Goal: Contribute content: Contribute content

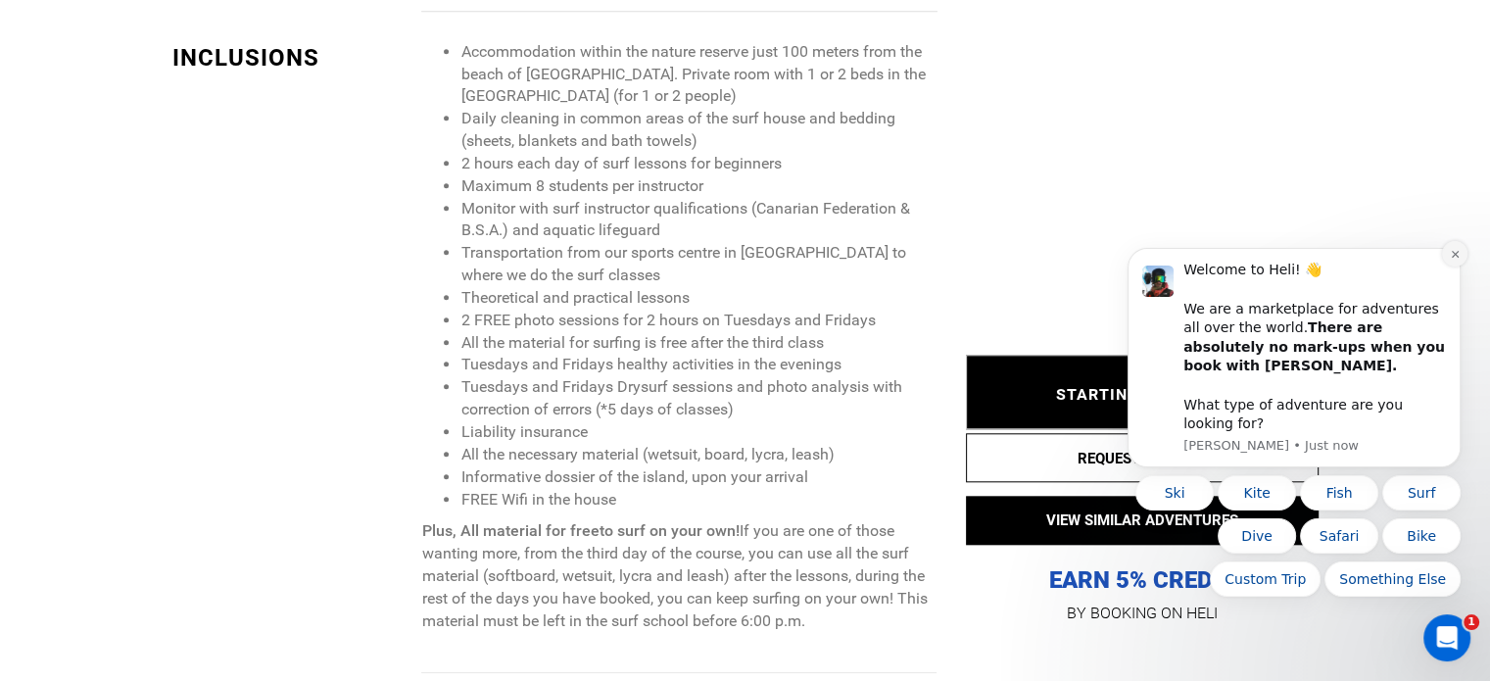
click at [1453, 258] on icon "Dismiss notification" at bounding box center [1454, 254] width 7 height 7
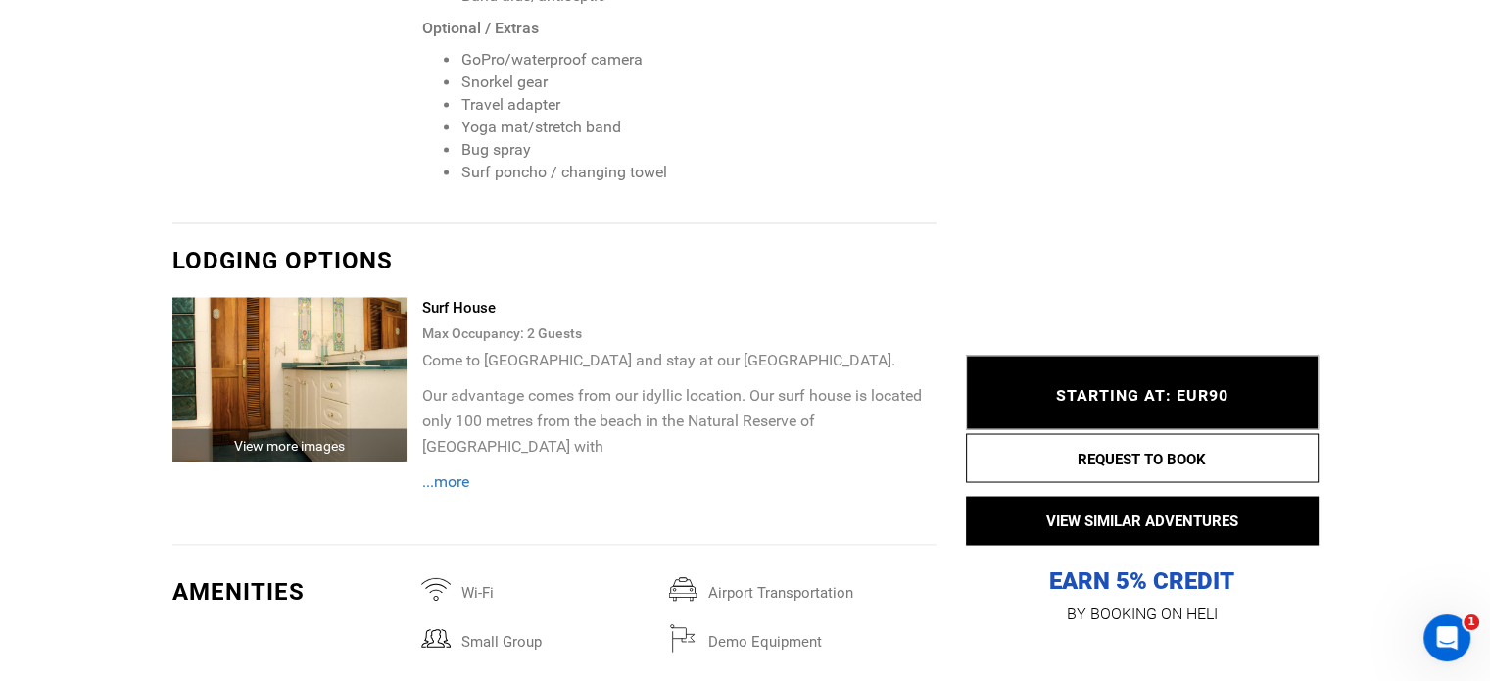
scroll to position [4017, 0]
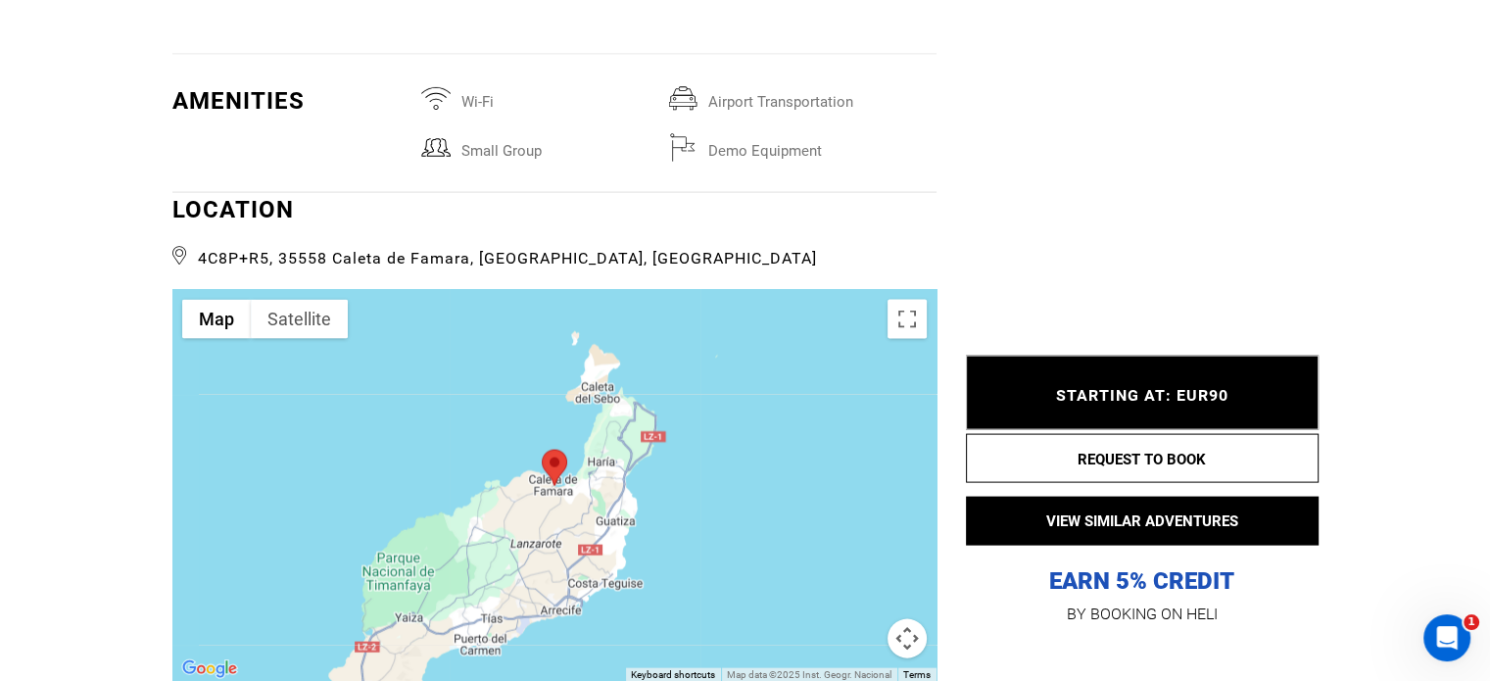
click at [639, 241] on span "4C8P+R5, 35558 Caleta de Famara, [GEOGRAPHIC_DATA], [GEOGRAPHIC_DATA]" at bounding box center [554, 255] width 764 height 29
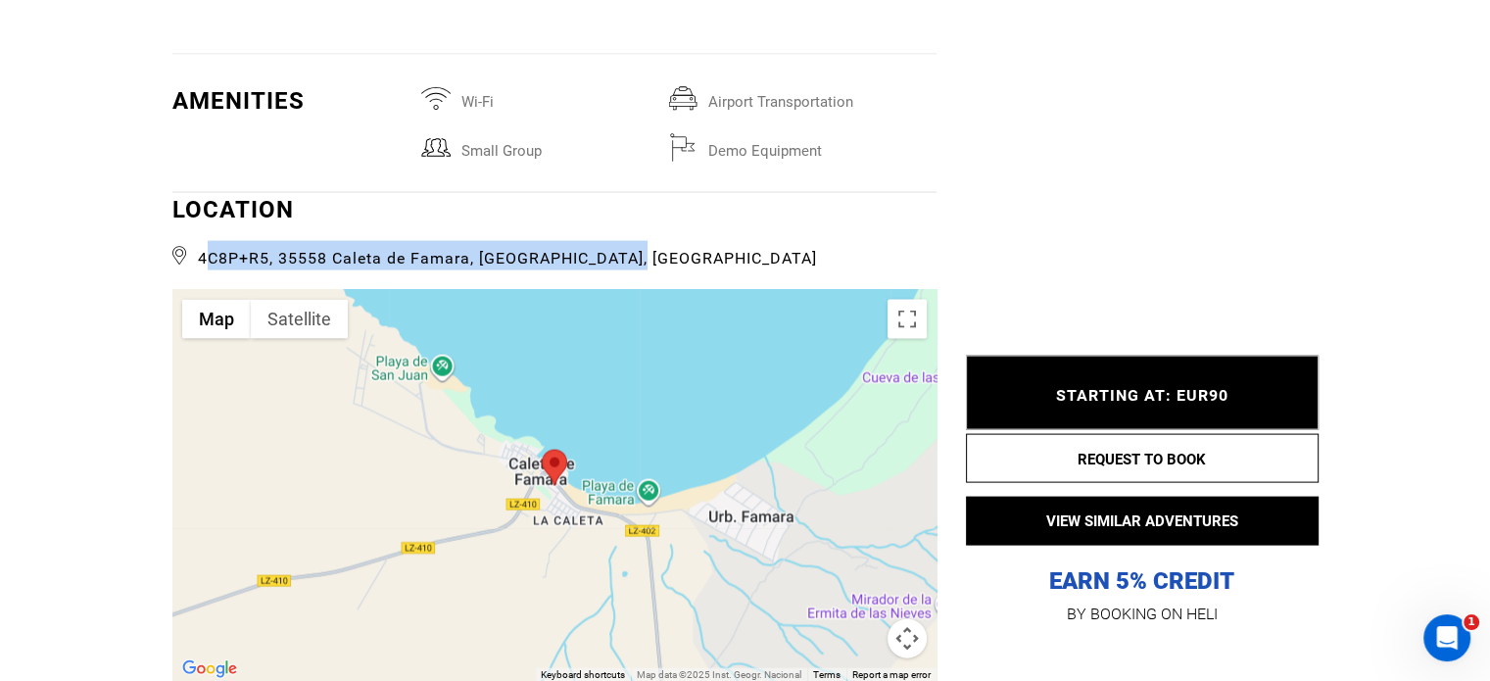
drag, startPoint x: 635, startPoint y: 229, endPoint x: 201, endPoint y: 237, distance: 434.2
click at [201, 241] on span "4C8P+R5, 35558 Caleta de Famara, [GEOGRAPHIC_DATA], [GEOGRAPHIC_DATA]" at bounding box center [554, 255] width 764 height 29
copy span "4C8P+R5, 35558 Caleta de Famara, [GEOGRAPHIC_DATA], [GEOGRAPHIC_DATA]"
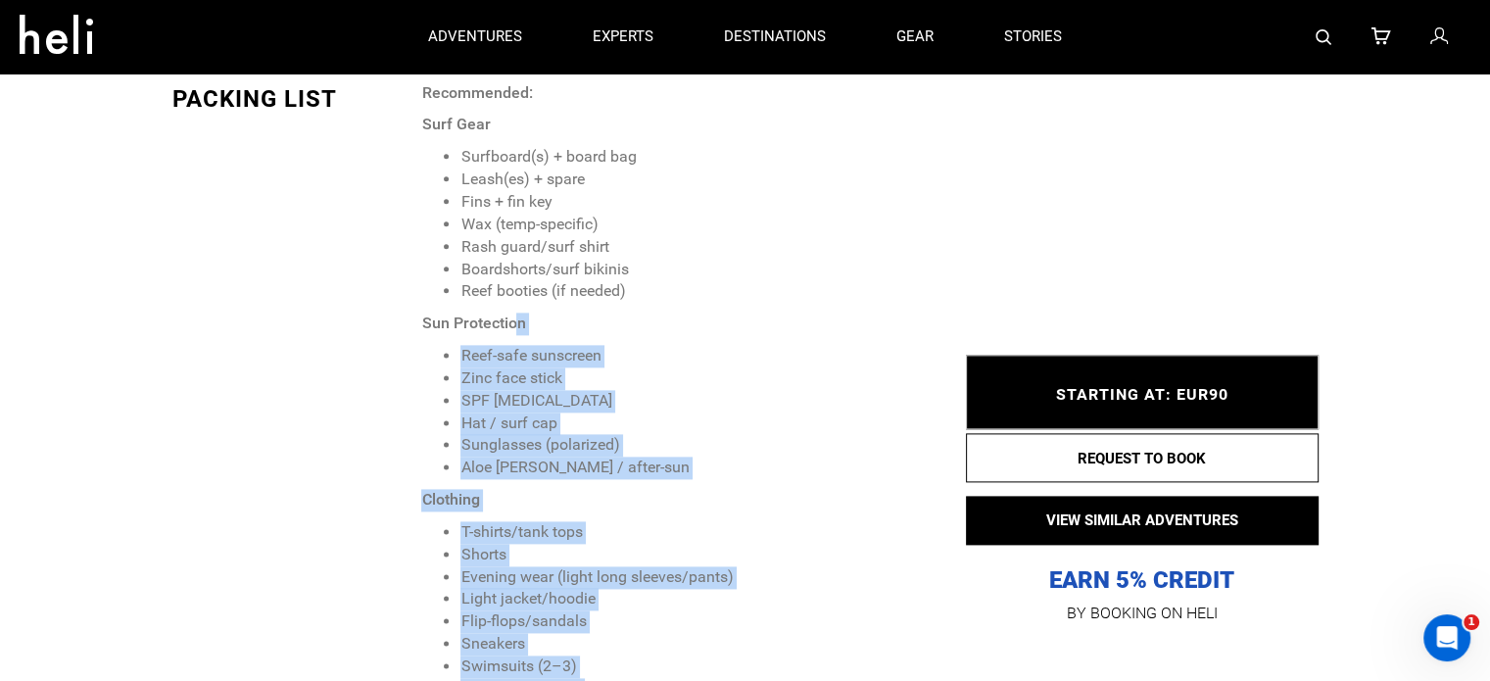
scroll to position [2156, 0]
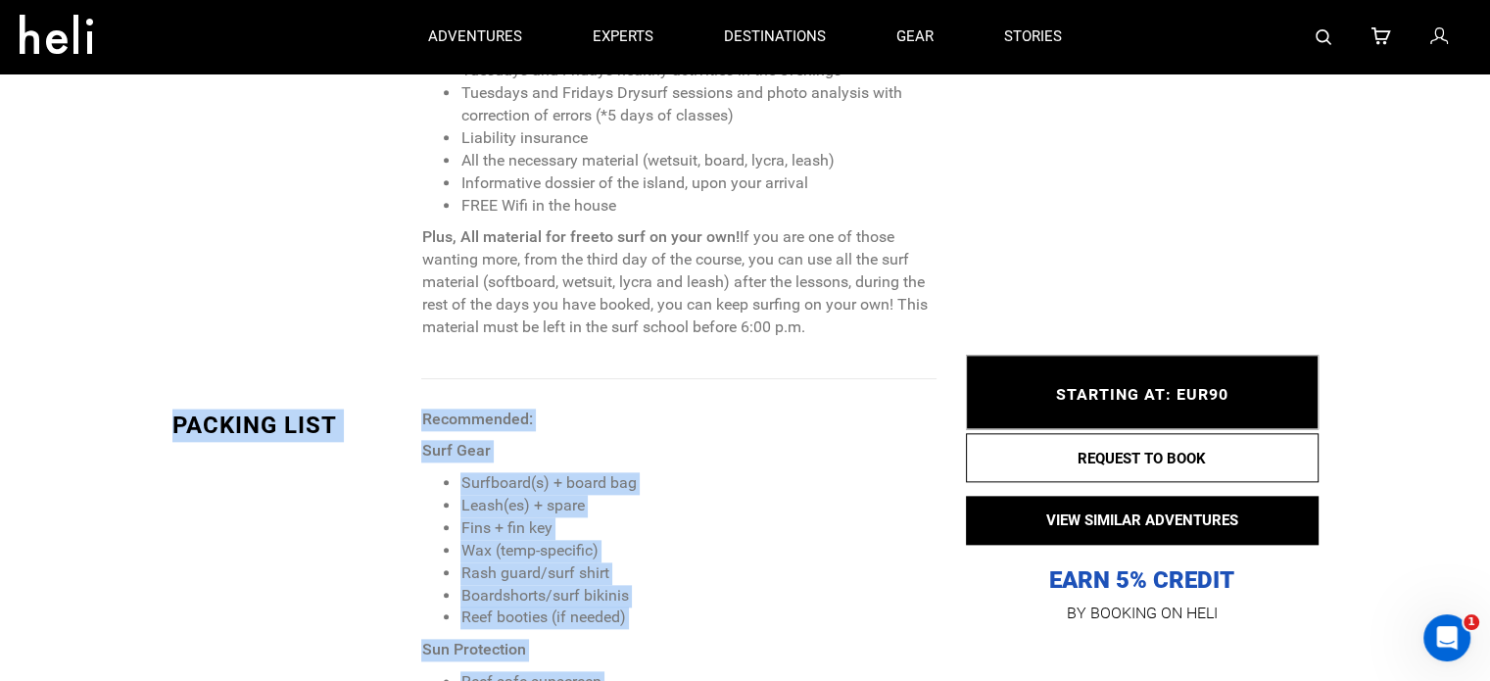
drag, startPoint x: 702, startPoint y: 362, endPoint x: 419, endPoint y: 408, distance: 285.9
copy div "PACKING LIST Recommended: Surf Gear Surfboard(s) + board bag Leash(es) + spare …"
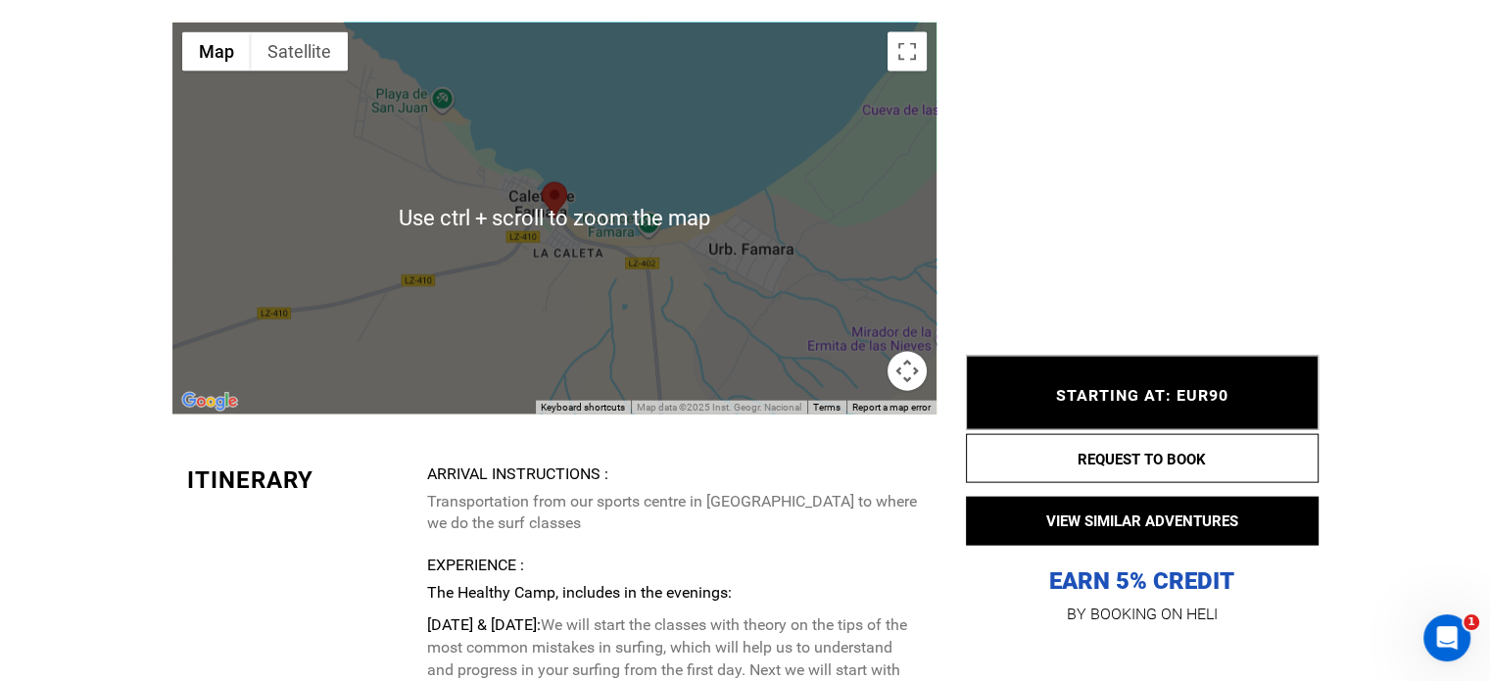
scroll to position [4703, 0]
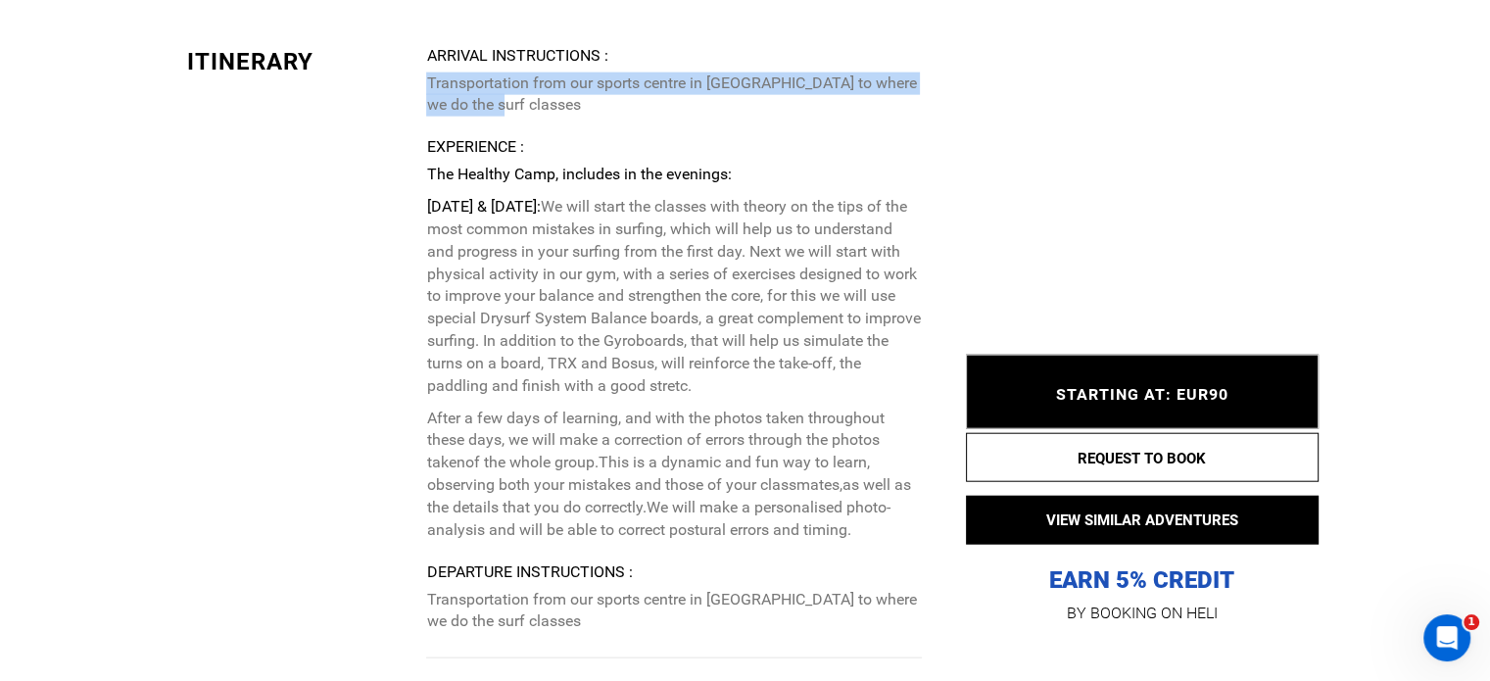
drag, startPoint x: 428, startPoint y: 58, endPoint x: 553, endPoint y: 81, distance: 126.6
click at [553, 81] on p "Transportation from our sports centre in [GEOGRAPHIC_DATA] to where we do the s…" at bounding box center [673, 95] width 495 height 45
copy p "Transportation from our sports centre in [GEOGRAPHIC_DATA] to where we do the s…"
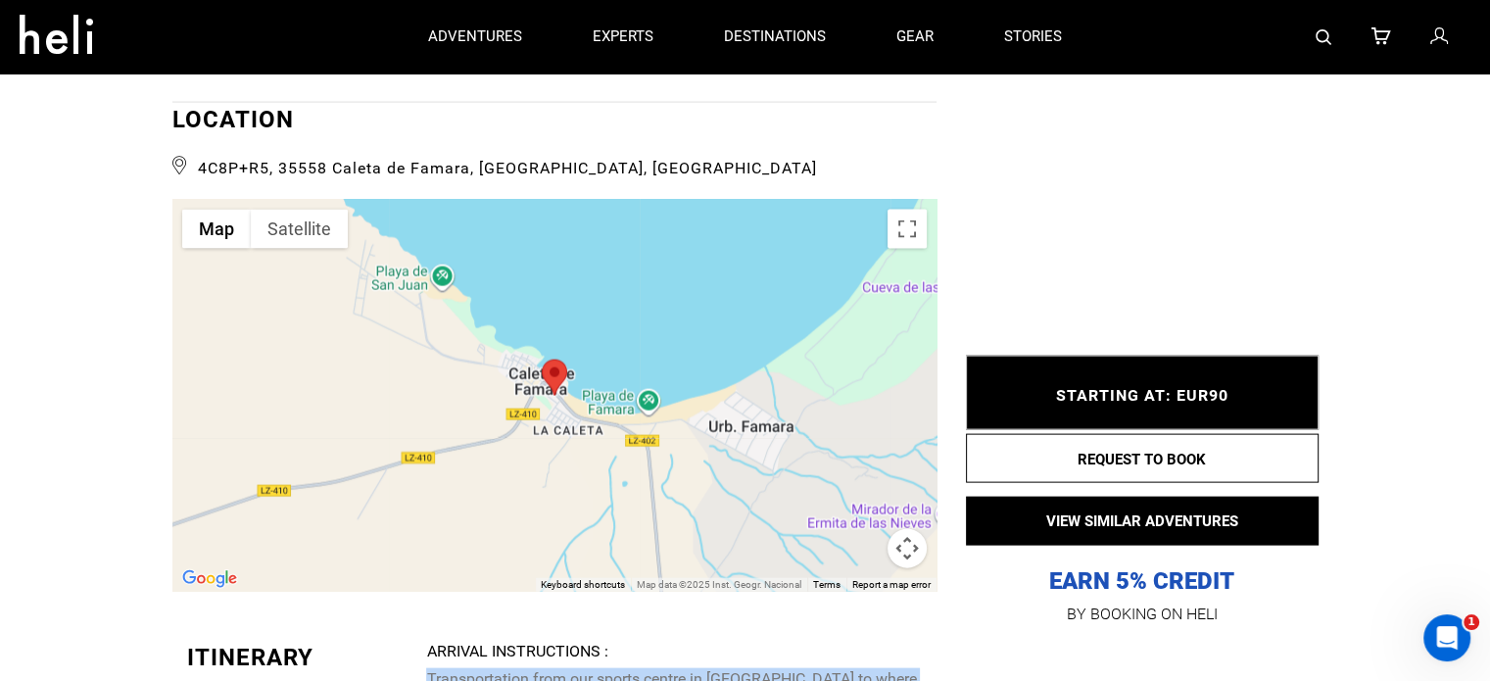
scroll to position [3909, 0]
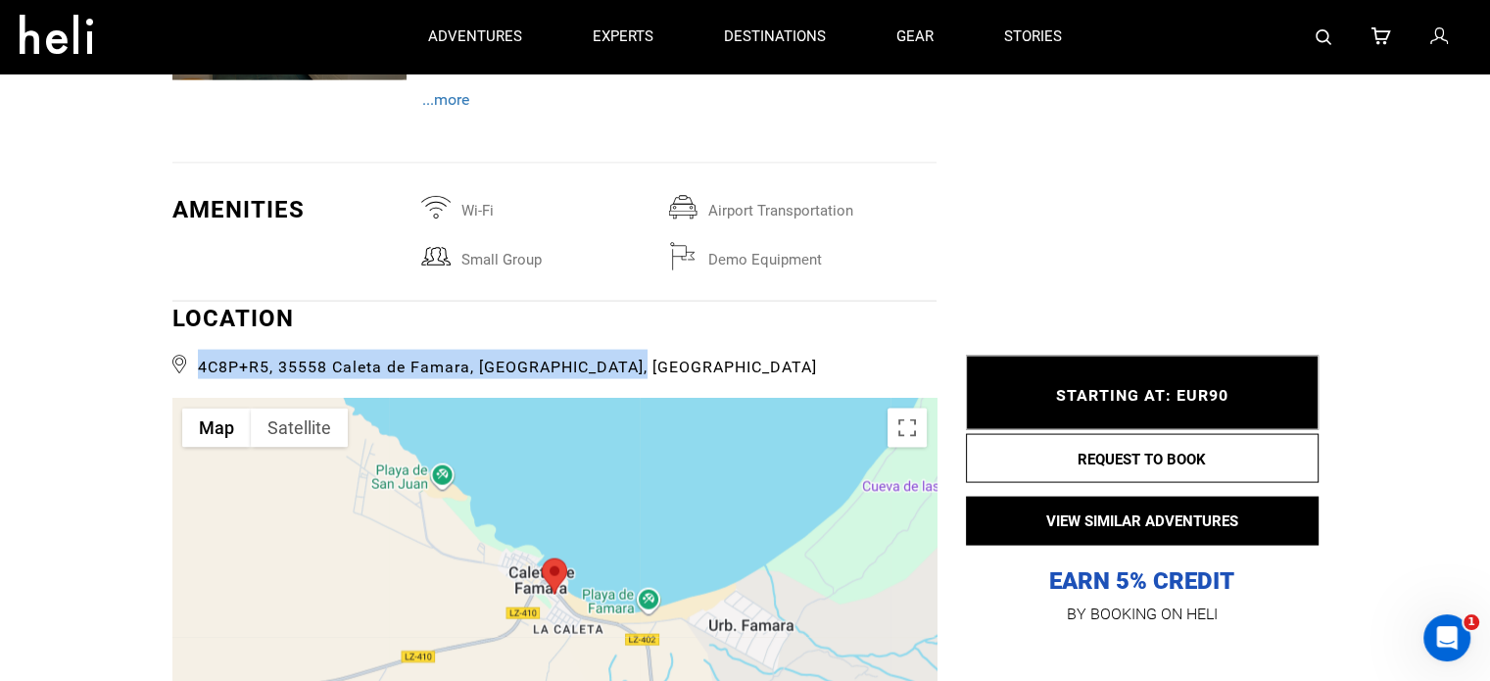
drag, startPoint x: 632, startPoint y: 335, endPoint x: 188, endPoint y: 341, distance: 443.9
click at [188, 350] on span "4C8P+R5, 35558 Caleta de Famara, [GEOGRAPHIC_DATA], [GEOGRAPHIC_DATA]" at bounding box center [554, 364] width 764 height 29
copy span "4C8P+R5, 35558 Caleta de Famara, [GEOGRAPHIC_DATA], [GEOGRAPHIC_DATA]"
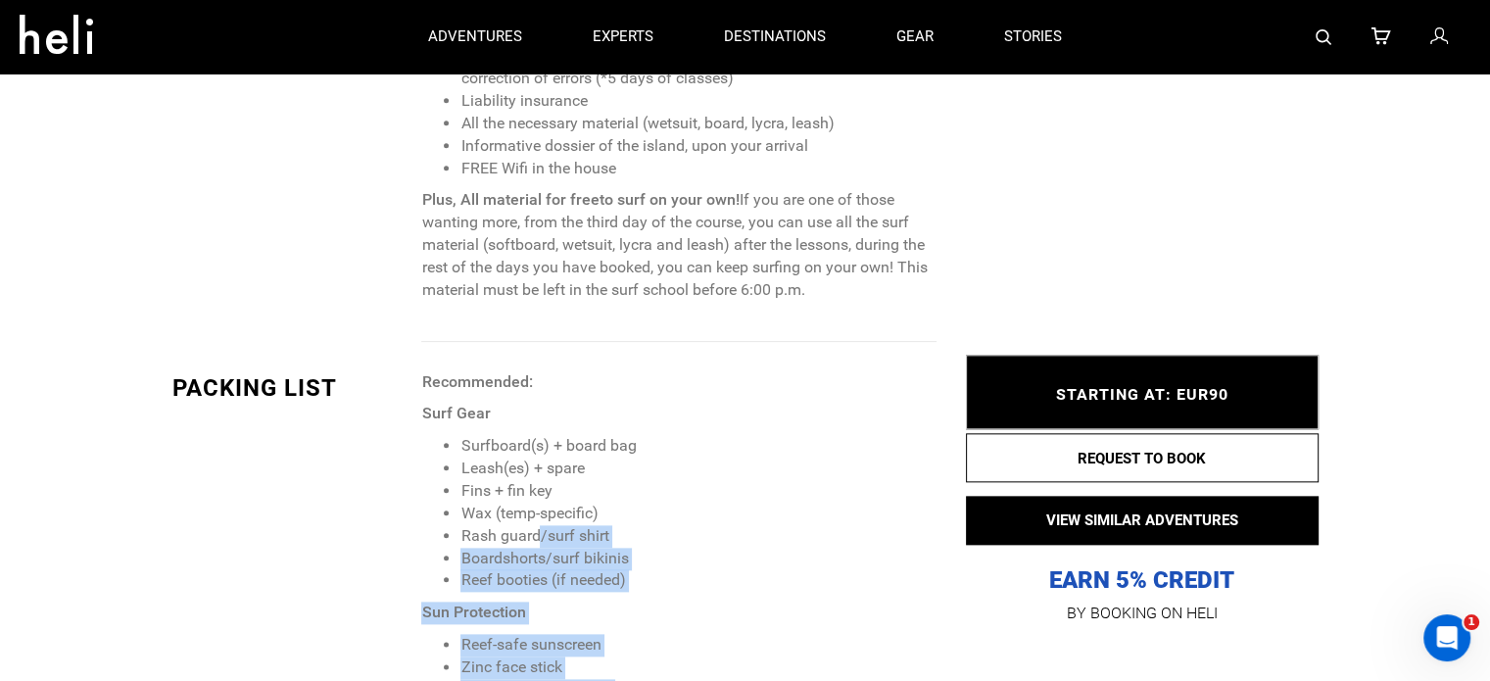
scroll to position [2164, 0]
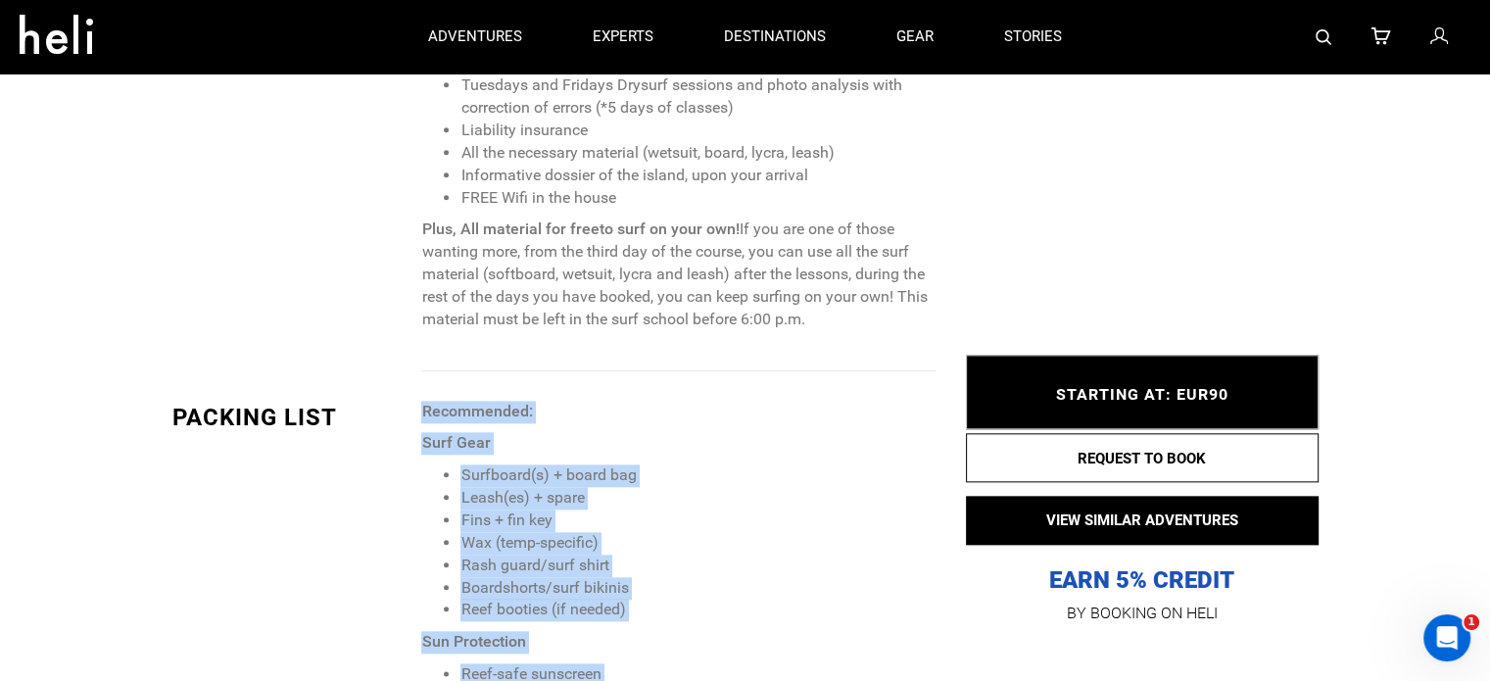
drag, startPoint x: 674, startPoint y: 655, endPoint x: 424, endPoint y: 404, distance: 354.1
copy span "Recommended: Surf Gear Surfboard(s) + board bag Leash(es) + spare Fins + fin ke…"
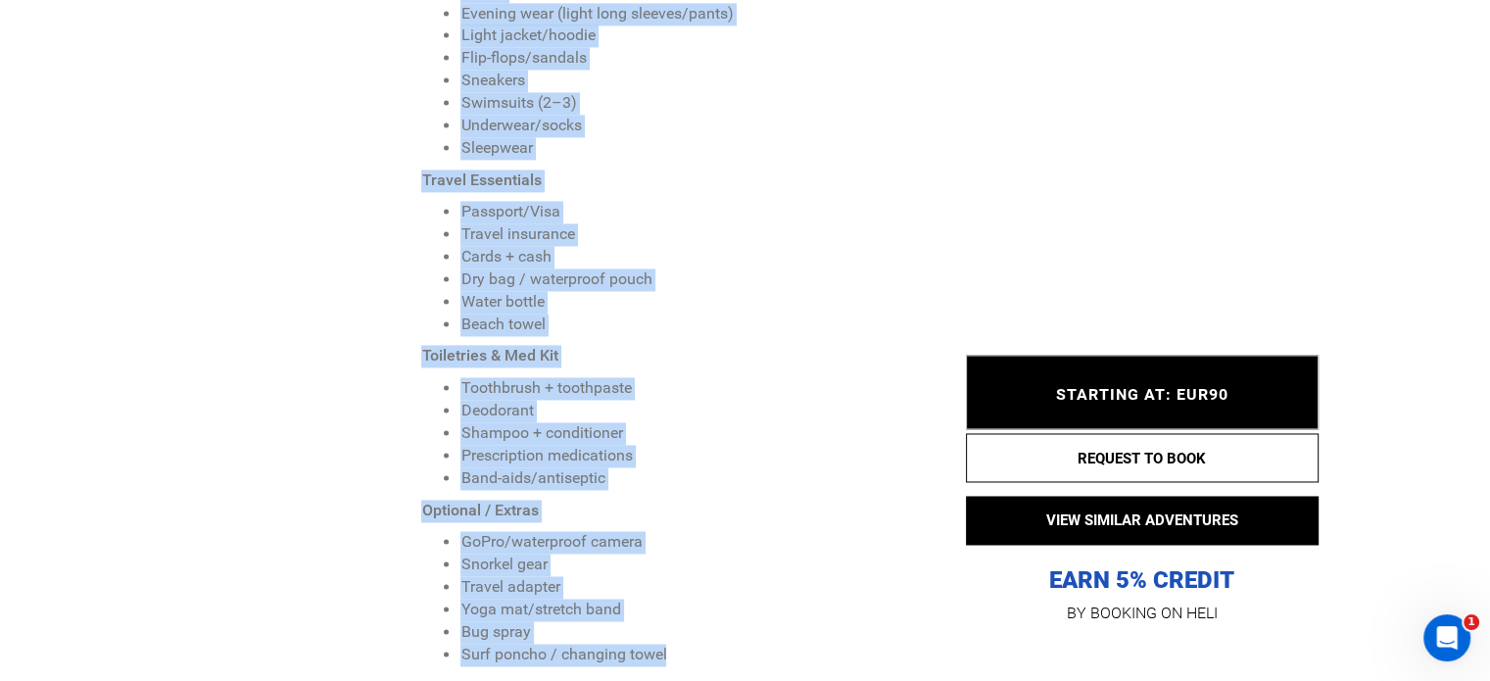
scroll to position [3731, 0]
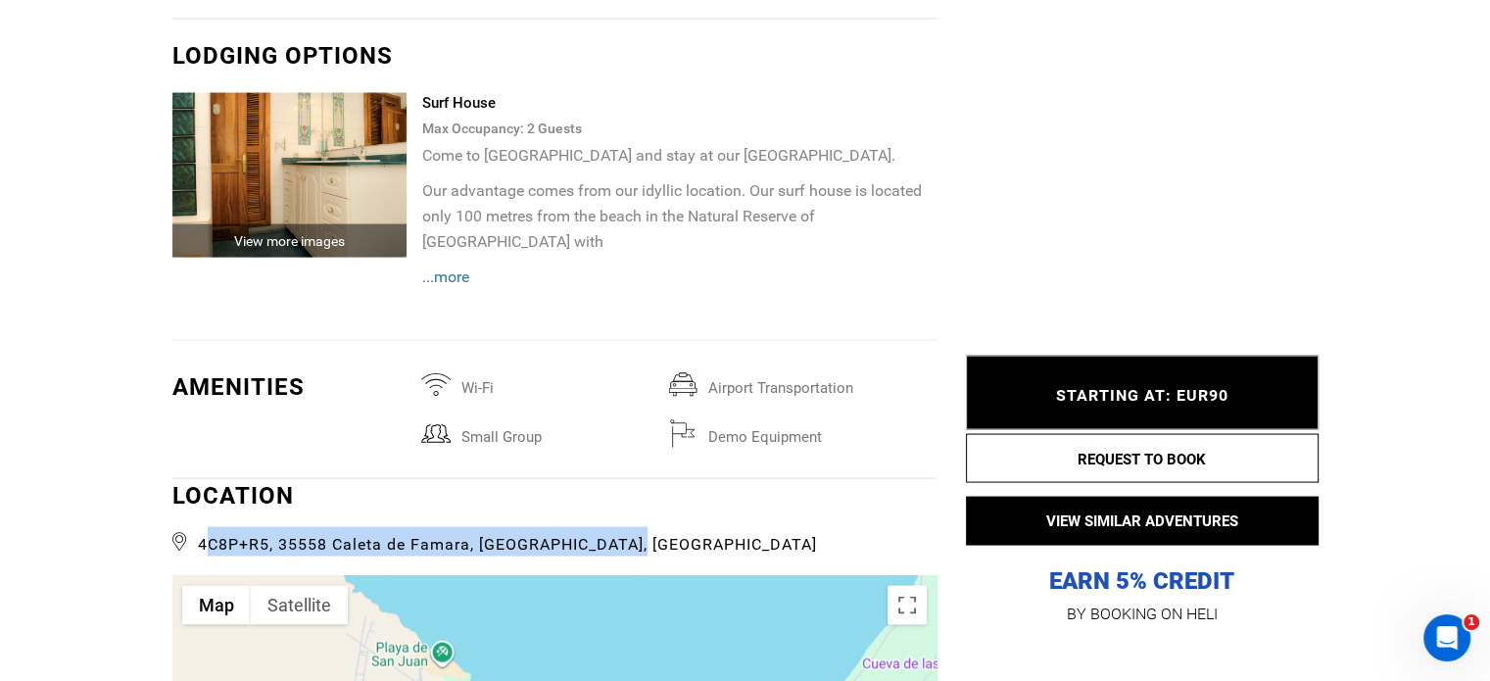
drag, startPoint x: 660, startPoint y: 526, endPoint x: 203, endPoint y: 518, distance: 457.7
click at [203, 527] on span "4C8P+R5, 35558 Caleta de Famara, [GEOGRAPHIC_DATA], [GEOGRAPHIC_DATA]" at bounding box center [554, 541] width 764 height 29
copy span "4C8P+R5, 35558 Caleta de Famara, [GEOGRAPHIC_DATA], [GEOGRAPHIC_DATA]"
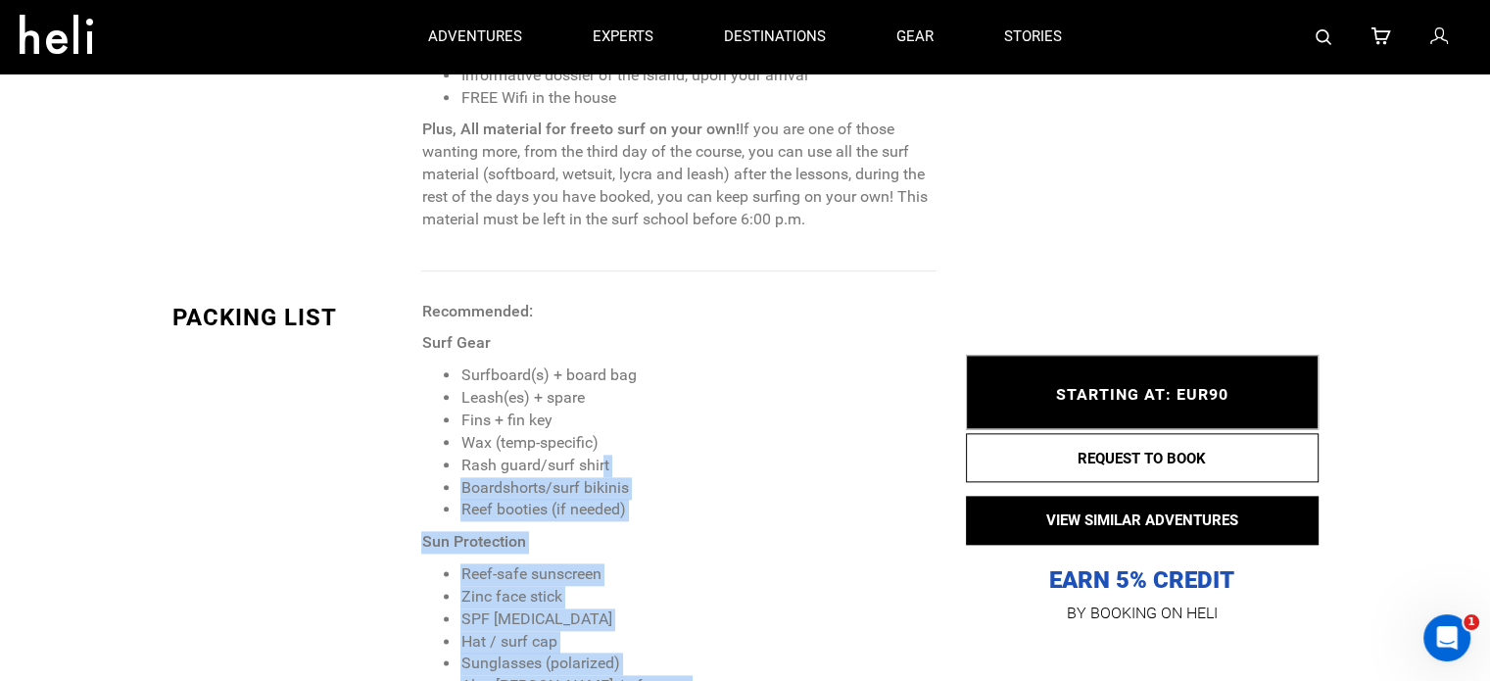
scroll to position [2262, 0]
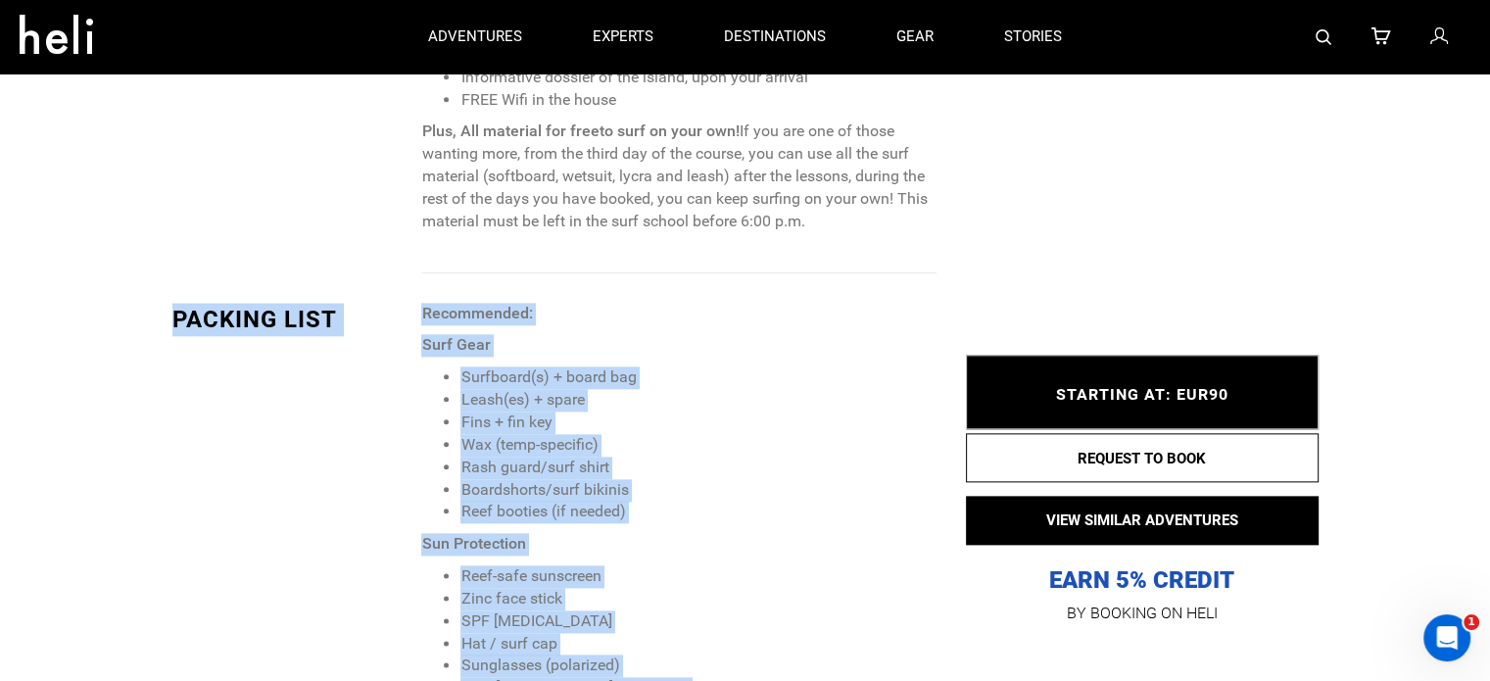
drag, startPoint x: 669, startPoint y: 446, endPoint x: 420, endPoint y: 311, distance: 283.2
copy div "PACKING LIST Recommended: Surf Gear Surfboard(s) + board bag Leash(es) + spare …"
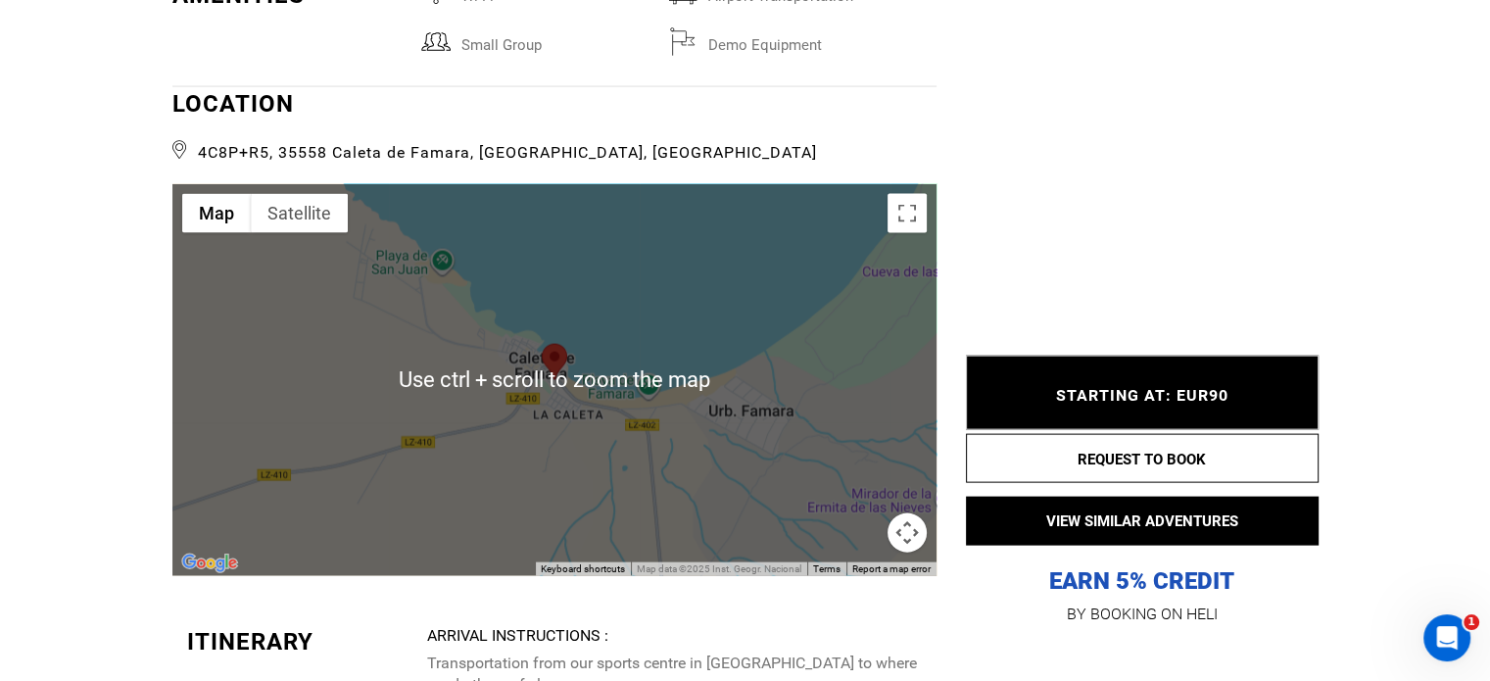
scroll to position [4417, 0]
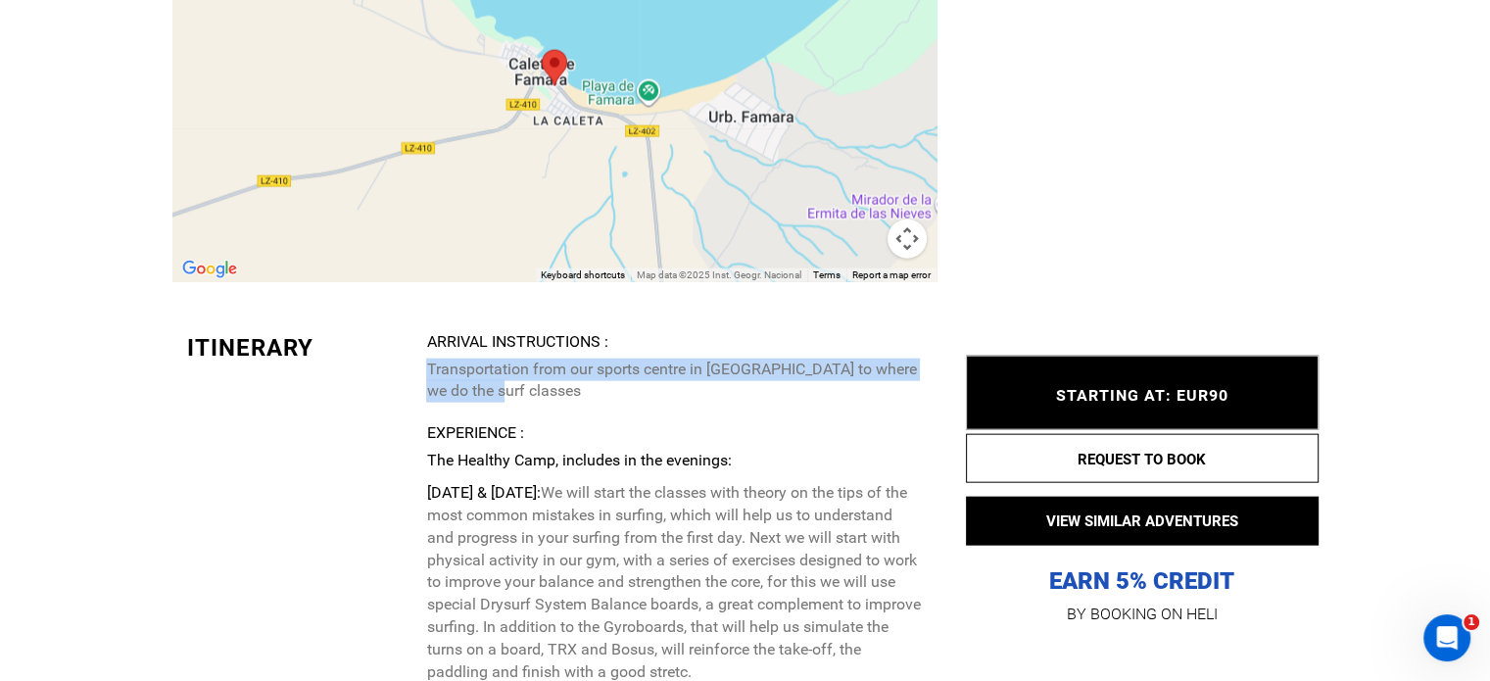
drag, startPoint x: 426, startPoint y: 340, endPoint x: 550, endPoint y: 367, distance: 126.5
click at [550, 367] on p "Transportation from our sports centre in [GEOGRAPHIC_DATA] to where we do the s…" at bounding box center [673, 381] width 495 height 45
copy p "Transportation from our sports centre in [GEOGRAPHIC_DATA] to where we do the s…"
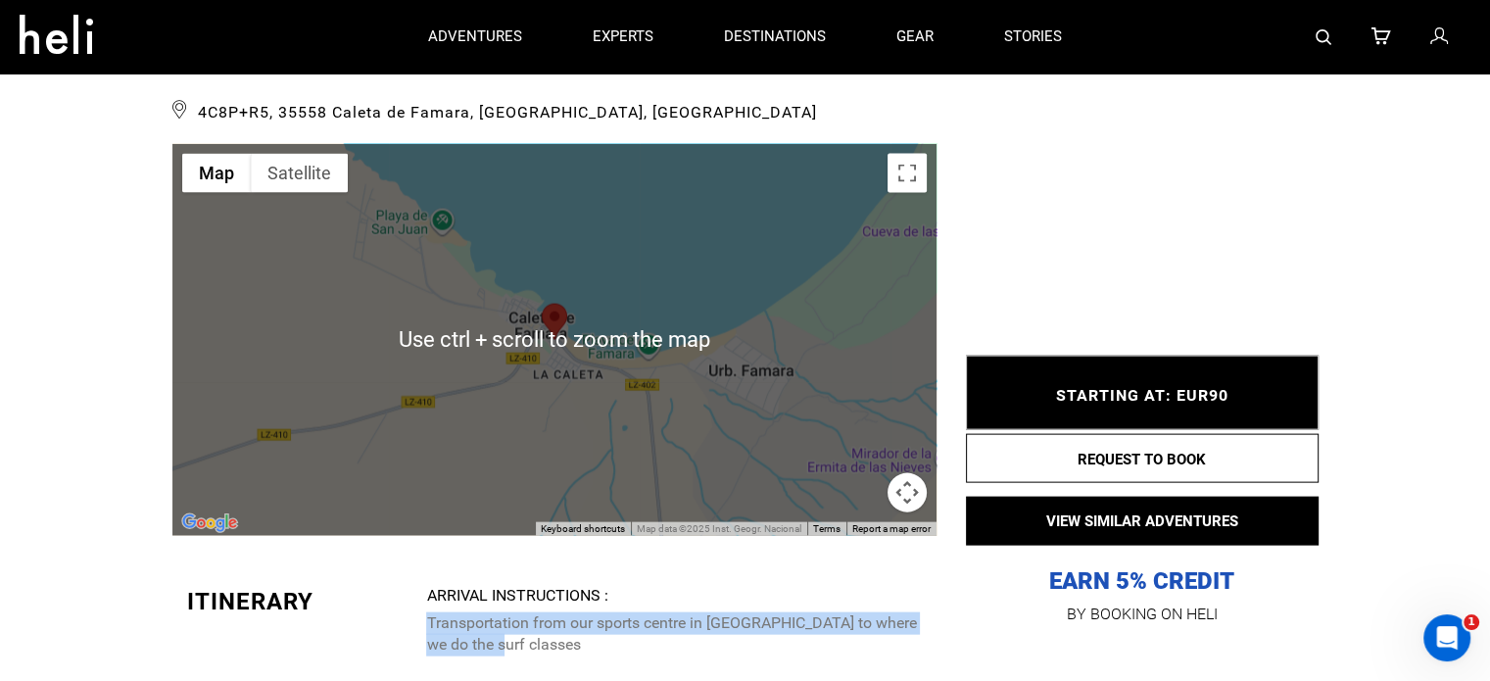
scroll to position [3829, 0]
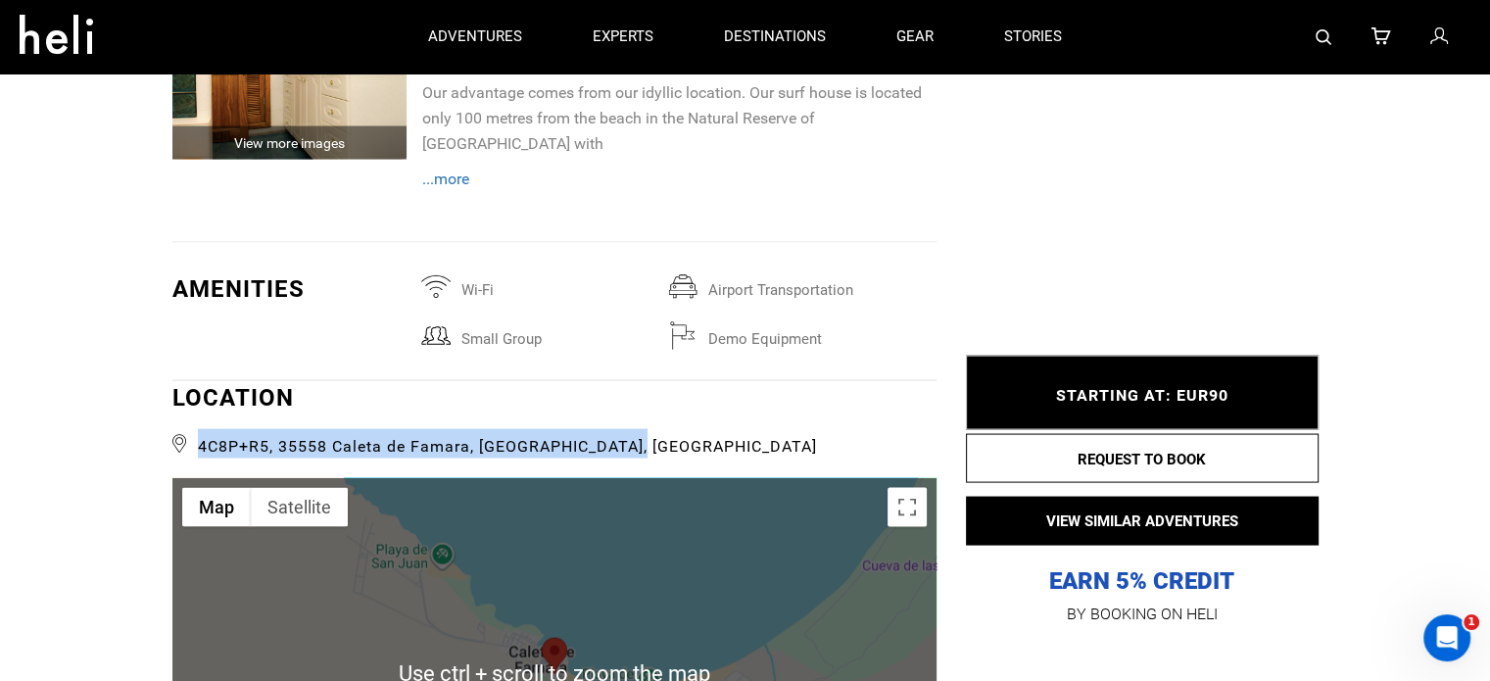
drag, startPoint x: 641, startPoint y: 418, endPoint x: 191, endPoint y: 397, distance: 450.3
click at [191, 397] on div "LOCATION 4C8P+R5, 35558 Caleta de Famara, Las Palmas, Spain" at bounding box center [554, 419] width 764 height 77
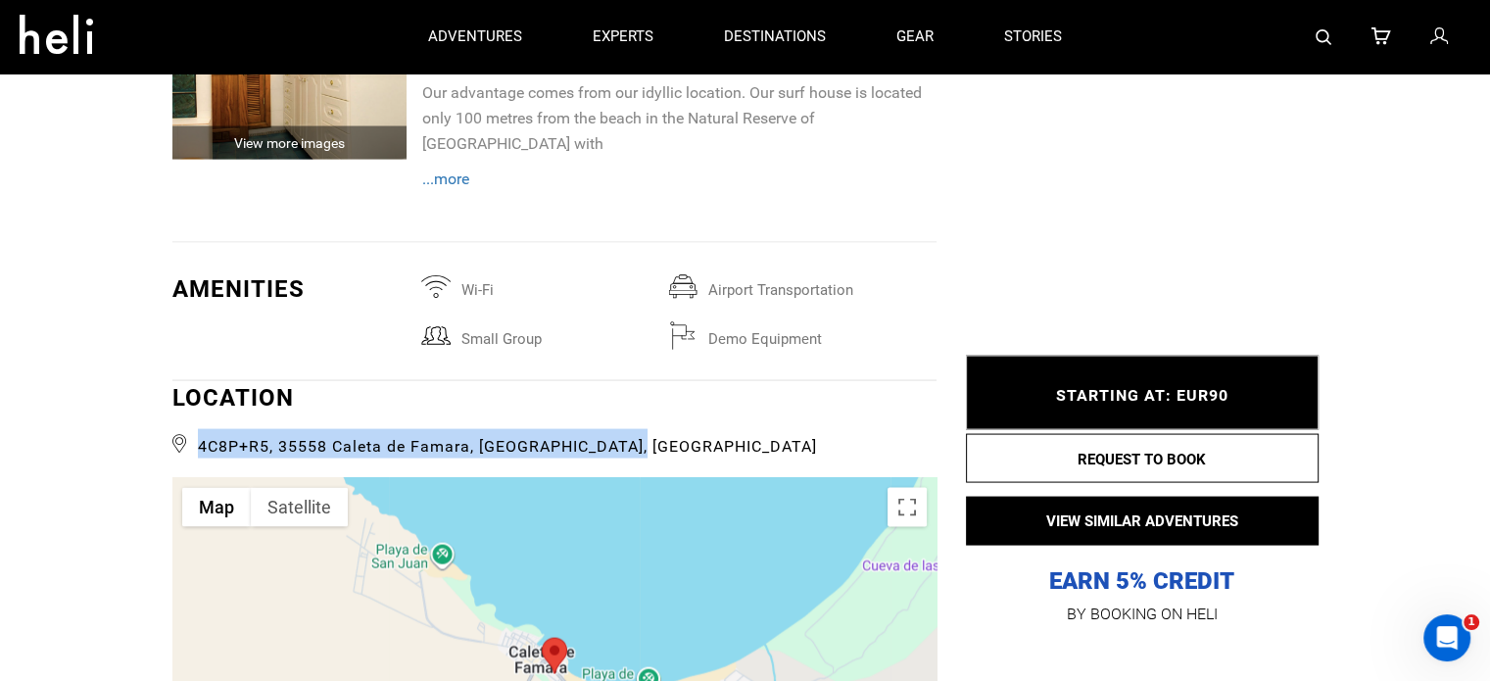
copy span "4C8P+R5, 35558 Caleta de Famara, [GEOGRAPHIC_DATA], [GEOGRAPHIC_DATA]"
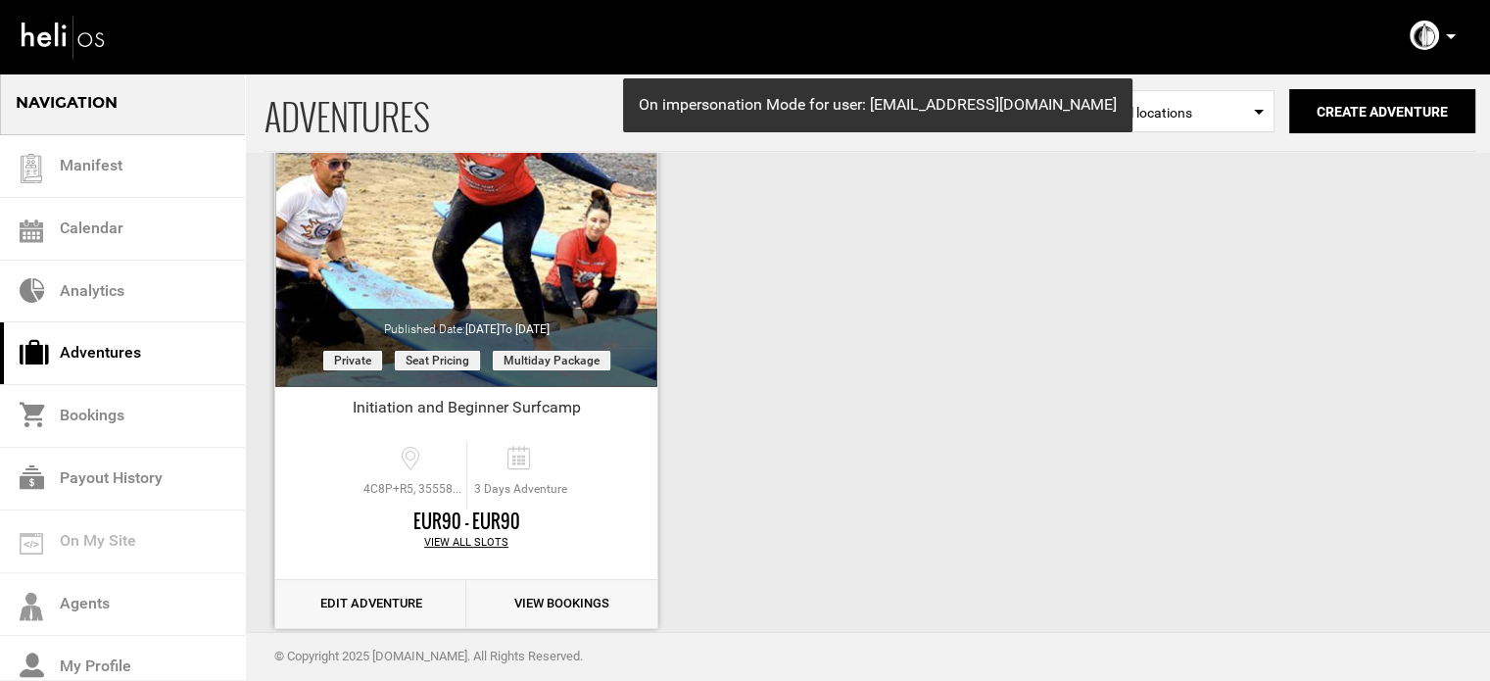
scroll to position [243, 0]
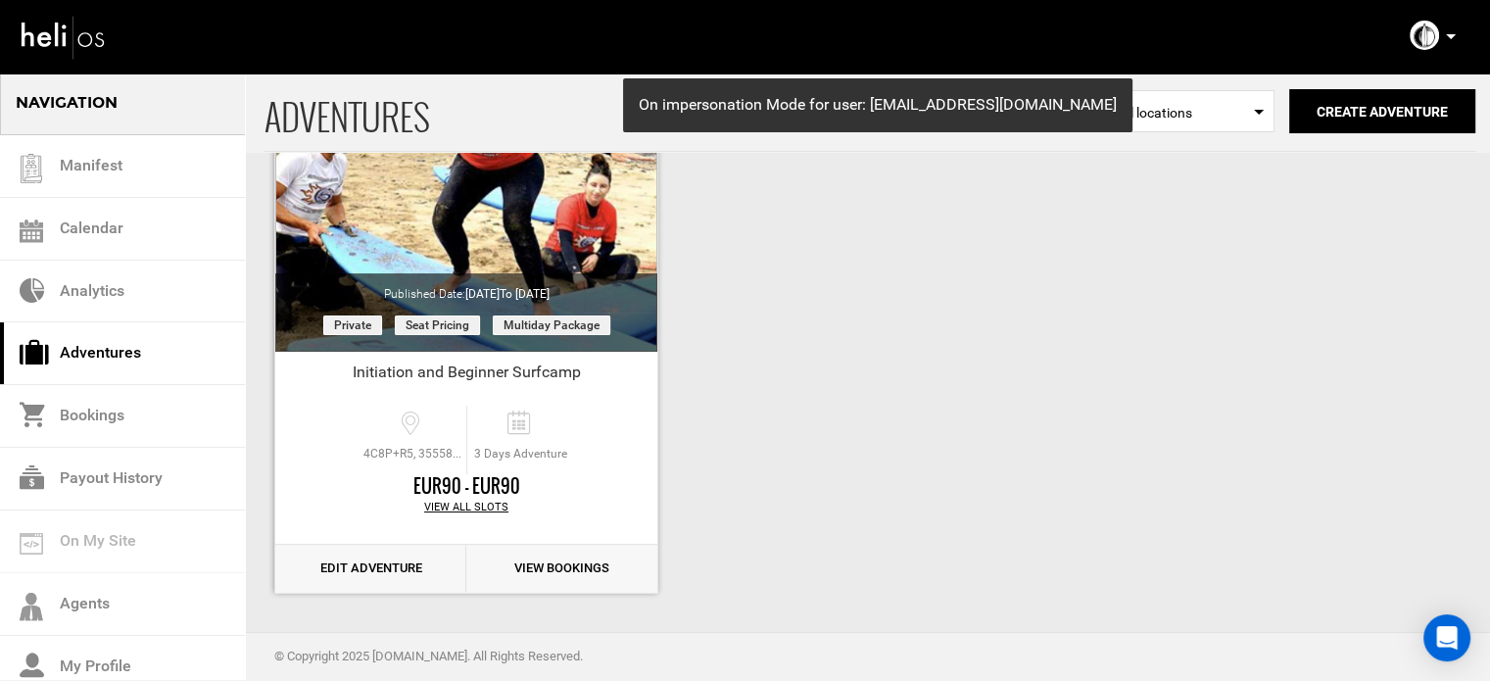
click at [384, 568] on link "Edit Adventure" at bounding box center [370, 569] width 191 height 48
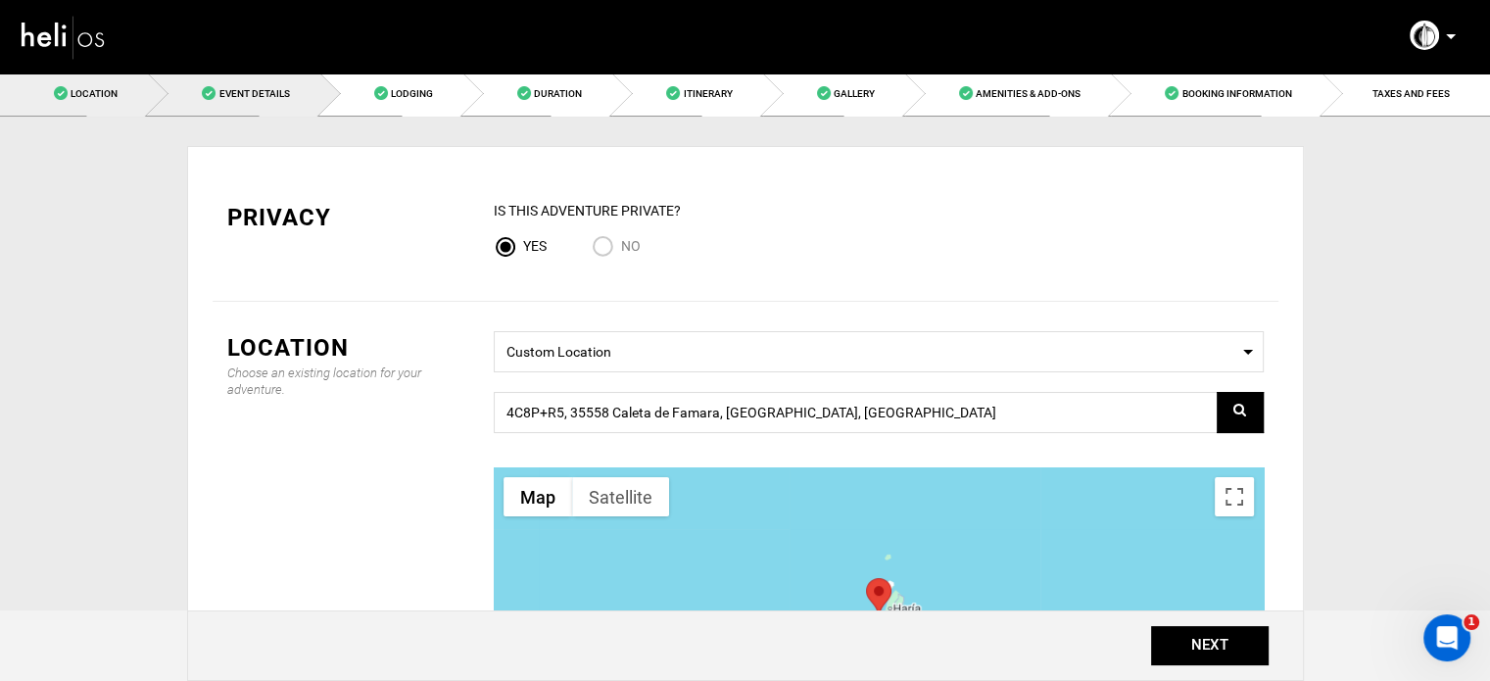
drag, startPoint x: 225, startPoint y: 102, endPoint x: 236, endPoint y: 105, distance: 11.2
click at [225, 102] on link "Event Details" at bounding box center [233, 94] width 171 height 44
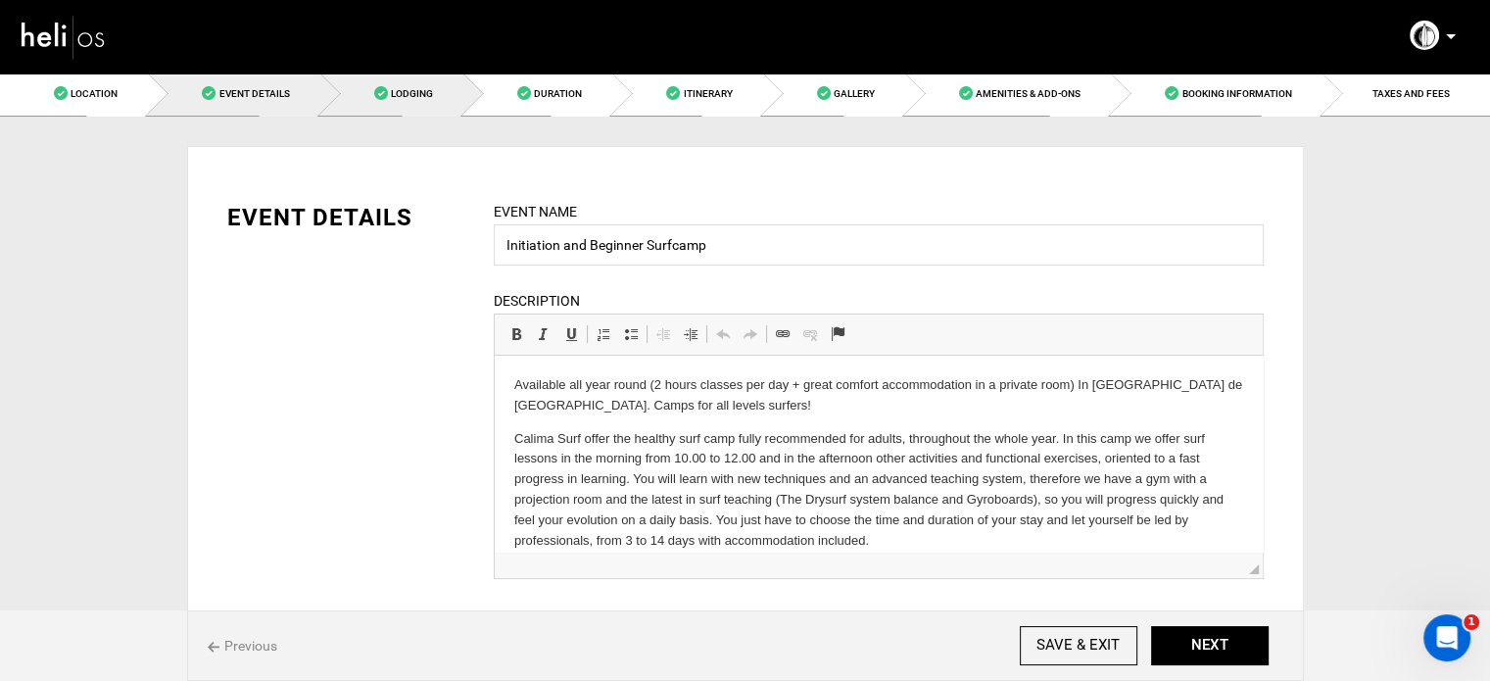
click at [400, 93] on span "Lodging" at bounding box center [412, 93] width 42 height 11
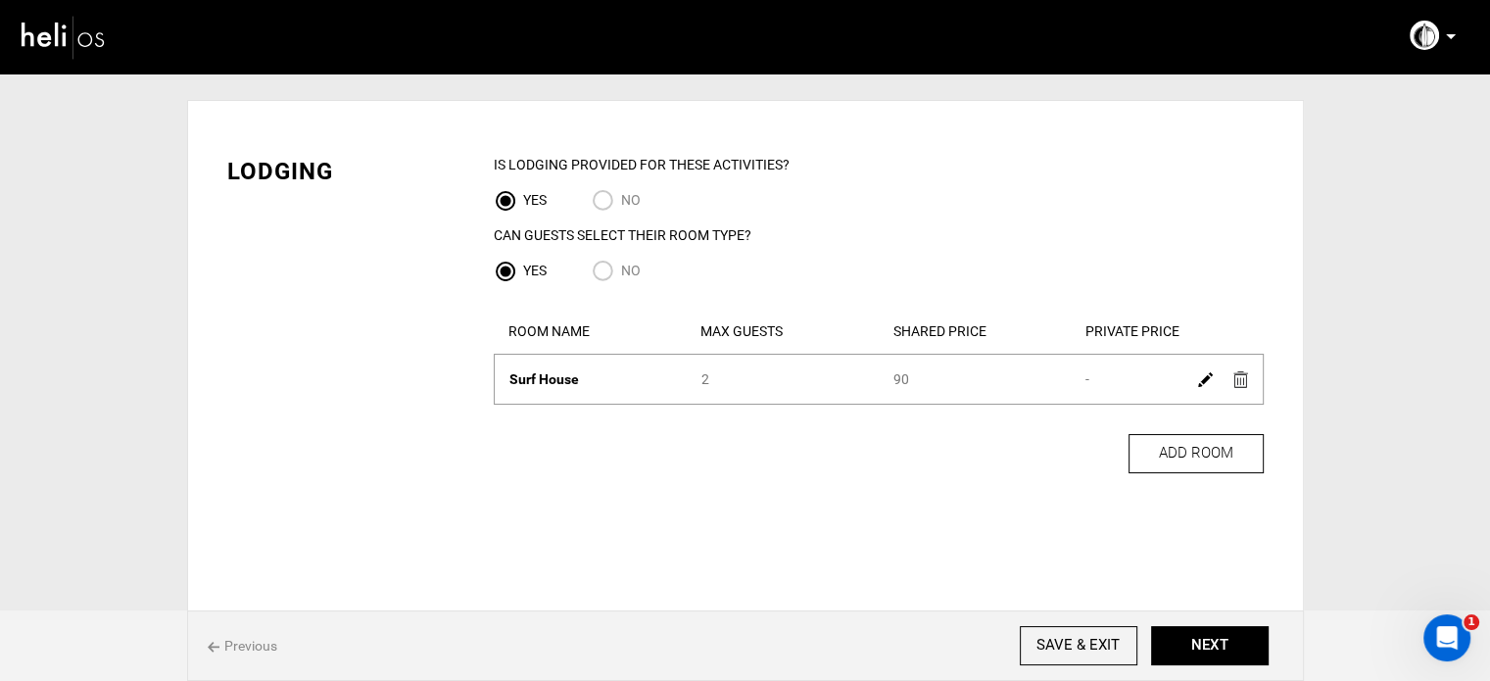
scroll to position [66, 0]
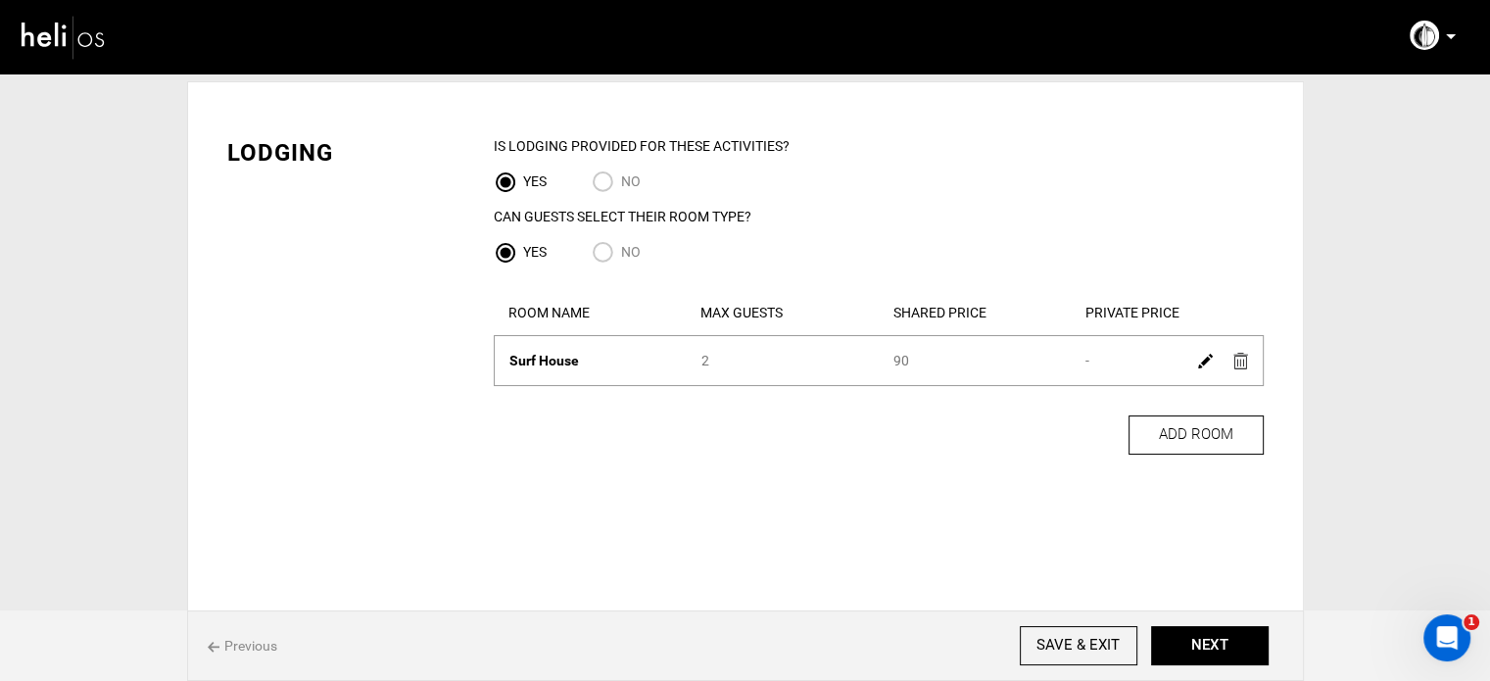
click at [1206, 362] on img at bounding box center [1205, 361] width 15 height 15
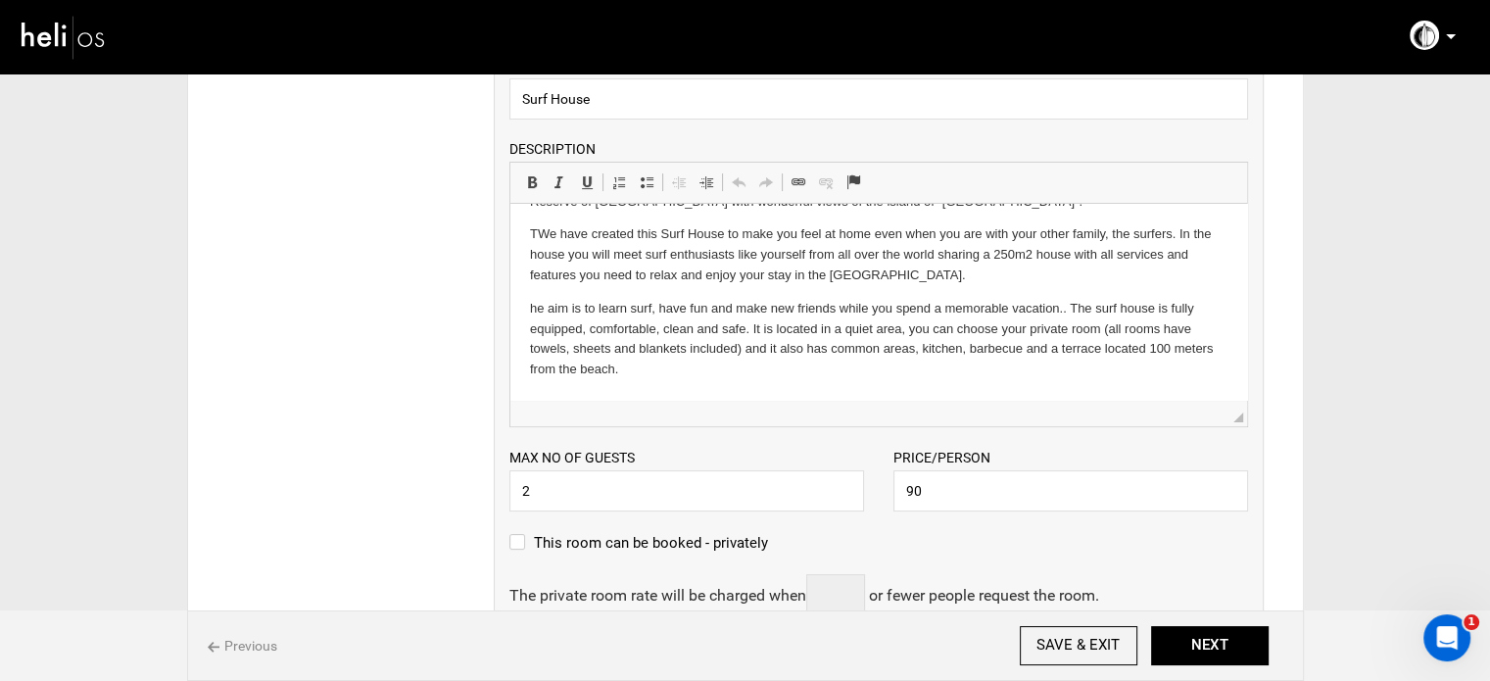
scroll to position [556, 0]
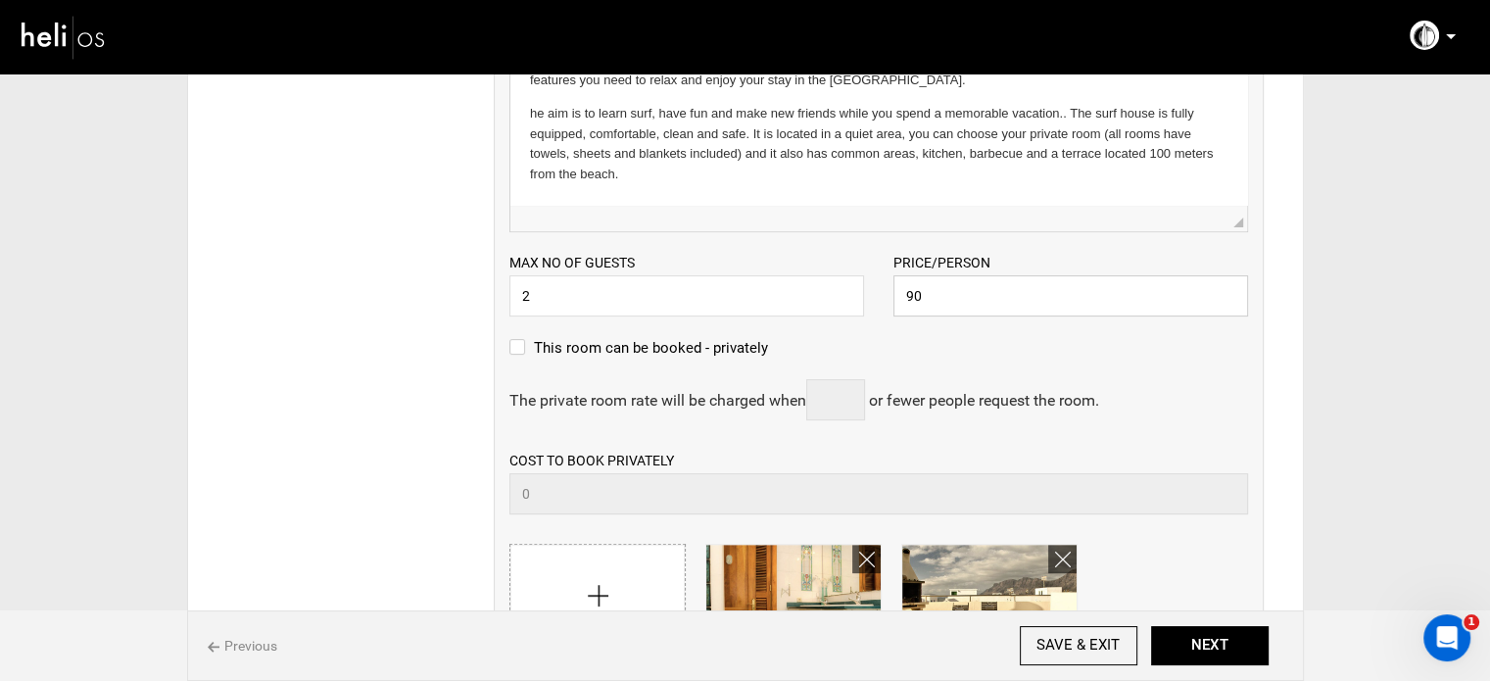
drag, startPoint x: 886, startPoint y: 305, endPoint x: 850, endPoint y: 305, distance: 36.3
click at [850, 305] on div "Max no of guests 2 Please enter a valid Guest no. Price/Person 90 Please enter …" at bounding box center [879, 274] width 768 height 84
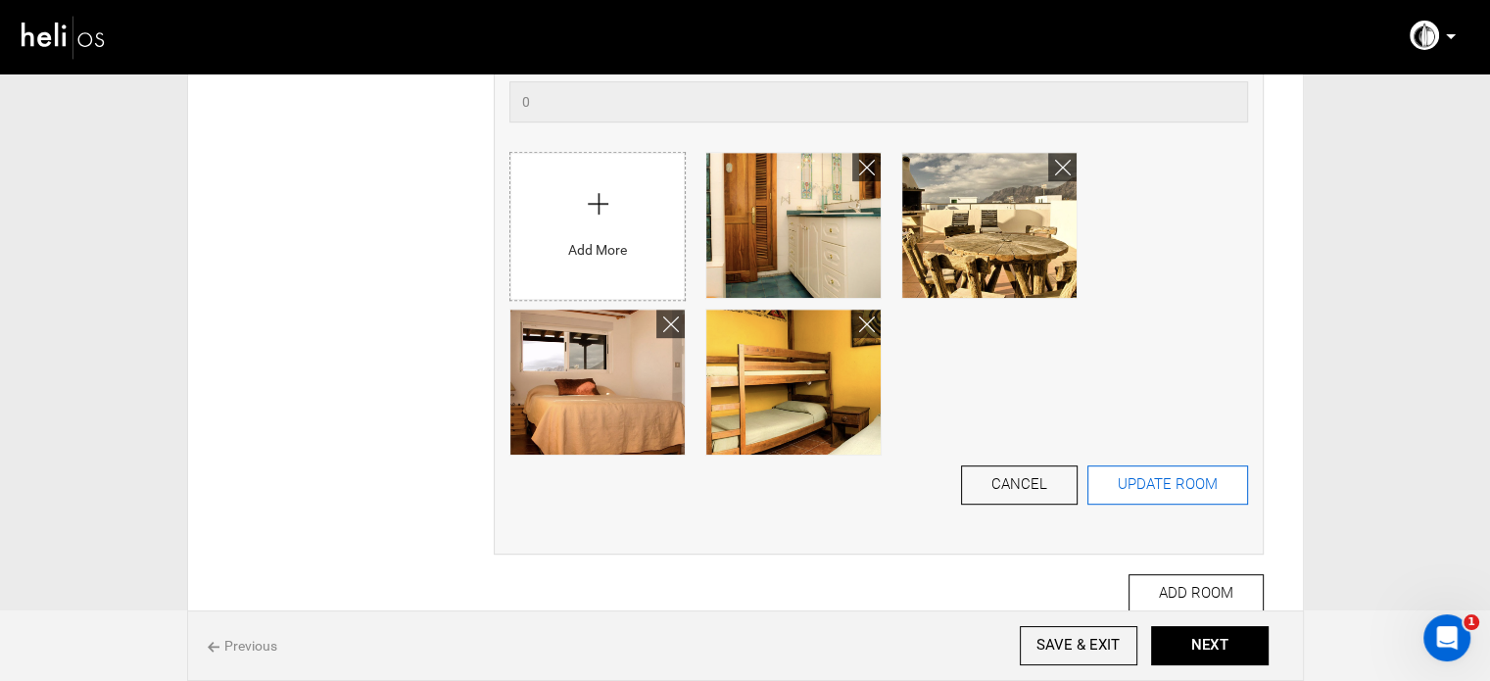
type input "195"
click at [1162, 476] on button "UPDATE ROOM" at bounding box center [1168, 484] width 161 height 39
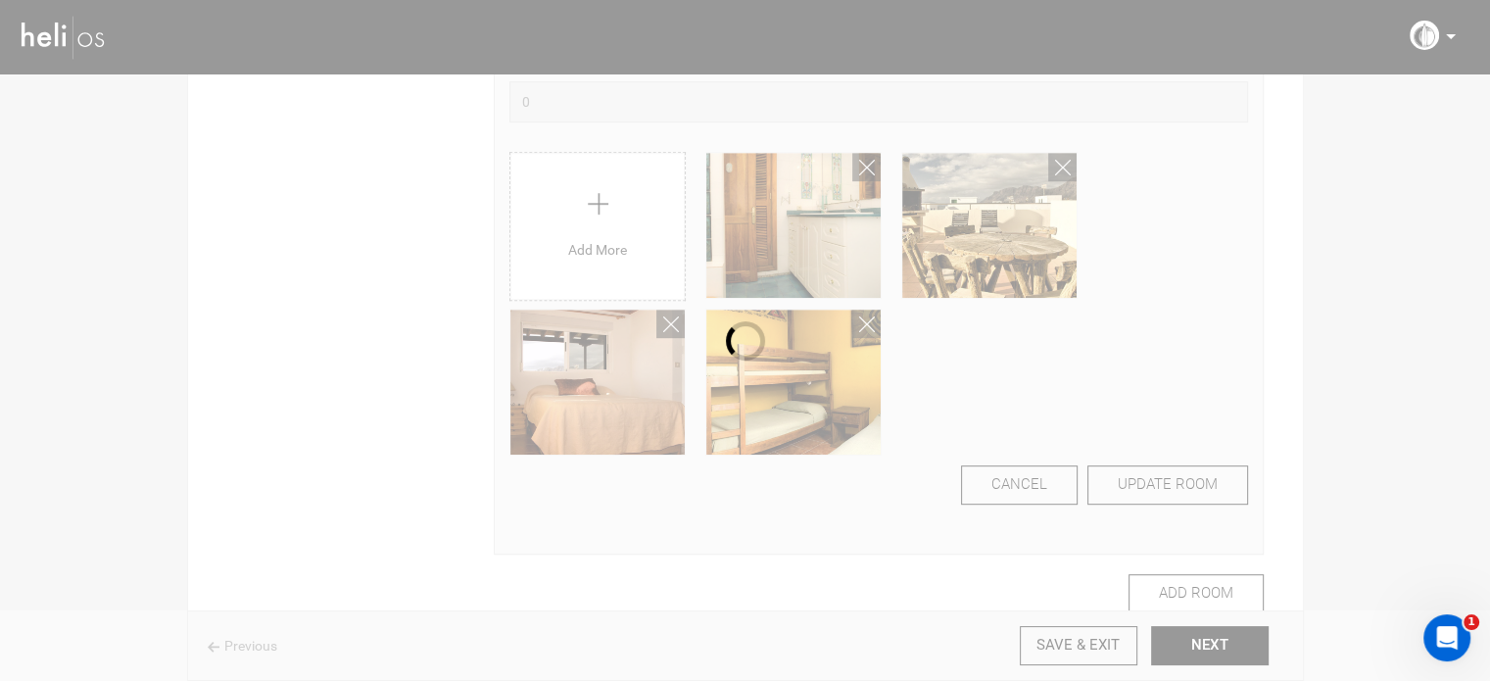
scroll to position [66, 0]
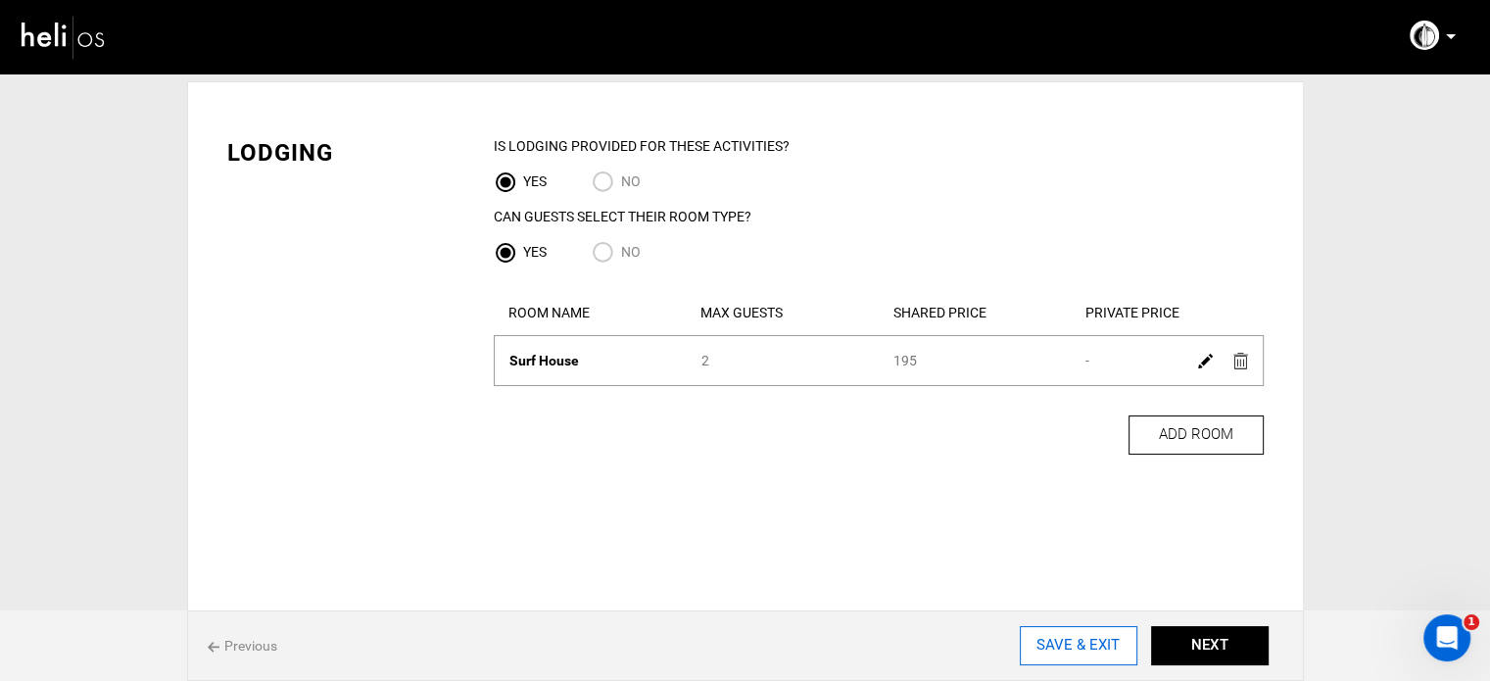
click at [1074, 638] on input "SAVE & EXIT" at bounding box center [1079, 645] width 118 height 39
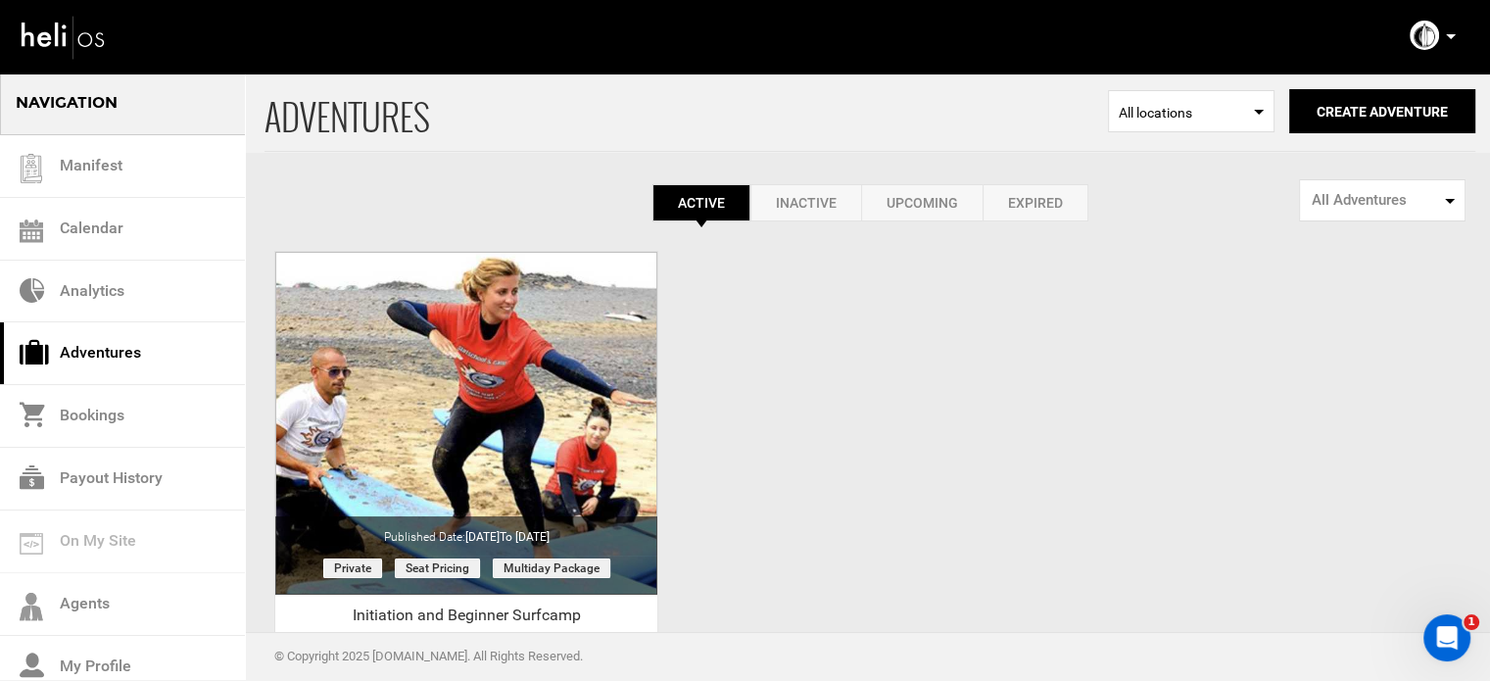
click at [1388, 84] on div "ADVENTURES Select Location All locations Create Adventure Public Adventure This…" at bounding box center [870, 112] width 1211 height 80
click at [1388, 93] on button "Create Adventure" at bounding box center [1383, 111] width 186 height 44
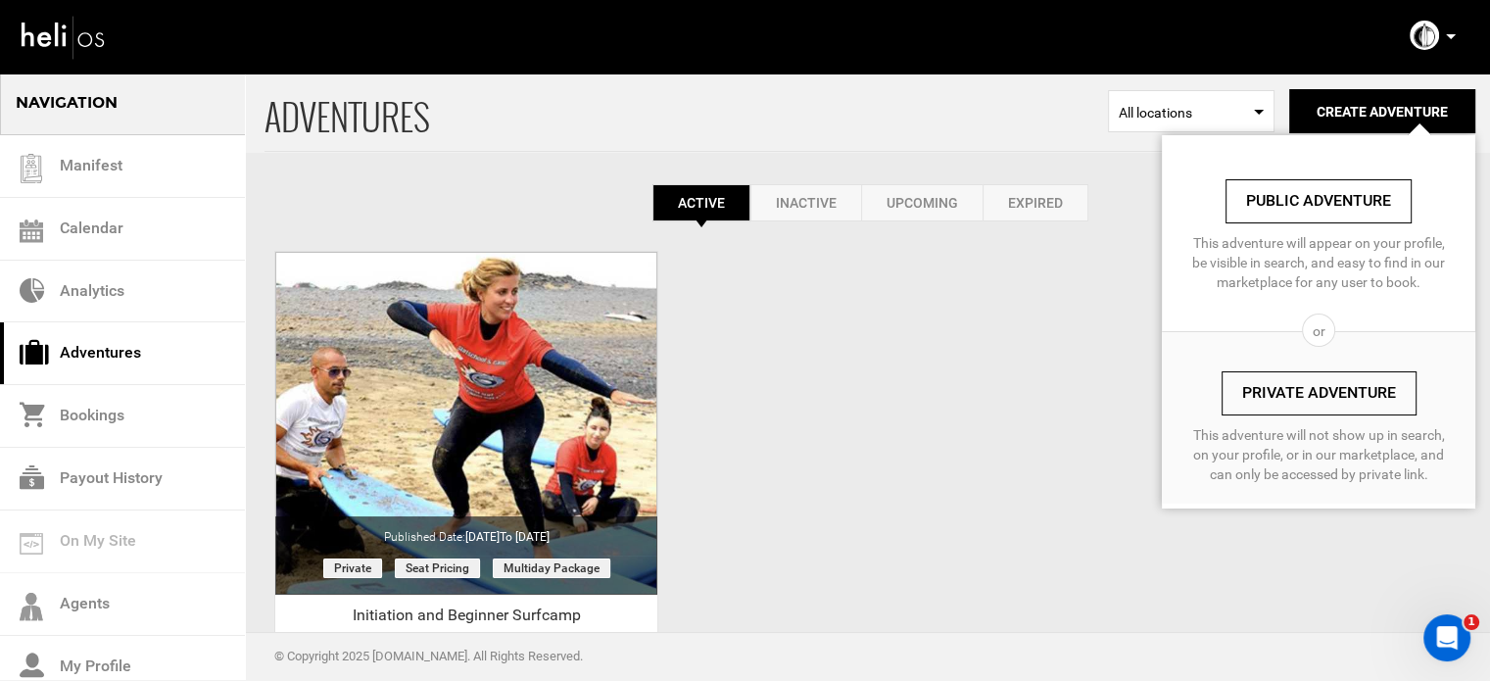
drag, startPoint x: 1270, startPoint y: 391, endPoint x: 1251, endPoint y: 399, distance: 20.2
click at [1270, 391] on link "Private Adventure" at bounding box center [1319, 393] width 195 height 44
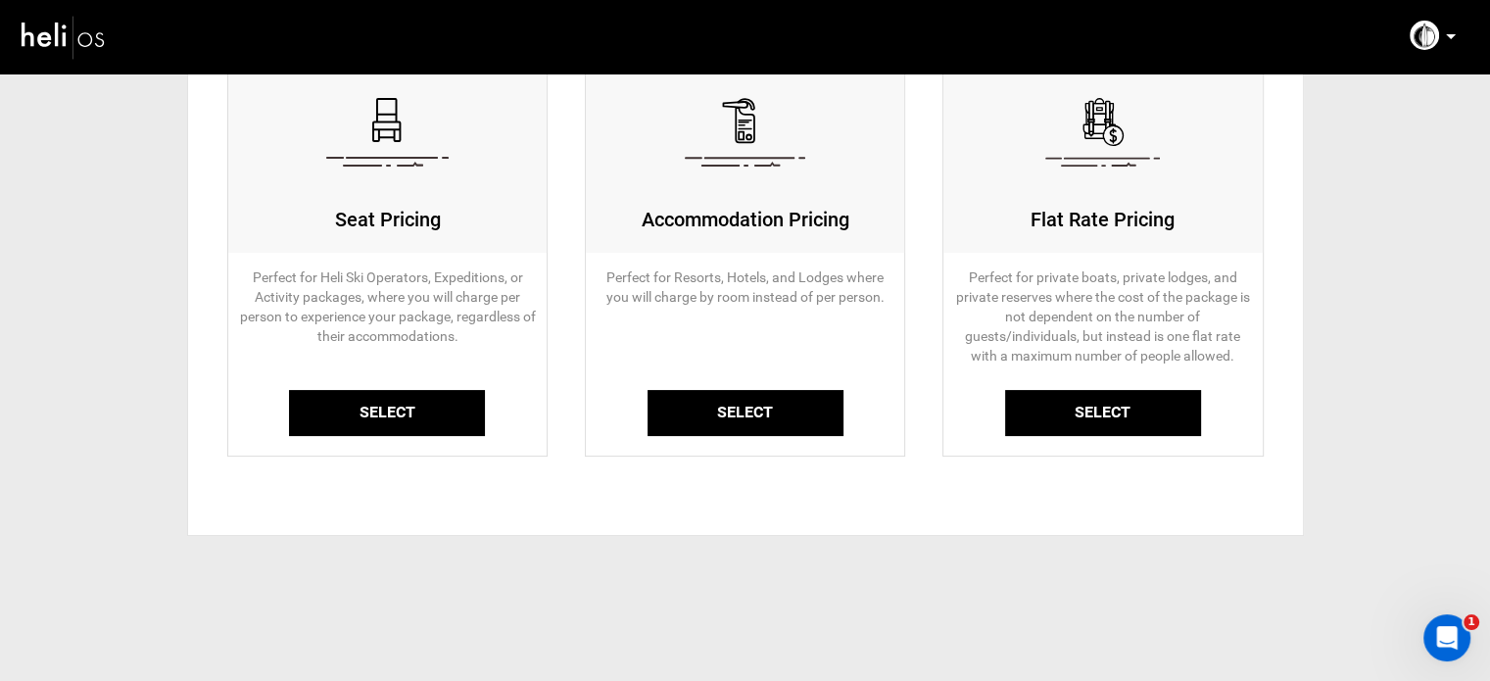
scroll to position [218, 0]
click at [365, 428] on link "Select" at bounding box center [387, 412] width 196 height 46
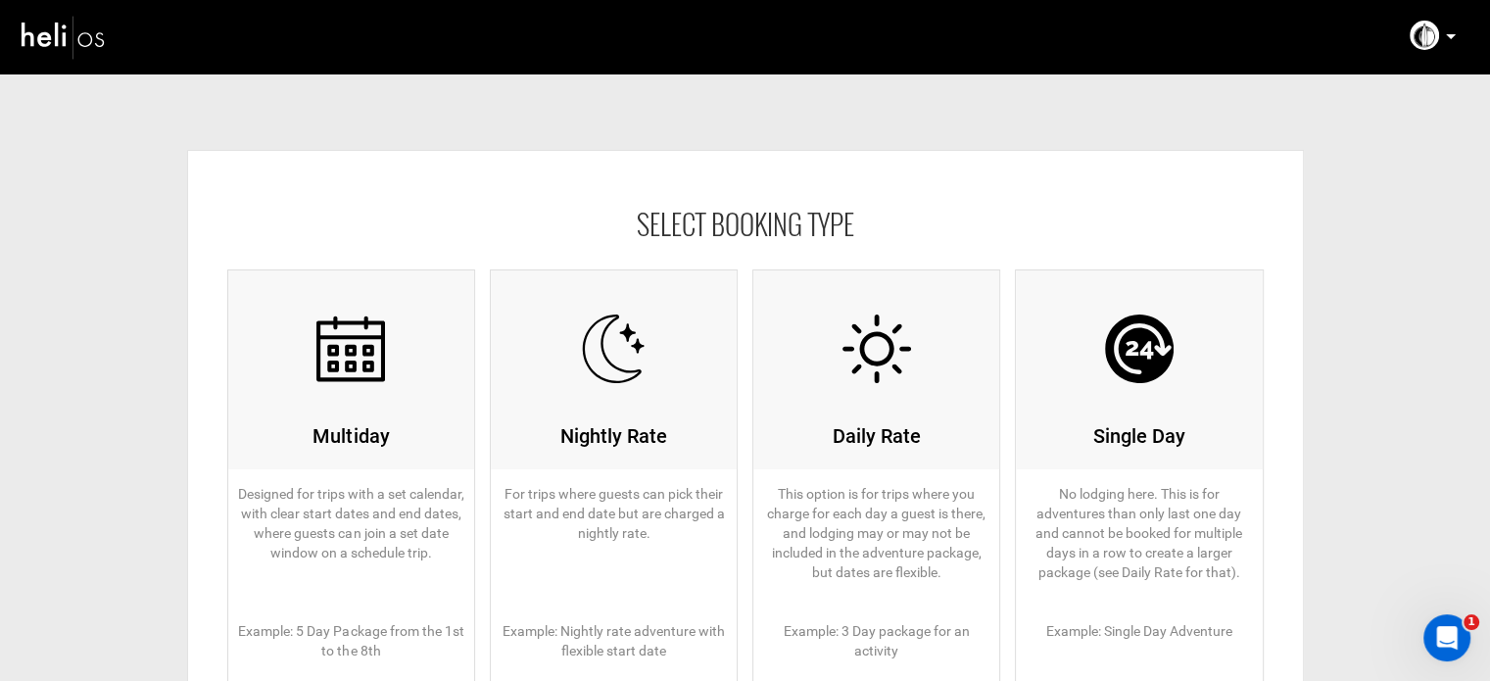
scroll to position [296, 0]
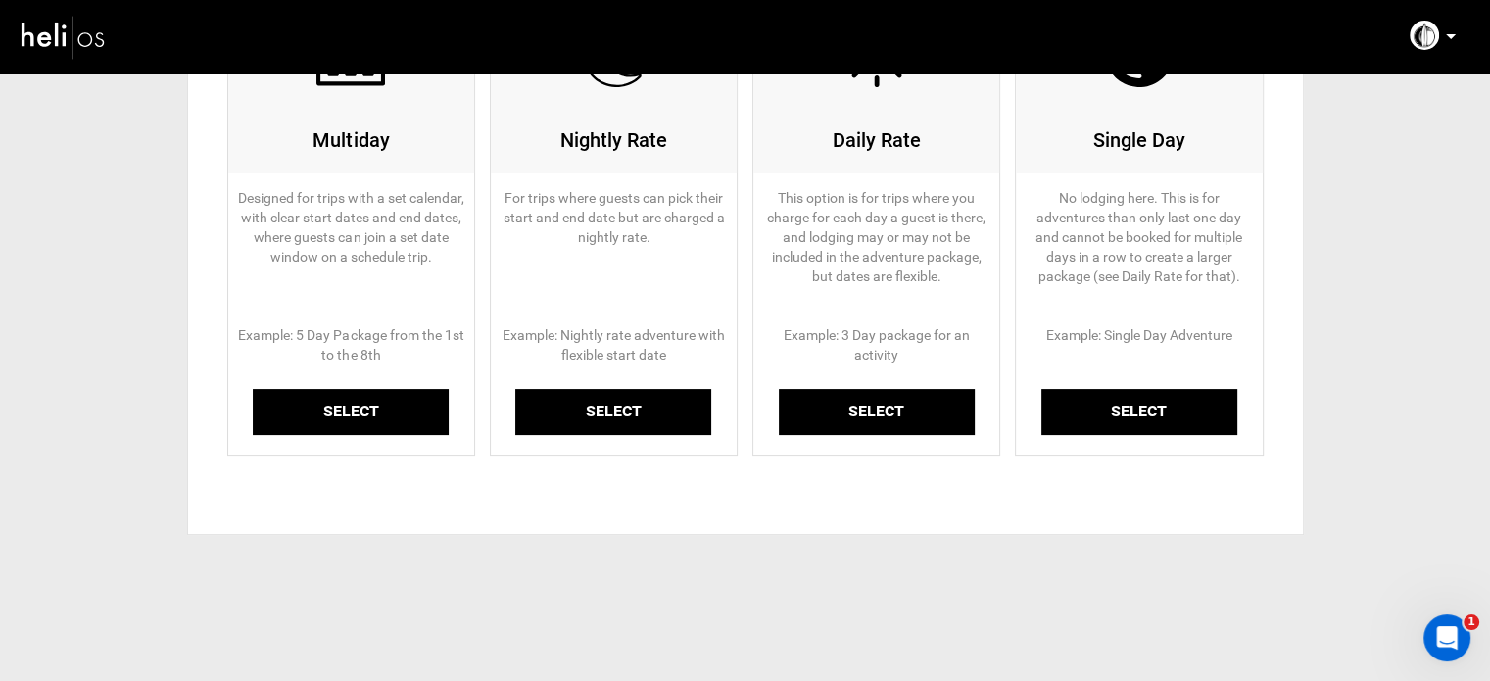
click at [361, 407] on link "Select" at bounding box center [351, 412] width 196 height 46
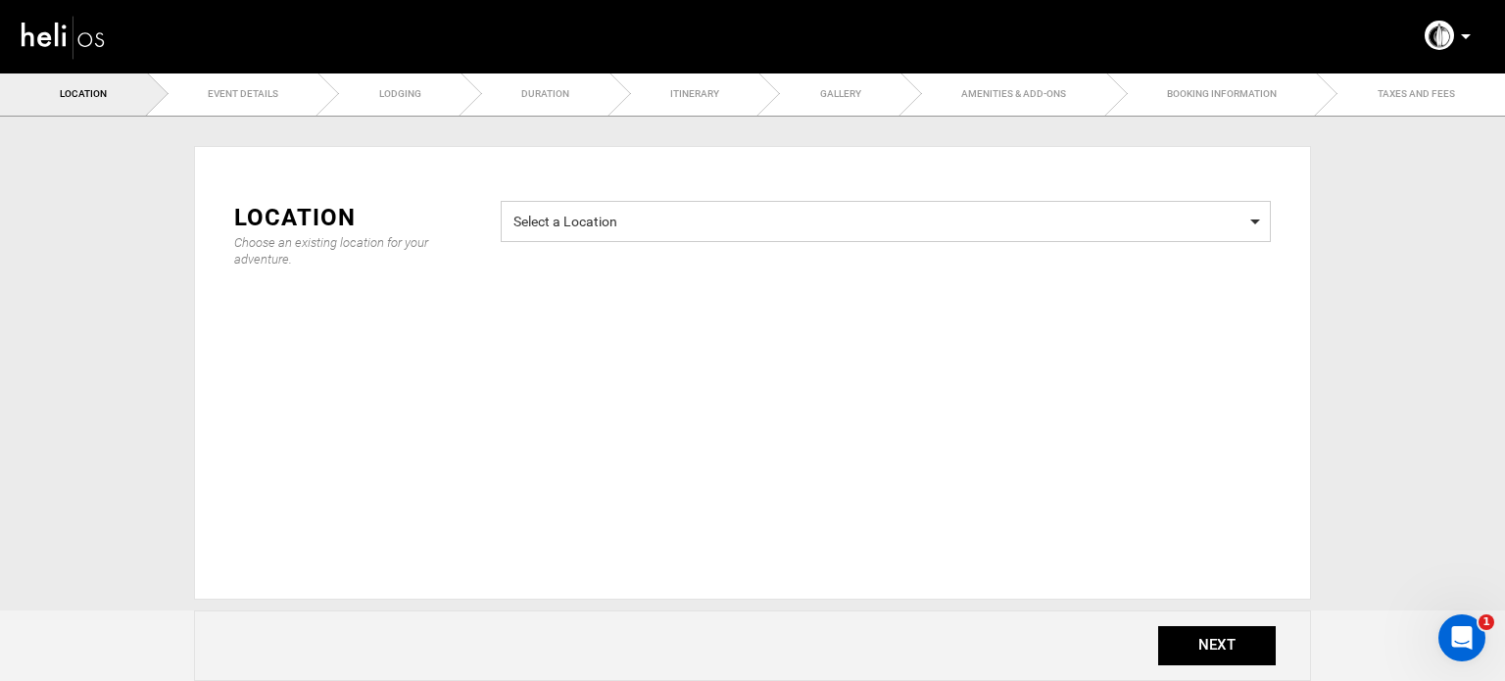
click at [618, 239] on span "Select a Location Select a Location" at bounding box center [886, 221] width 770 height 41
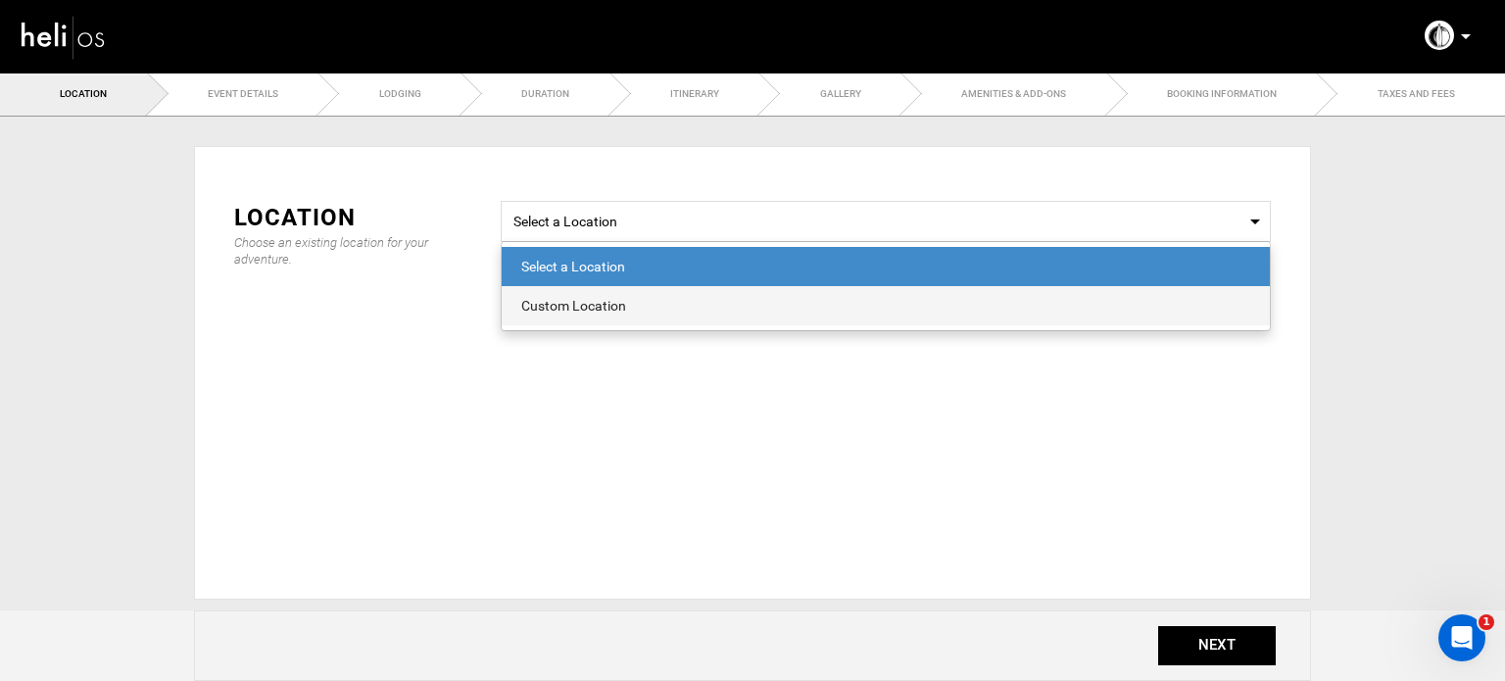
click at [590, 302] on div "Custom Location" at bounding box center [885, 306] width 729 height 20
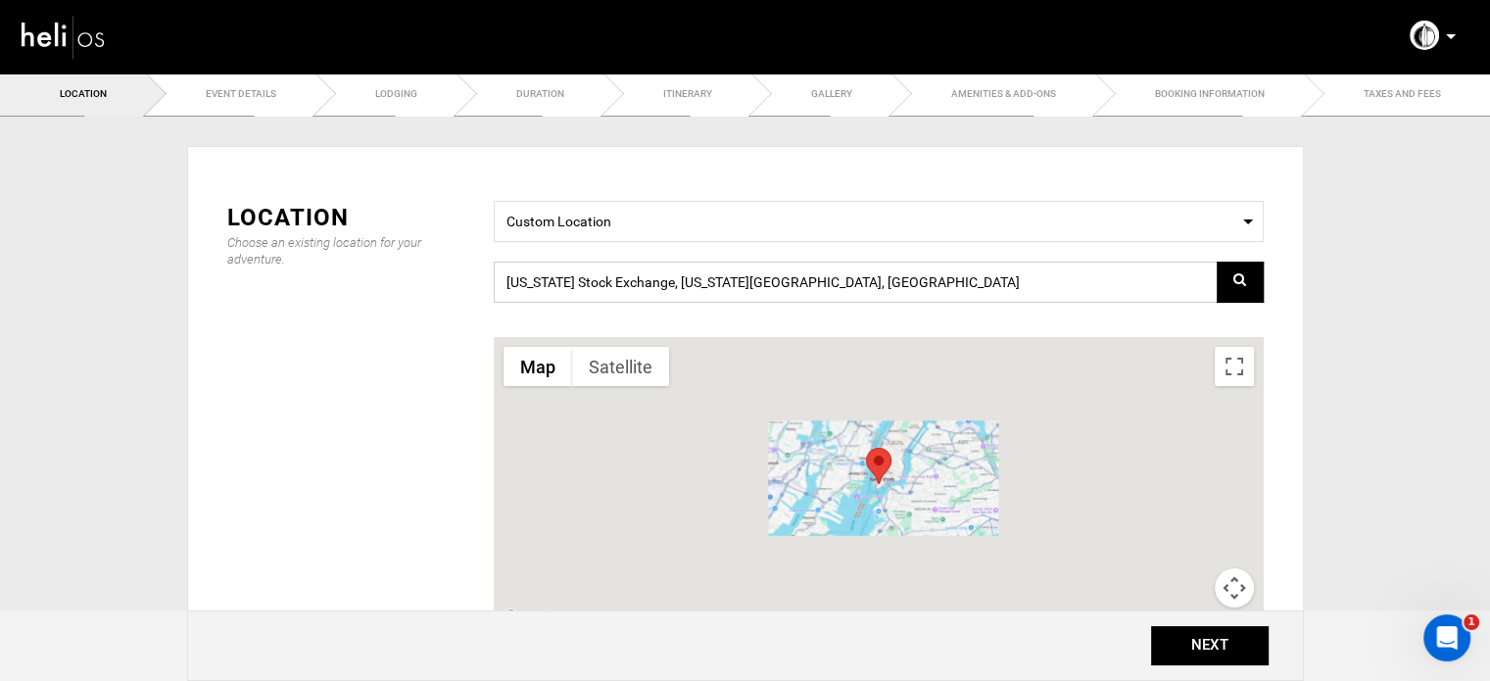
click at [632, 274] on input "[US_STATE] Stock Exchange, [US_STATE][GEOGRAPHIC_DATA], [GEOGRAPHIC_DATA]" at bounding box center [879, 282] width 770 height 41
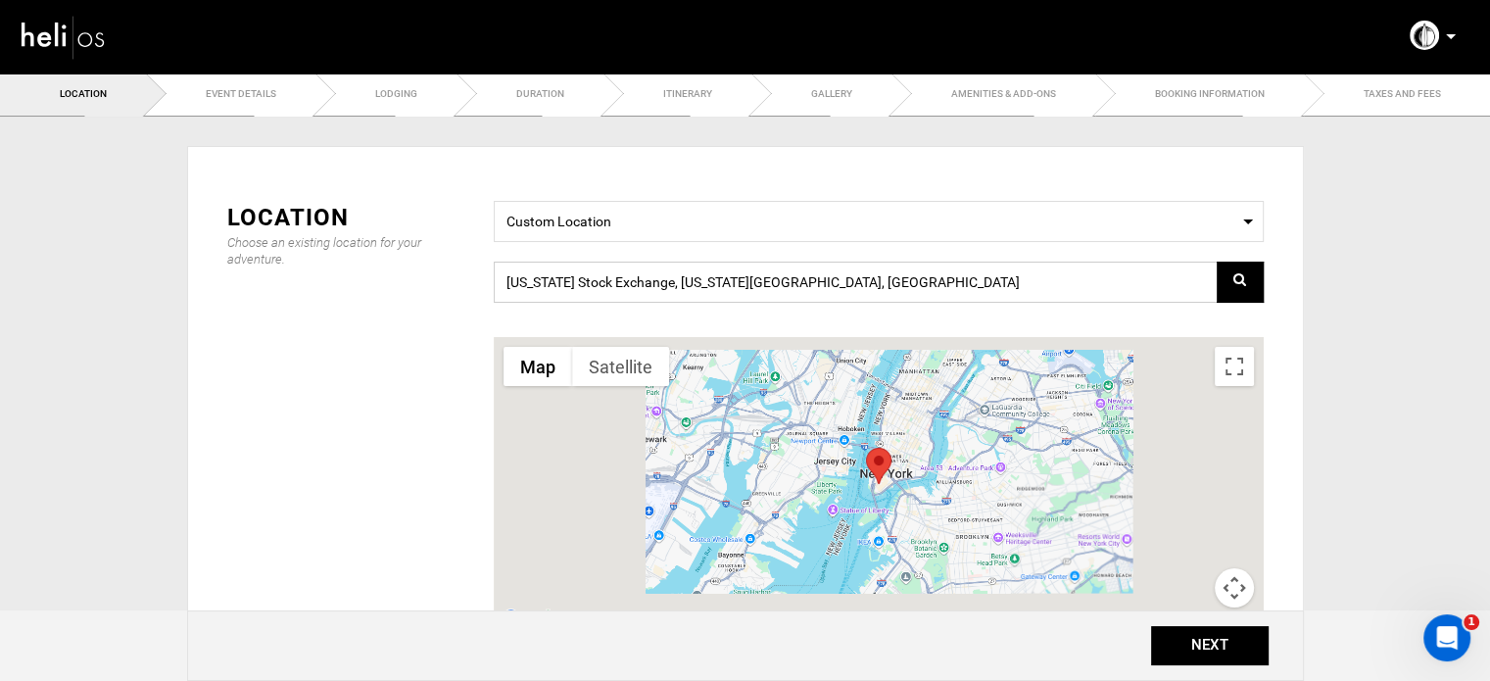
click at [632, 274] on input "[US_STATE] Stock Exchange, [US_STATE][GEOGRAPHIC_DATA], [GEOGRAPHIC_DATA]" at bounding box center [879, 282] width 770 height 41
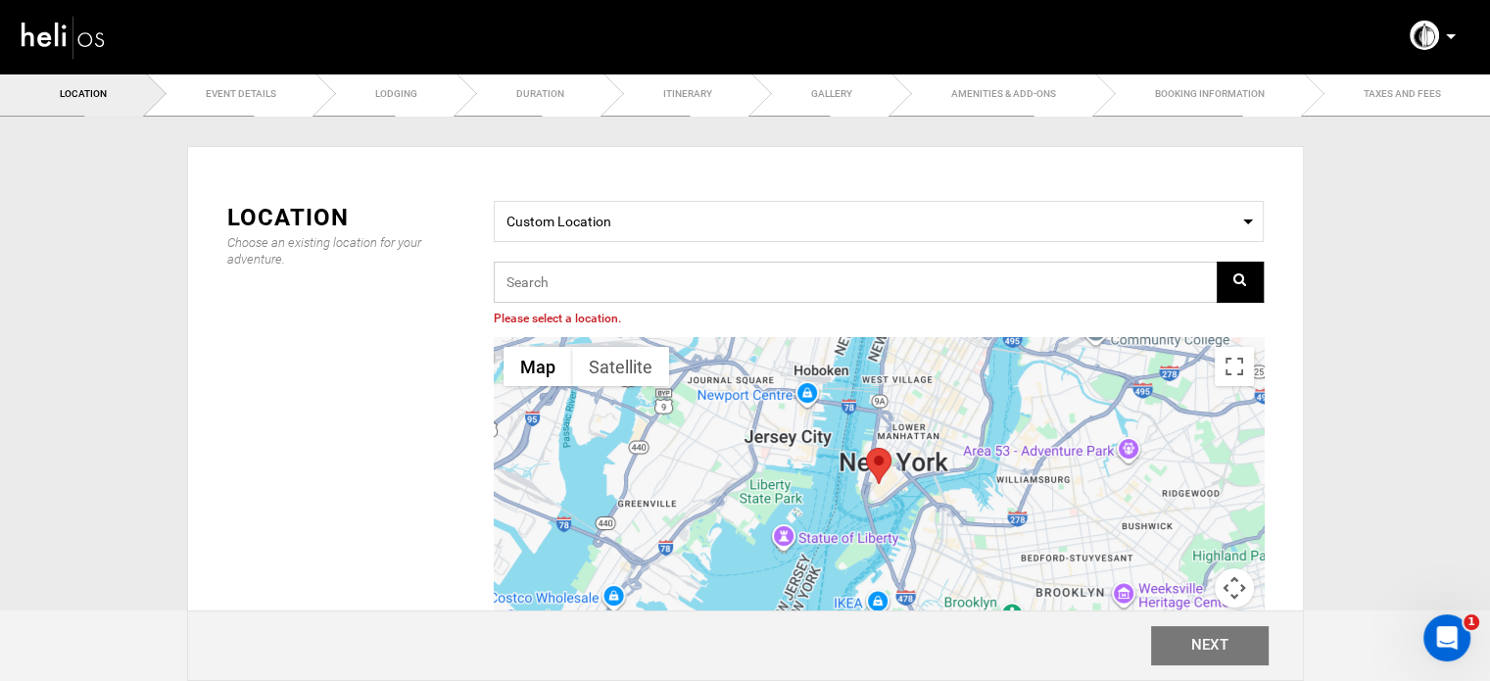
paste input "4C8P+R5, 35558 Caleta de Famara, [GEOGRAPHIC_DATA], [GEOGRAPHIC_DATA]"
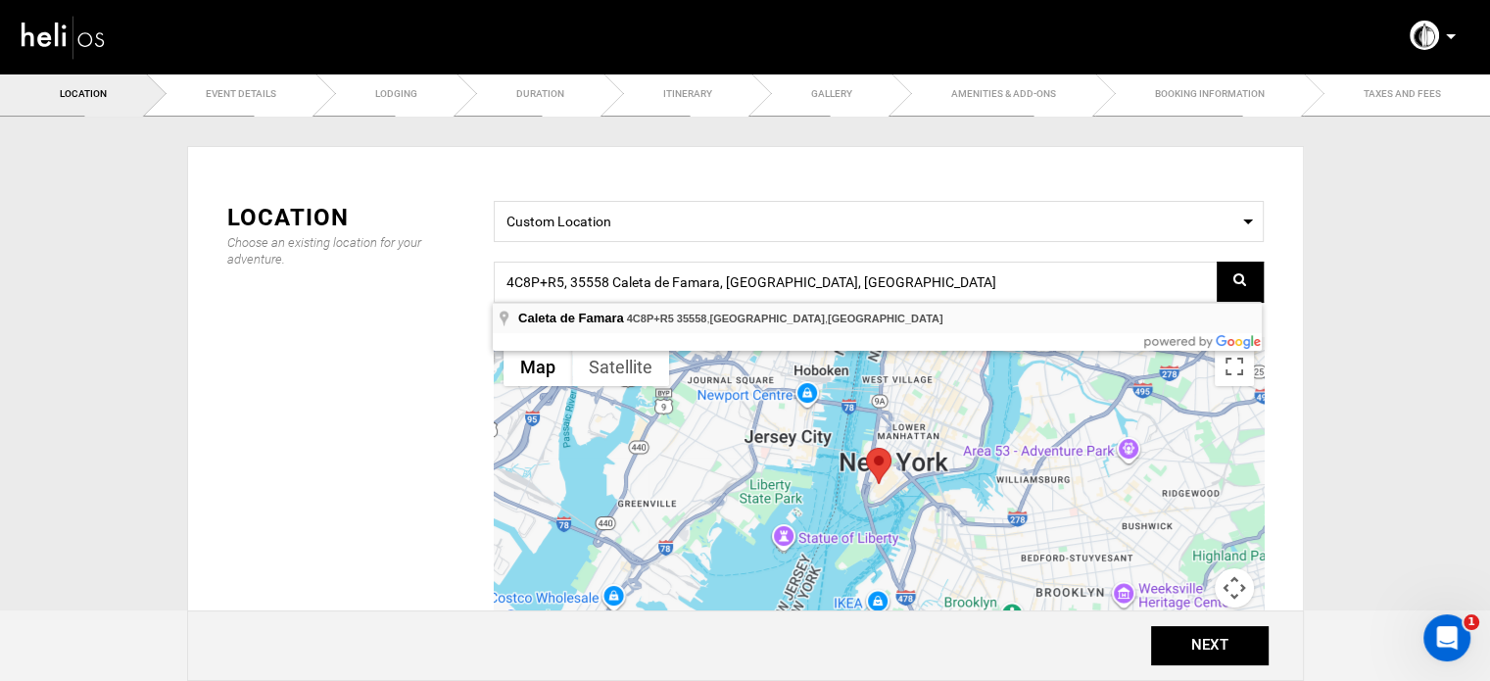
type input "4C8P+R5, 35558 Caleta de Famara, [GEOGRAPHIC_DATA], [GEOGRAPHIC_DATA]"
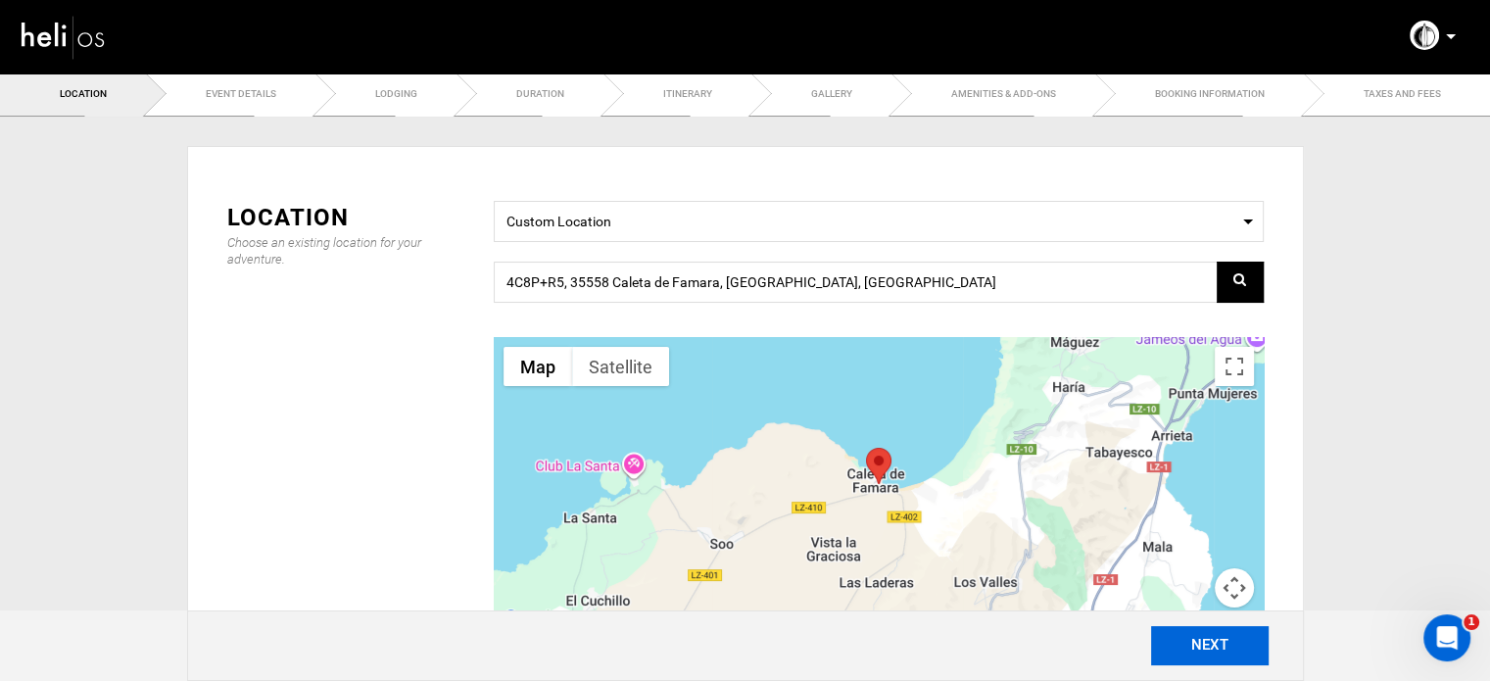
click at [1212, 632] on button "NEXT" at bounding box center [1210, 645] width 118 height 39
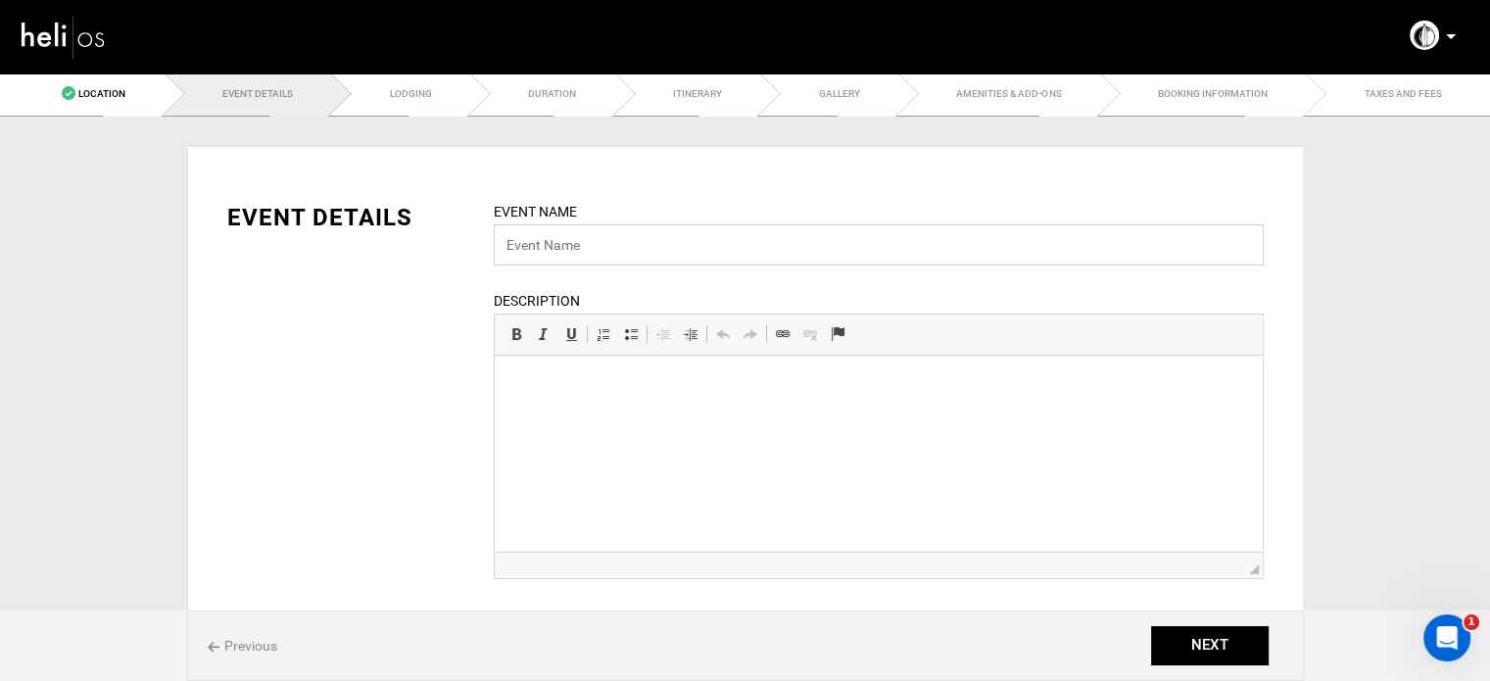
click at [638, 233] on input "text" at bounding box center [879, 244] width 770 height 41
paste input "Intensive Surf Camp in [GEOGRAPHIC_DATA]"
type input "Intensive Surf Camp in [GEOGRAPHIC_DATA]"
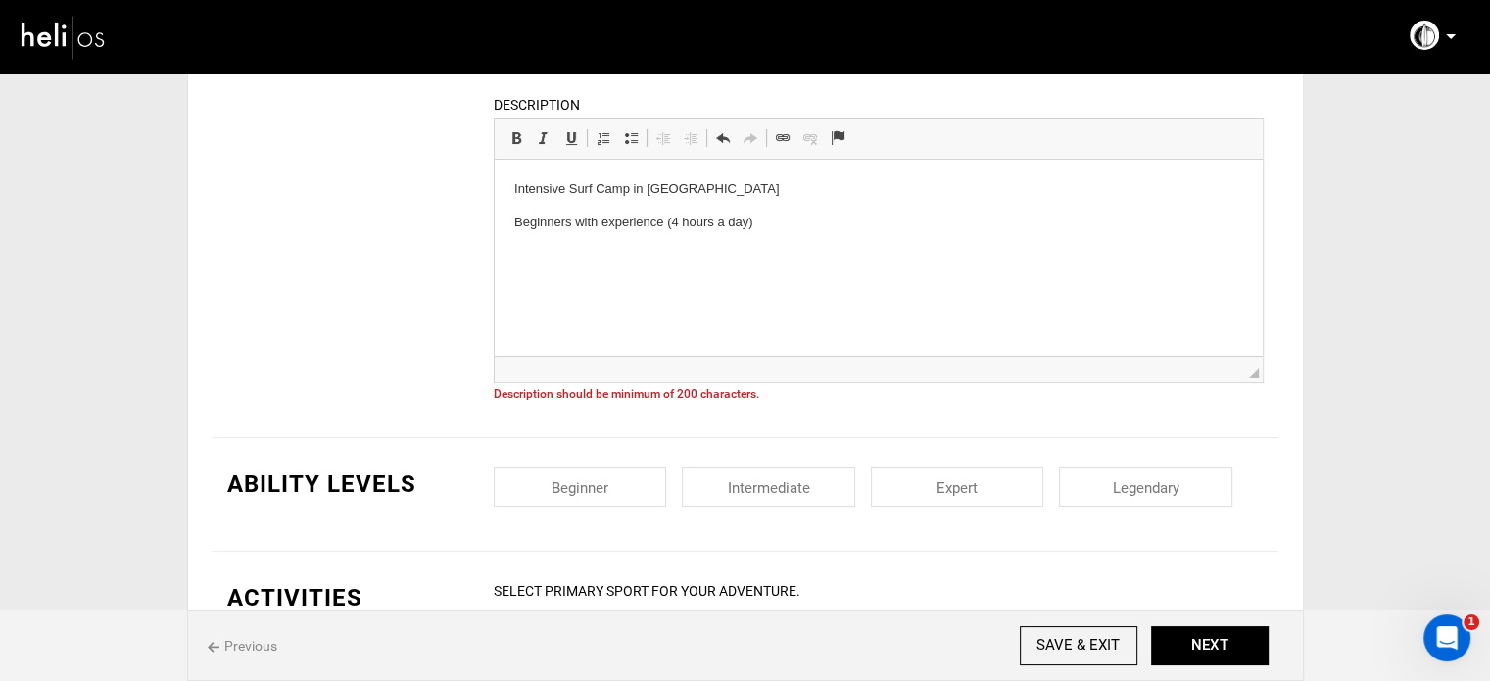
drag, startPoint x: 776, startPoint y: 493, endPoint x: 698, endPoint y: 414, distance: 110.9
click at [775, 493] on input "checkbox" at bounding box center [768, 486] width 173 height 39
checkbox input "true"
click at [515, 205] on body "Intensive Surf Camp in Famara Beginners with experience (4 hours a day)" at bounding box center [877, 206] width 729 height 54
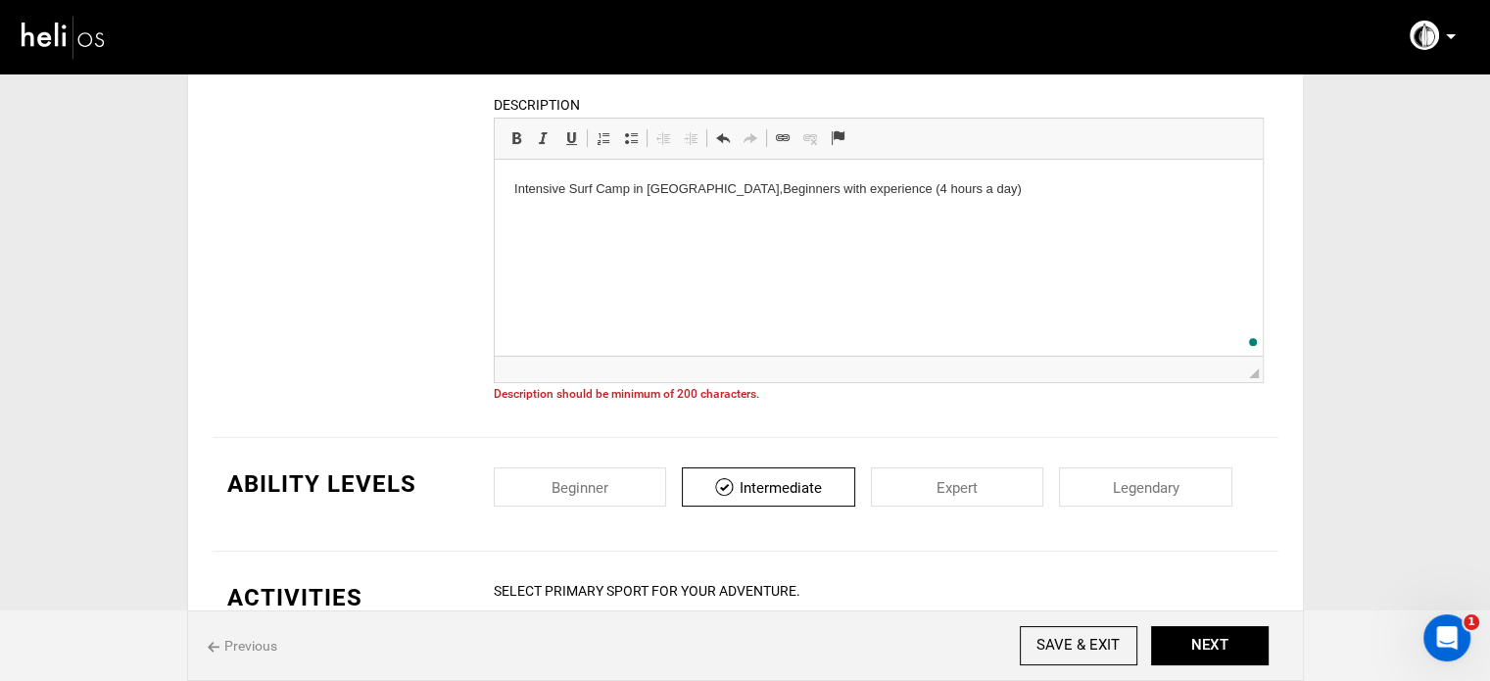
click at [979, 180] on p "Intensive Surf Camp in Famara, Beginners with experience (4 hours a day)" at bounding box center [877, 189] width 729 height 21
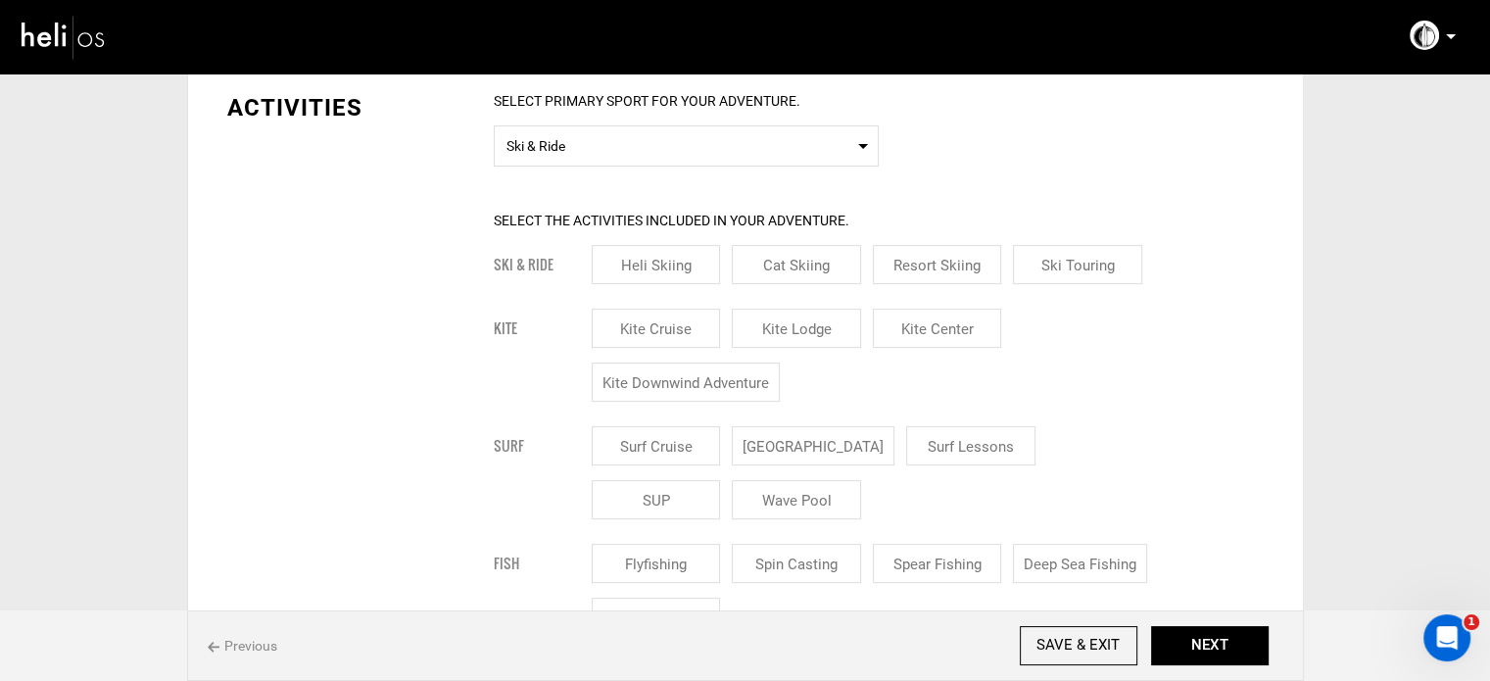
scroll to position [490, 0]
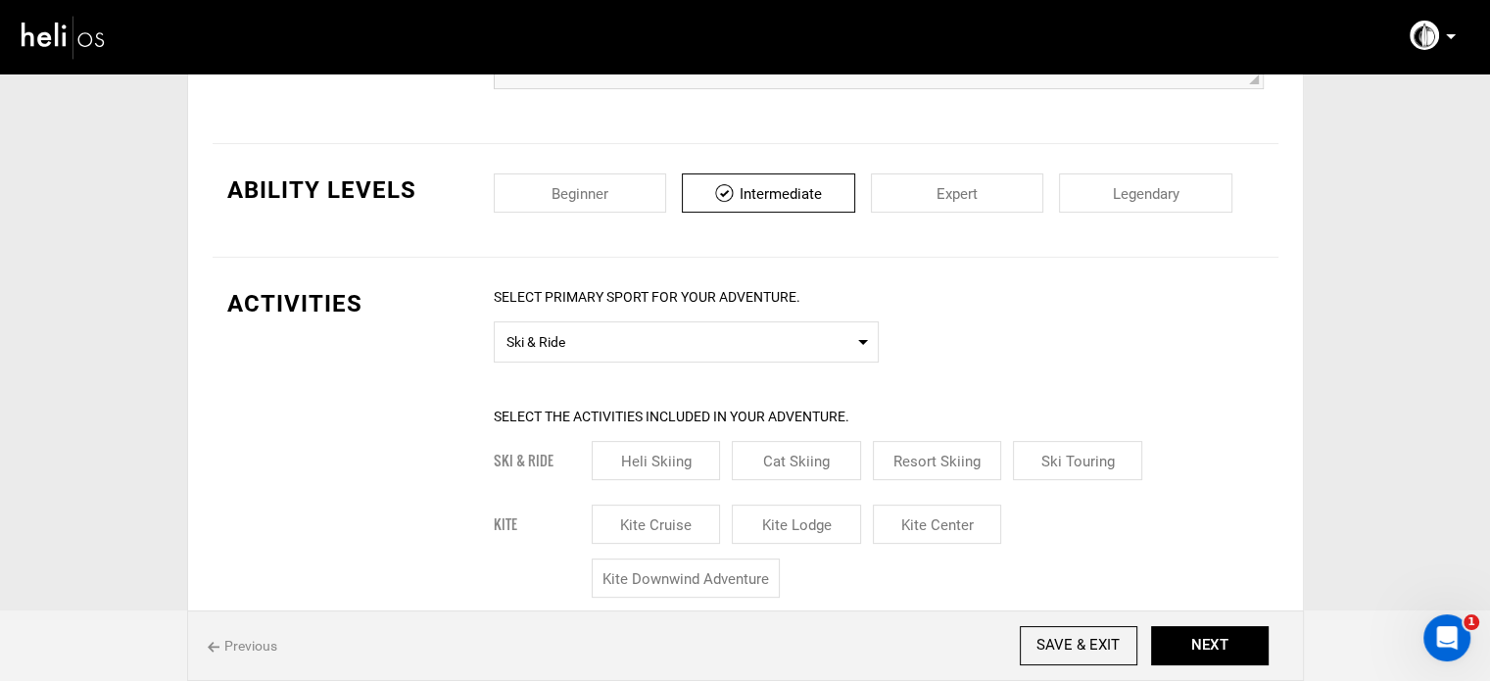
click at [571, 335] on span "Ski & Ride" at bounding box center [687, 339] width 360 height 24
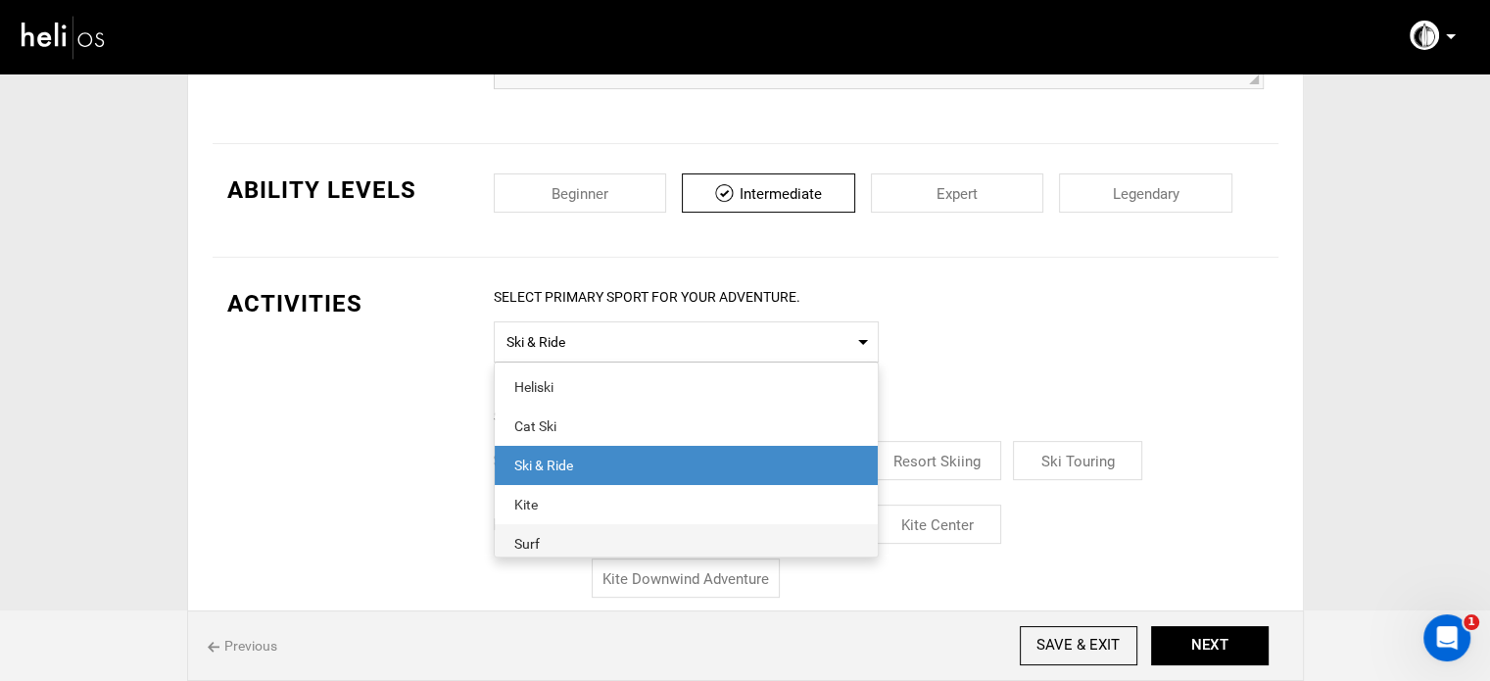
click at [560, 527] on span "Surf" at bounding box center [686, 543] width 383 height 39
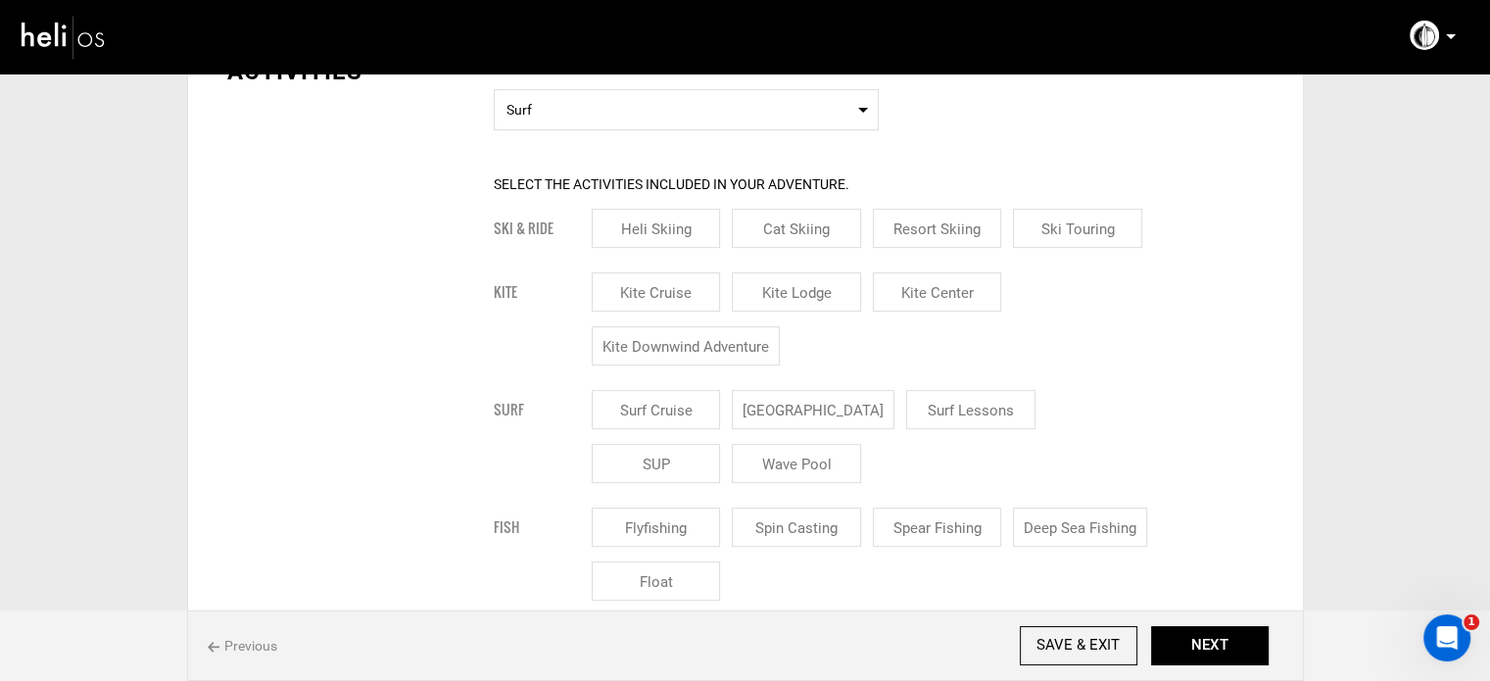
scroll to position [784, 0]
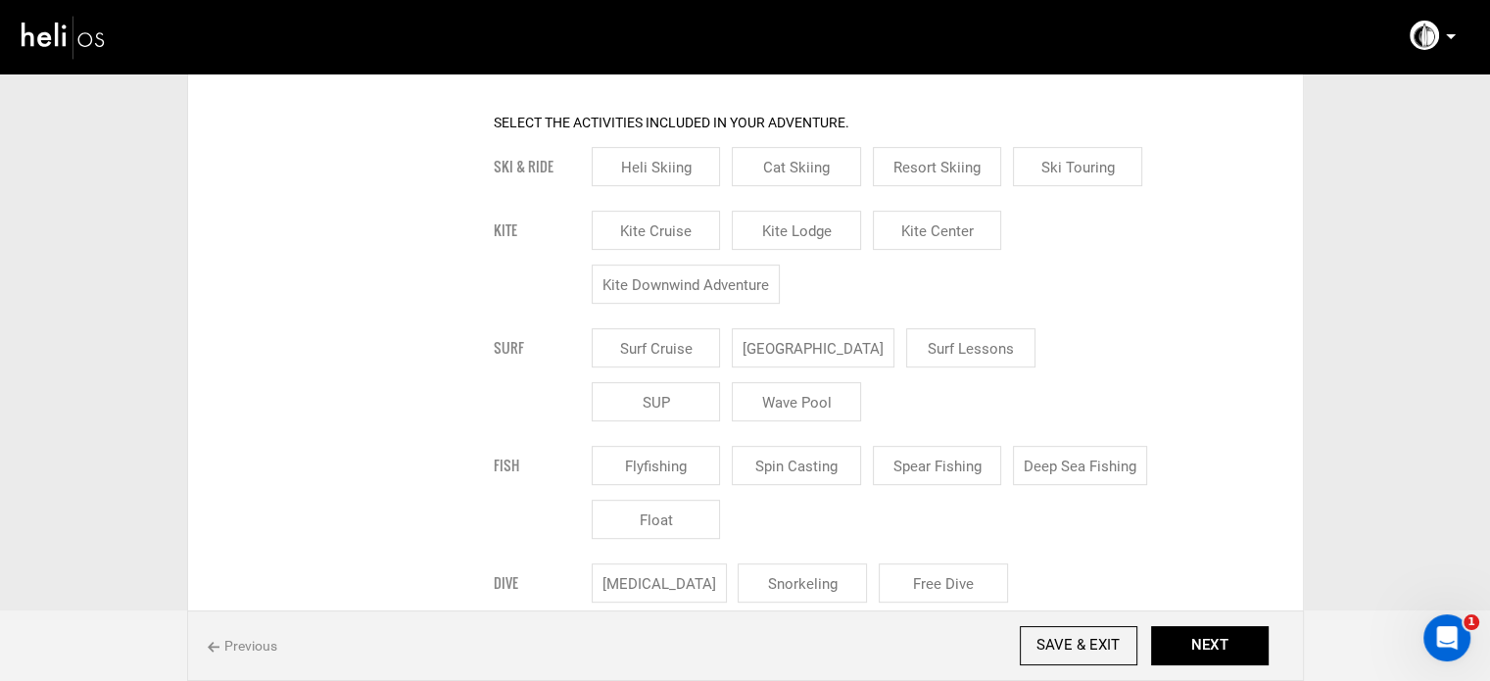
click at [771, 344] on input "[GEOGRAPHIC_DATA]" at bounding box center [813, 347] width 163 height 39
checkbox input "true"
click at [932, 343] on input "Surf Lessons" at bounding box center [994, 347] width 129 height 39
checkbox input "true"
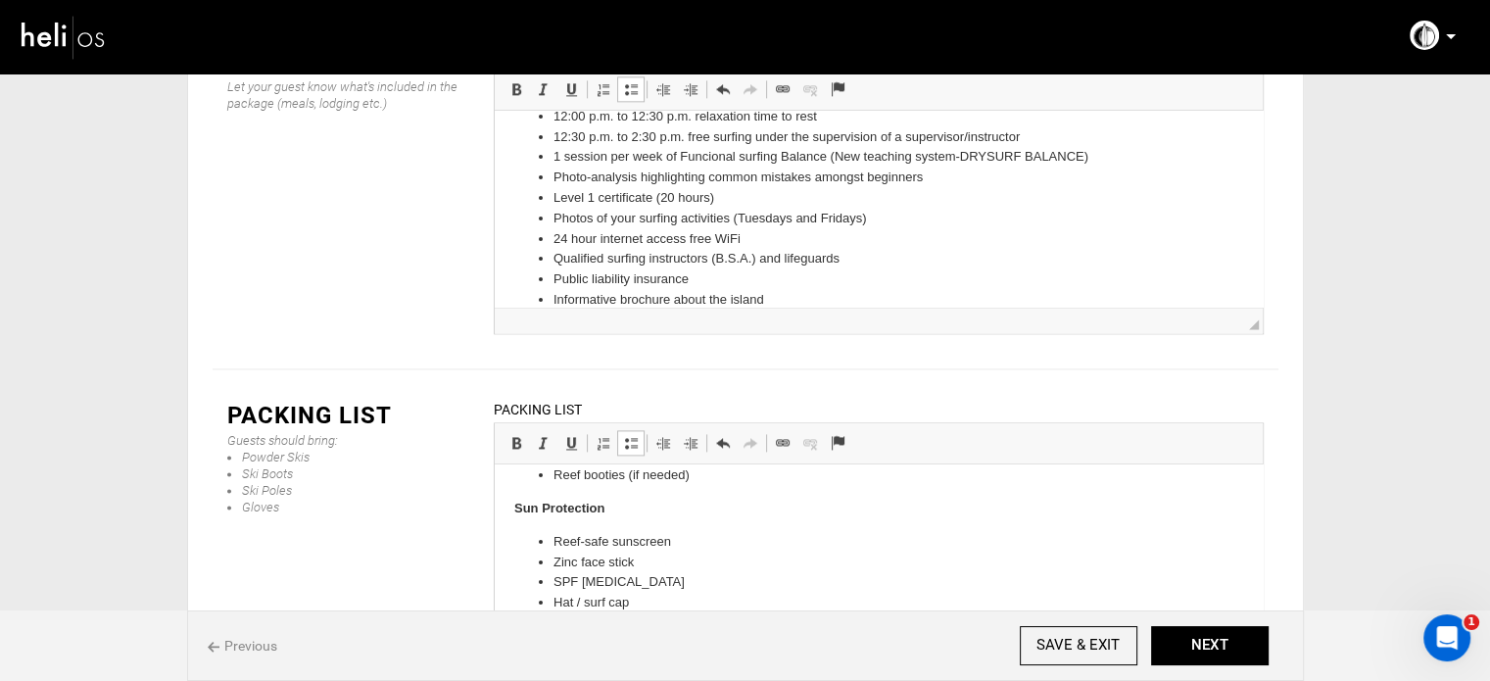
scroll to position [0, 0]
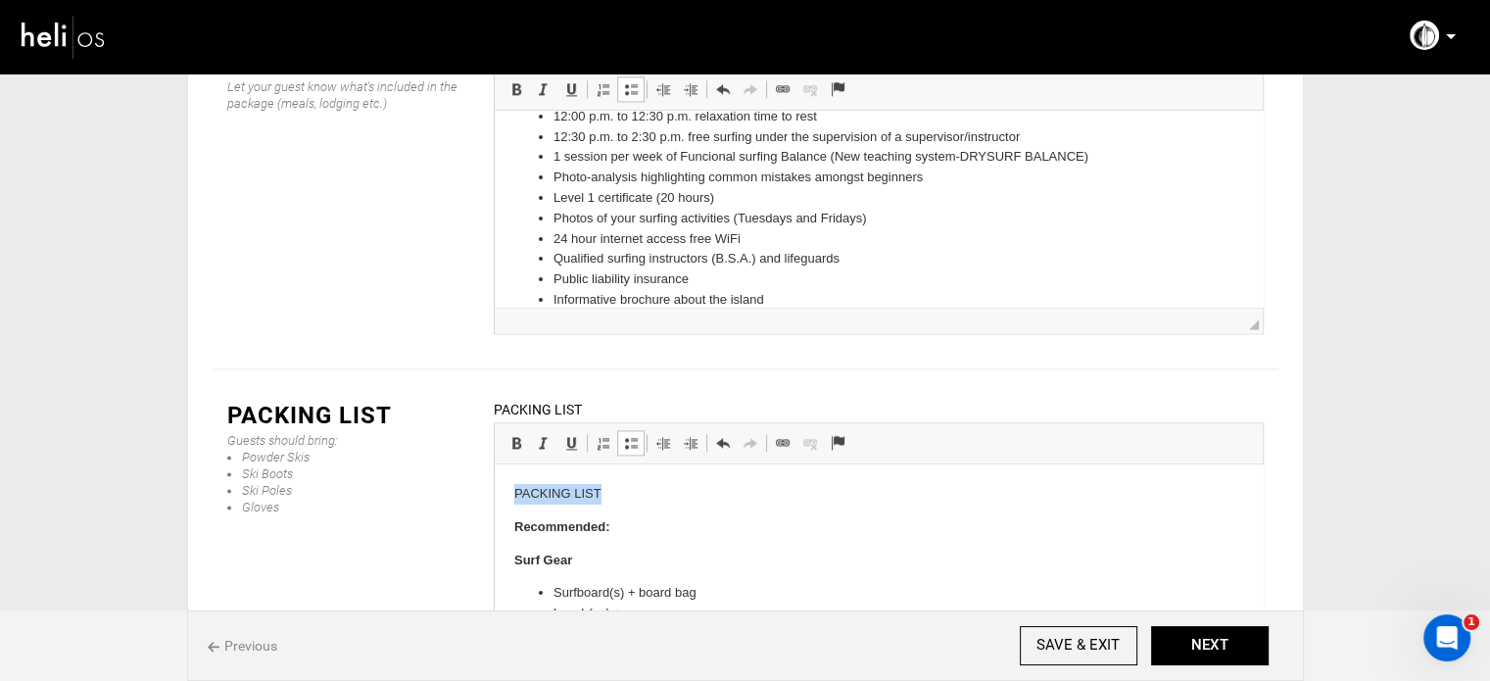
drag, startPoint x: 513, startPoint y: 492, endPoint x: 661, endPoint y: 501, distance: 148.2
click at [661, 501] on p "PACKING LIST" at bounding box center [877, 494] width 729 height 21
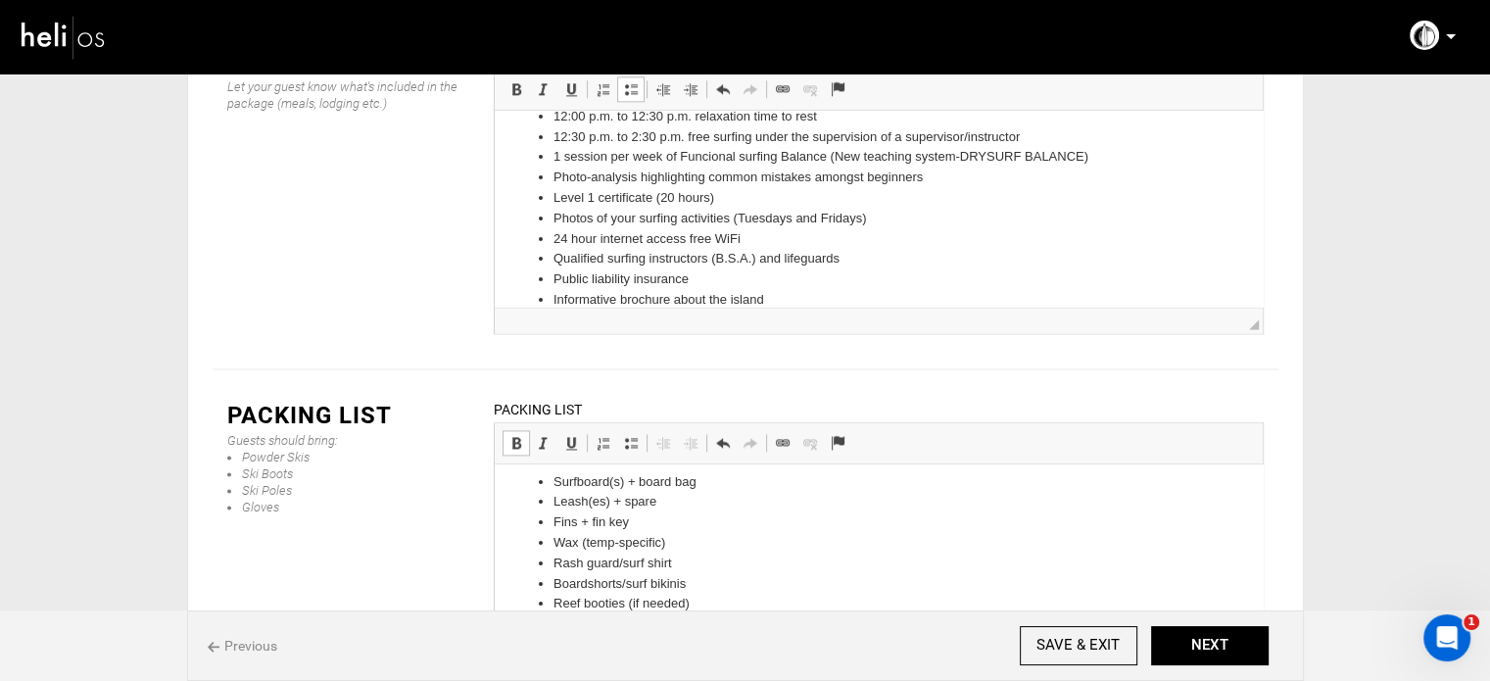
scroll to position [196, 0]
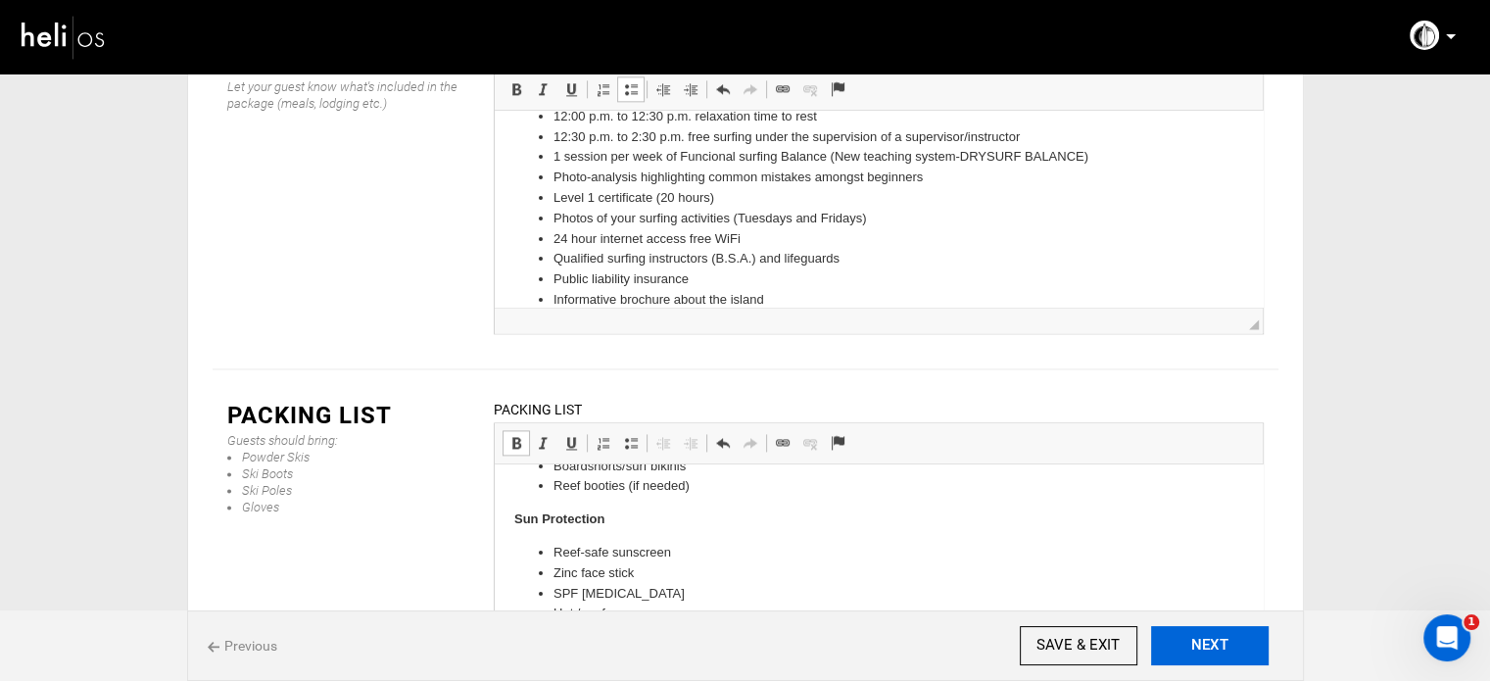
click at [1236, 650] on button "NEXT" at bounding box center [1210, 645] width 118 height 39
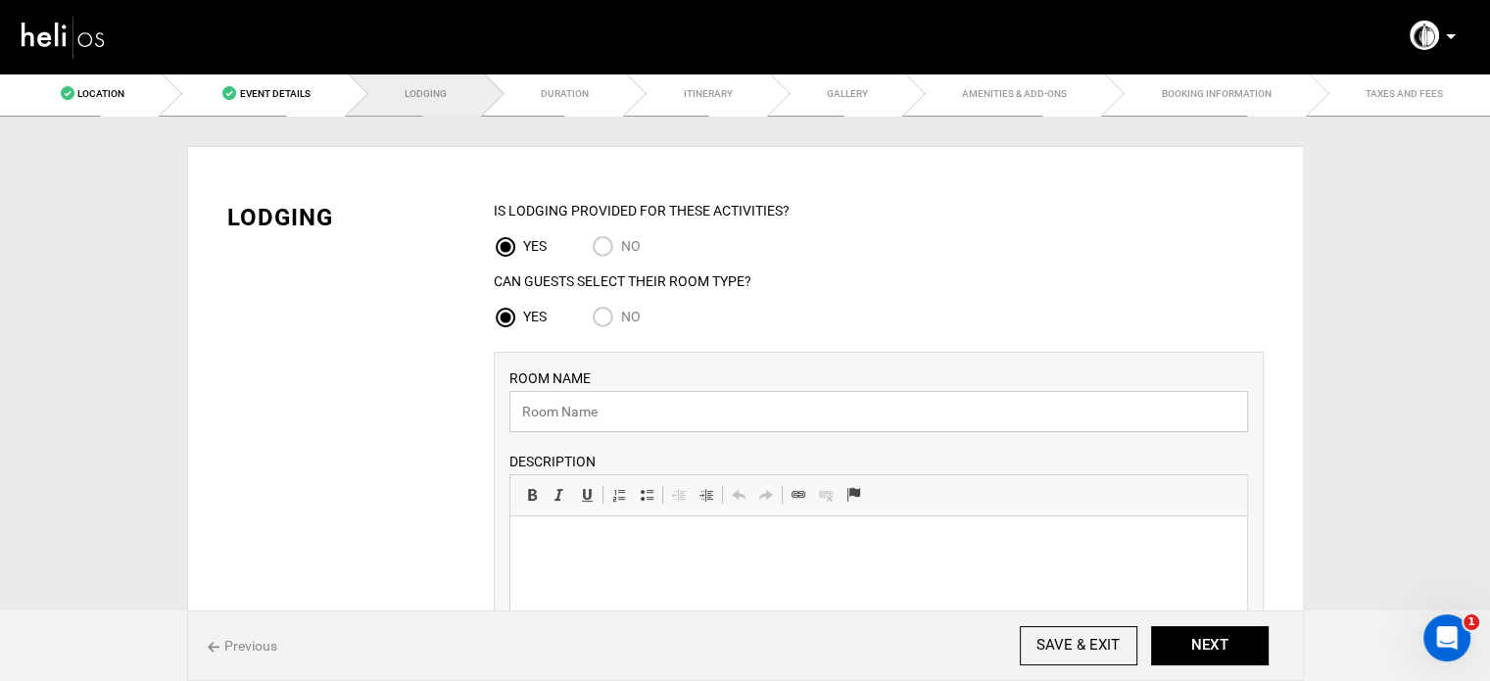
click at [580, 416] on input "text" at bounding box center [879, 411] width 739 height 41
type input "Surf House"
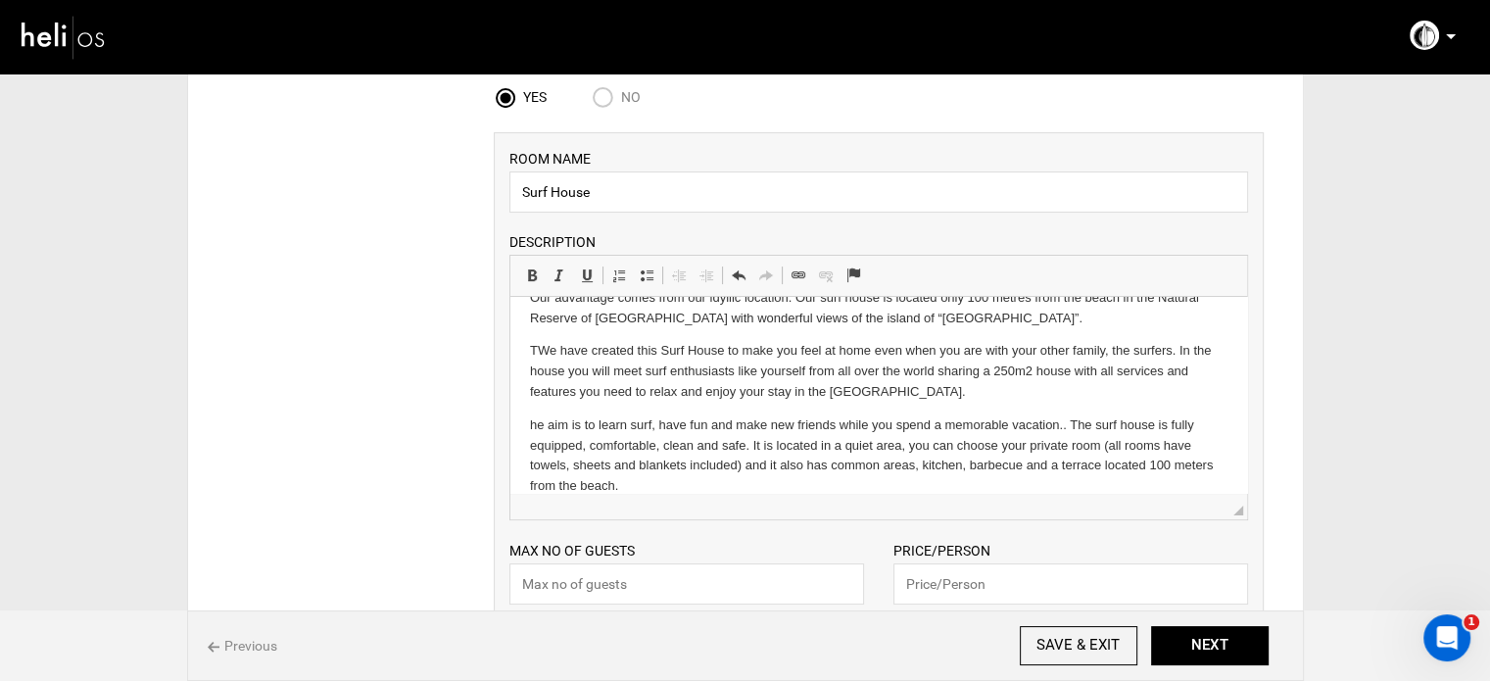
scroll to position [423, 0]
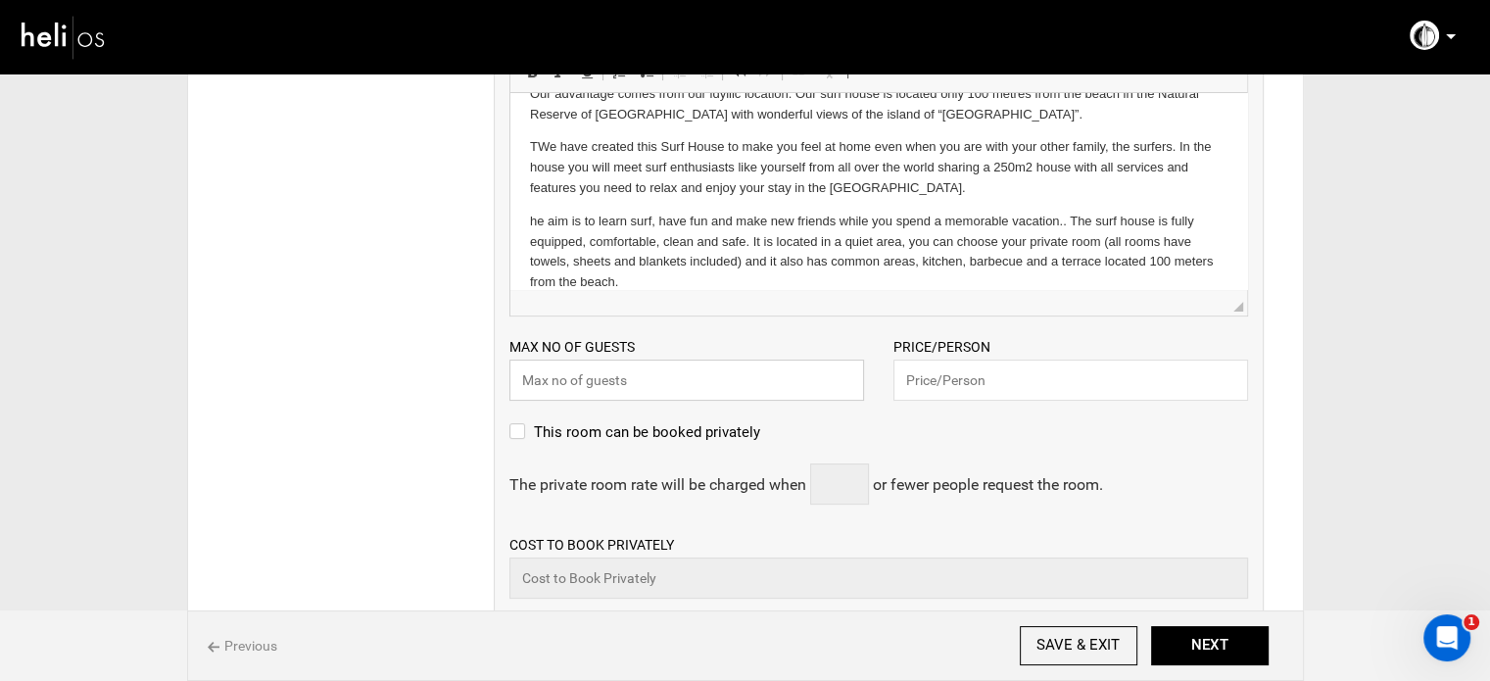
click at [701, 399] on input "text" at bounding box center [687, 380] width 355 height 41
type input "2"
click at [1023, 383] on input "text" at bounding box center [1071, 380] width 355 height 41
type input "240"
click at [1077, 497] on div "The private room rate will be charged when or fewer people request the room. Pl…" at bounding box center [879, 483] width 739 height 41
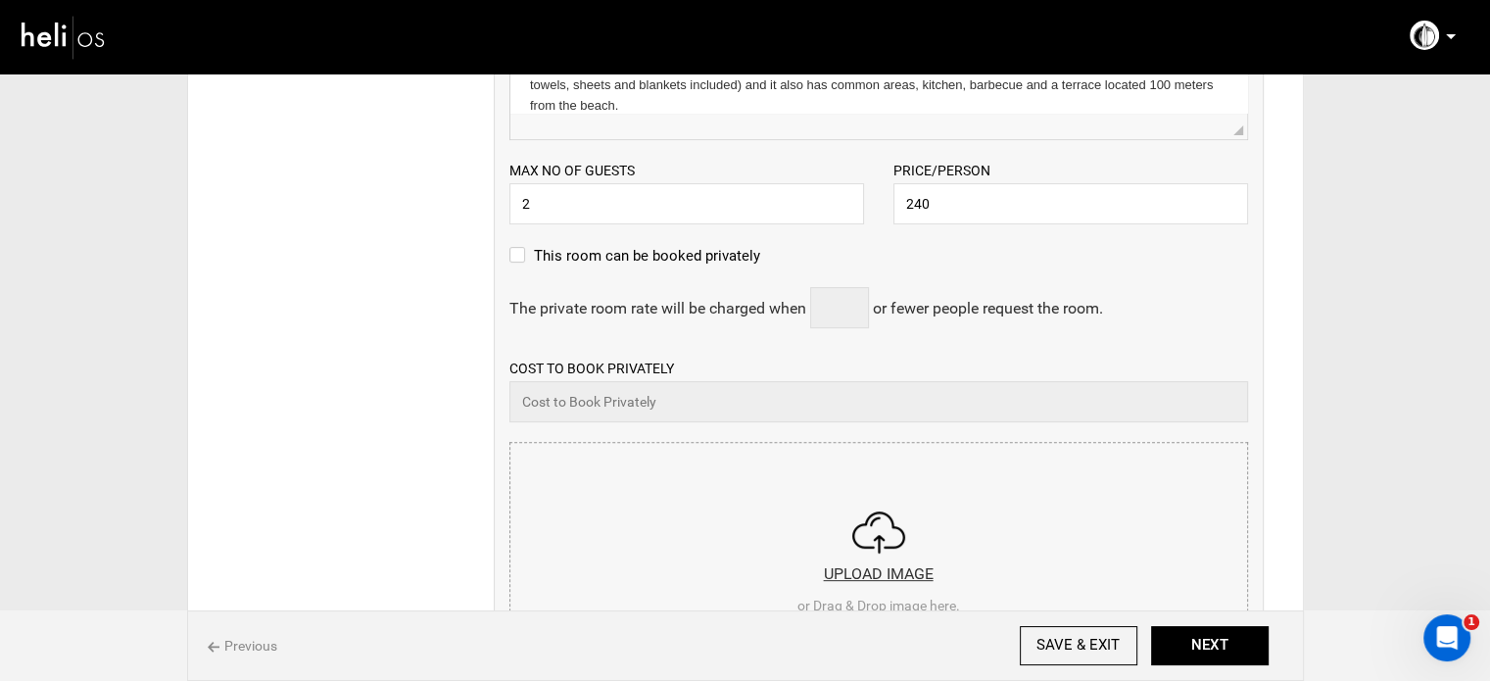
scroll to position [949, 0]
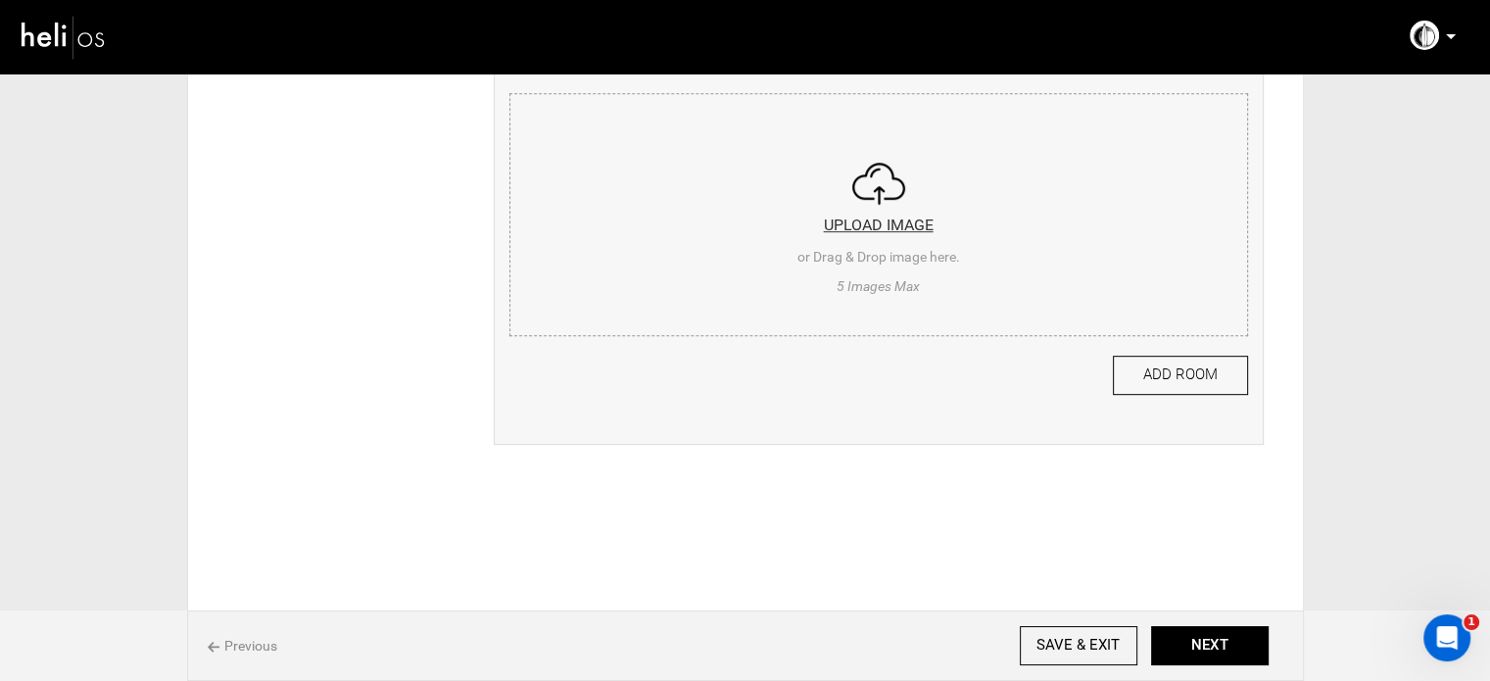
click at [553, 187] on input "file" at bounding box center [879, 211] width 737 height 235
type input "C:\fakepath\Screenshot 2025-08-25 105412.png"
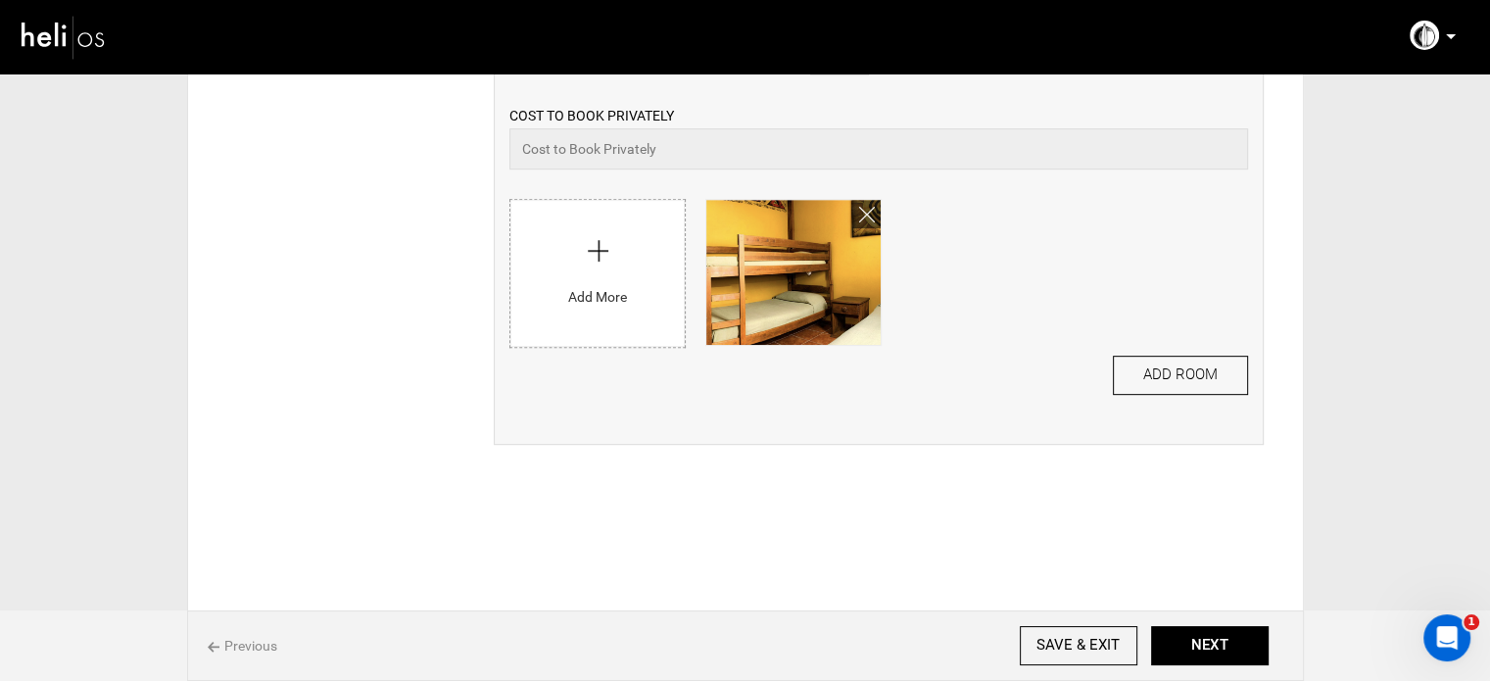
scroll to position [853, 0]
click at [596, 229] on input "file" at bounding box center [598, 268] width 174 height 137
type input "C:\fakepath\Screenshot 2025-08-25 105514.png"
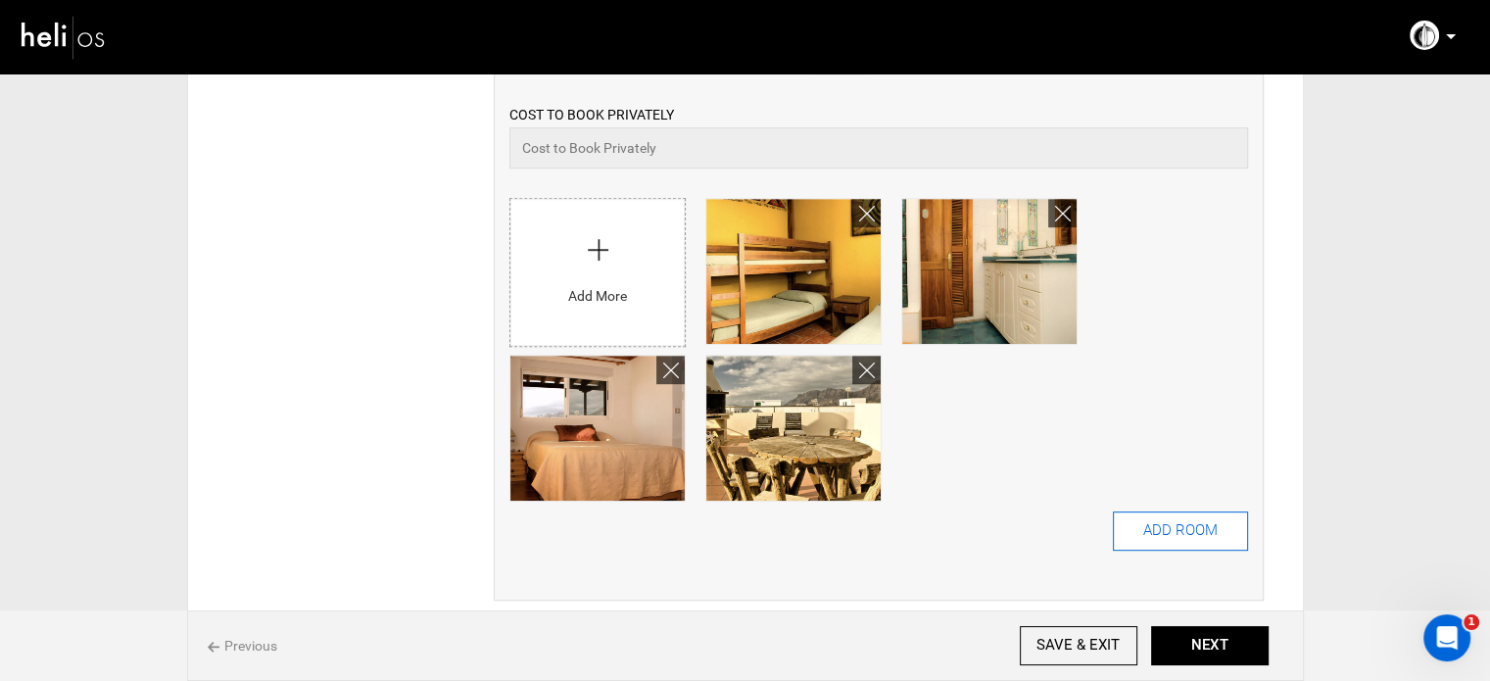
click at [1192, 525] on button "ADD ROOM" at bounding box center [1180, 530] width 135 height 39
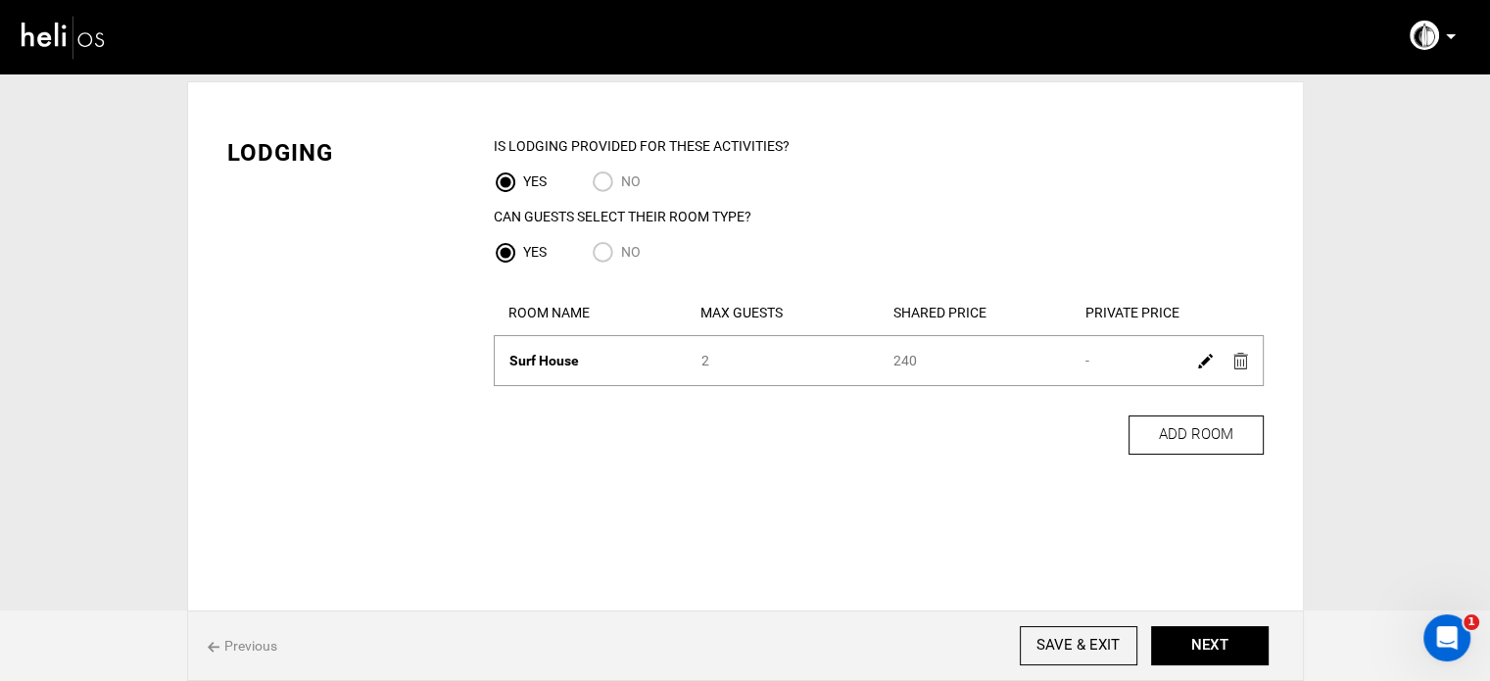
scroll to position [0, 0]
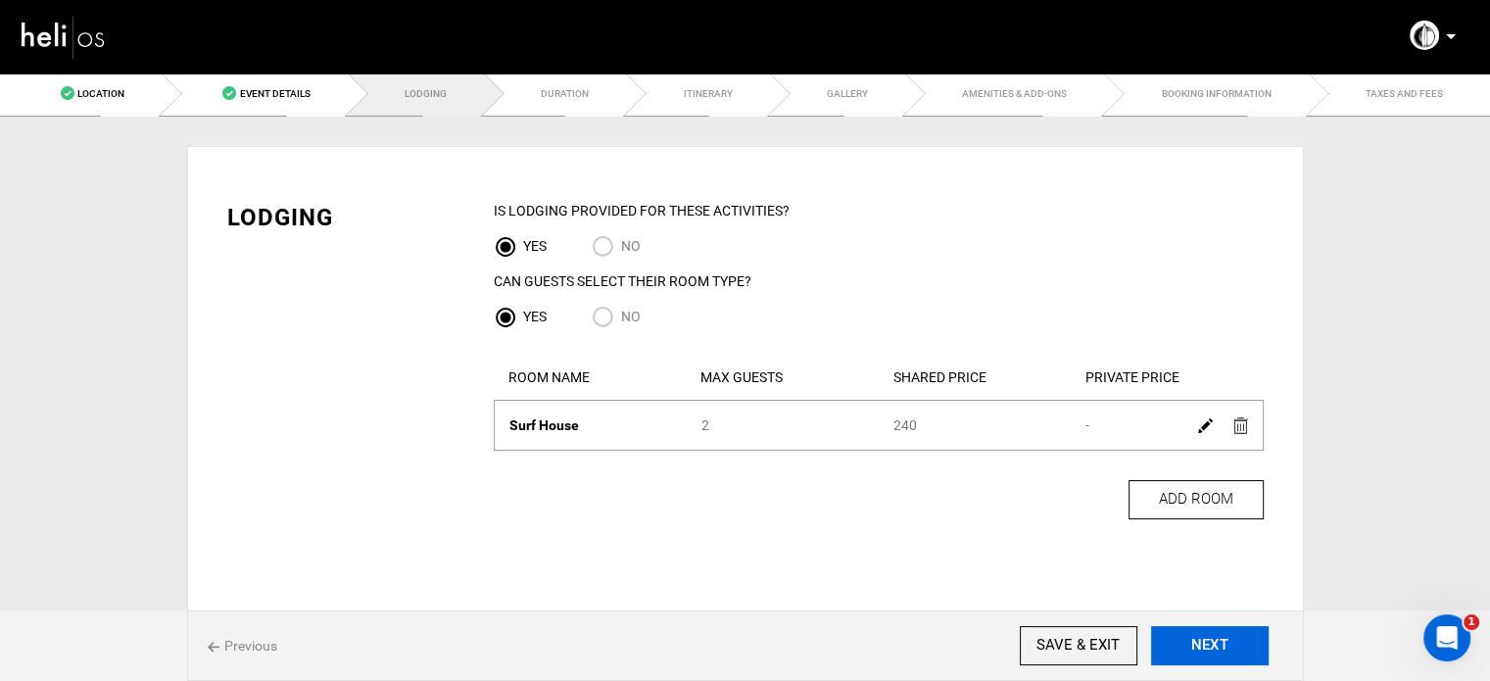
click at [1209, 642] on button "NEXT" at bounding box center [1210, 645] width 118 height 39
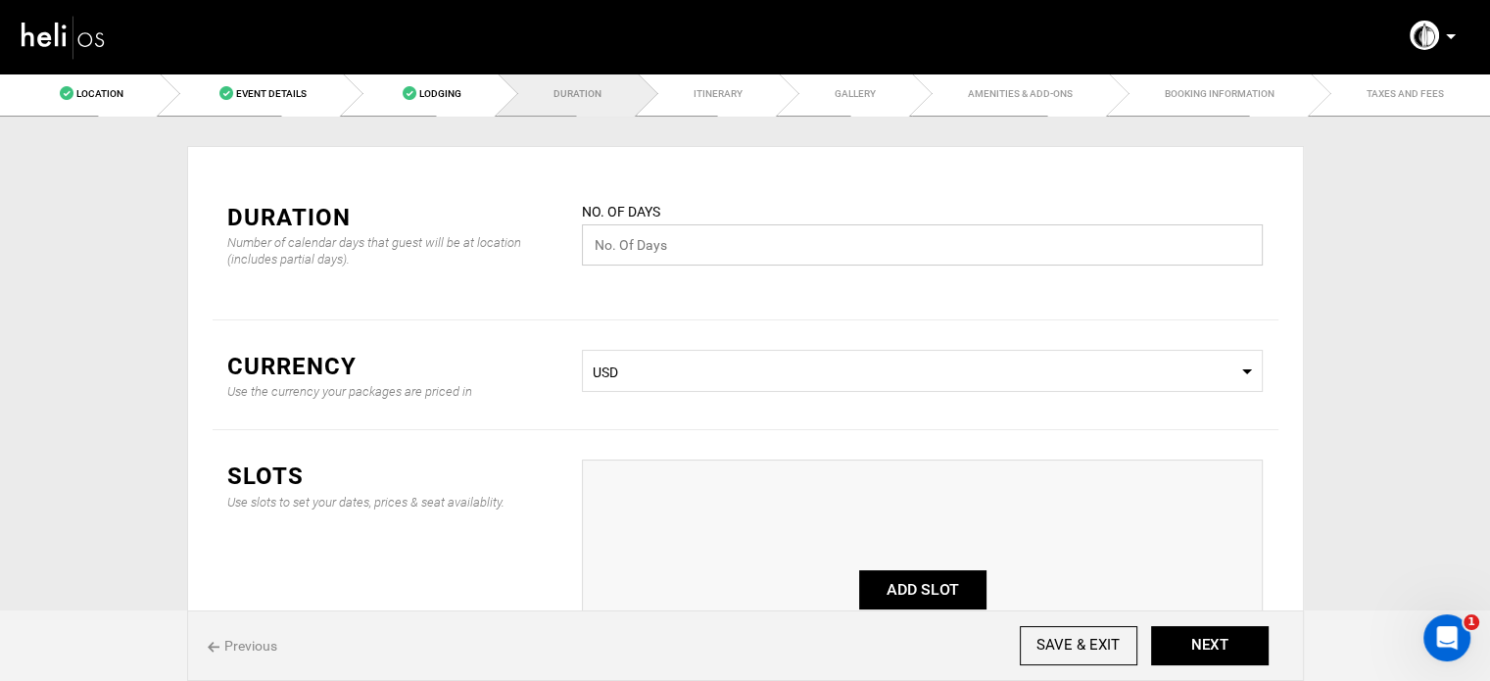
click at [686, 236] on input "text" at bounding box center [922, 244] width 681 height 41
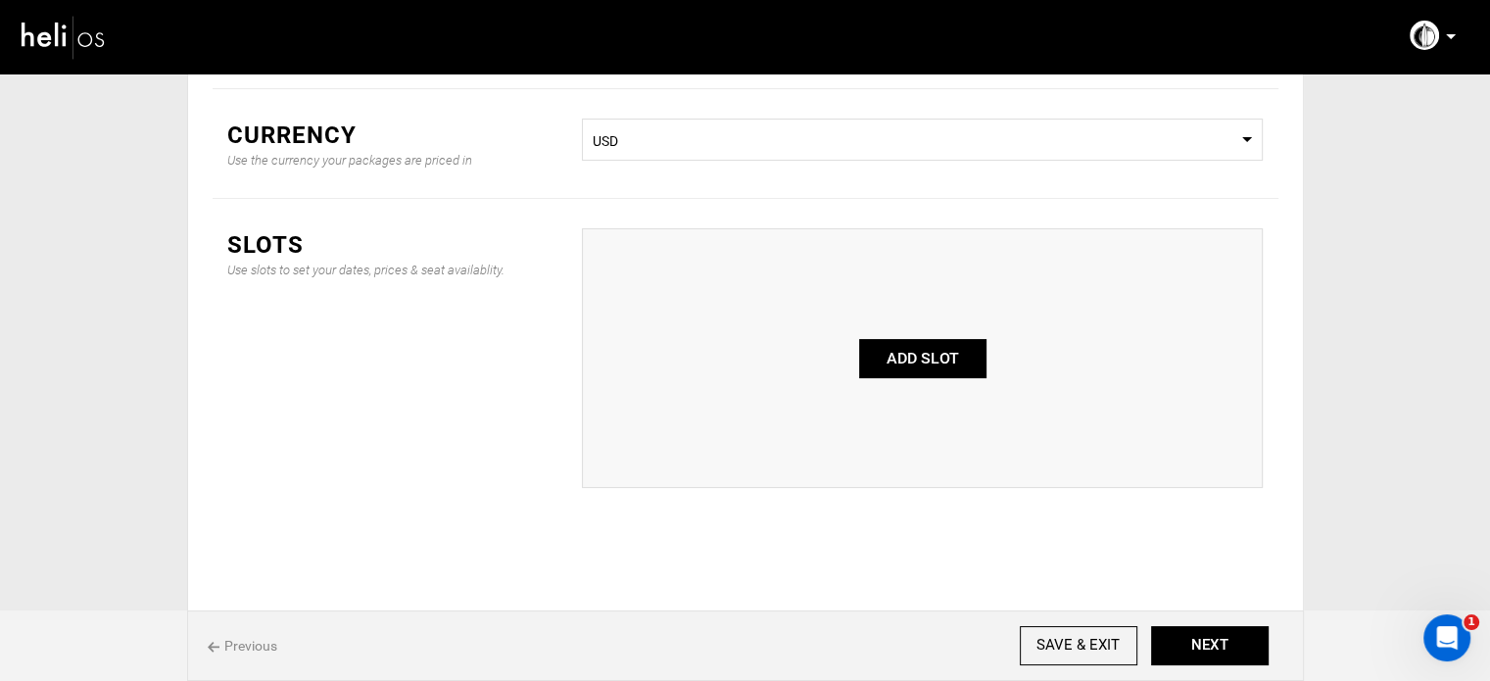
scroll to position [262, 0]
type input "3"
click at [699, 137] on span "USD" at bounding box center [922, 138] width 659 height 20
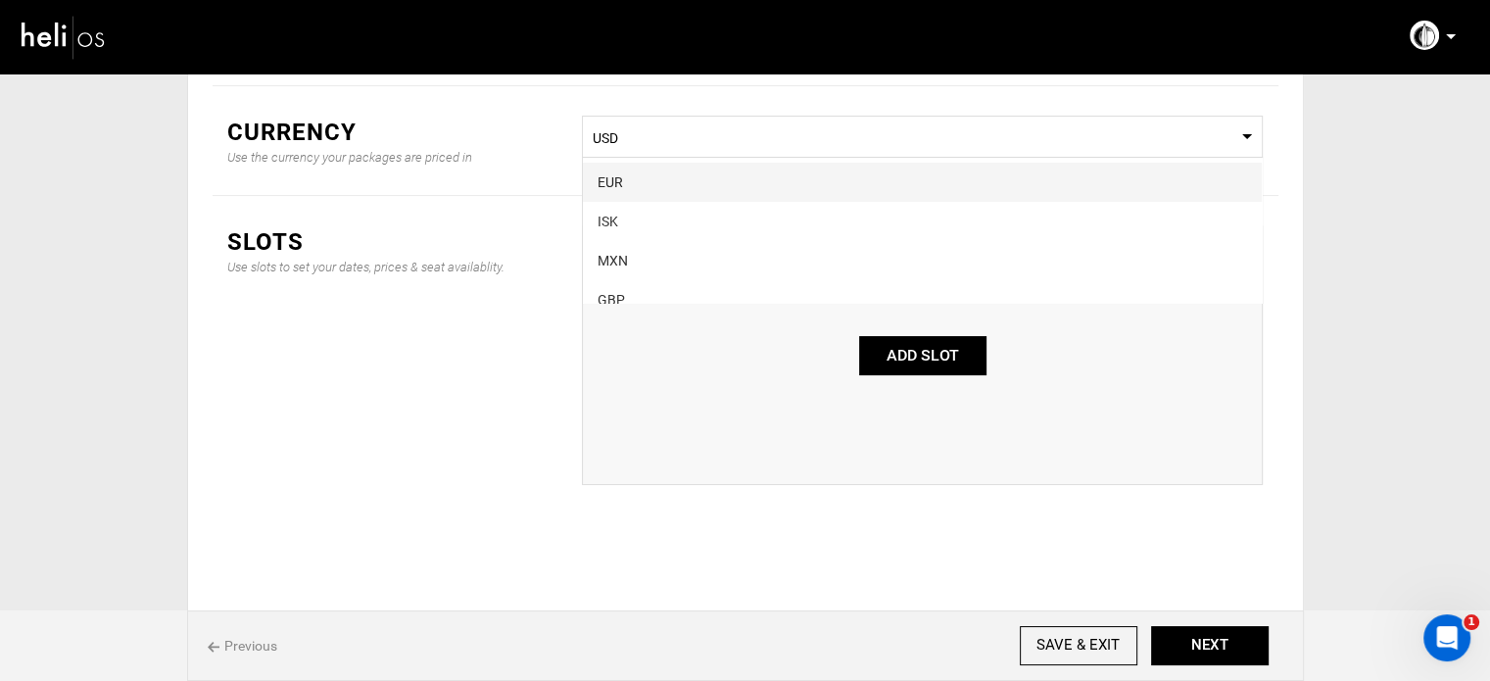
click at [658, 185] on div "EUR" at bounding box center [923, 182] width 650 height 20
click at [926, 359] on button "ADD SLOT" at bounding box center [922, 355] width 127 height 39
type input "0"
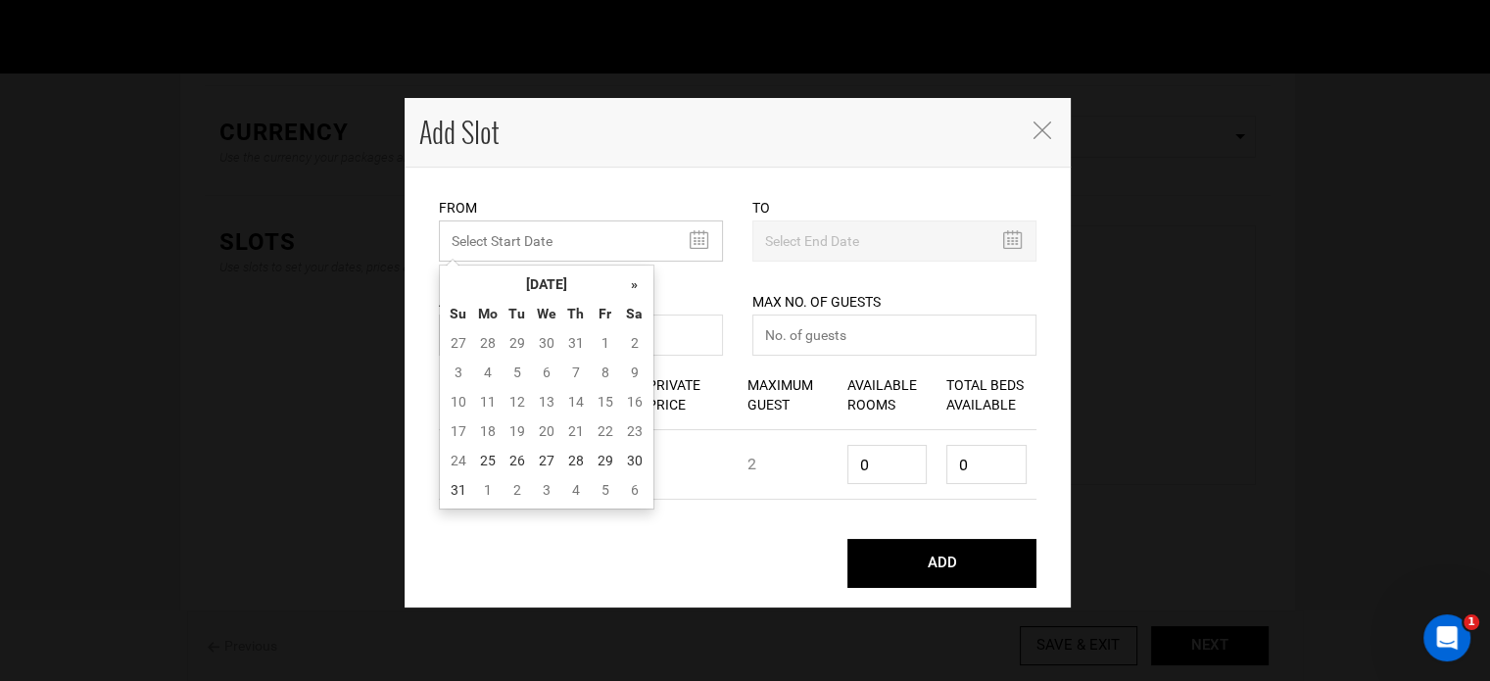
click at [533, 246] on input "MINIMUM NUMBER OF NIGHTS" at bounding box center [581, 240] width 284 height 41
click at [553, 274] on th "[DATE]" at bounding box center [546, 283] width 147 height 29
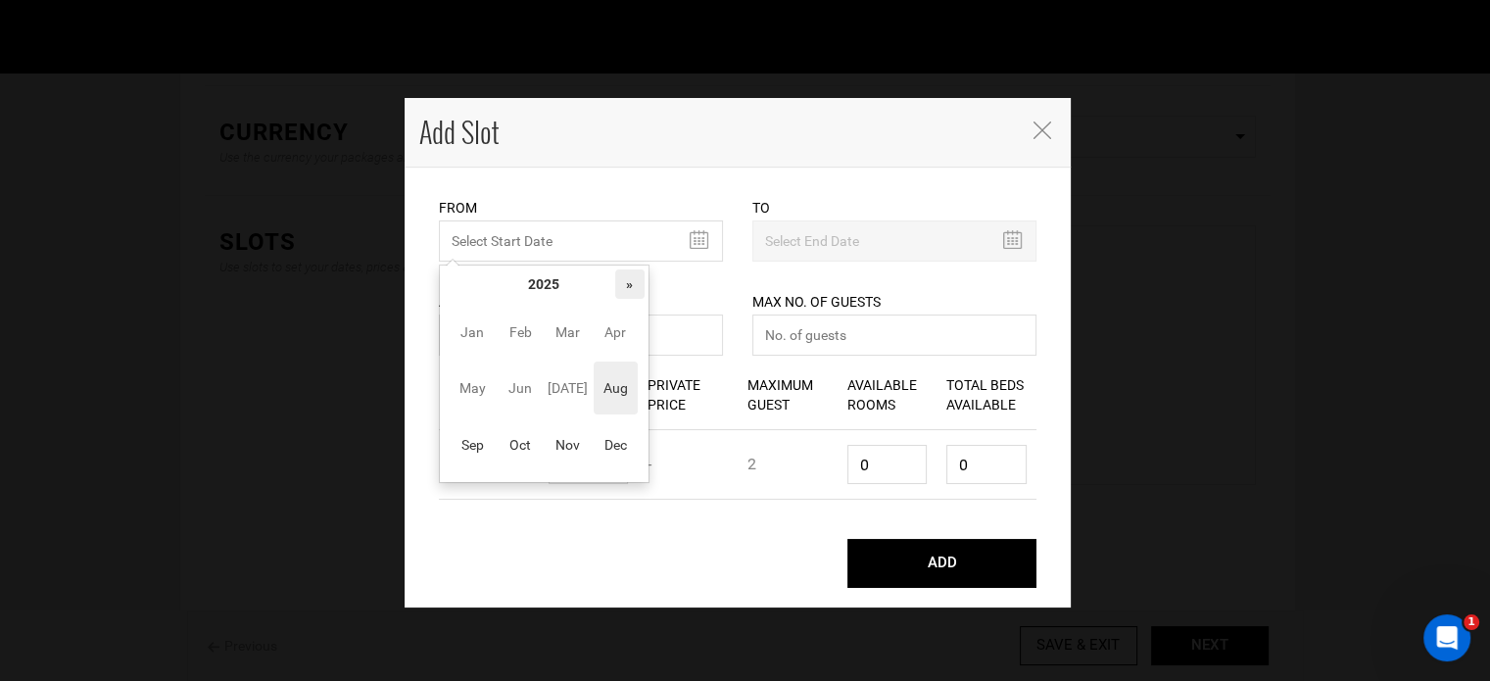
click at [623, 281] on th "»" at bounding box center [629, 283] width 29 height 29
click at [611, 403] on span "Aug" at bounding box center [616, 388] width 44 height 53
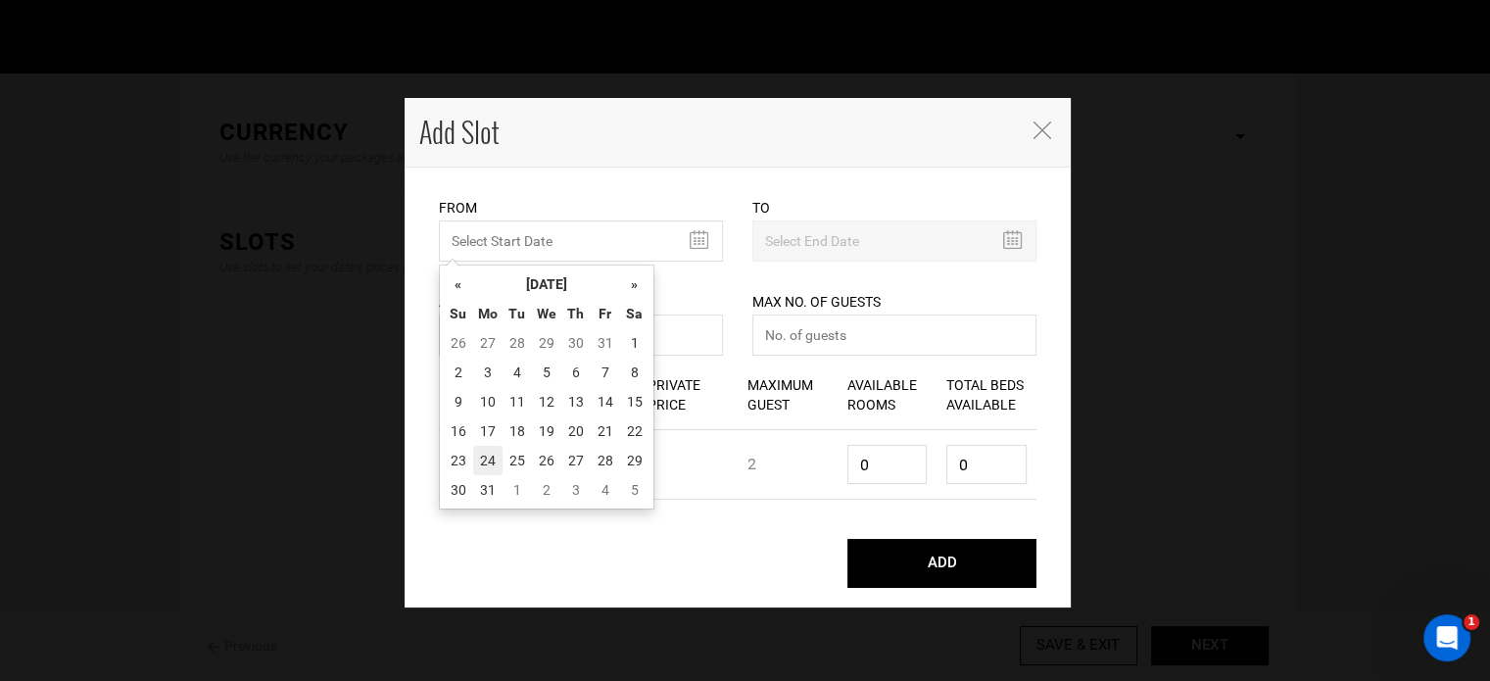
click at [475, 457] on td "24" at bounding box center [487, 460] width 29 height 29
type input "[DATE]"
type input "08/26/2026"
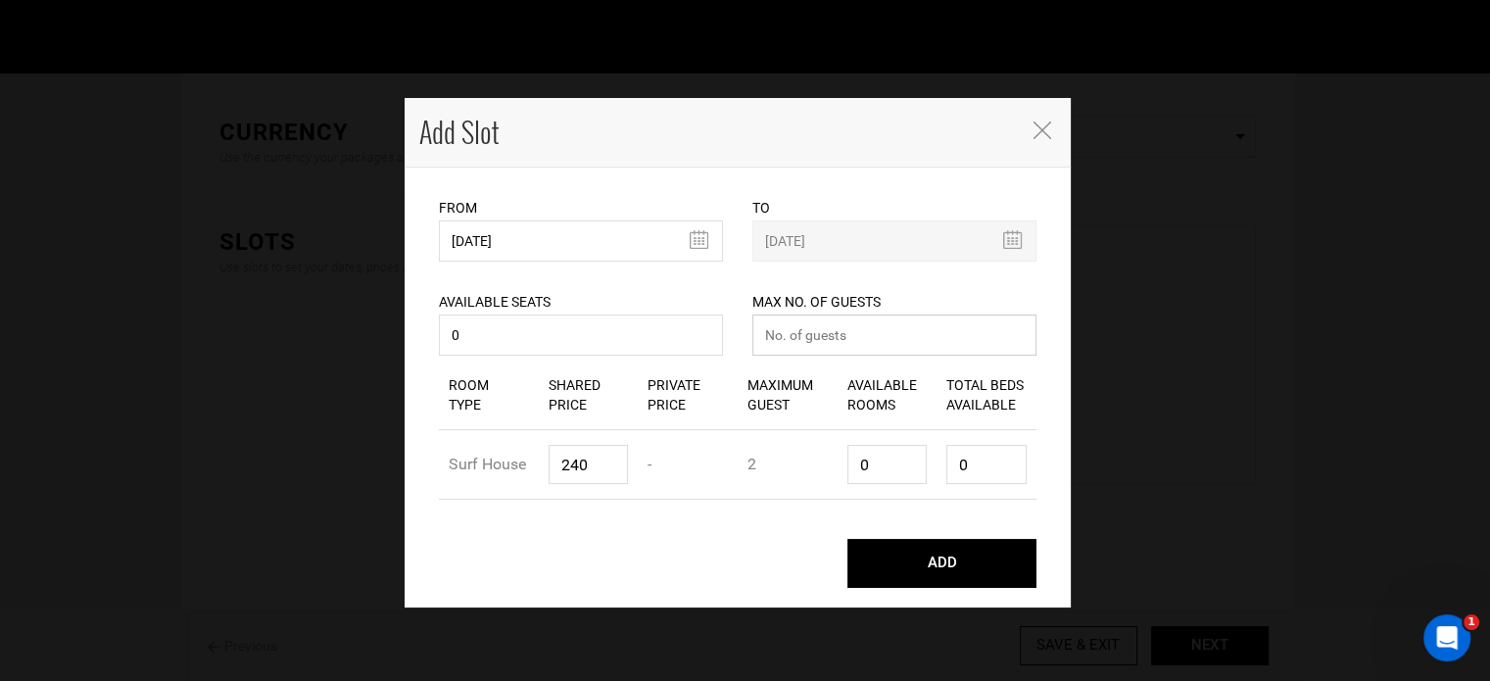
click at [806, 343] on input "number" at bounding box center [895, 335] width 284 height 41
type input "0"
drag, startPoint x: 891, startPoint y: 466, endPoint x: 834, endPoint y: 464, distance: 56.9
click at [834, 464] on div "Room Type Surf House Shared Price 240 Private Price - Maximum Guest 2 Available…" at bounding box center [738, 465] width 598 height 70
type input "1"
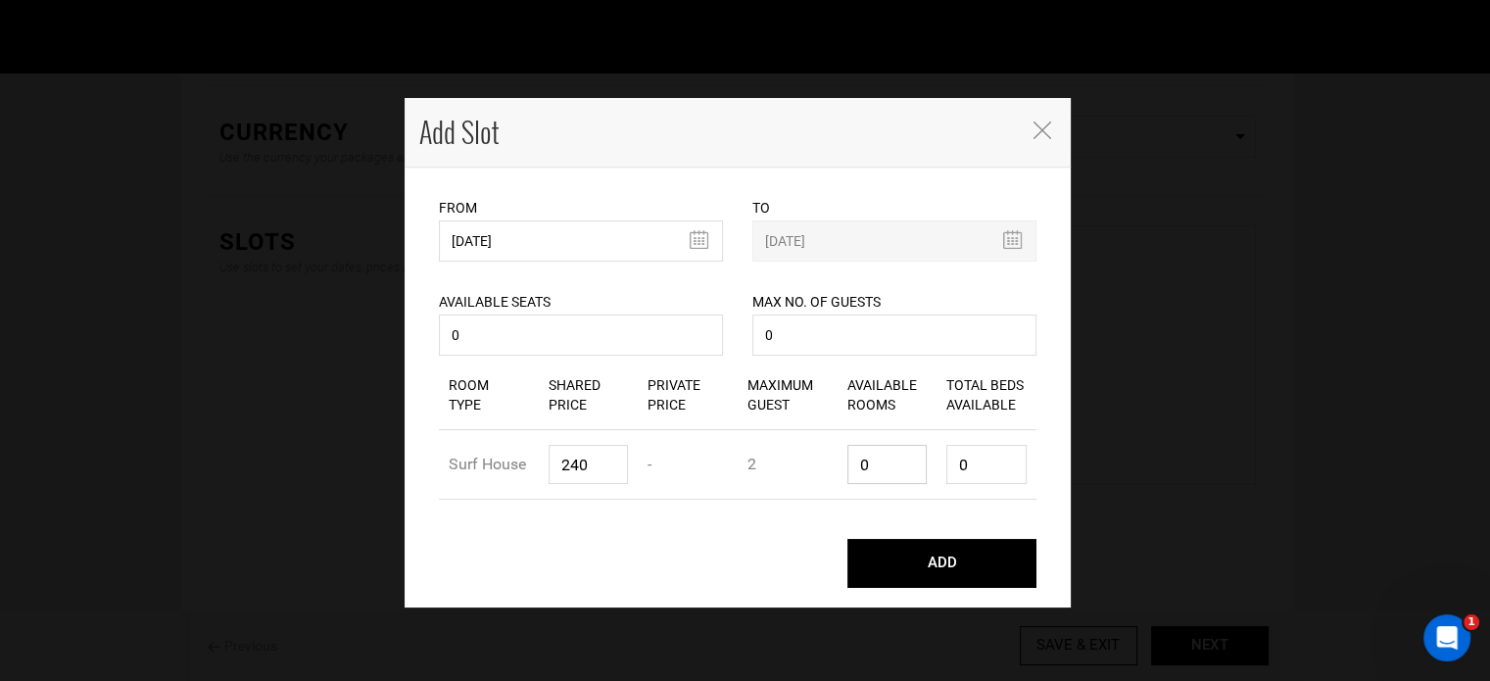
type input "2"
type input "1"
drag, startPoint x: 986, startPoint y: 473, endPoint x: 916, endPoint y: 499, distance: 74.1
click at [925, 491] on div "Room Type Surf House Shared Price 240 Private Price - Maximum Guest 2 Available…" at bounding box center [738, 465] width 598 height 70
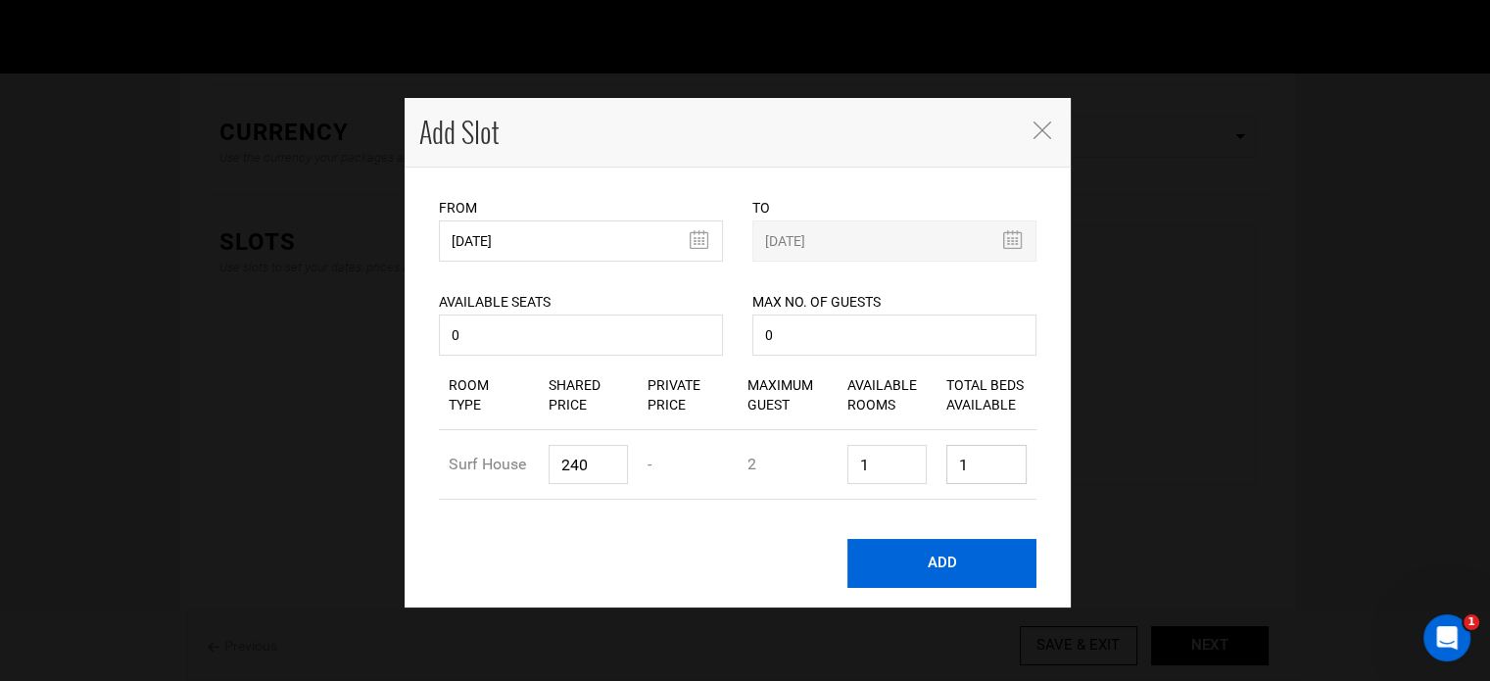
type input "1"
click at [963, 566] on button "ADD" at bounding box center [942, 563] width 189 height 49
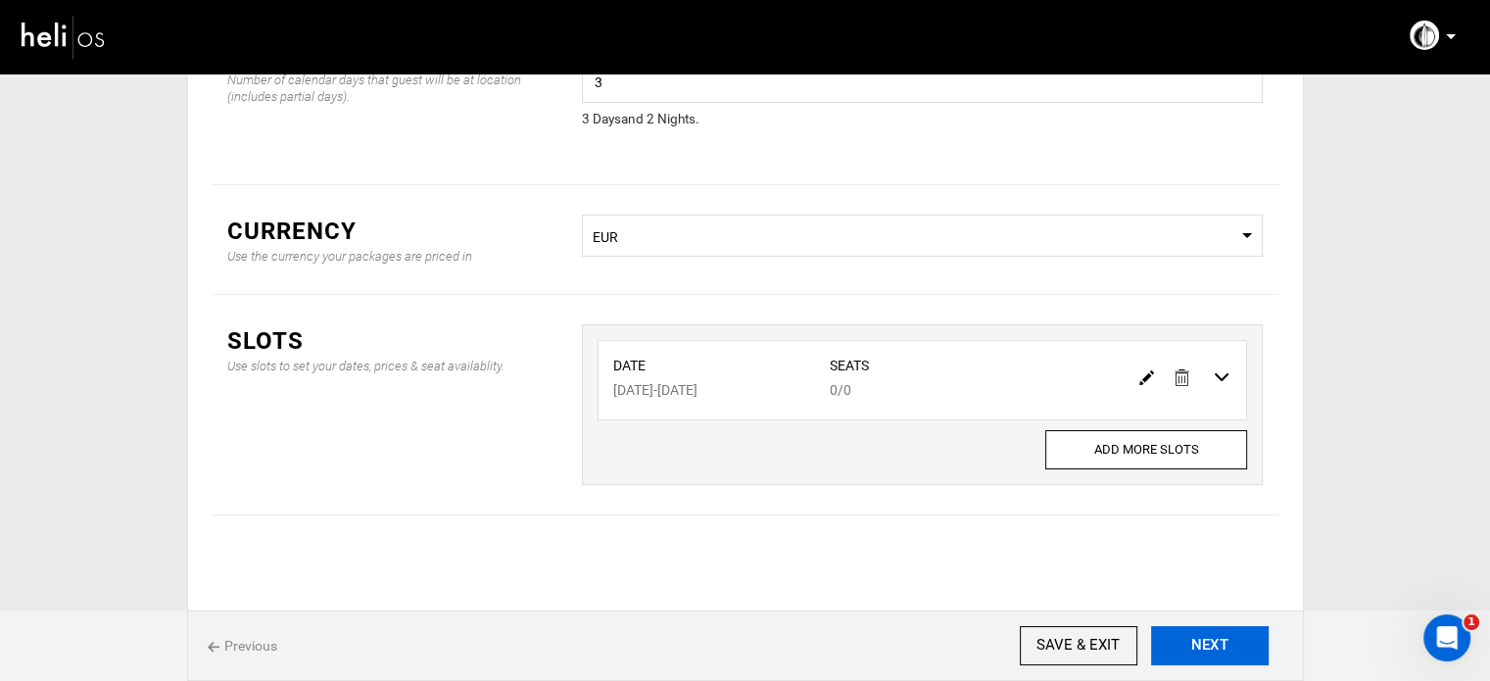
click at [1227, 655] on button "NEXT" at bounding box center [1210, 645] width 118 height 39
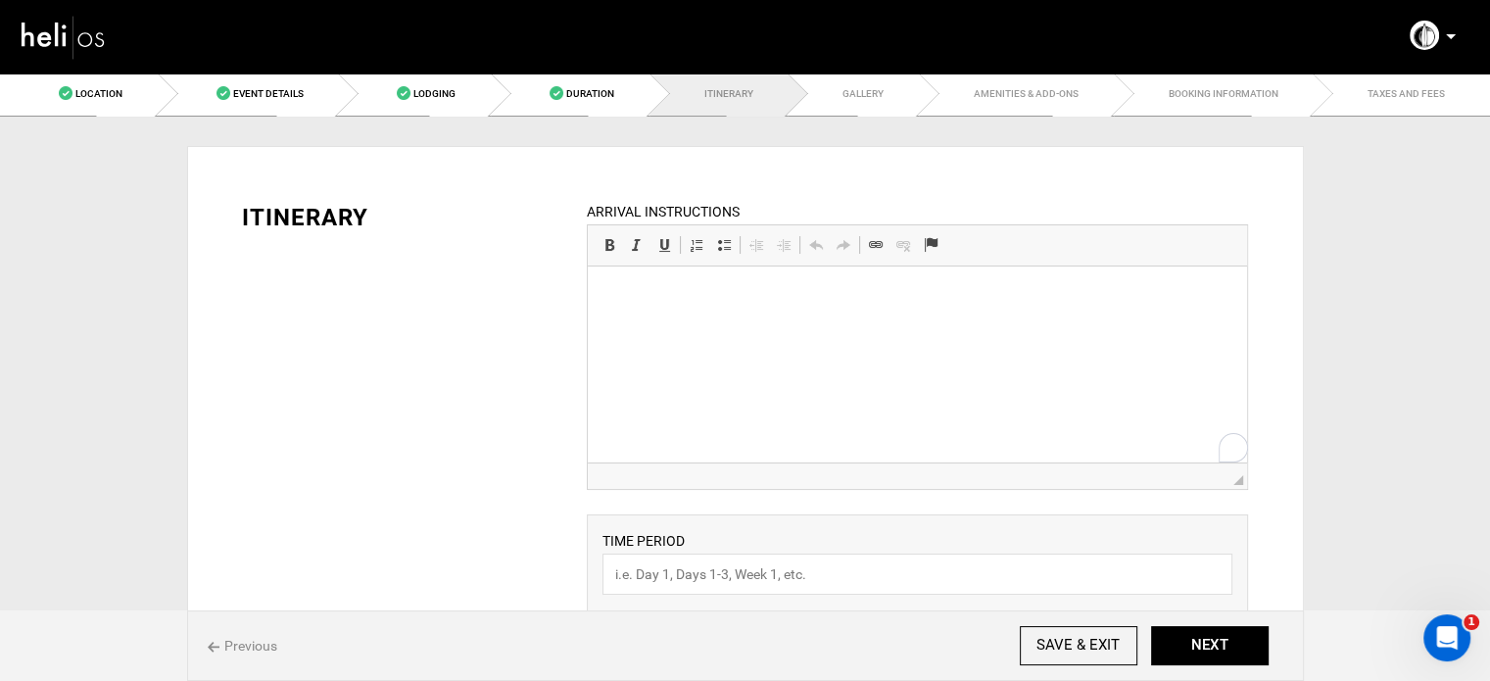
click at [715, 326] on html at bounding box center [917, 297] width 659 height 60
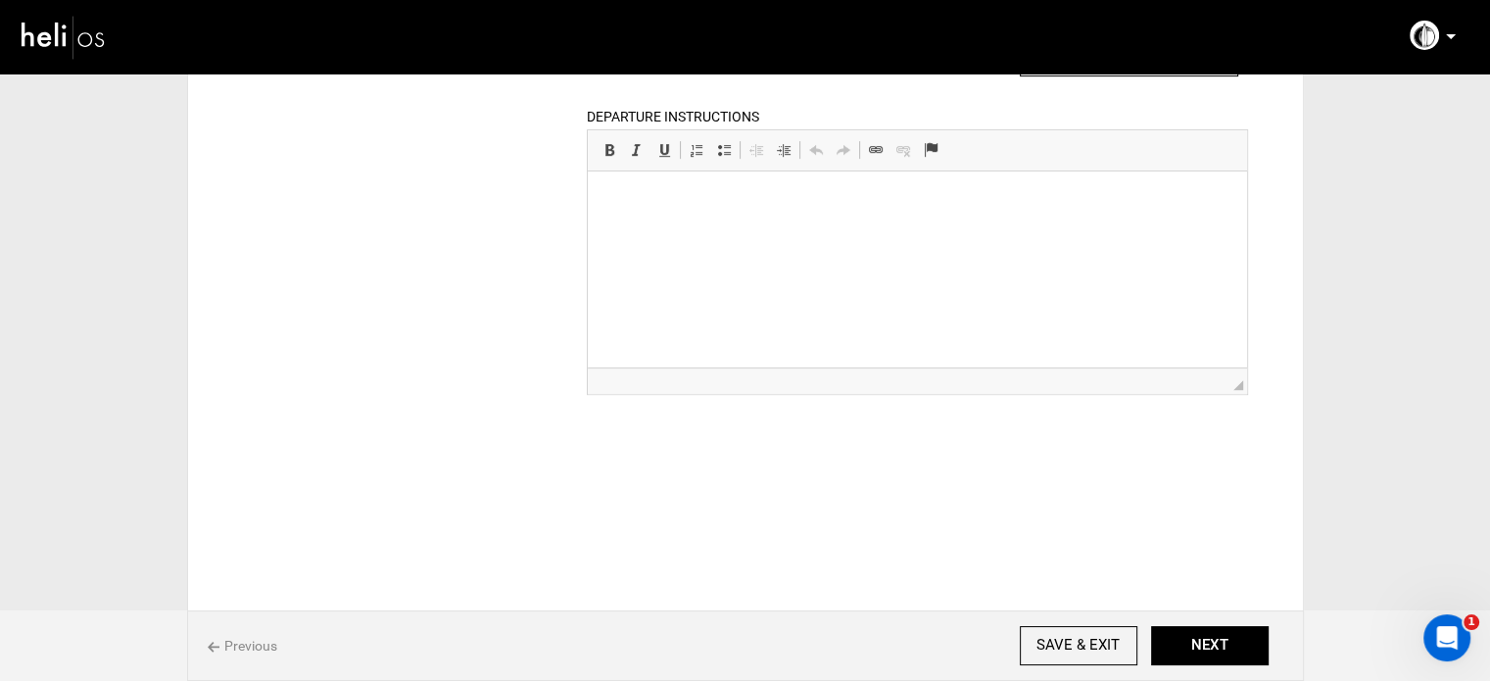
click at [683, 231] on html at bounding box center [917, 201] width 659 height 60
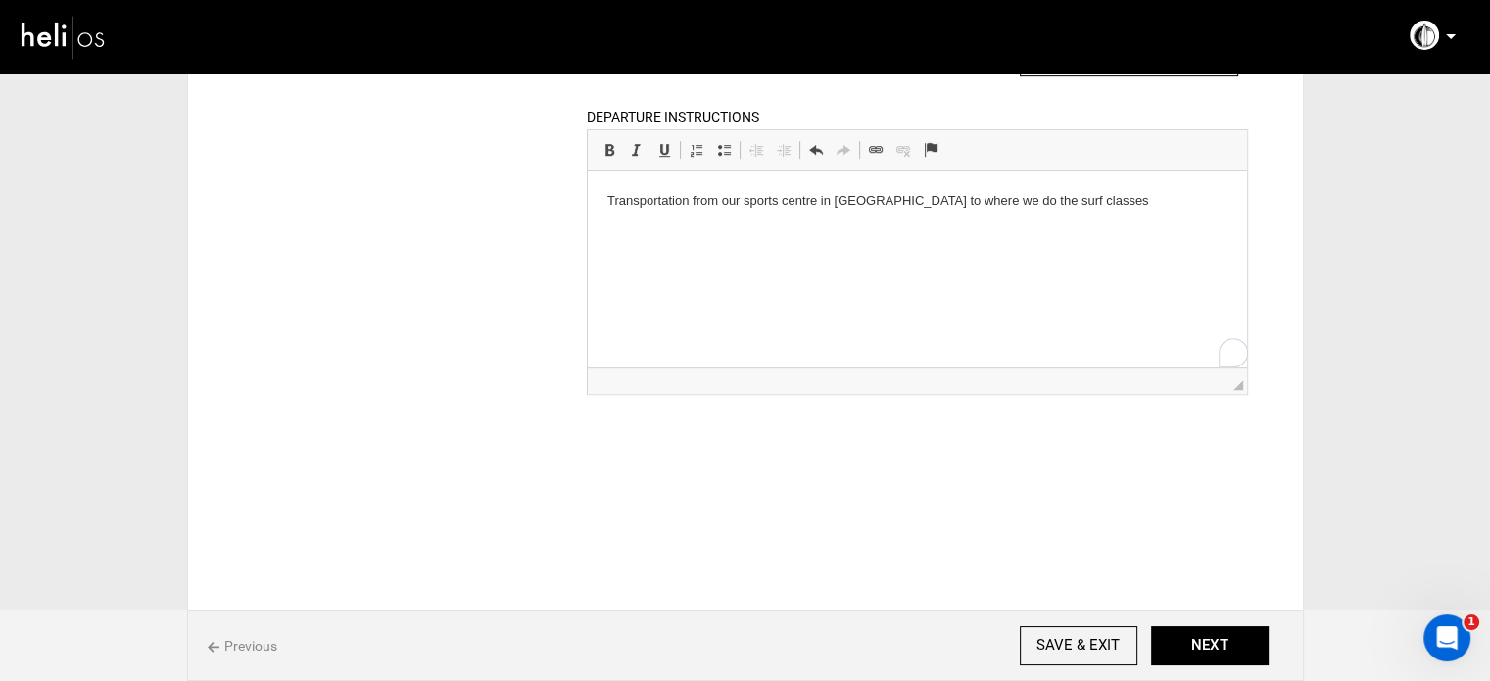
scroll to position [322, 0]
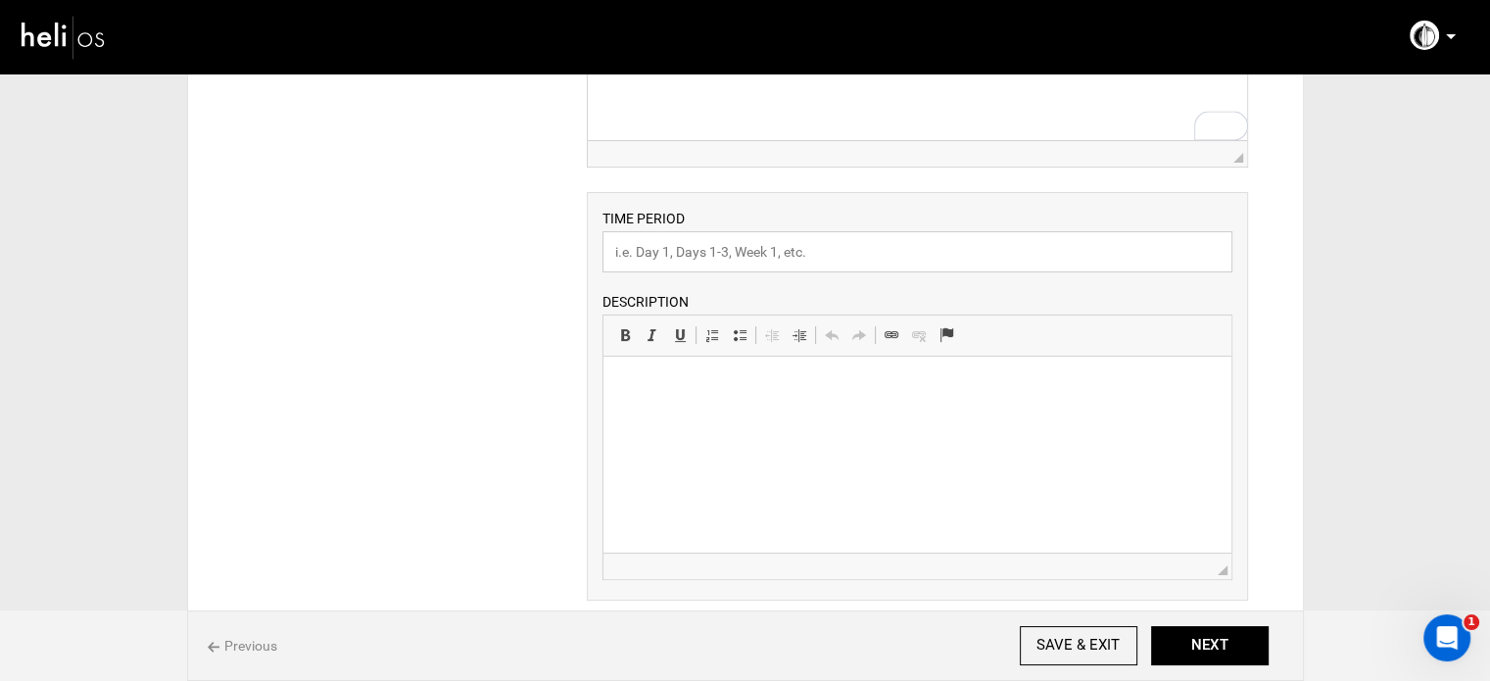
drag, startPoint x: 663, startPoint y: 253, endPoint x: 600, endPoint y: 208, distance: 78.0
click at [663, 253] on input "text" at bounding box center [918, 251] width 630 height 41
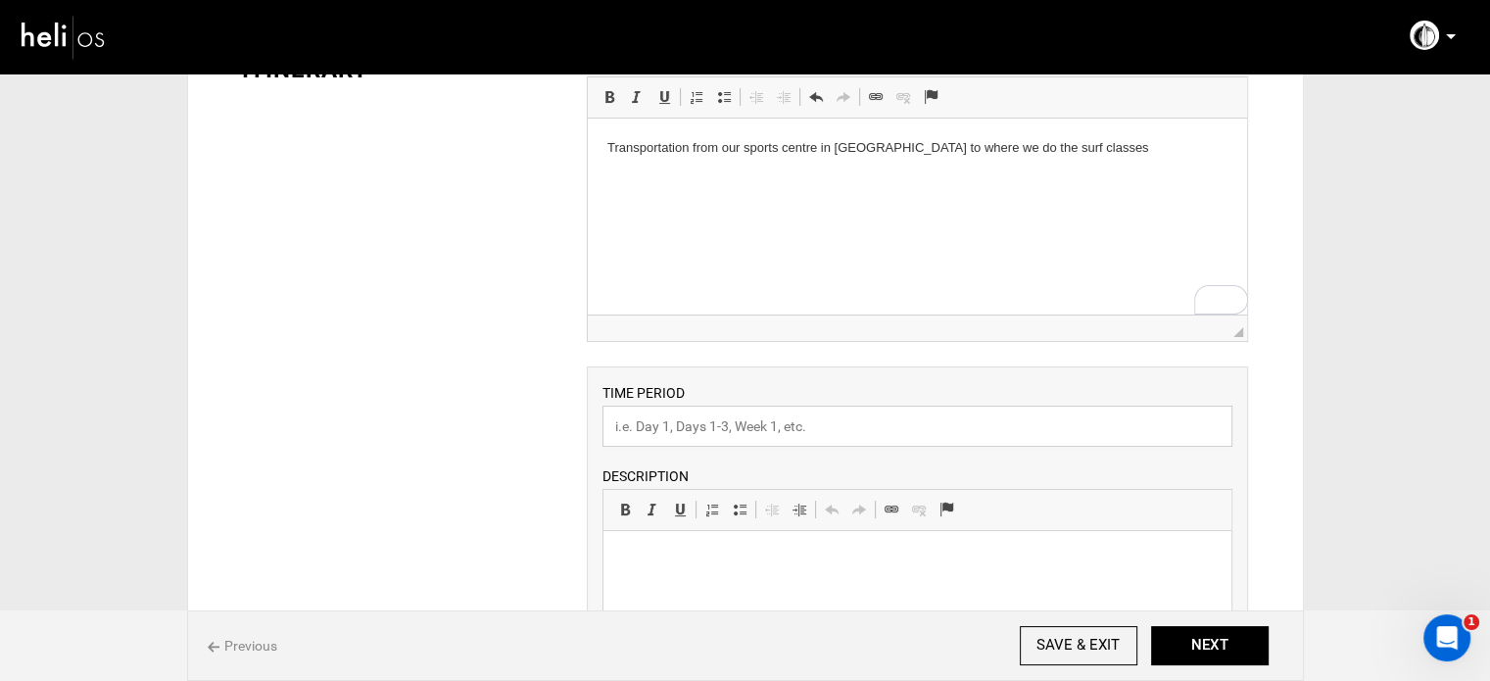
scroll to position [0, 0]
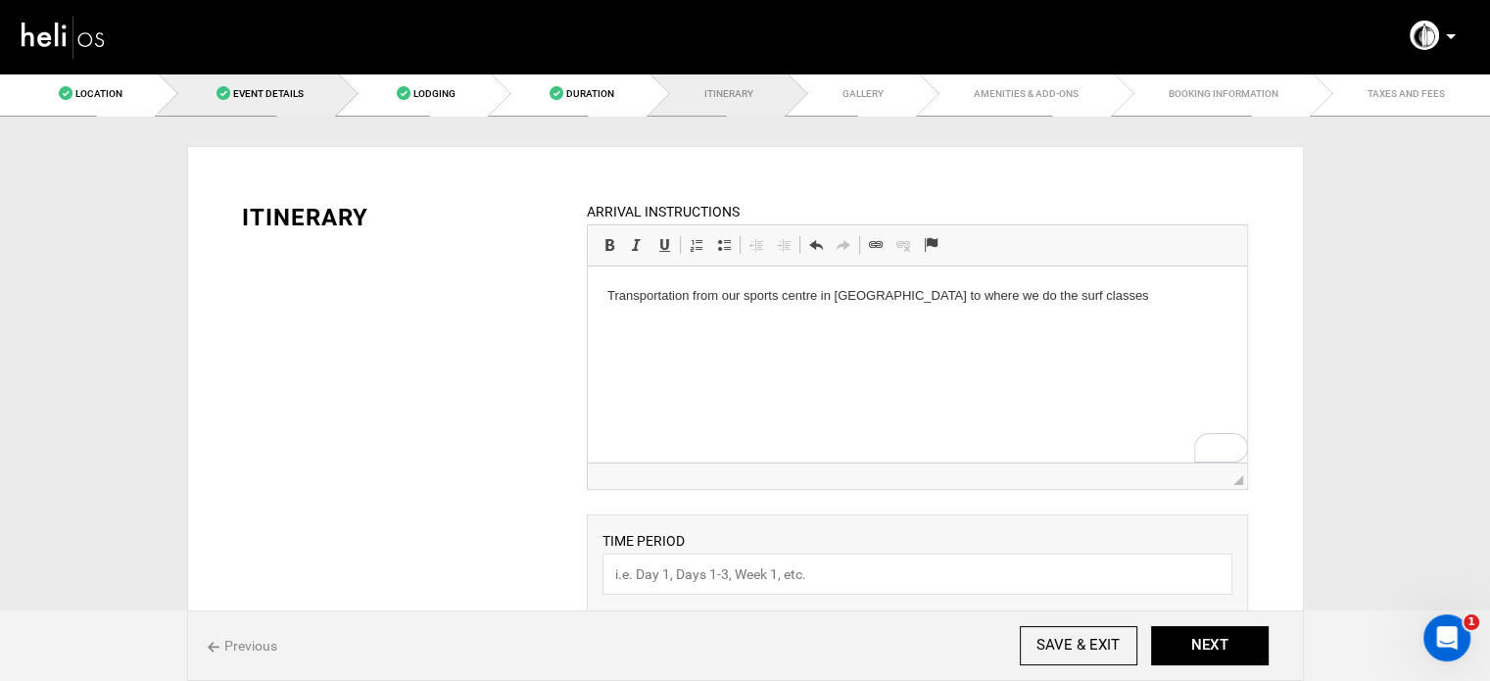
click at [299, 114] on link "Event Details" at bounding box center [248, 94] width 181 height 44
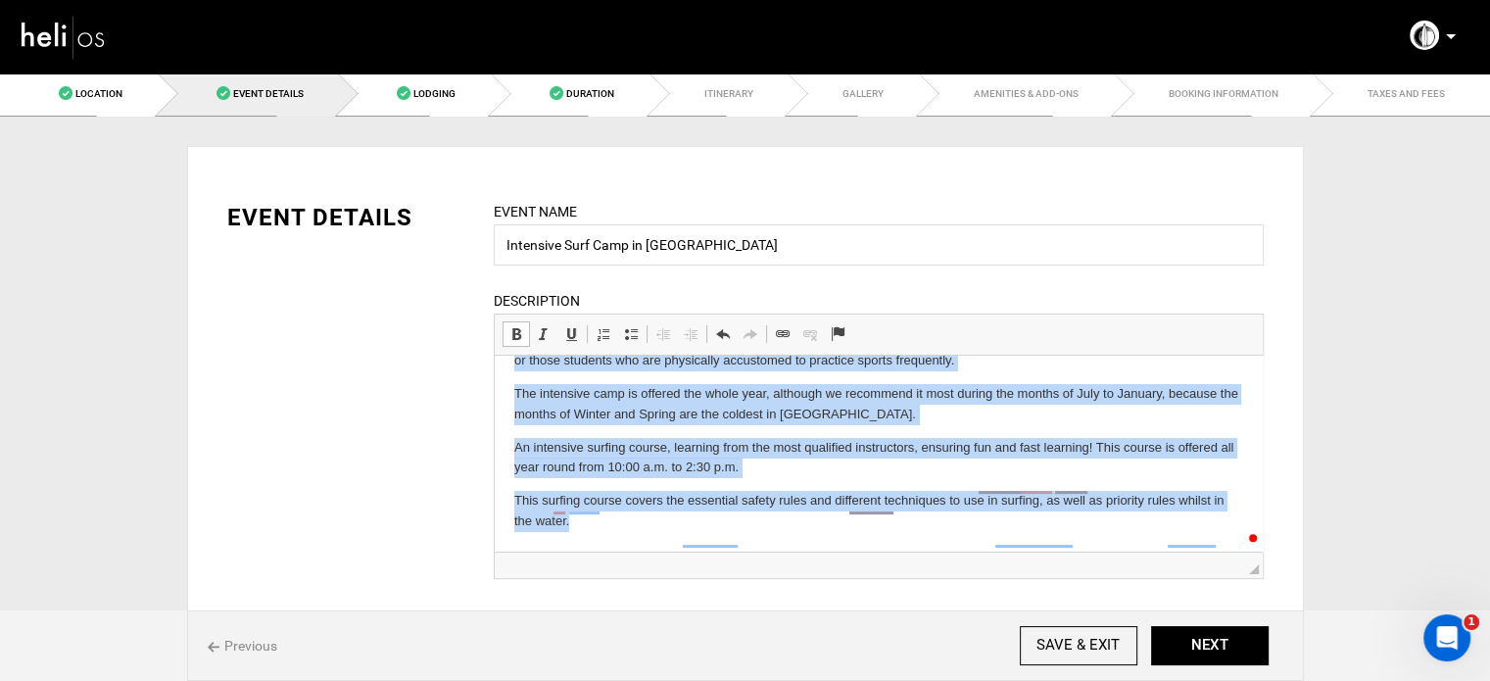
scroll to position [144, 0]
drag, startPoint x: 508, startPoint y: 484, endPoint x: 1215, endPoint y: 909, distance: 825.4
click at [721, 552] on html "Intensive Surf Camp in Famara, Beginners with experience (4 hours a day) Surf c…" at bounding box center [878, 382] width 768 height 340
copy body "We recommend this camp for beginners with some experience , for those who alrea…"
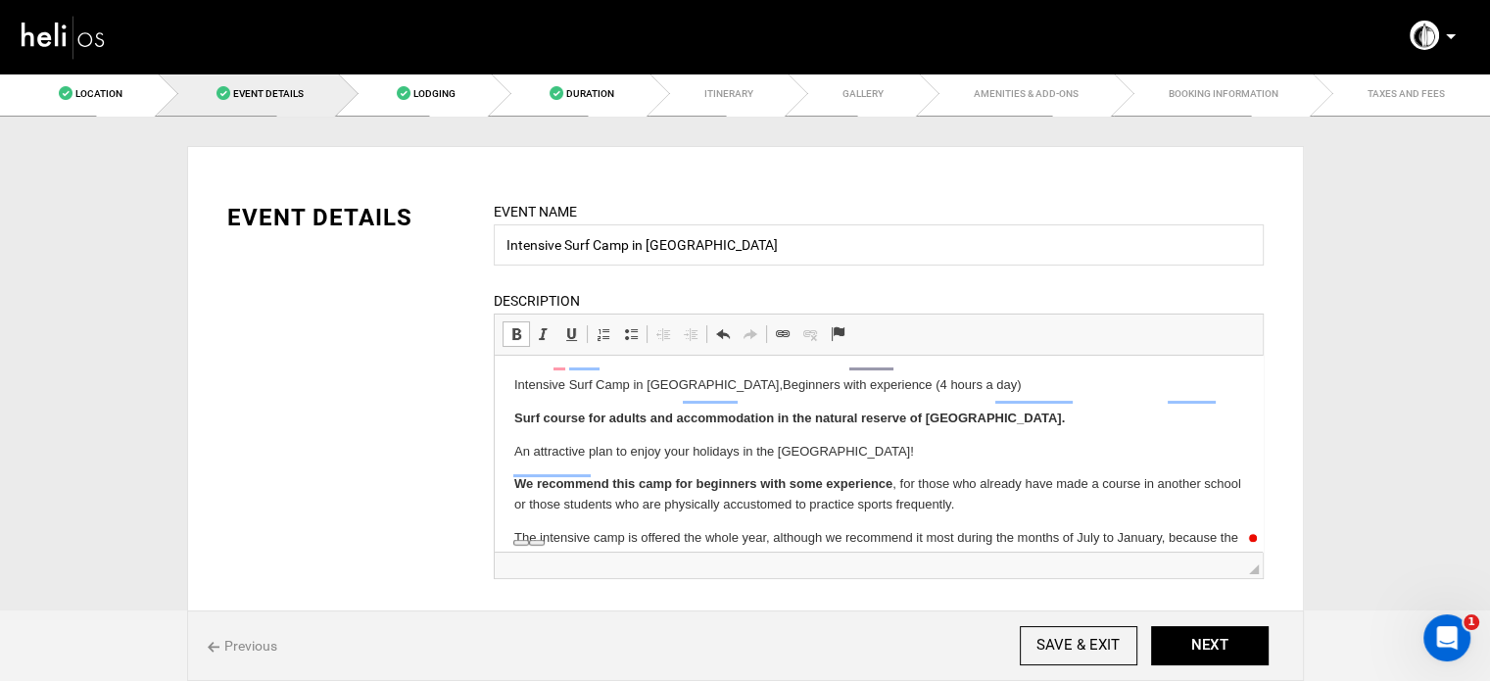
scroll to position [0, 0]
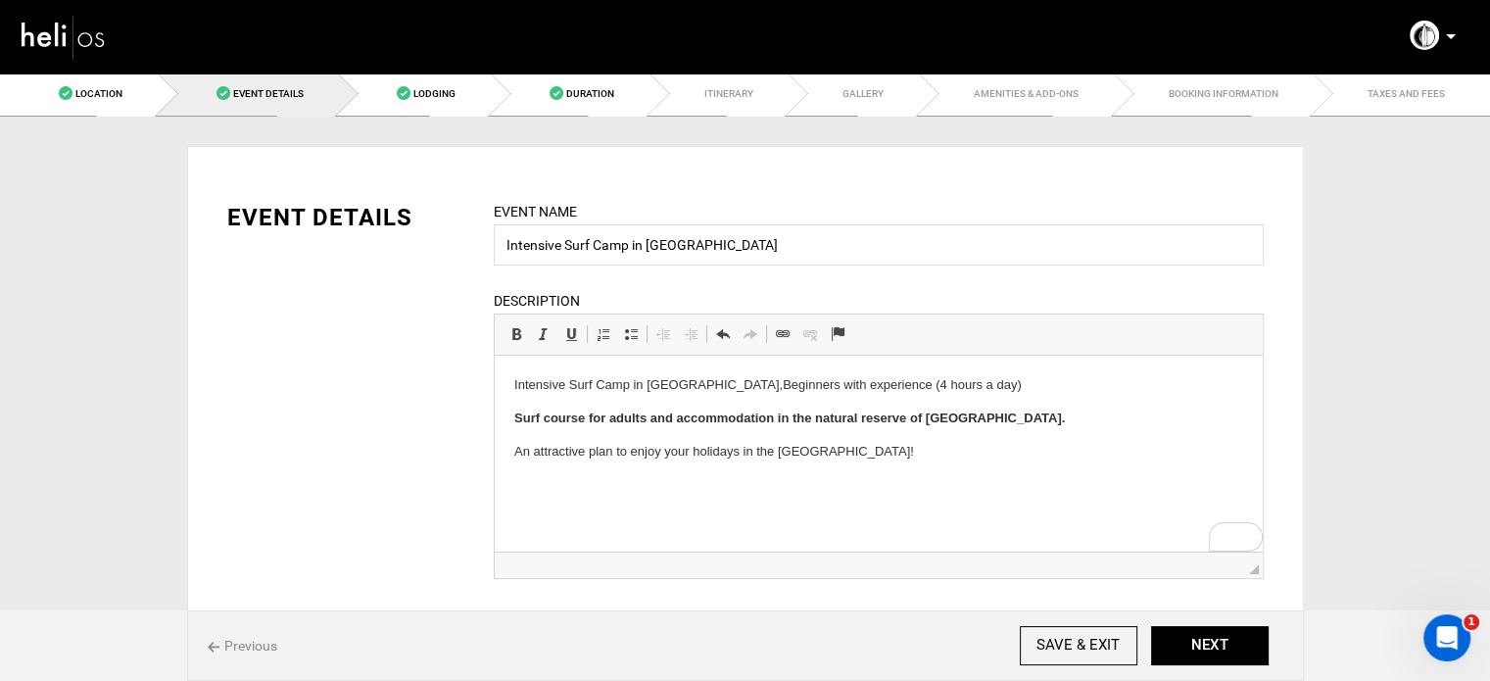
click at [545, 429] on body "Intensive Surf Camp in Famara, Beginners with experience (4 hours a day) Surf c…" at bounding box center [877, 418] width 729 height 86
click at [548, 416] on strong "Surf course for adults and accommodation in the natural reserve of [GEOGRAPHIC_…" at bounding box center [788, 418] width 551 height 15
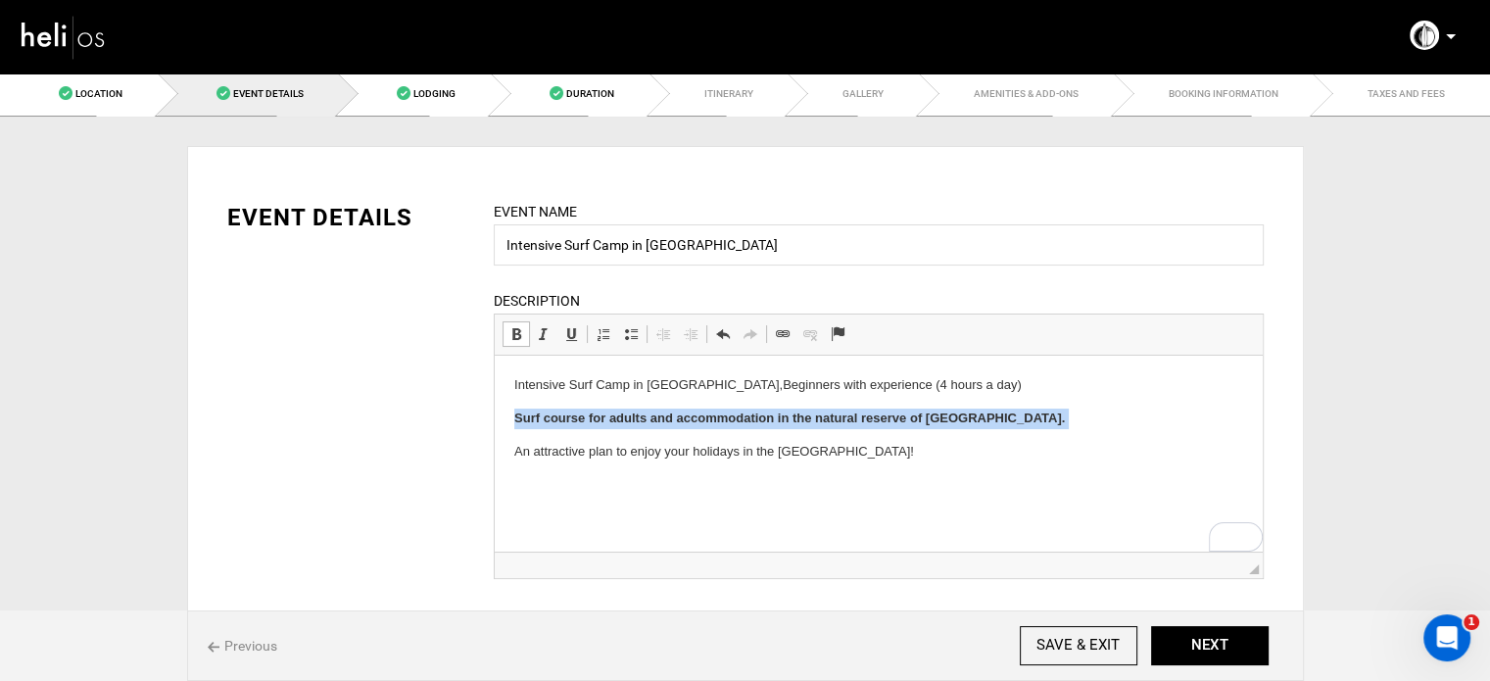
click at [548, 416] on strong "Surf course for adults and accommodation in the natural reserve of [GEOGRAPHIC_…" at bounding box center [788, 418] width 551 height 15
click at [509, 332] on span at bounding box center [517, 334] width 16 height 16
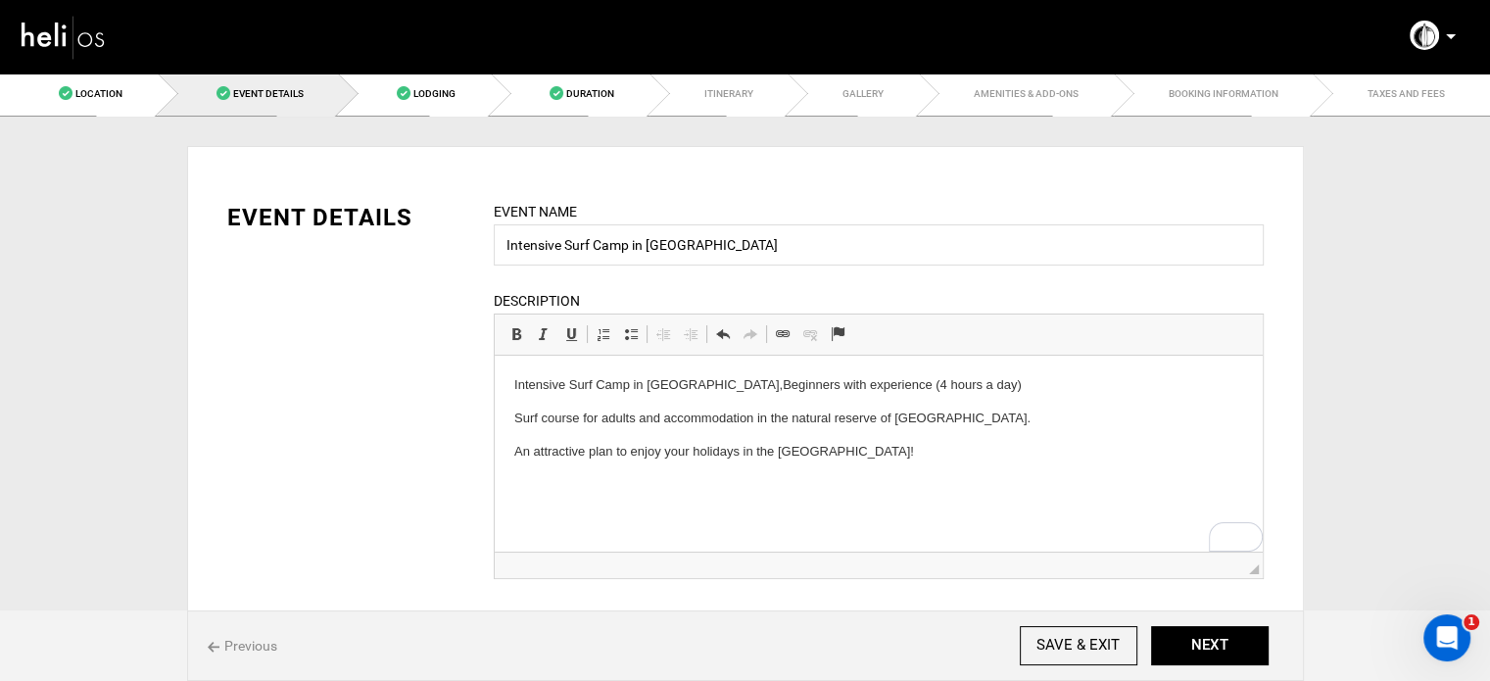
click at [626, 425] on p "Surf course for adults and accommodation in the natural reserve of [GEOGRAPHIC_…" at bounding box center [877, 419] width 729 height 21
click at [509, 422] on html "Intensive Surf Camp in Famara, Beginners with experience (4 hours a day) Surf c…" at bounding box center [878, 418] width 768 height 125
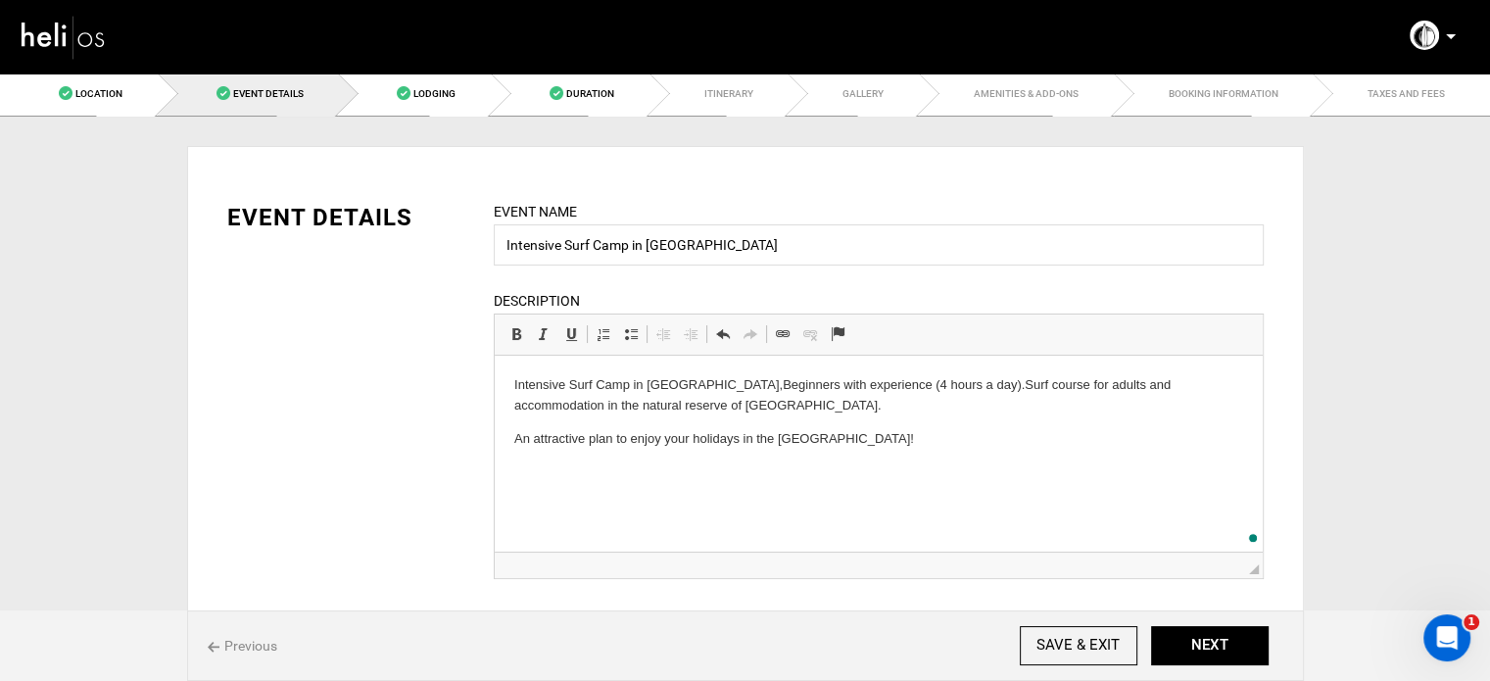
click at [509, 438] on html "Intensive Surf Camp in Famara, Beginners with experience (4 hours a day). Surf …" at bounding box center [878, 412] width 768 height 113
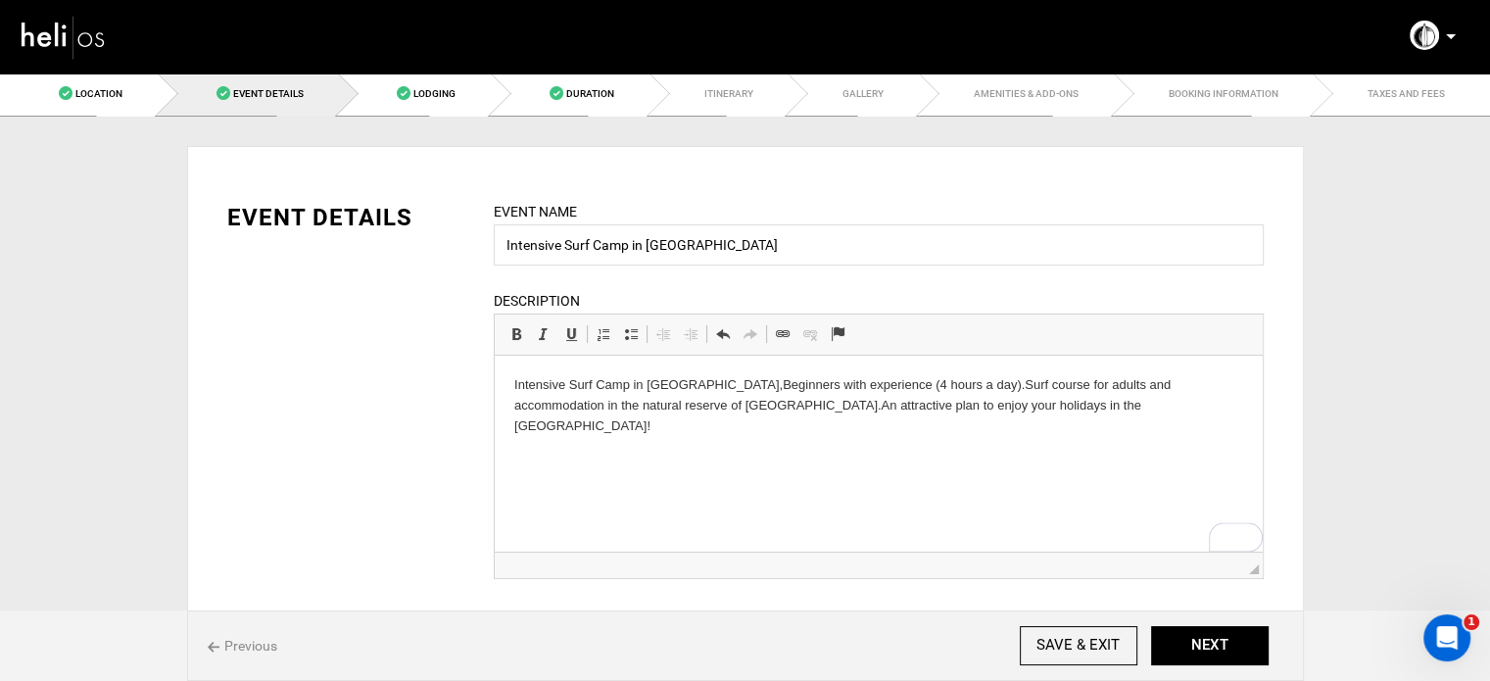
click at [596, 90] on span "Duration" at bounding box center [590, 93] width 48 height 11
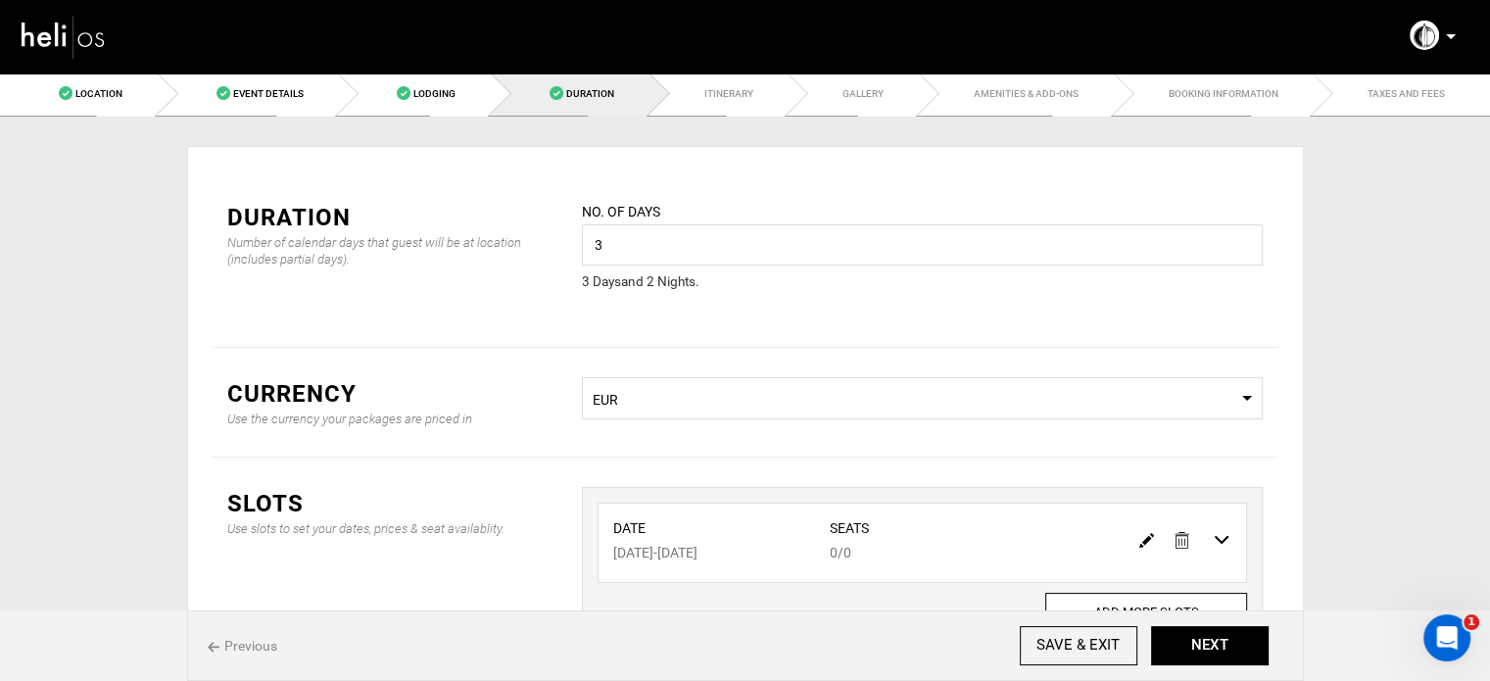
click at [1209, 622] on div "Previous SAVE & EXIT NEXT" at bounding box center [745, 645] width 1117 height 71
click at [1207, 637] on button "NEXT" at bounding box center [1210, 645] width 118 height 39
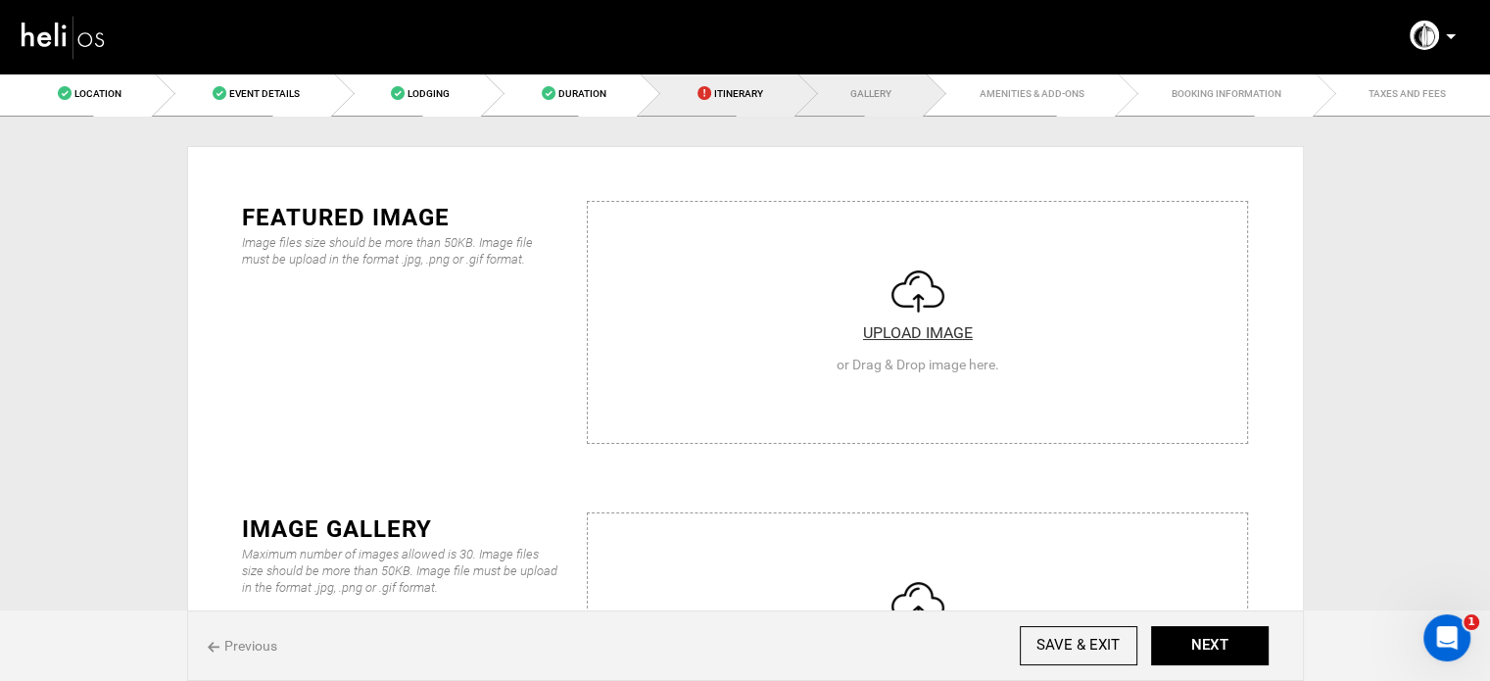
click at [717, 82] on link "Itinerary" at bounding box center [718, 94] width 157 height 44
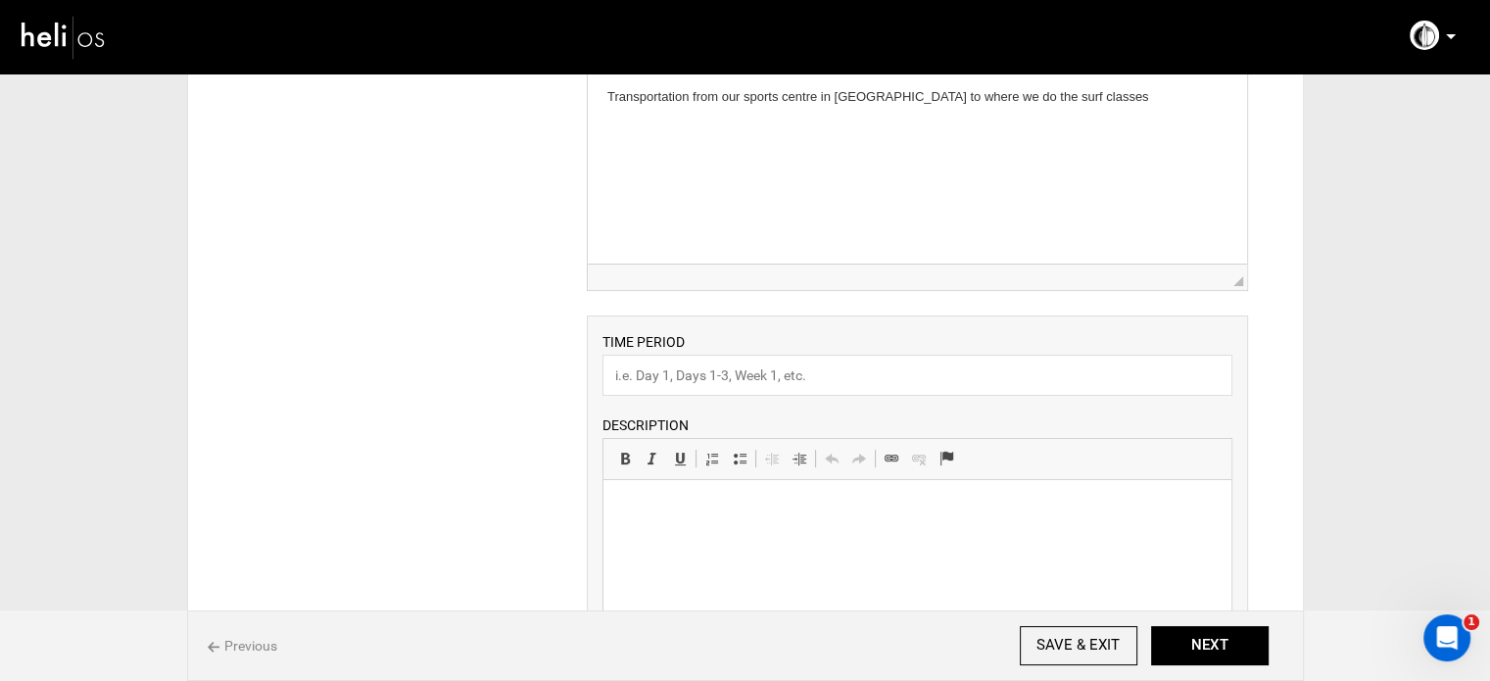
scroll to position [392, 0]
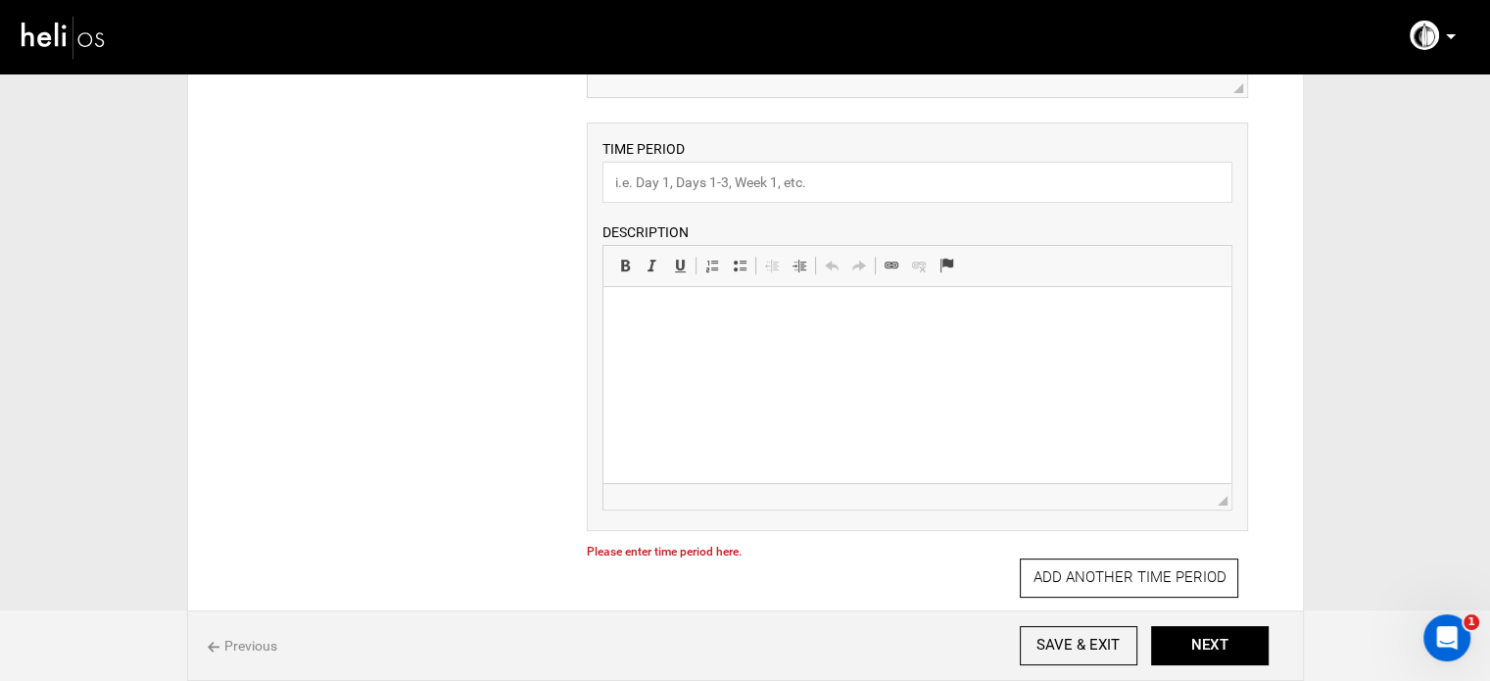
click at [703, 347] on html at bounding box center [918, 317] width 628 height 60
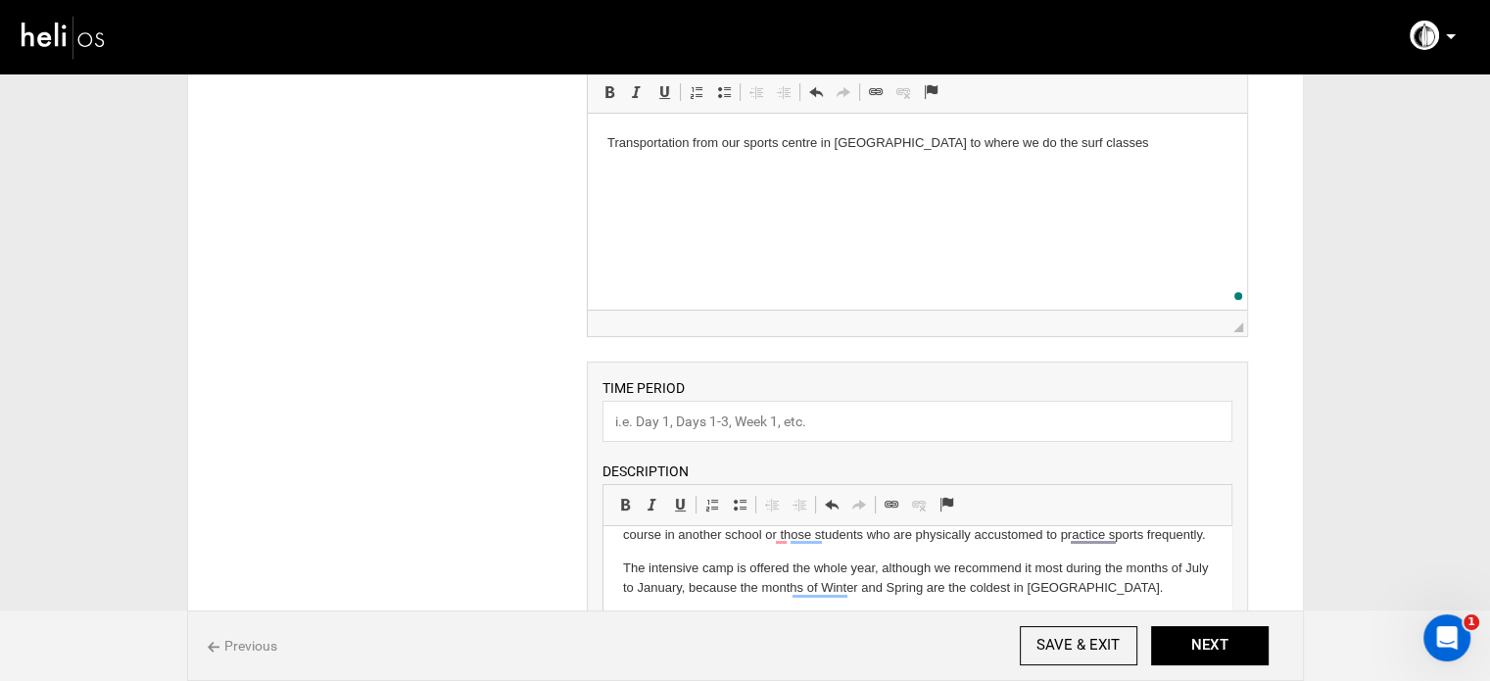
scroll to position [196, 0]
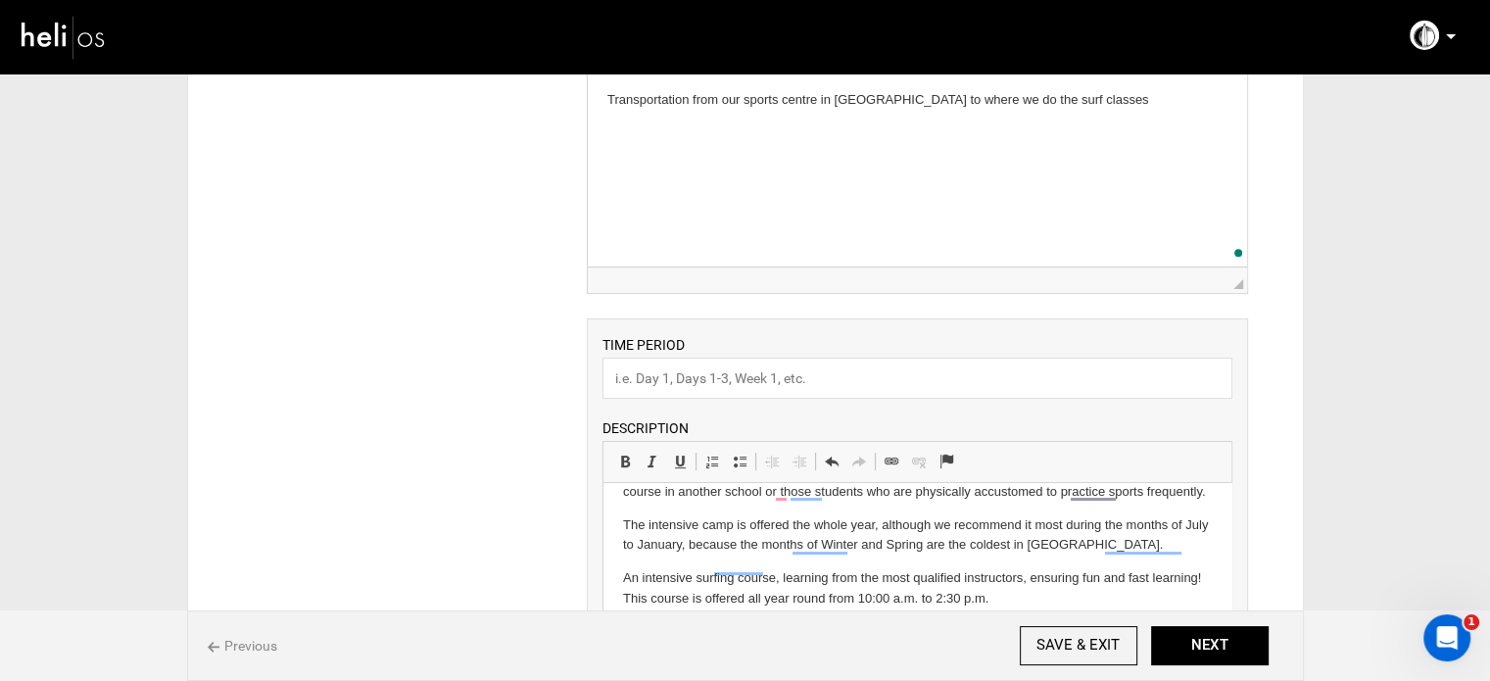
click at [682, 404] on div "TIME PERIOD DESCRIPTION Rich Text Editor, editor29 Editor toolbars Basic Styles…" at bounding box center [917, 522] width 661 height 409
click at [692, 390] on input "text" at bounding box center [918, 378] width 630 height 41
type input "Experience"
click at [1192, 638] on button "NEXT" at bounding box center [1210, 645] width 118 height 39
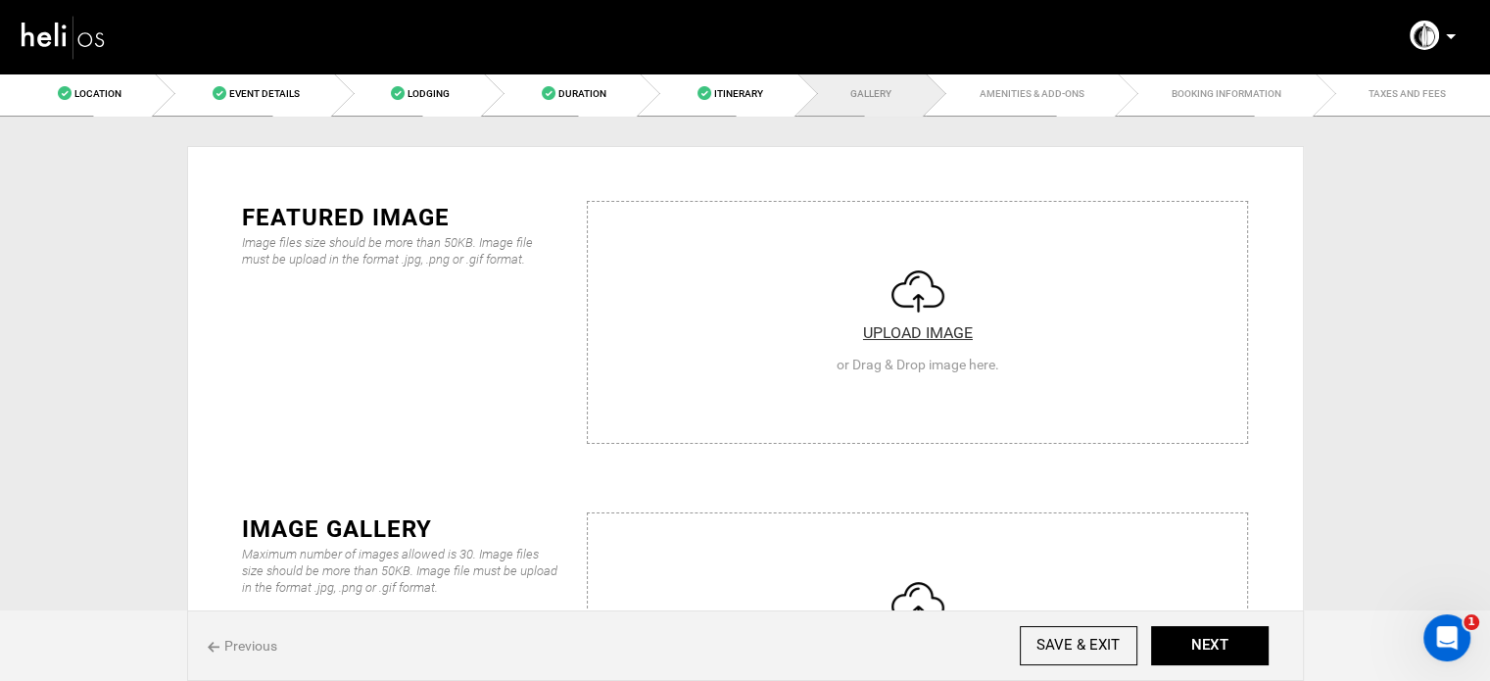
click at [718, 391] on input "file" at bounding box center [917, 319] width 659 height 235
type input "C:\fakepath\Screenshot [DATE] 110927.png"
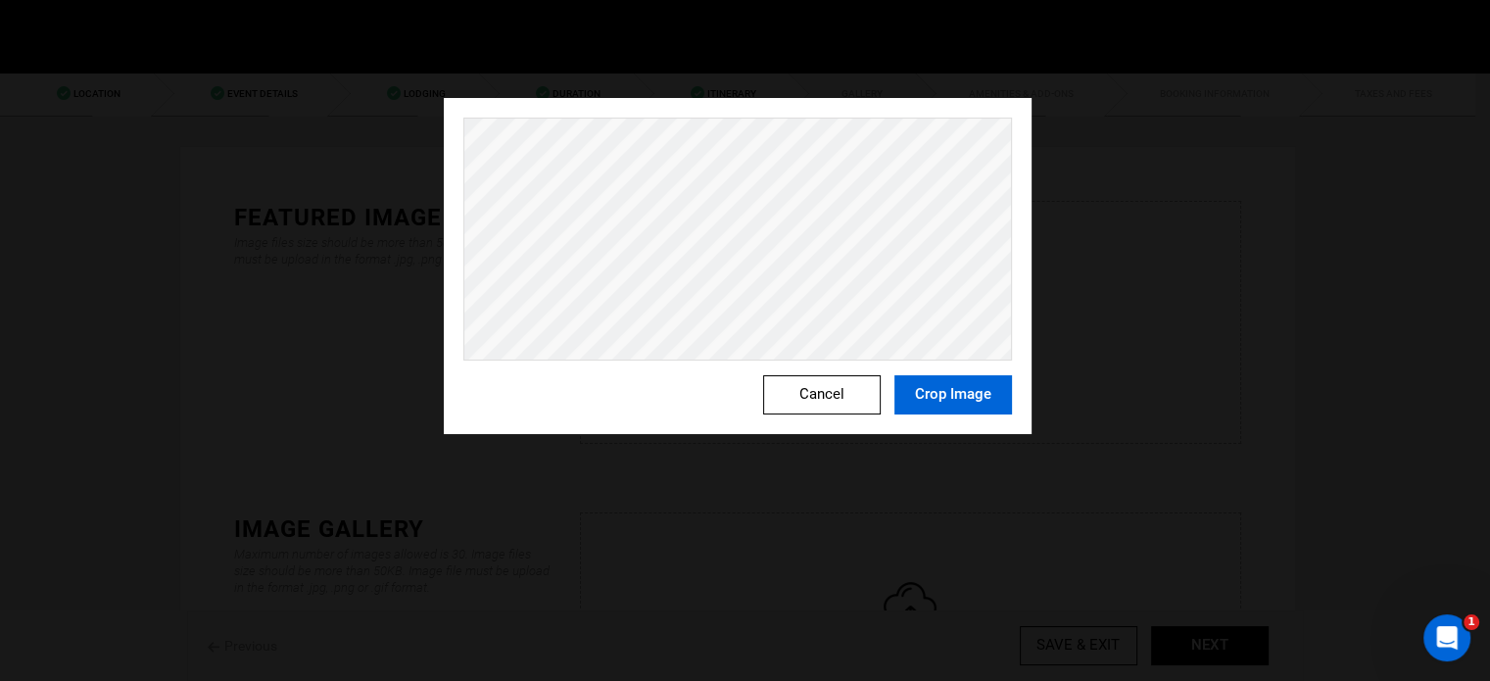
click at [967, 407] on button "Crop Image" at bounding box center [954, 394] width 118 height 39
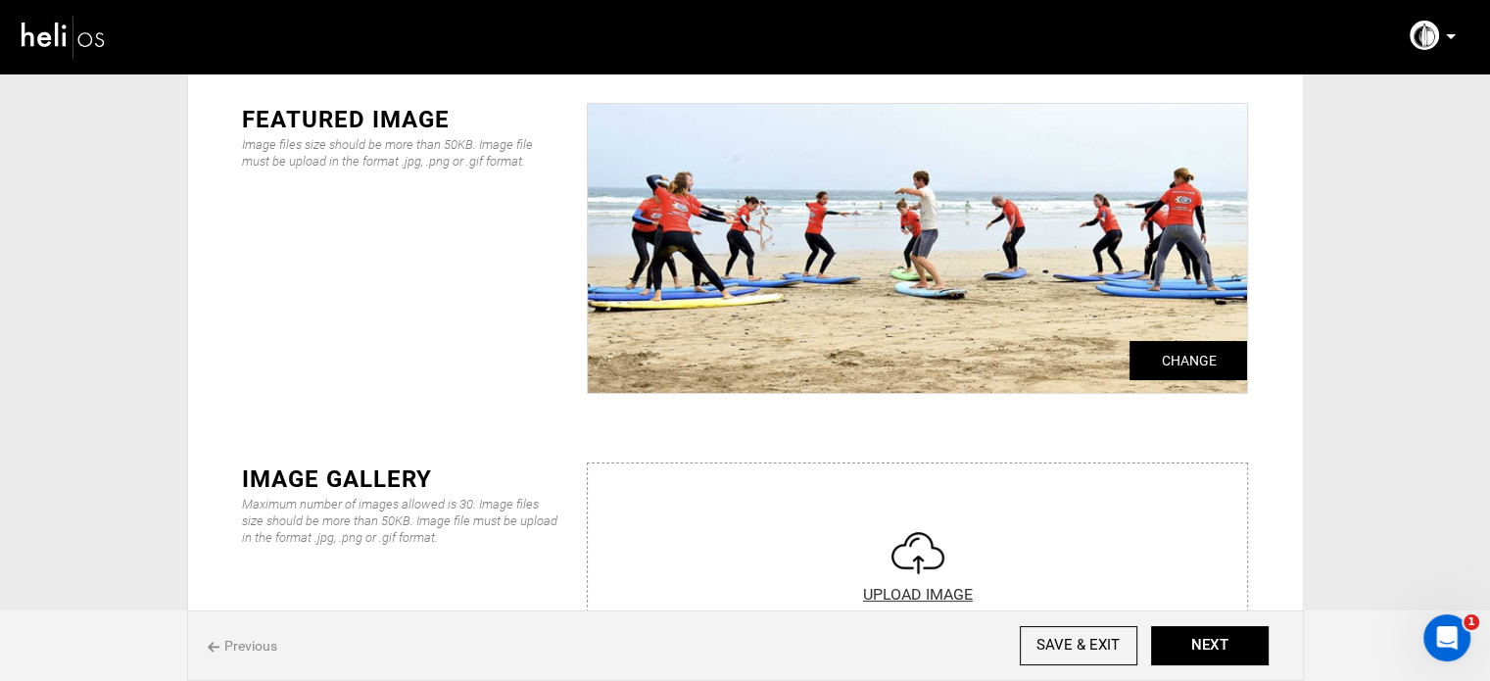
scroll to position [196, 0]
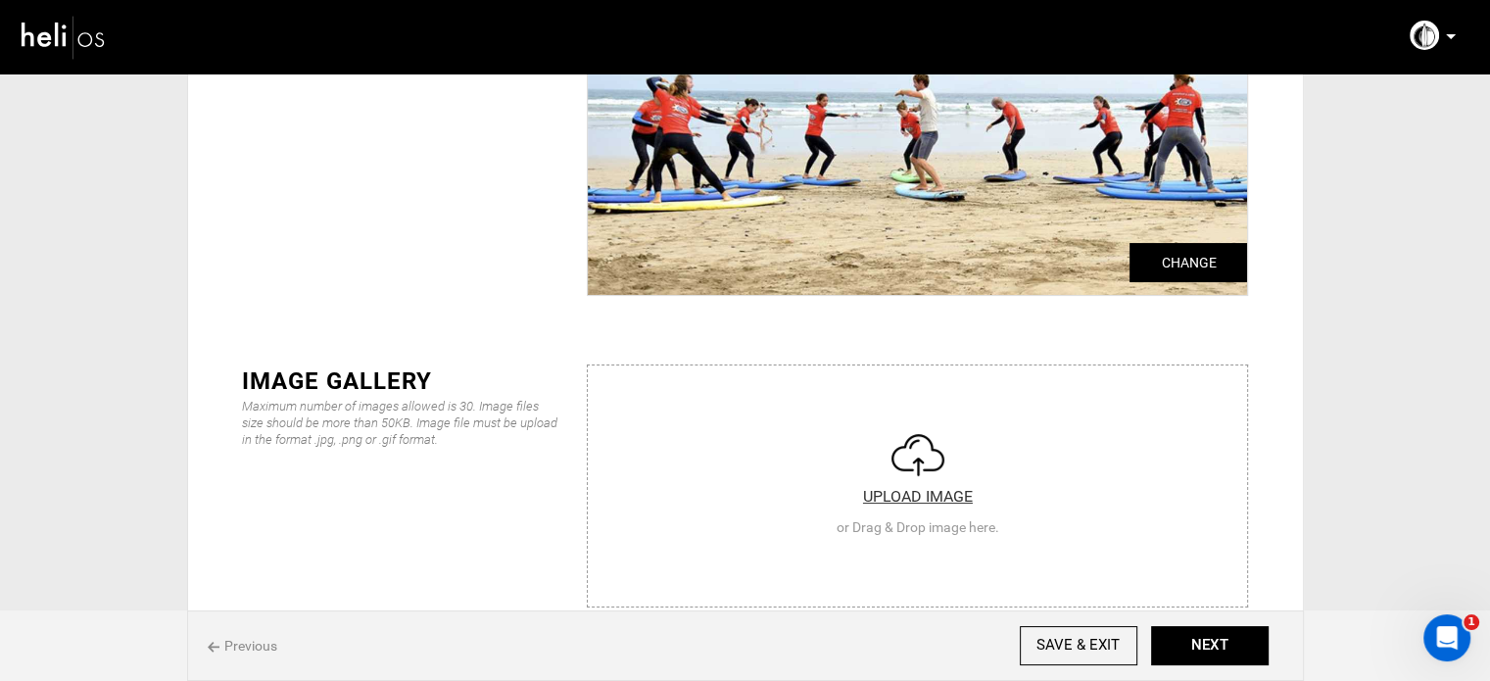
click at [780, 450] on input "file" at bounding box center [917, 482] width 659 height 235
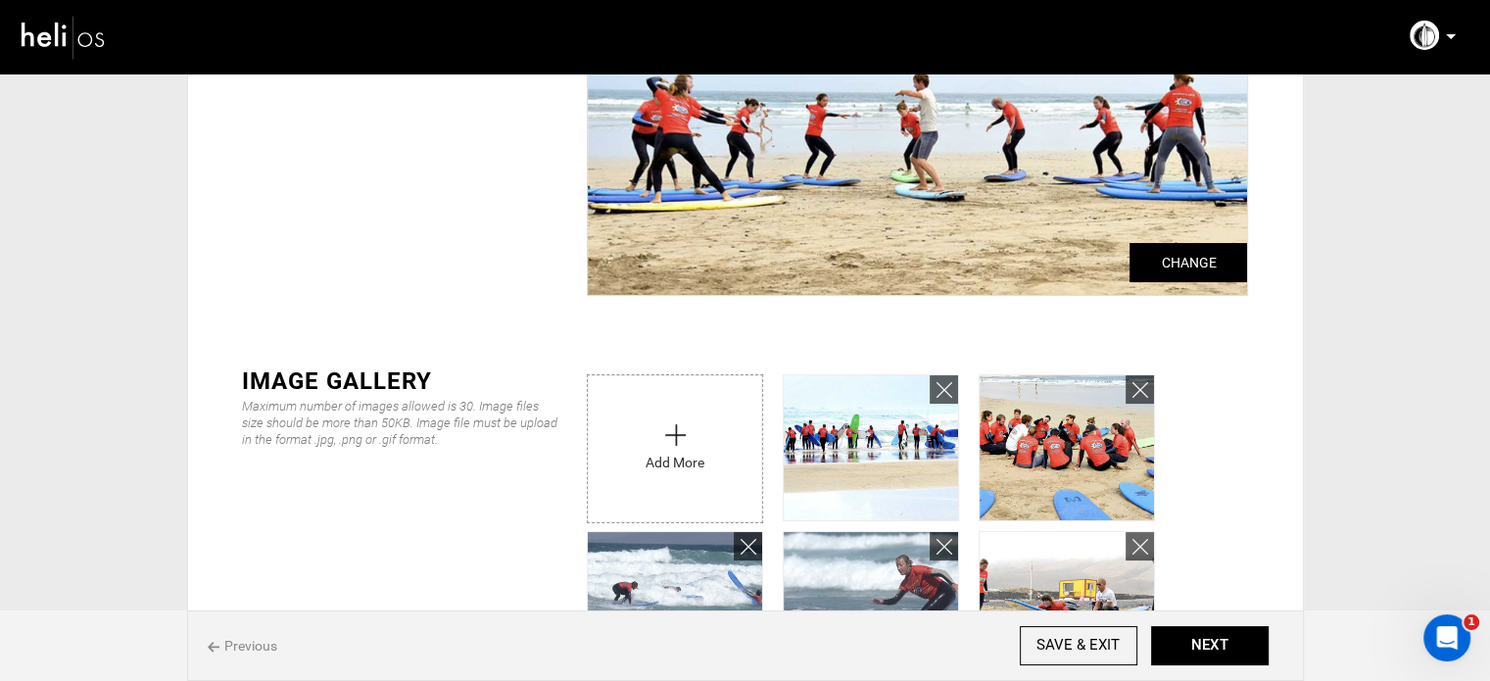
click at [624, 462] on input "file" at bounding box center [675, 443] width 174 height 137
type input "C:\fakepath\Screenshot [DATE] 110943.png"
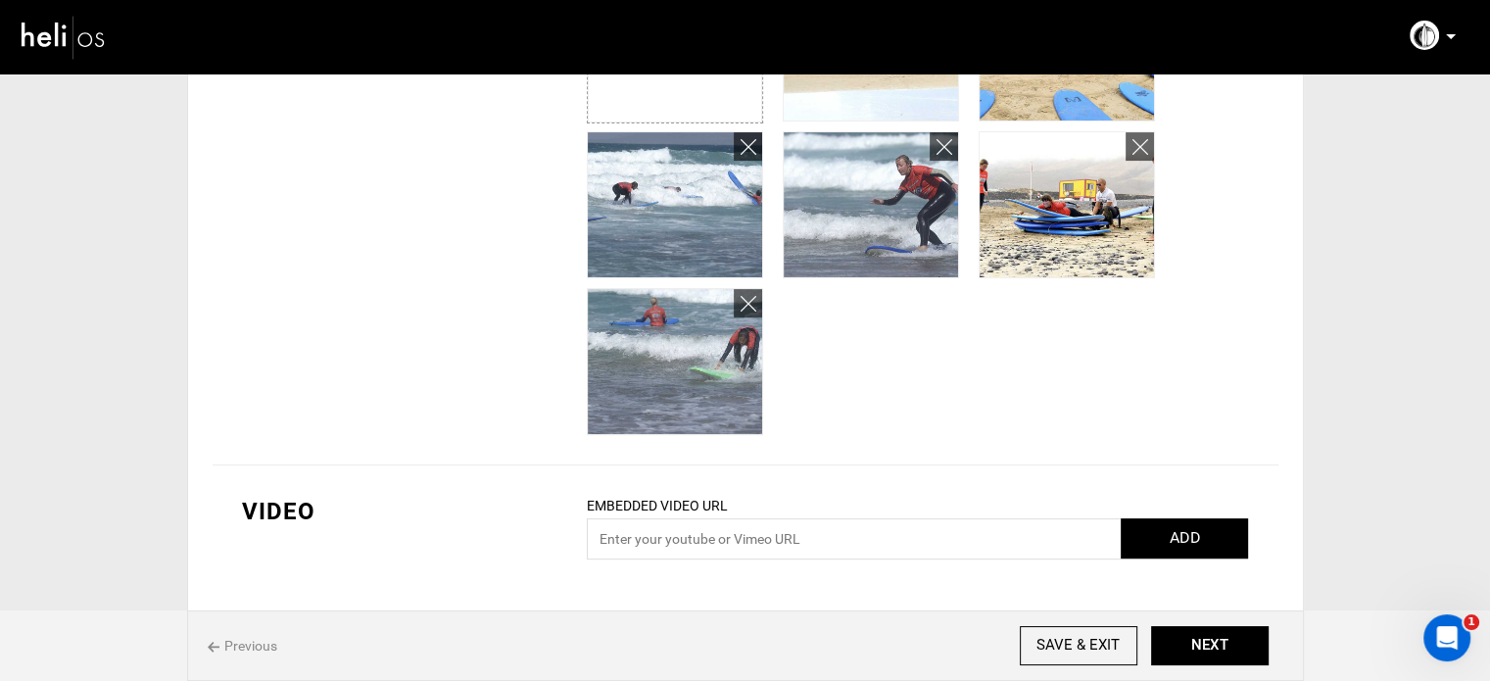
scroll to position [598, 0]
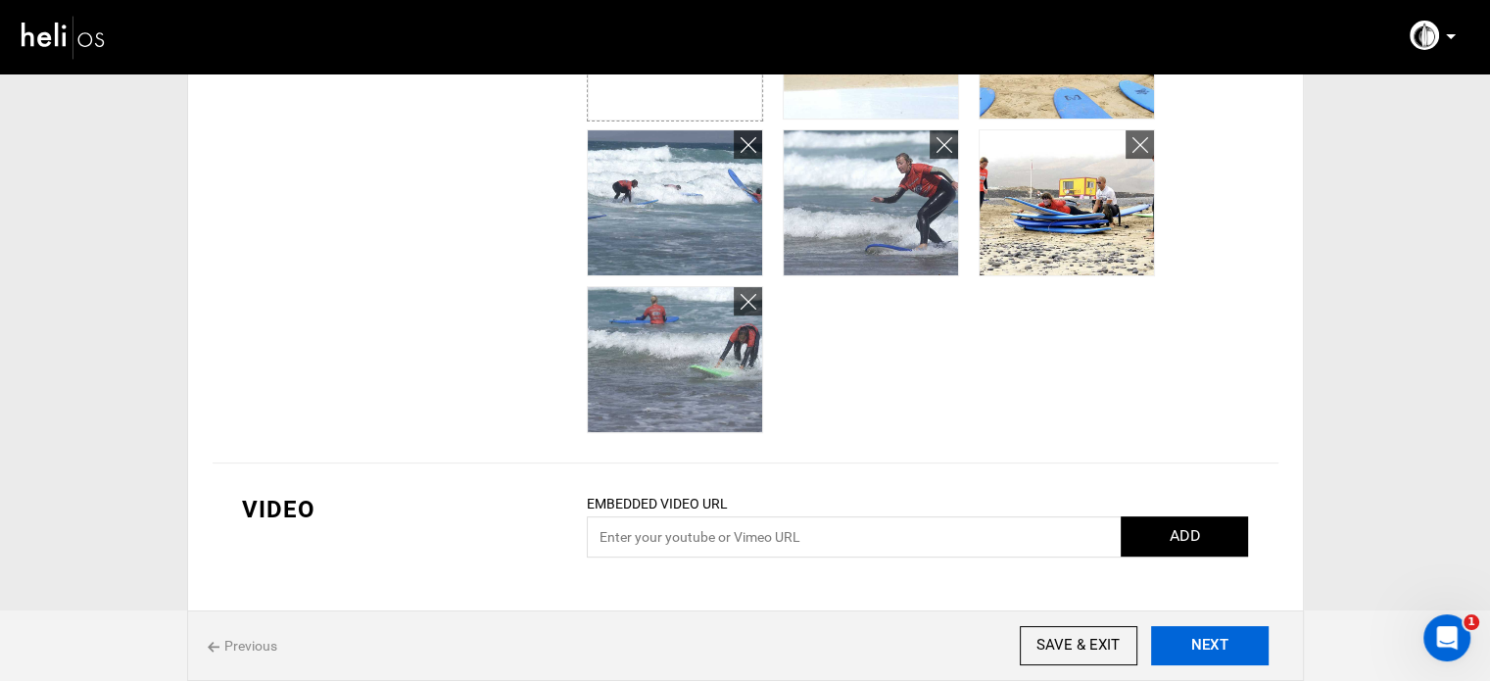
click at [1182, 632] on button "NEXT" at bounding box center [1210, 645] width 118 height 39
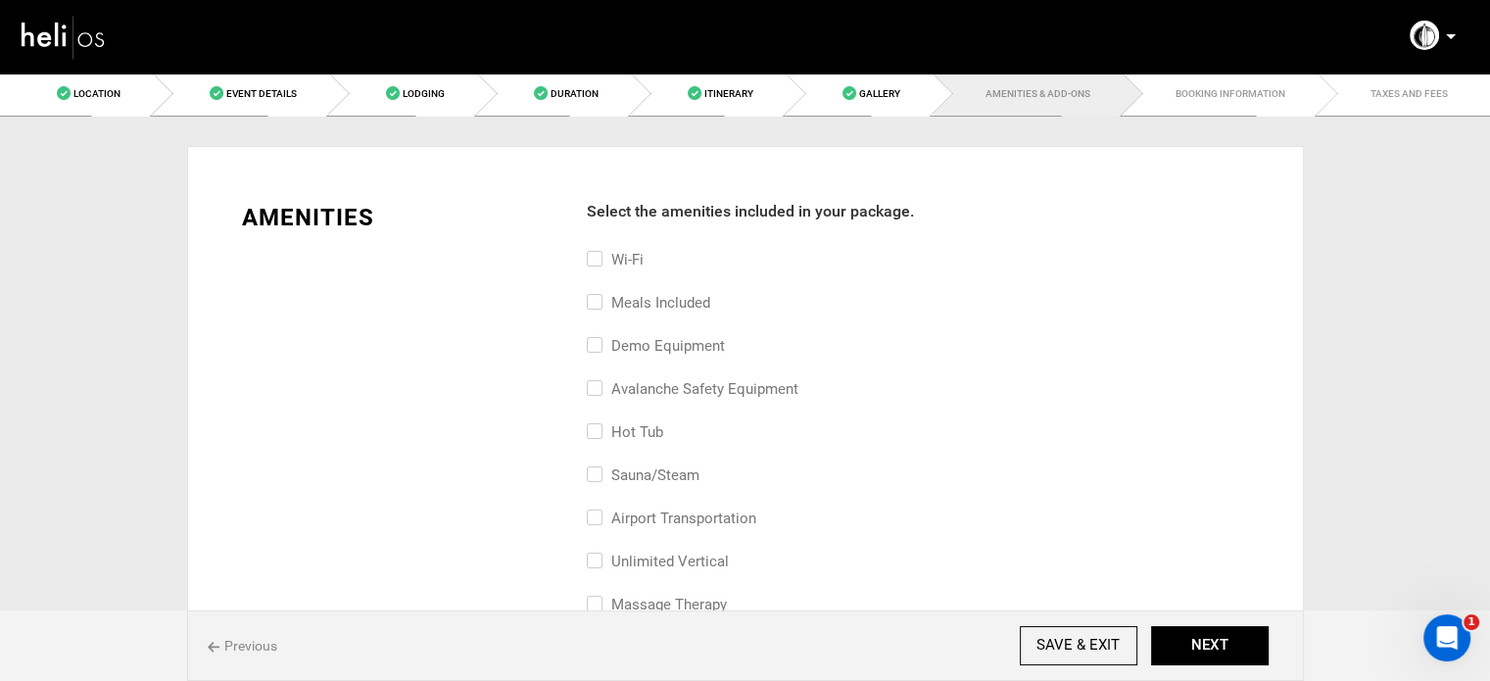
click at [599, 250] on input "Wi-Fi" at bounding box center [593, 269] width 13 height 43
checkbox input "true"
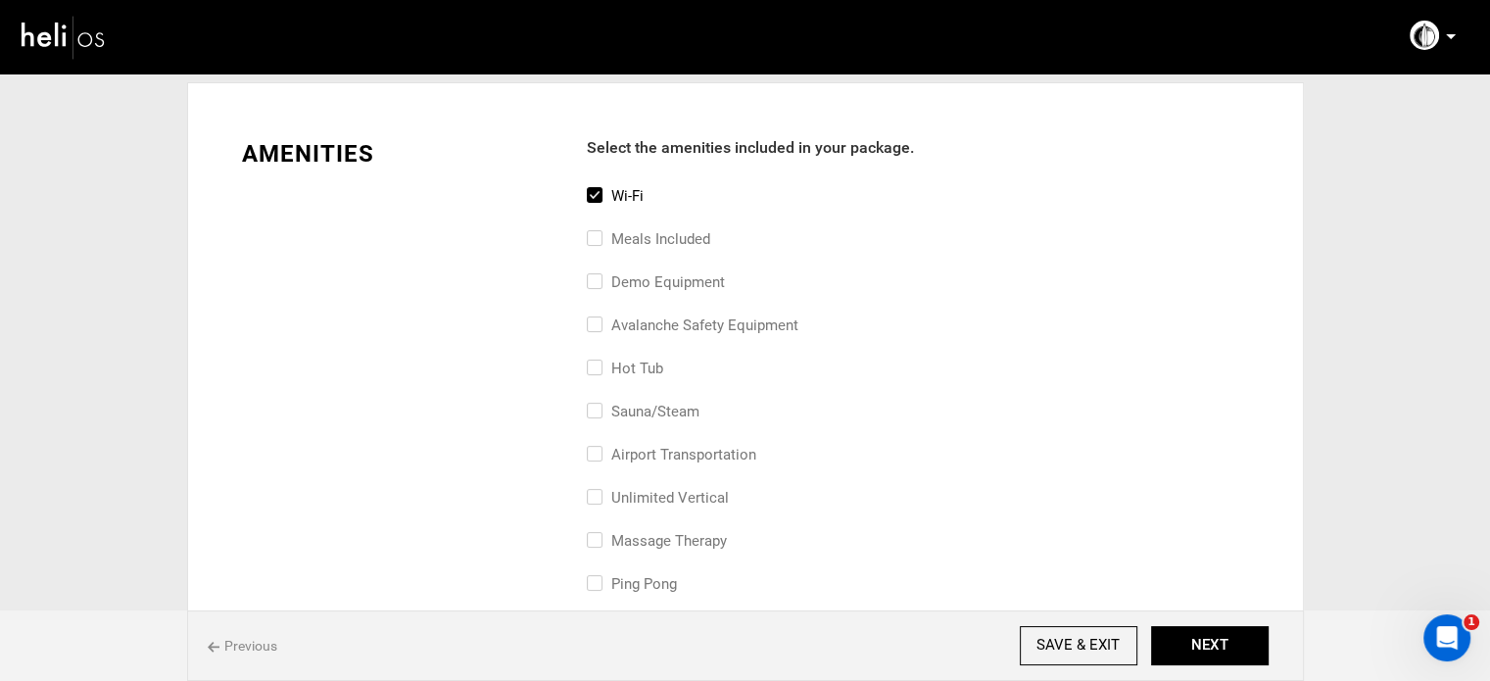
scroll to position [98, 0]
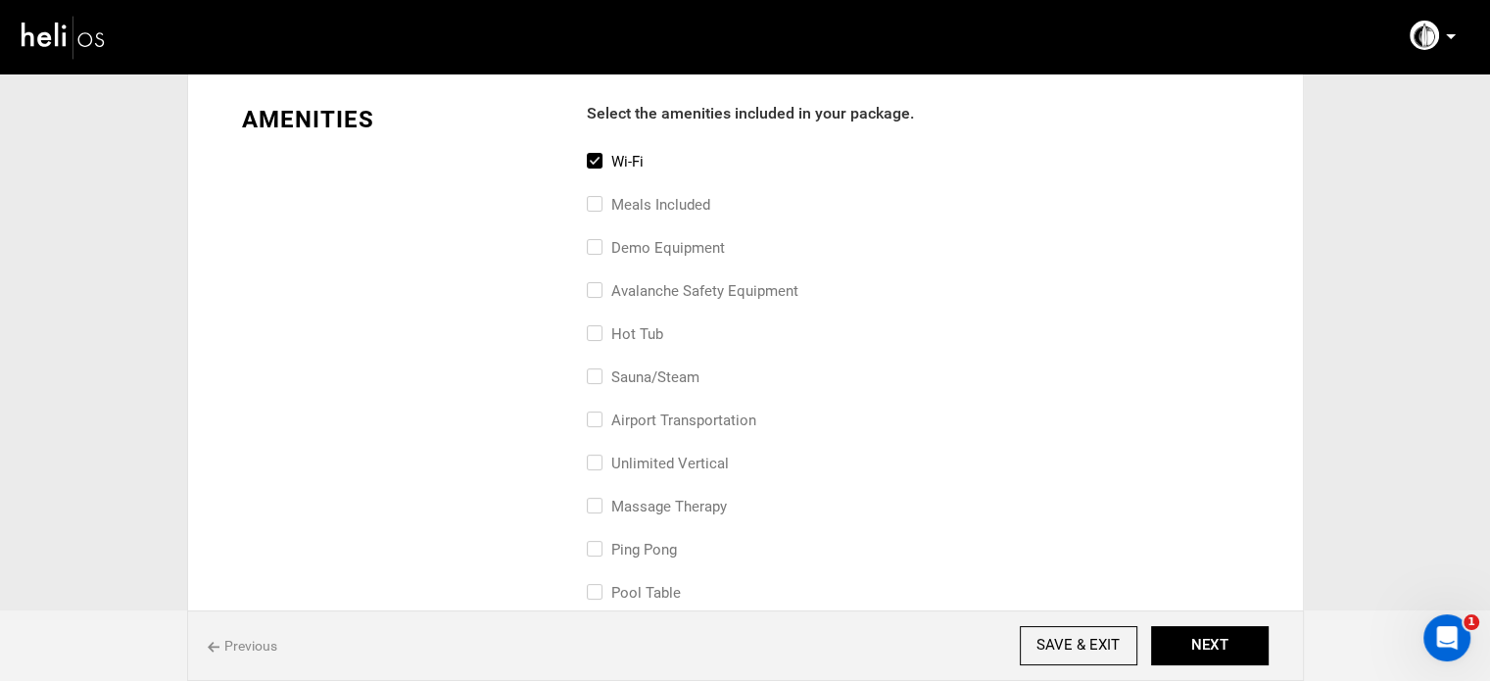
click at [631, 417] on label "airport transportation" at bounding box center [672, 421] width 170 height 24
click at [600, 417] on input "airport transportation" at bounding box center [593, 430] width 13 height 43
checkbox input "true"
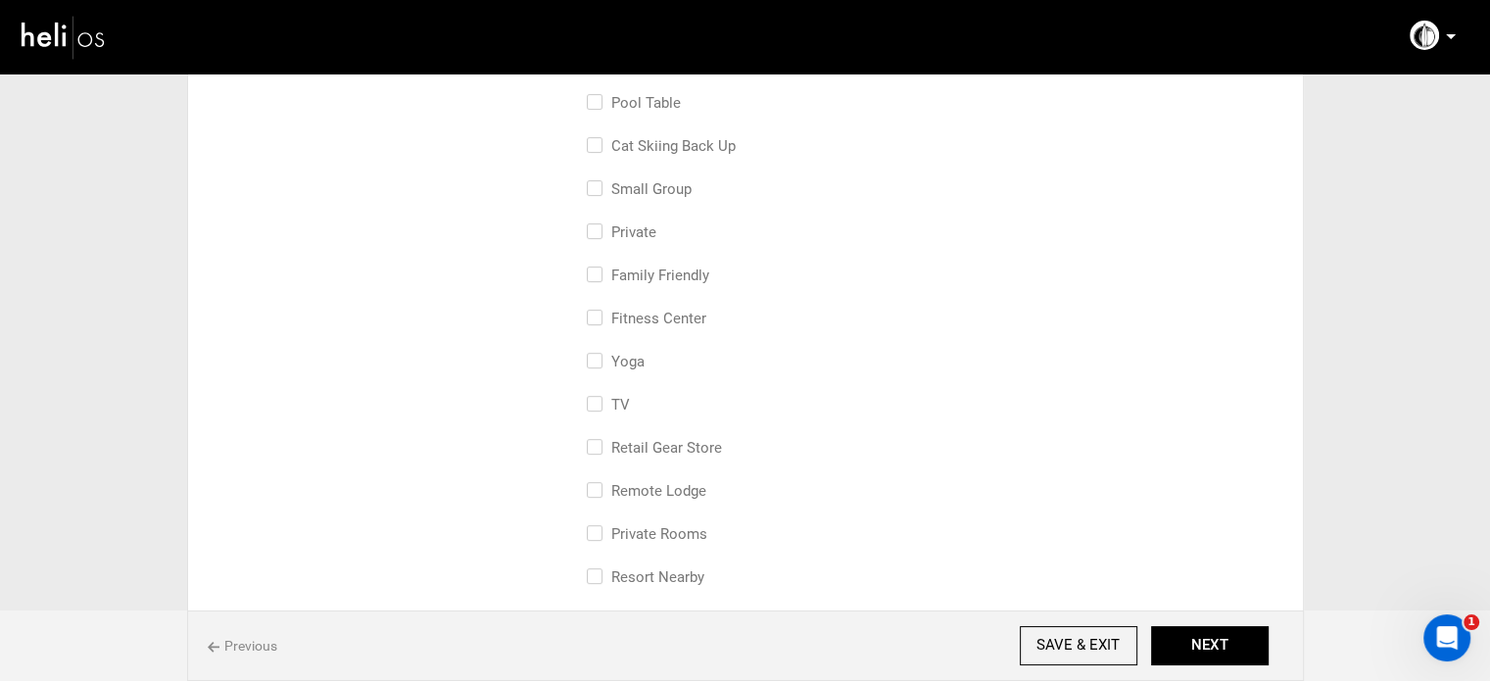
scroll to position [490, 0]
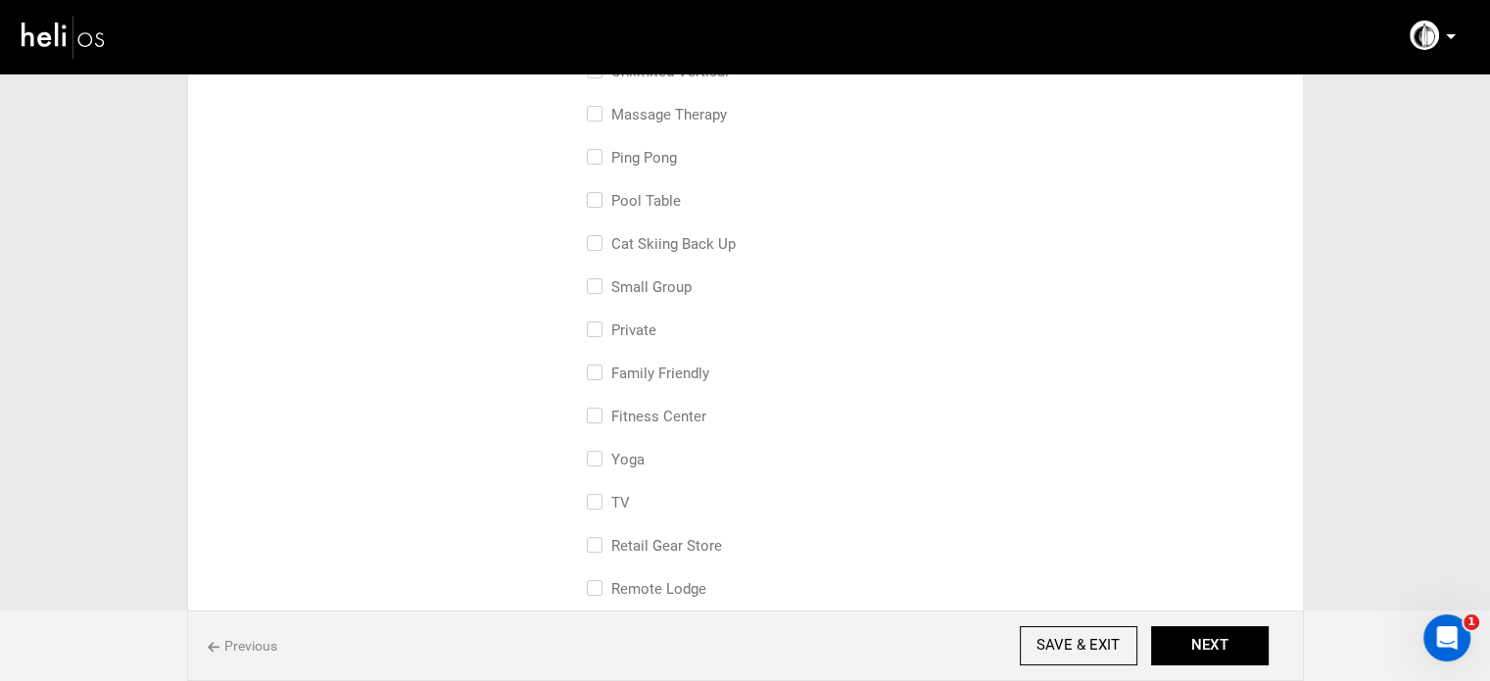
click at [664, 285] on label "small group" at bounding box center [639, 287] width 105 height 24
click at [600, 285] on input "small group" at bounding box center [593, 296] width 13 height 43
checkbox input "true"
click at [1228, 629] on button "NEXT" at bounding box center [1210, 645] width 118 height 39
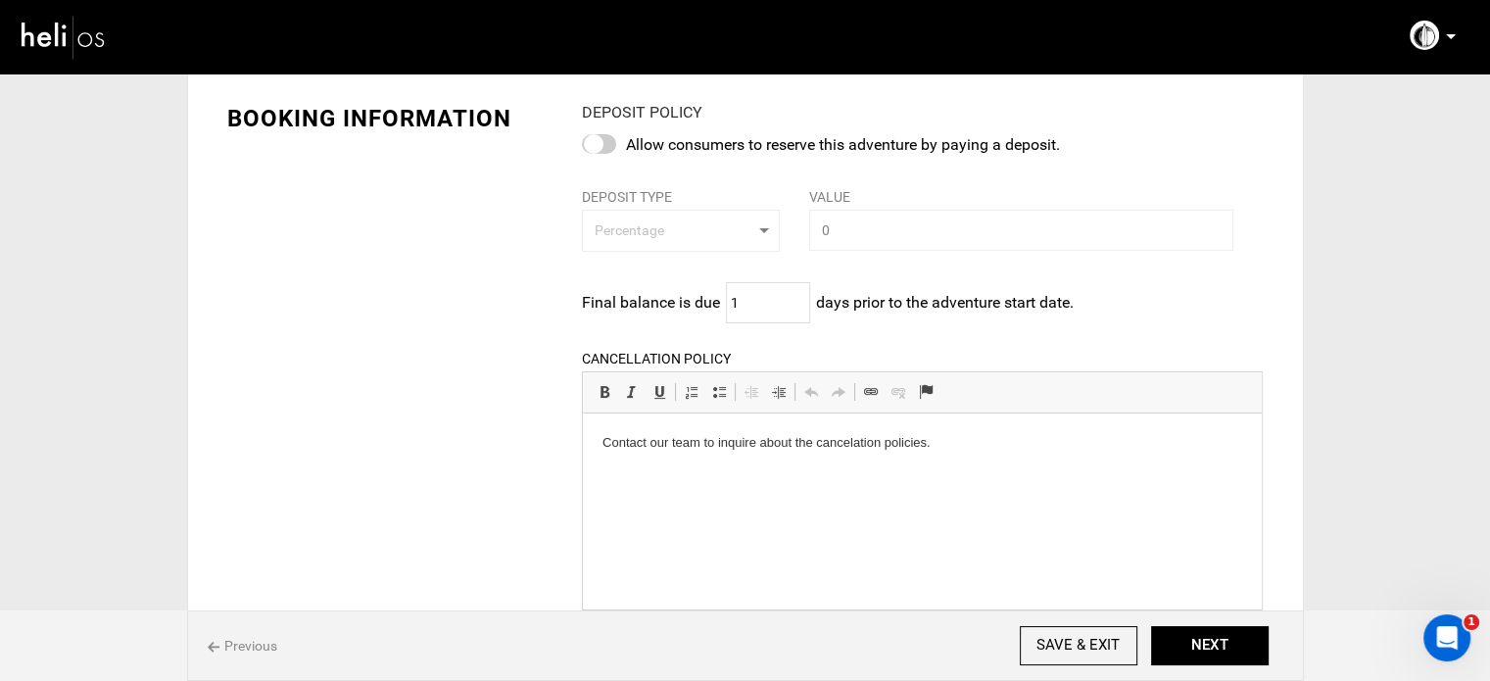
scroll to position [98, 0]
click at [1239, 661] on button "NEXT" at bounding box center [1210, 645] width 118 height 39
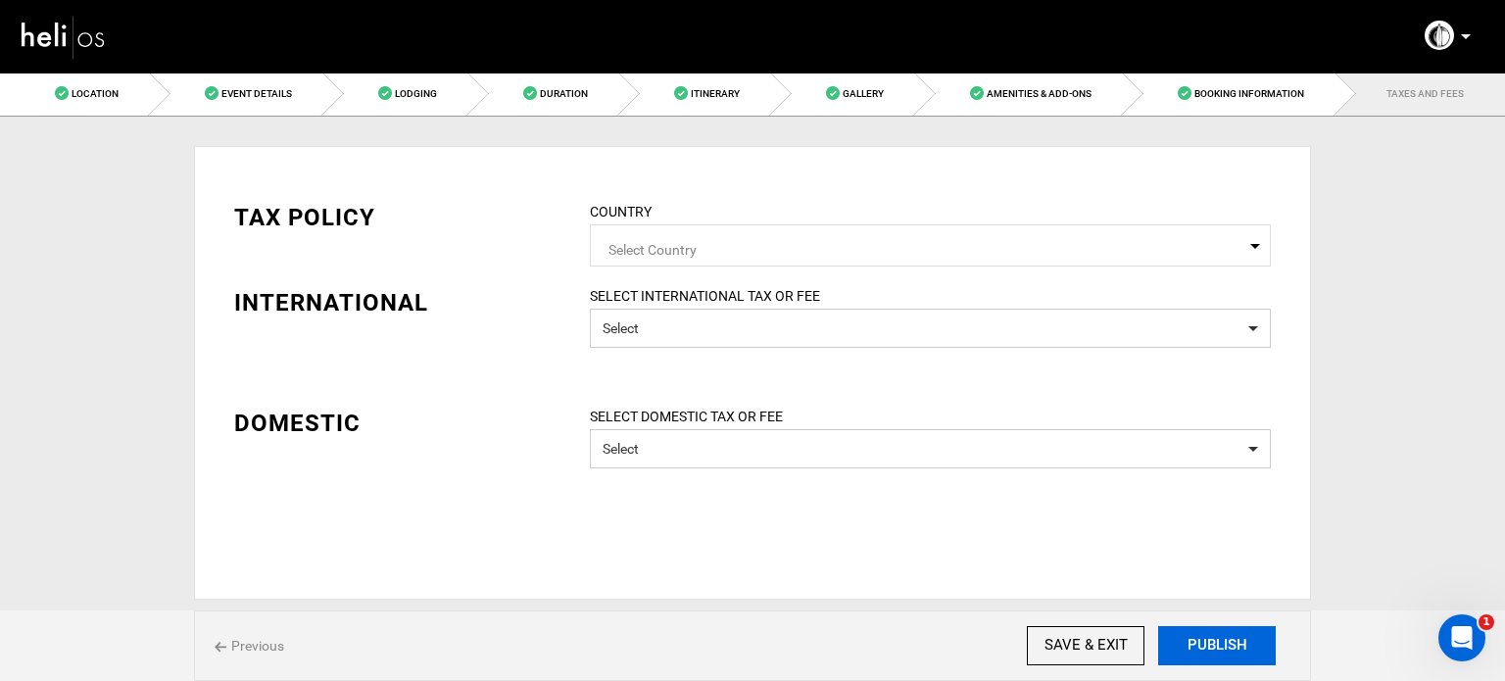
click at [1220, 635] on button "PUBLISH" at bounding box center [1217, 645] width 118 height 39
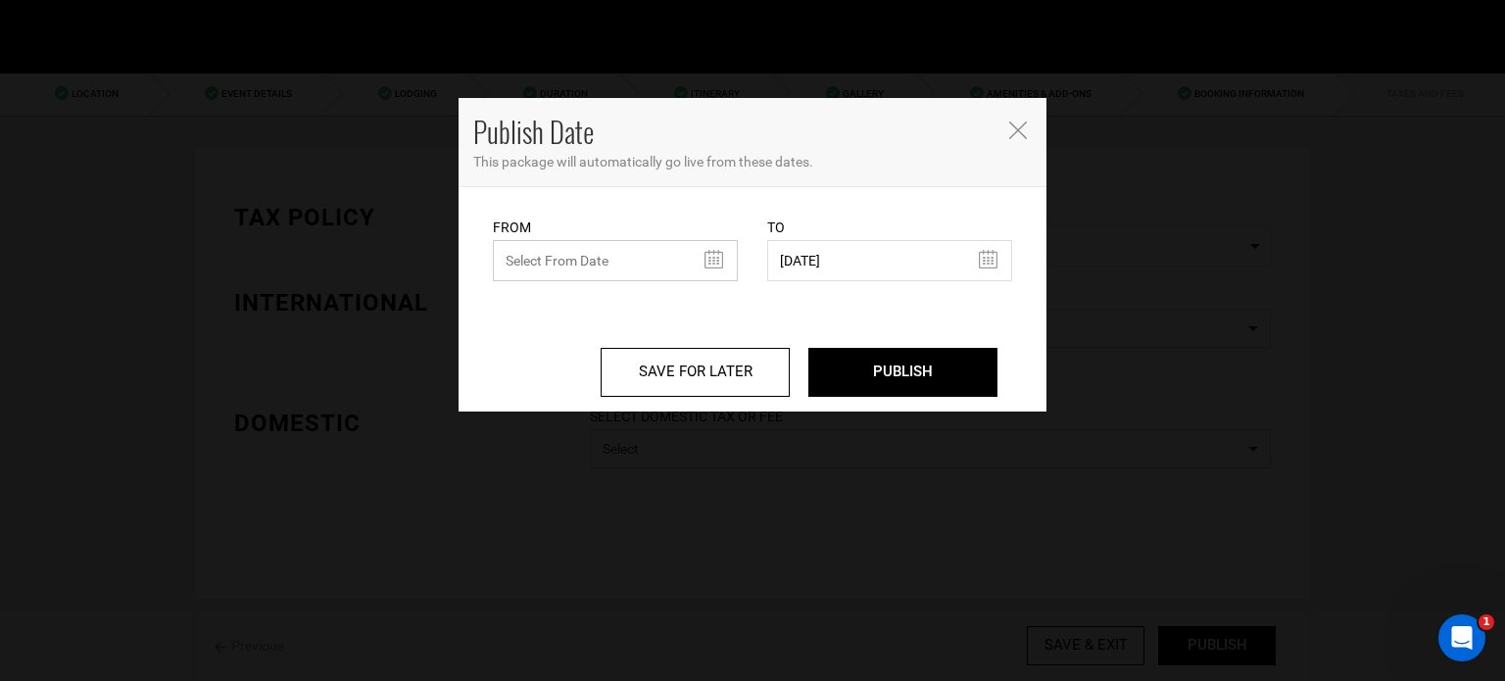
click at [660, 273] on input "text" at bounding box center [615, 260] width 245 height 41
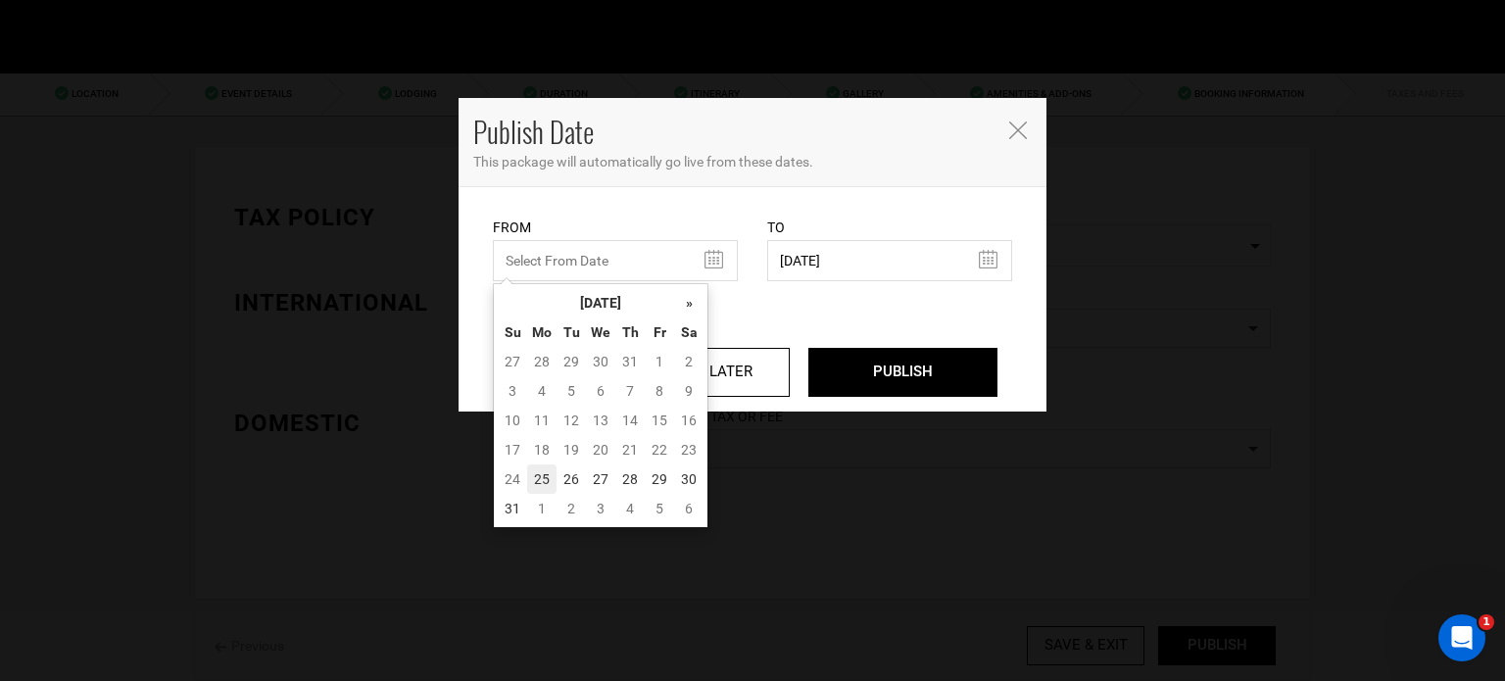
click at [543, 484] on td "25" at bounding box center [541, 478] width 29 height 29
type input "[DATE]"
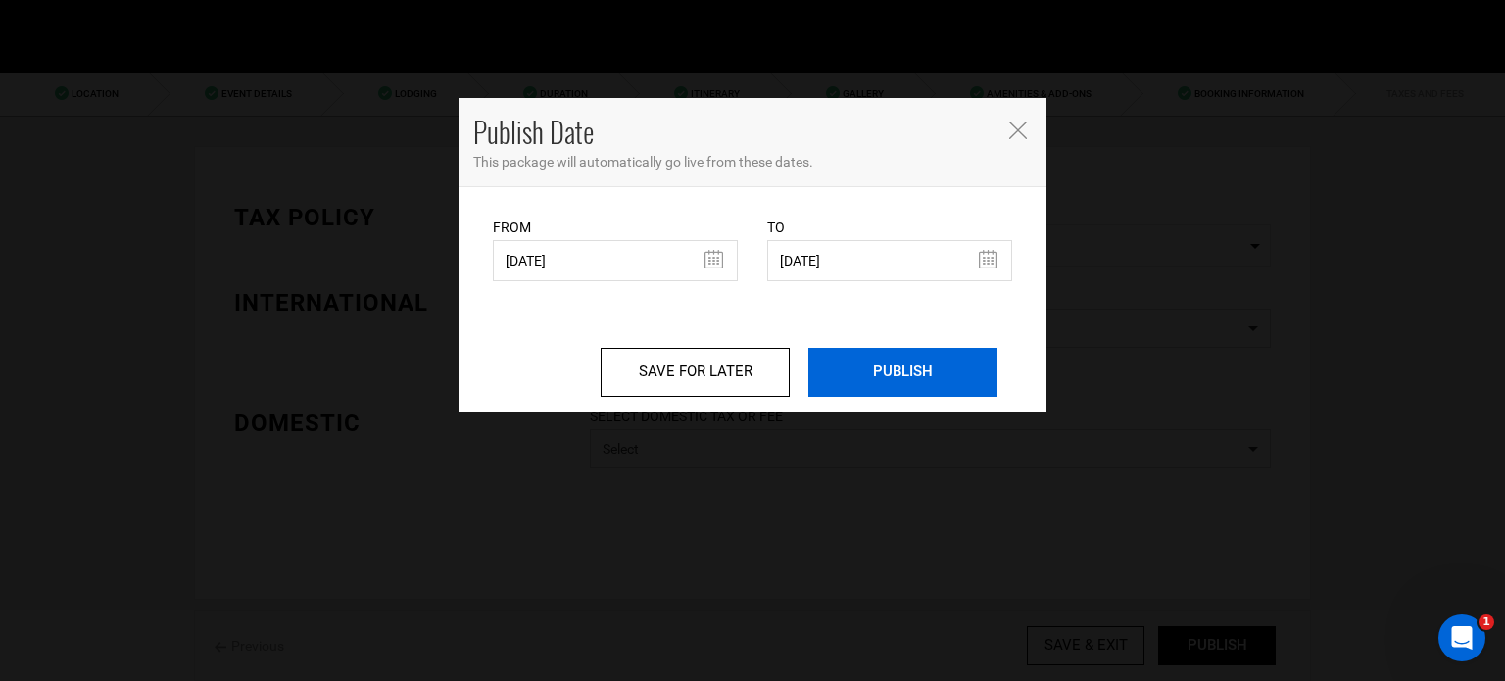
click at [892, 391] on input "PUBLISH" at bounding box center [902, 372] width 189 height 49
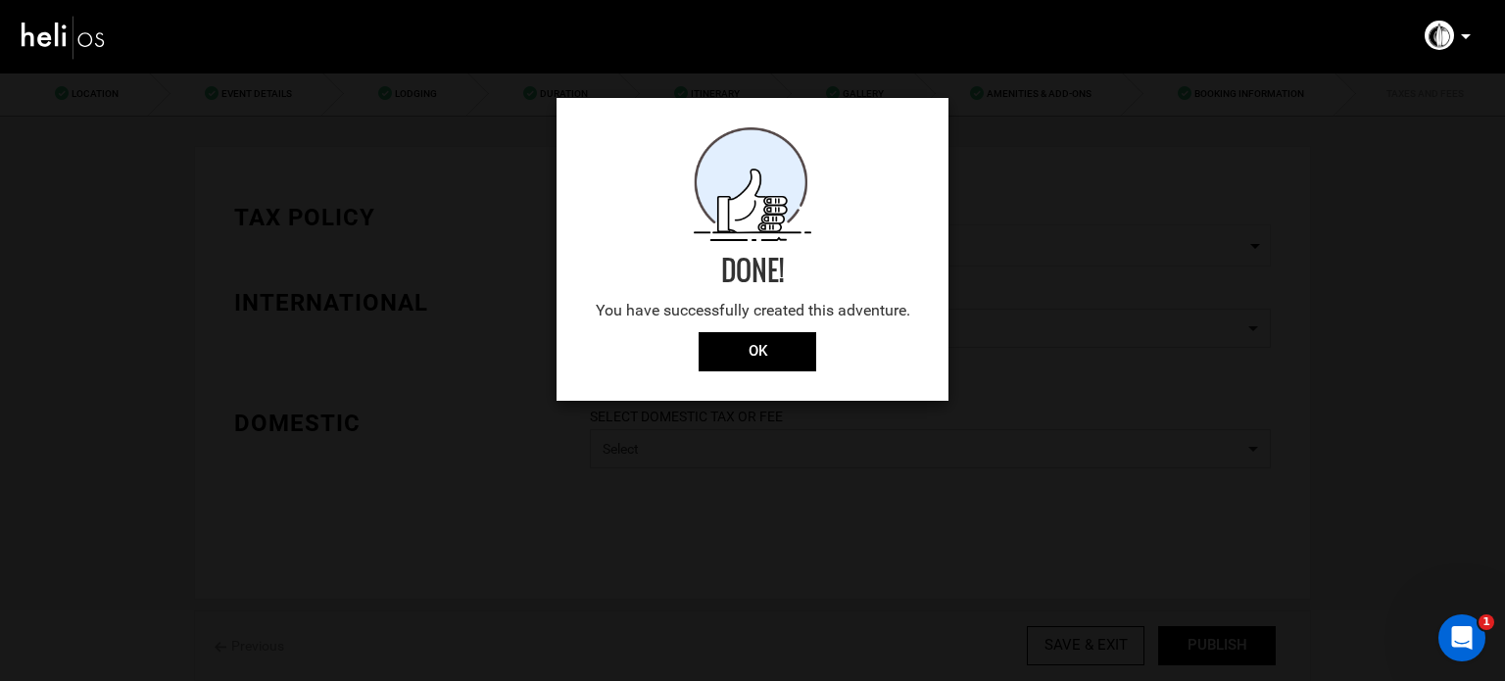
click at [757, 371] on div "Done! You have successfully created this adventure. OK" at bounding box center [753, 249] width 392 height 303
click at [758, 353] on input "OK" at bounding box center [758, 351] width 118 height 39
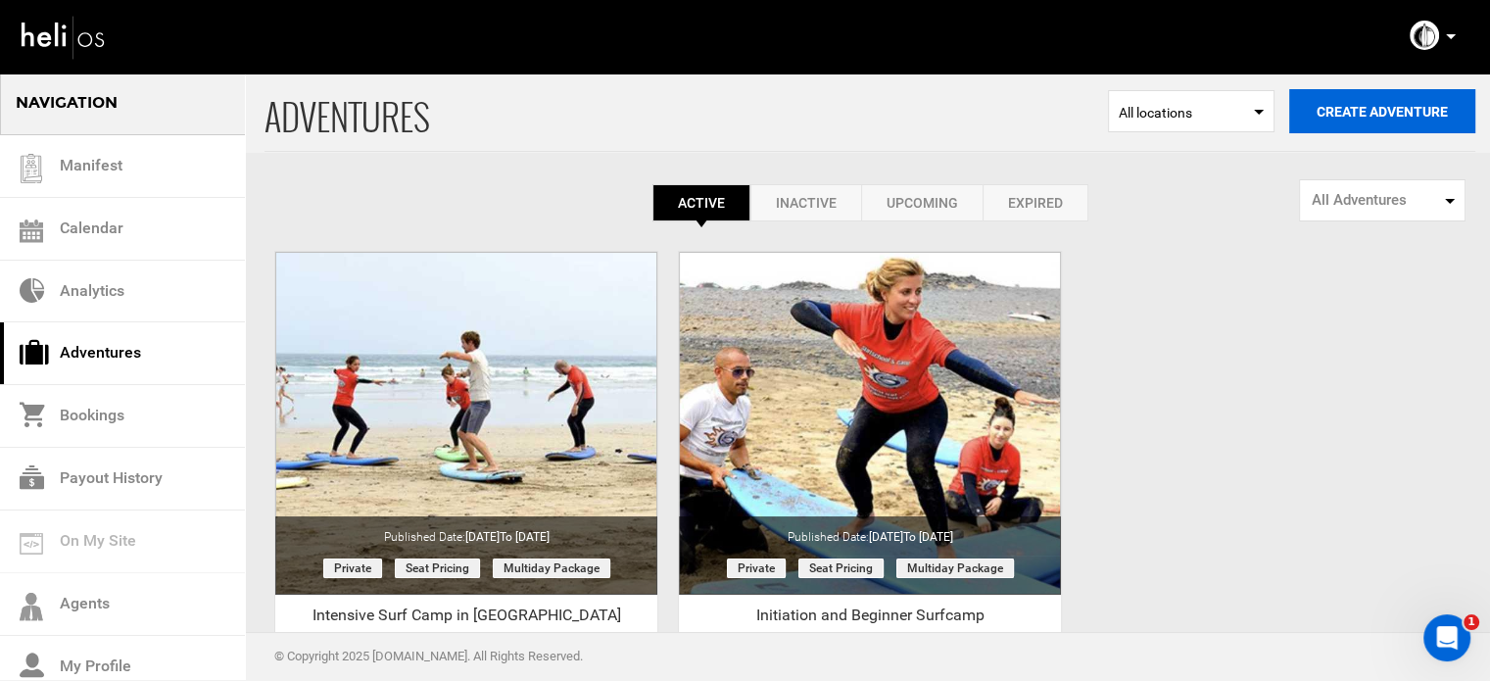
click at [1391, 118] on button "Create Adventure" at bounding box center [1383, 111] width 186 height 44
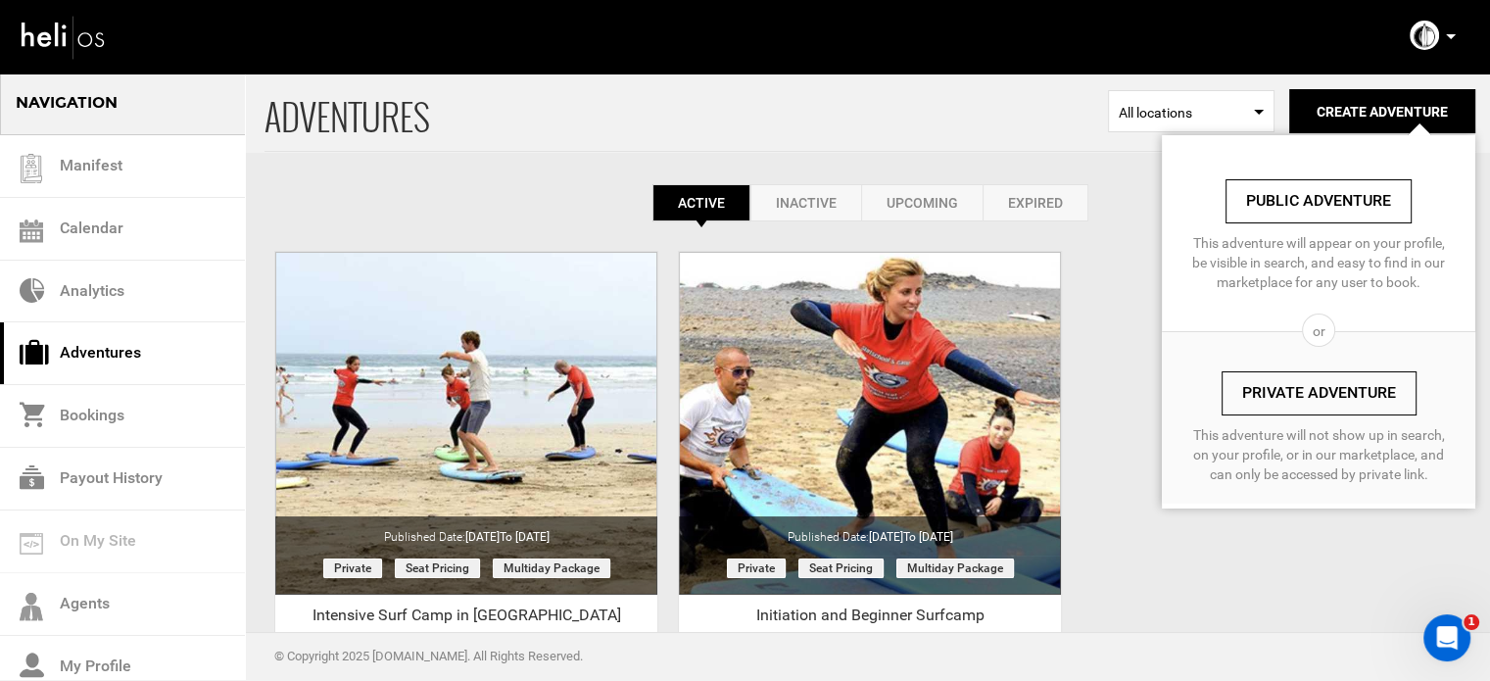
click at [1142, 246] on div "ADVENTURES Select Location All locations Create Adventure Public Adventure This…" at bounding box center [745, 464] width 1490 height 785
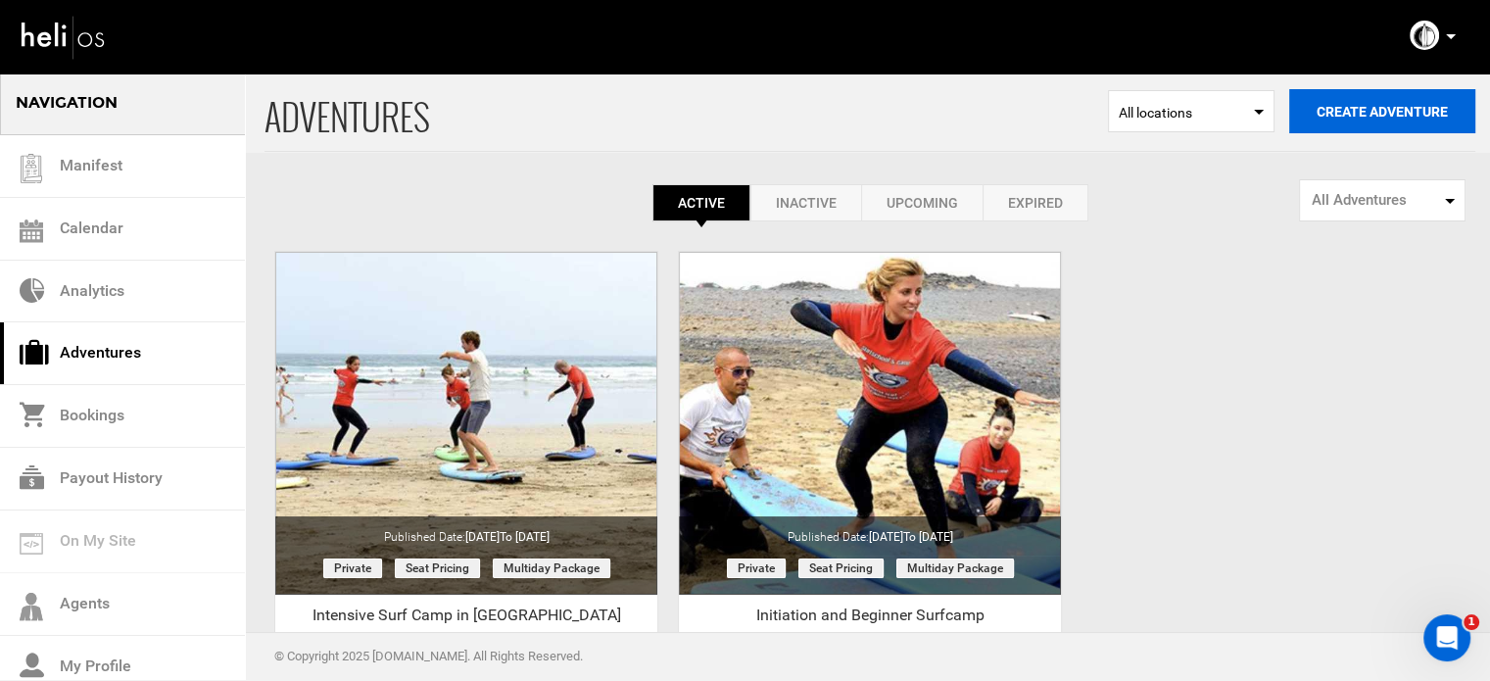
click at [1323, 111] on button "Create Adventure" at bounding box center [1383, 111] width 186 height 44
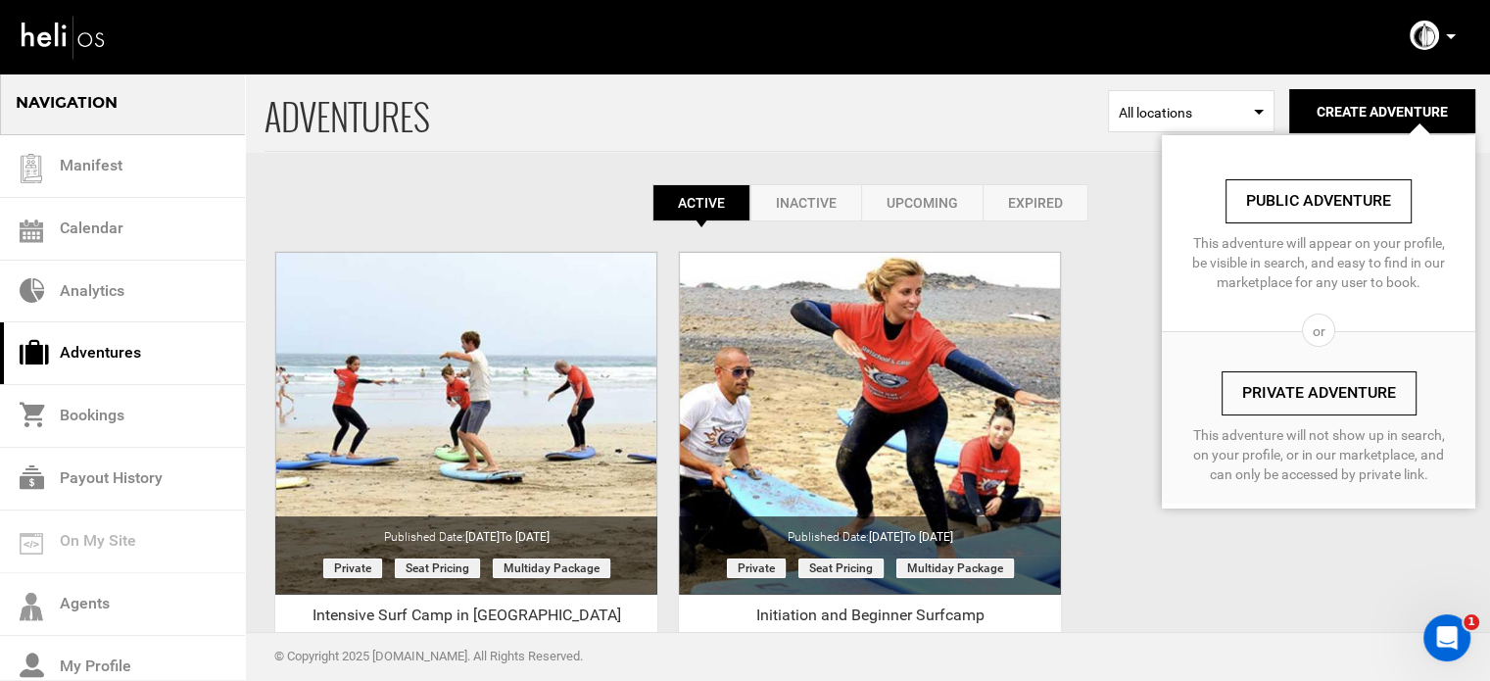
click at [1293, 375] on link "Private Adventure" at bounding box center [1319, 393] width 195 height 44
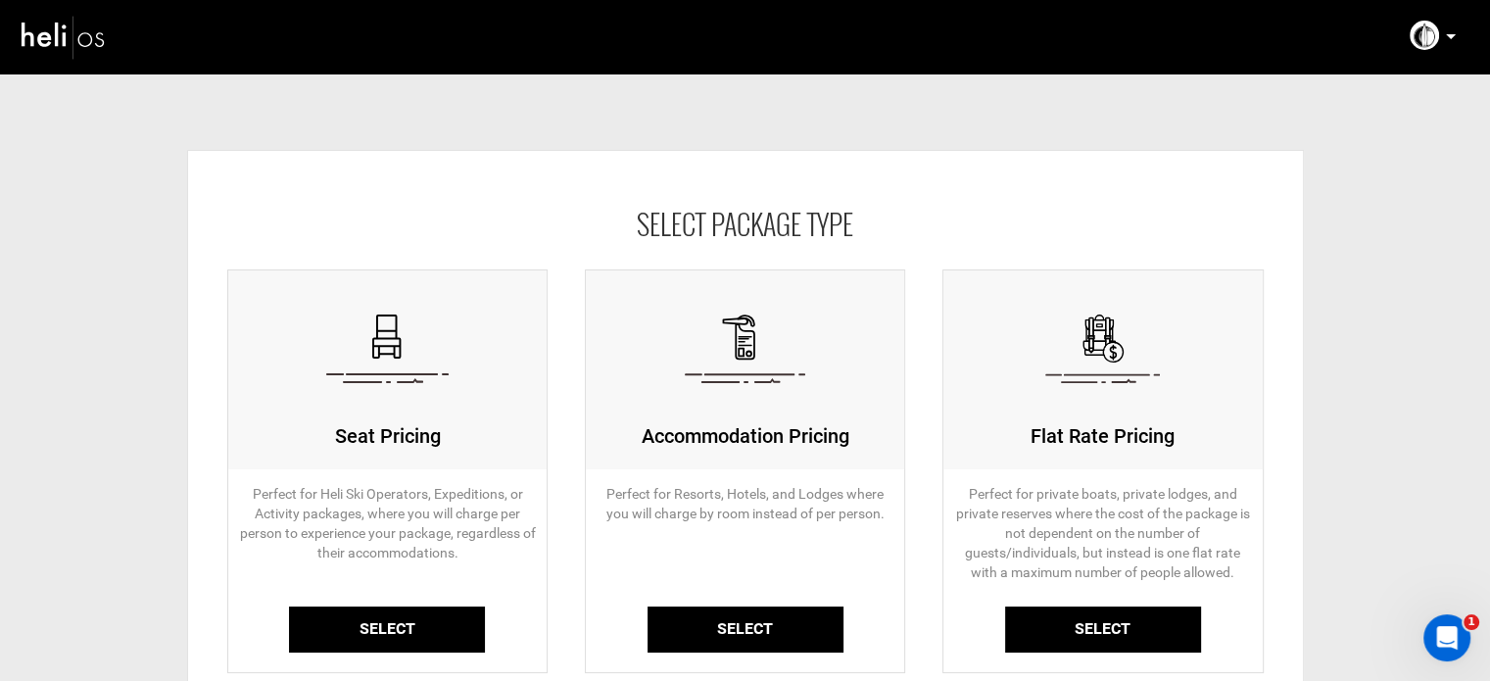
scroll to position [98, 0]
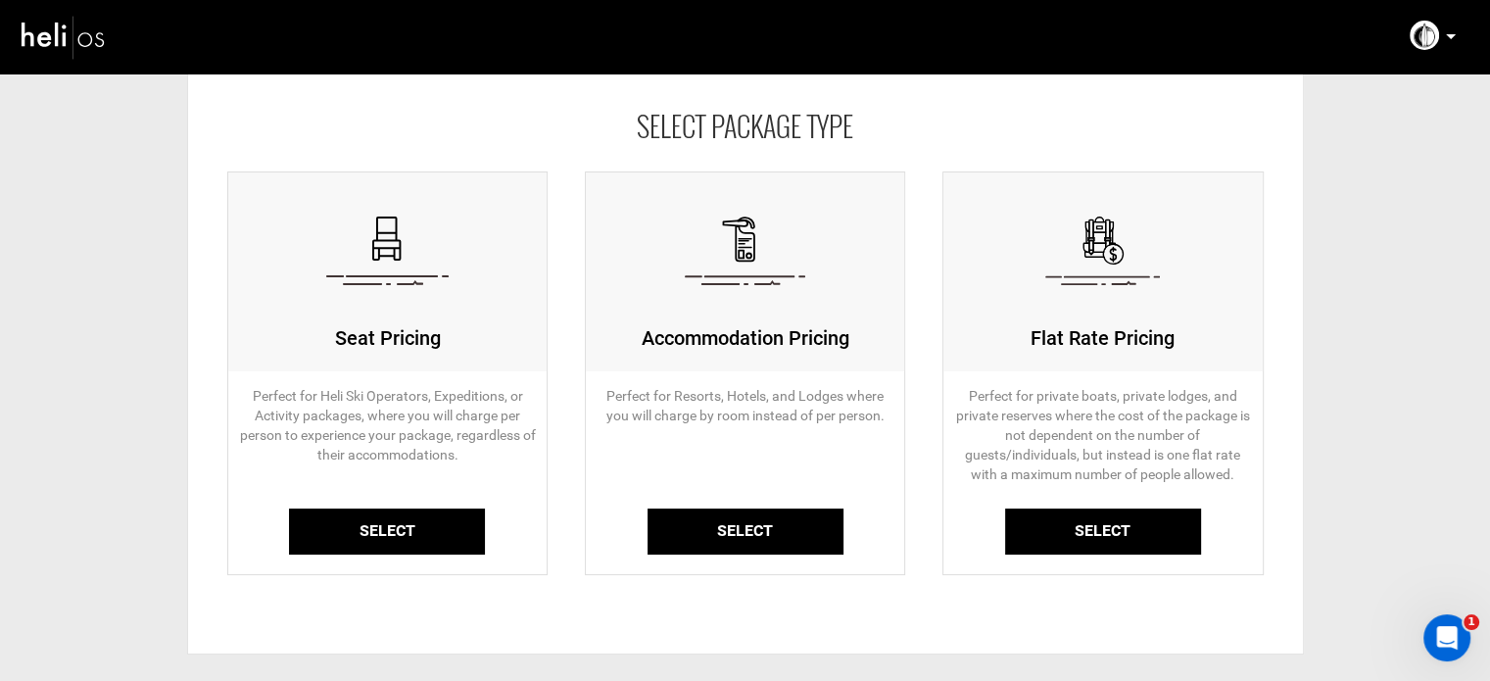
click at [395, 532] on link "Select" at bounding box center [387, 532] width 196 height 46
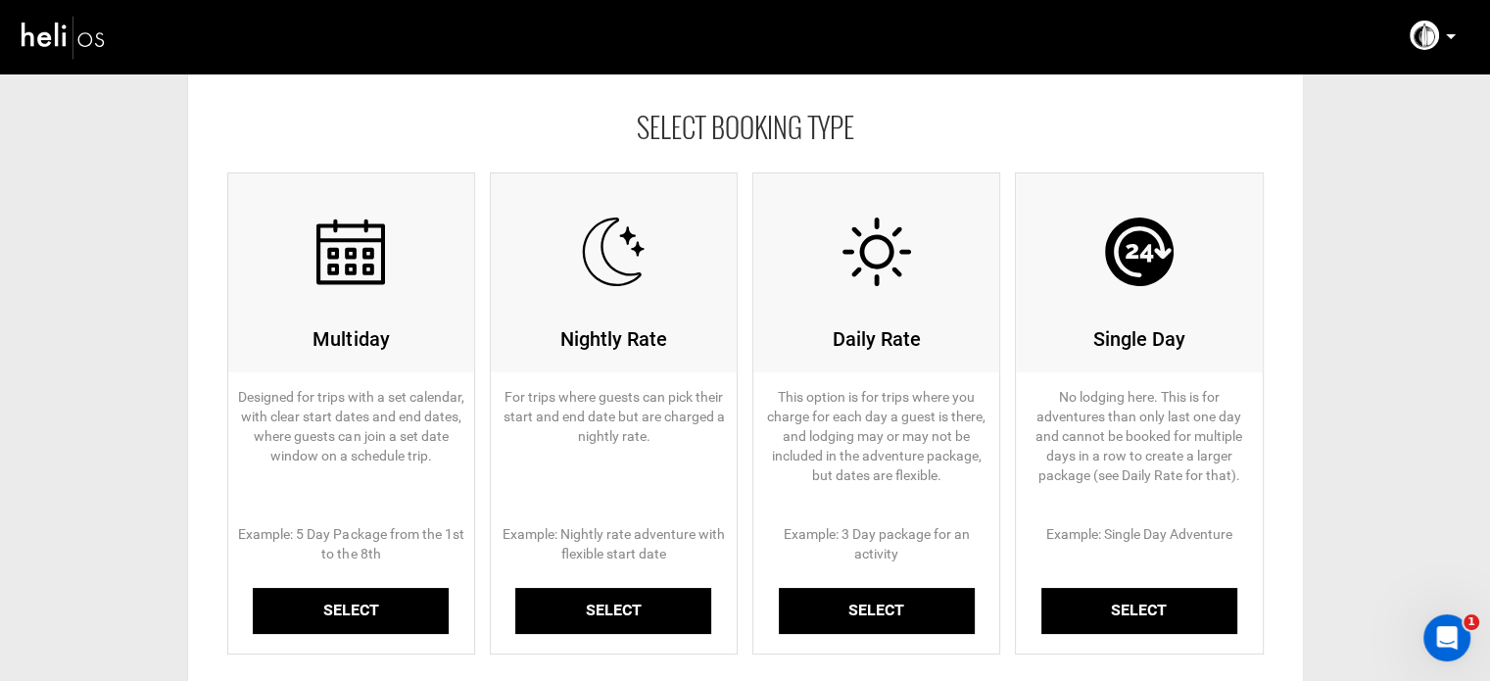
scroll to position [196, 0]
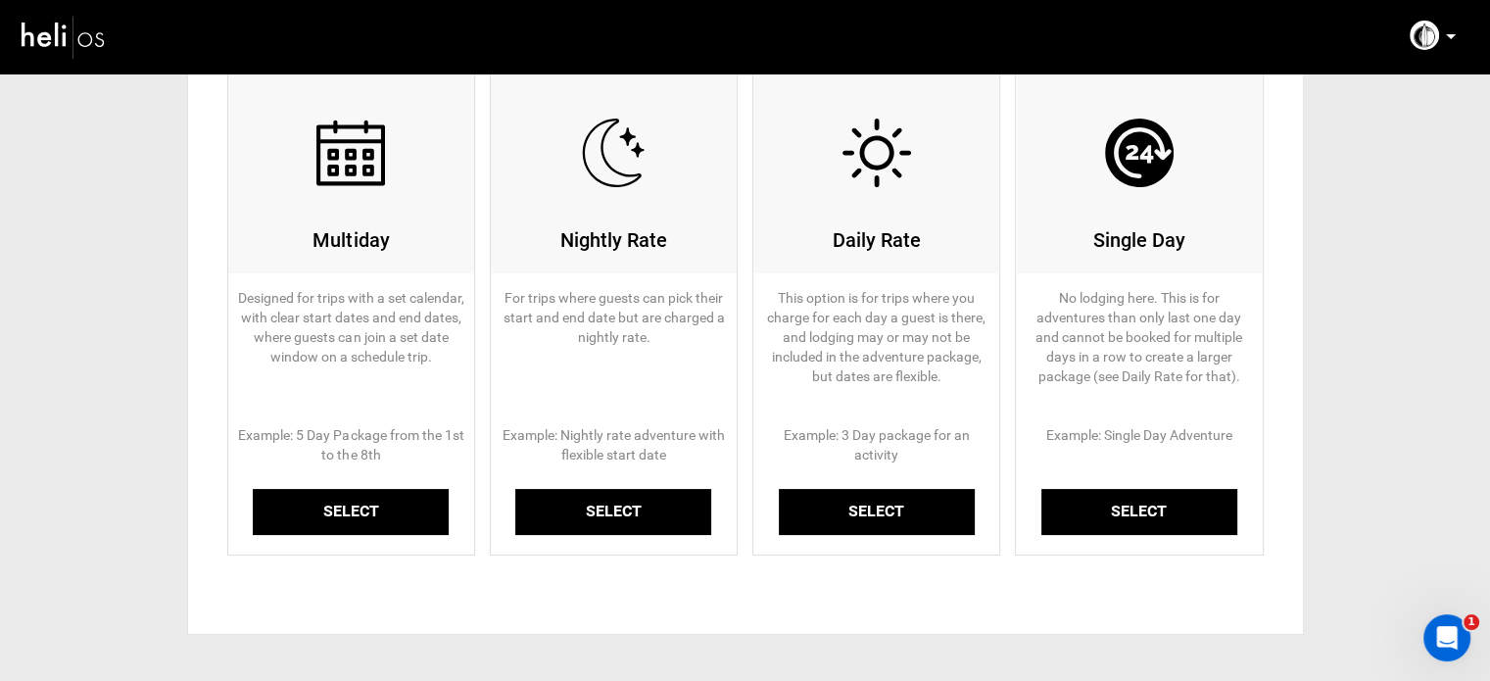
click at [372, 512] on link "Select" at bounding box center [351, 512] width 196 height 46
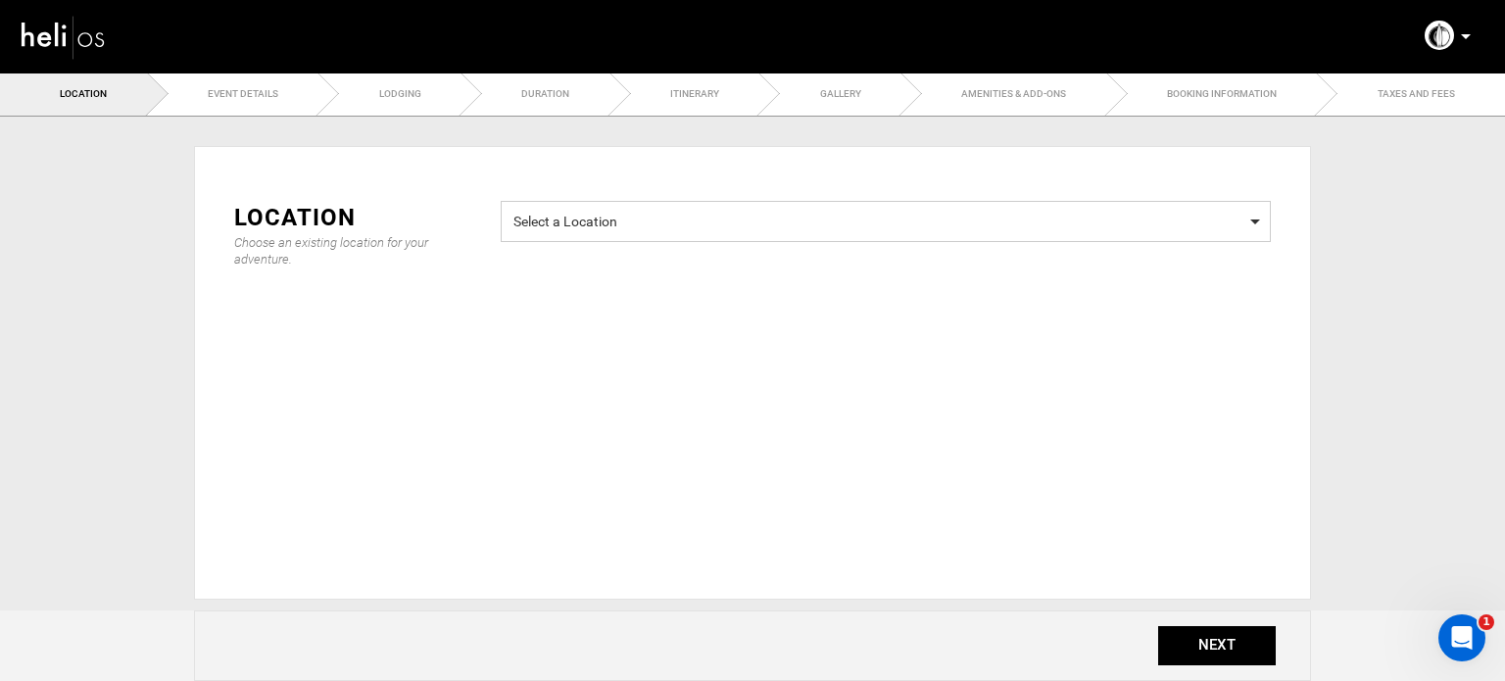
click at [574, 208] on span "Select a Location" at bounding box center [885, 219] width 745 height 24
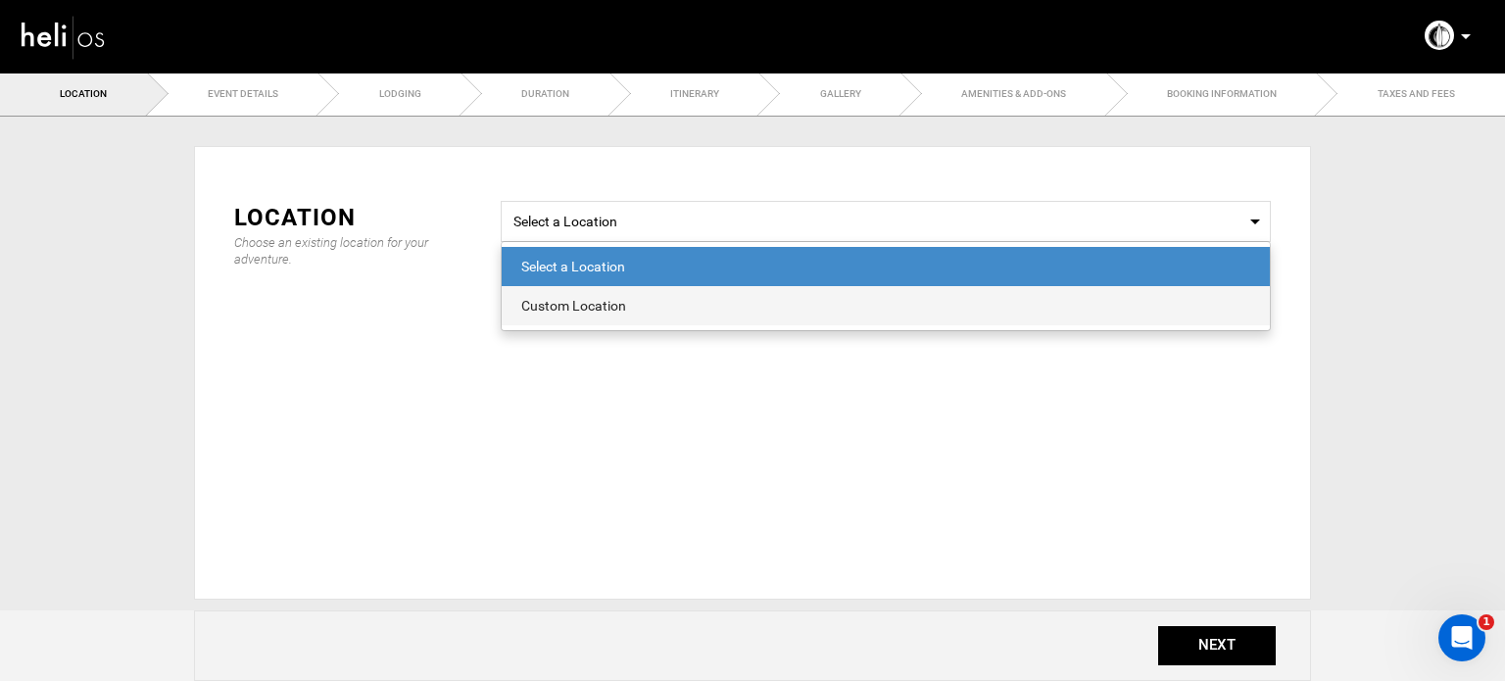
click at [588, 316] on span "Custom Location" at bounding box center [886, 305] width 768 height 39
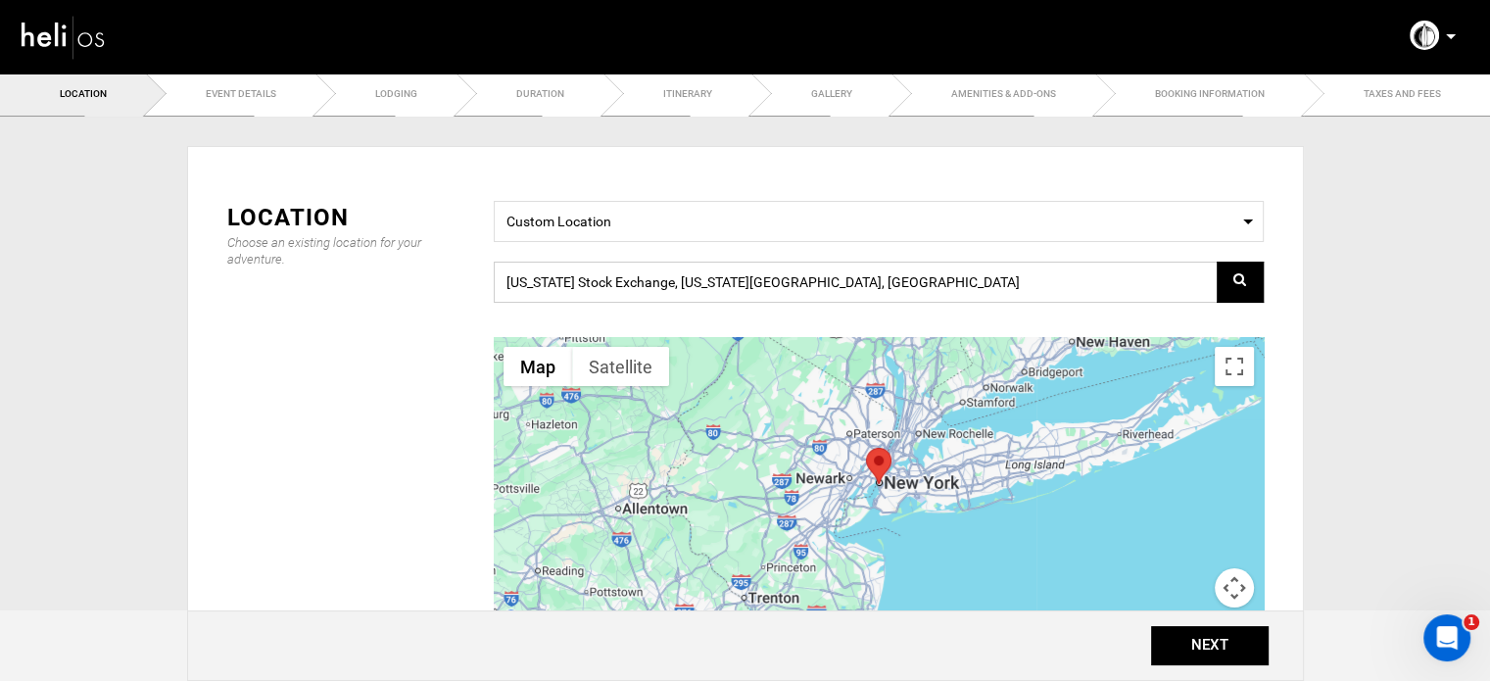
click at [756, 291] on input "[US_STATE] Stock Exchange, [US_STATE][GEOGRAPHIC_DATA], [GEOGRAPHIC_DATA]" at bounding box center [879, 282] width 770 height 41
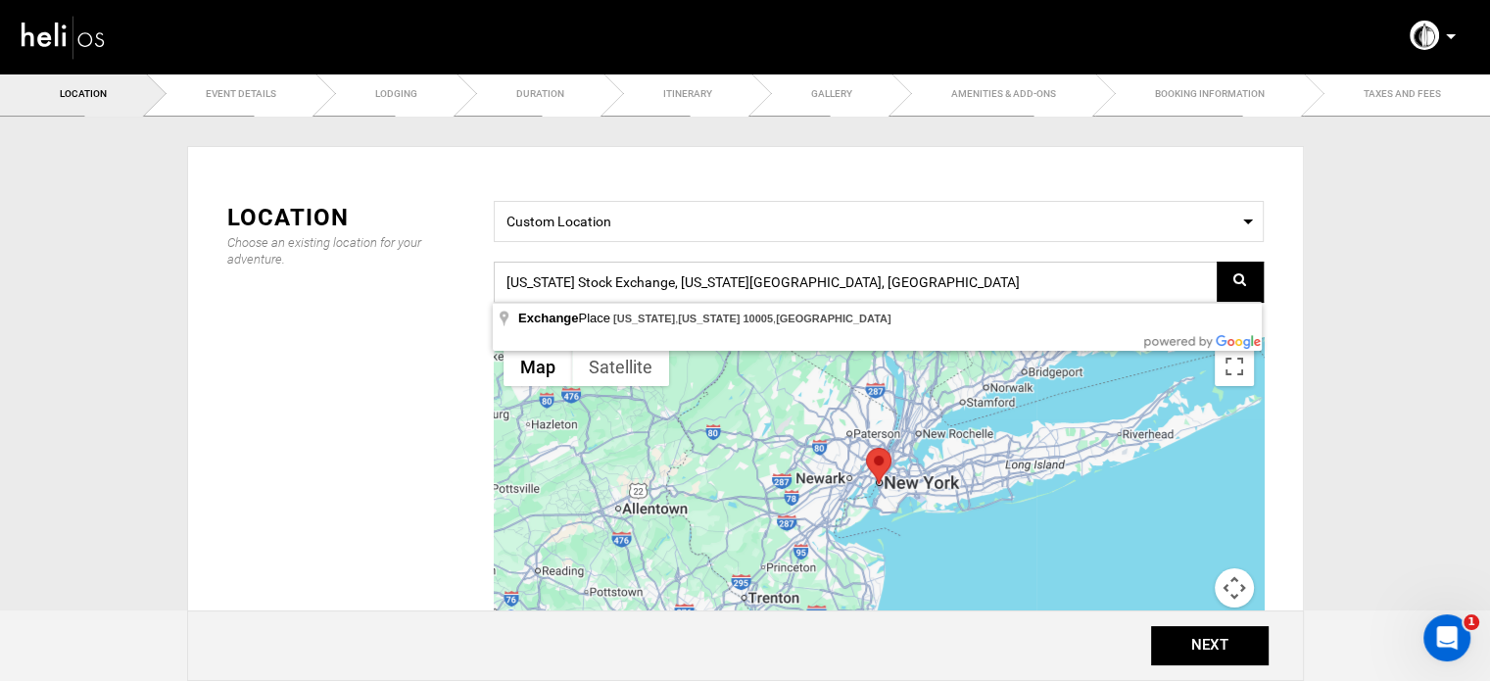
click at [756, 291] on input "[US_STATE] Stock Exchange, [US_STATE][GEOGRAPHIC_DATA], [GEOGRAPHIC_DATA]" at bounding box center [879, 282] width 770 height 41
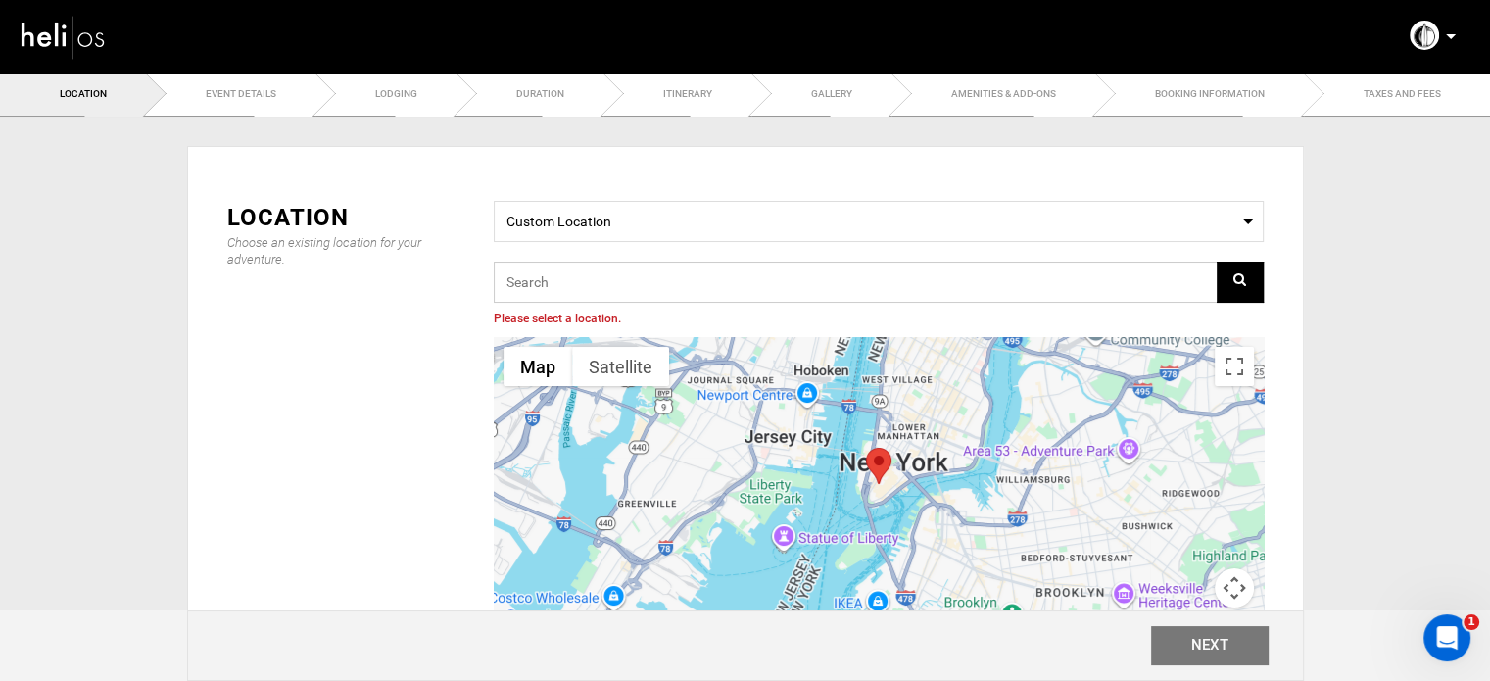
paste input "4C8P+R5, 35558 Caleta de Famara, [GEOGRAPHIC_DATA], [GEOGRAPHIC_DATA]"
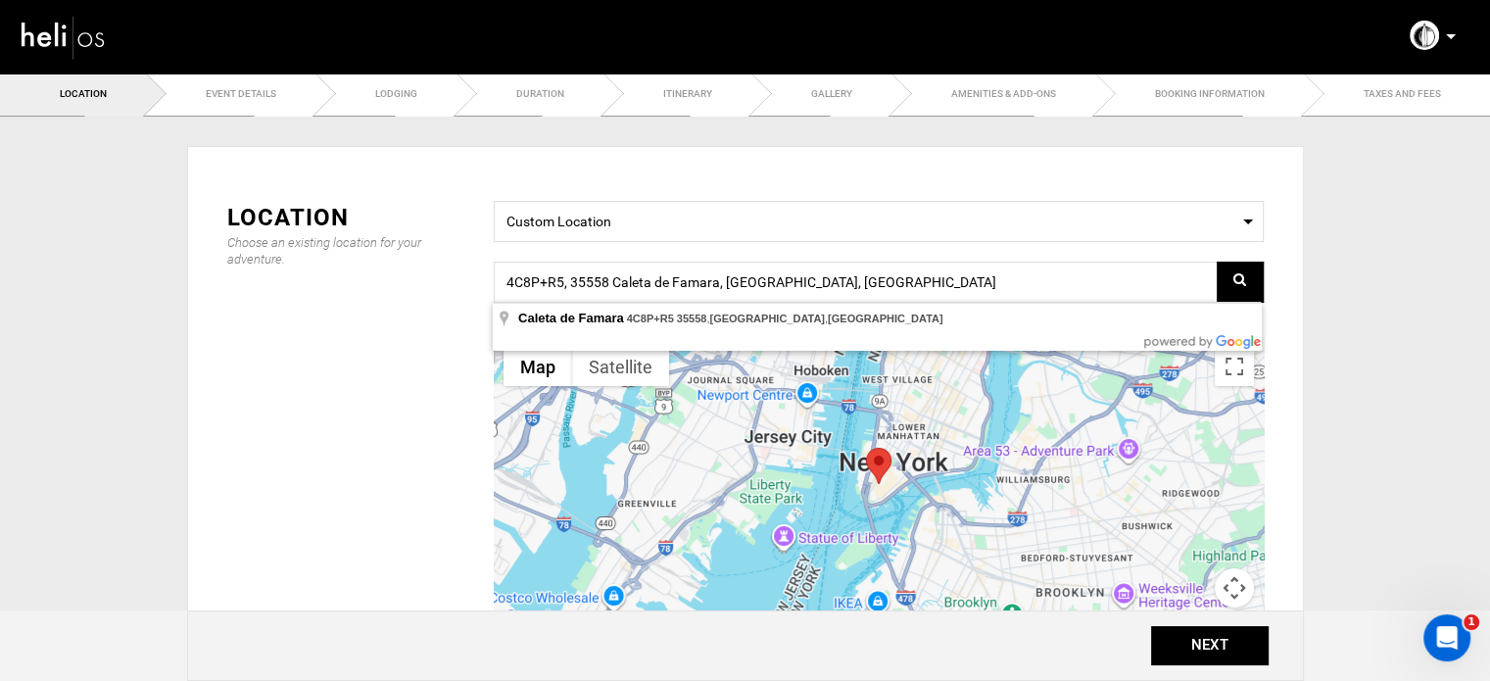
type input "4C8P+R5, 35558 Caleta de Famara, [GEOGRAPHIC_DATA], [GEOGRAPHIC_DATA]"
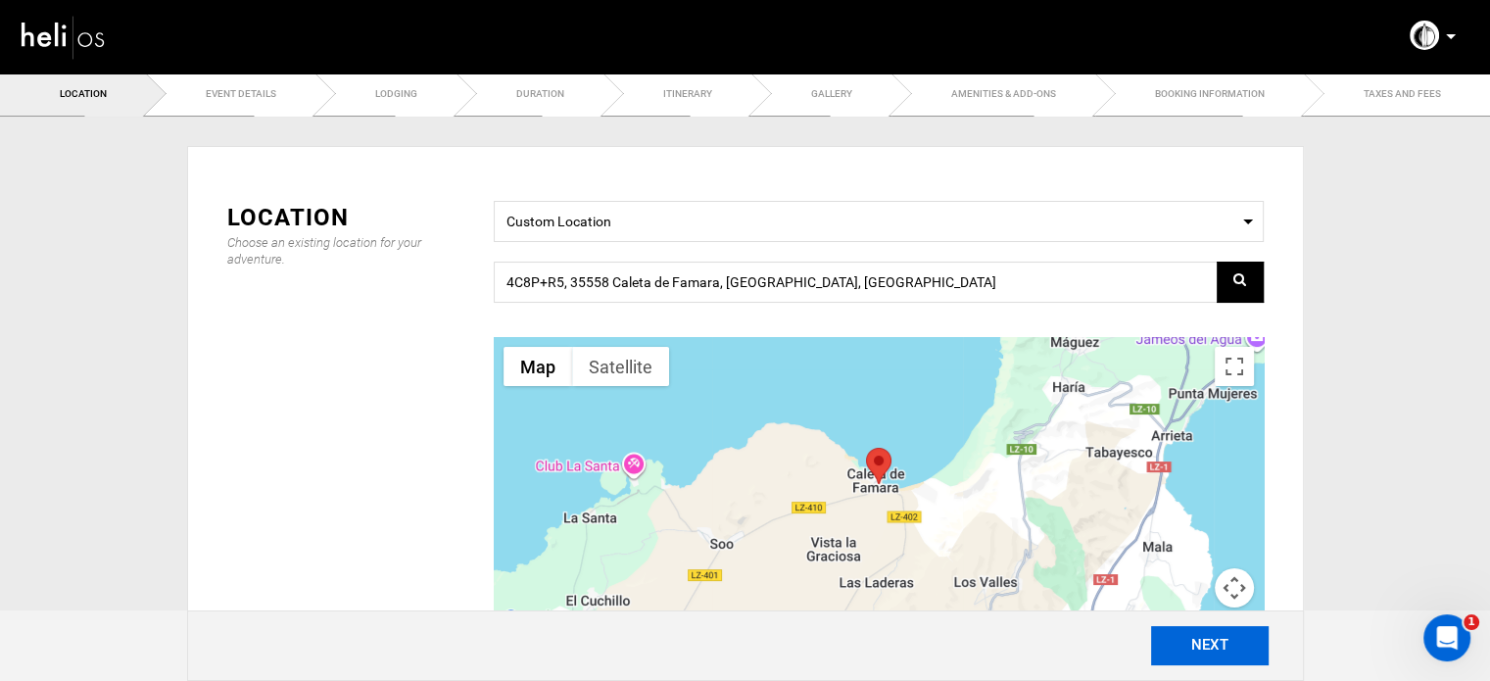
click at [1202, 646] on button "NEXT" at bounding box center [1210, 645] width 118 height 39
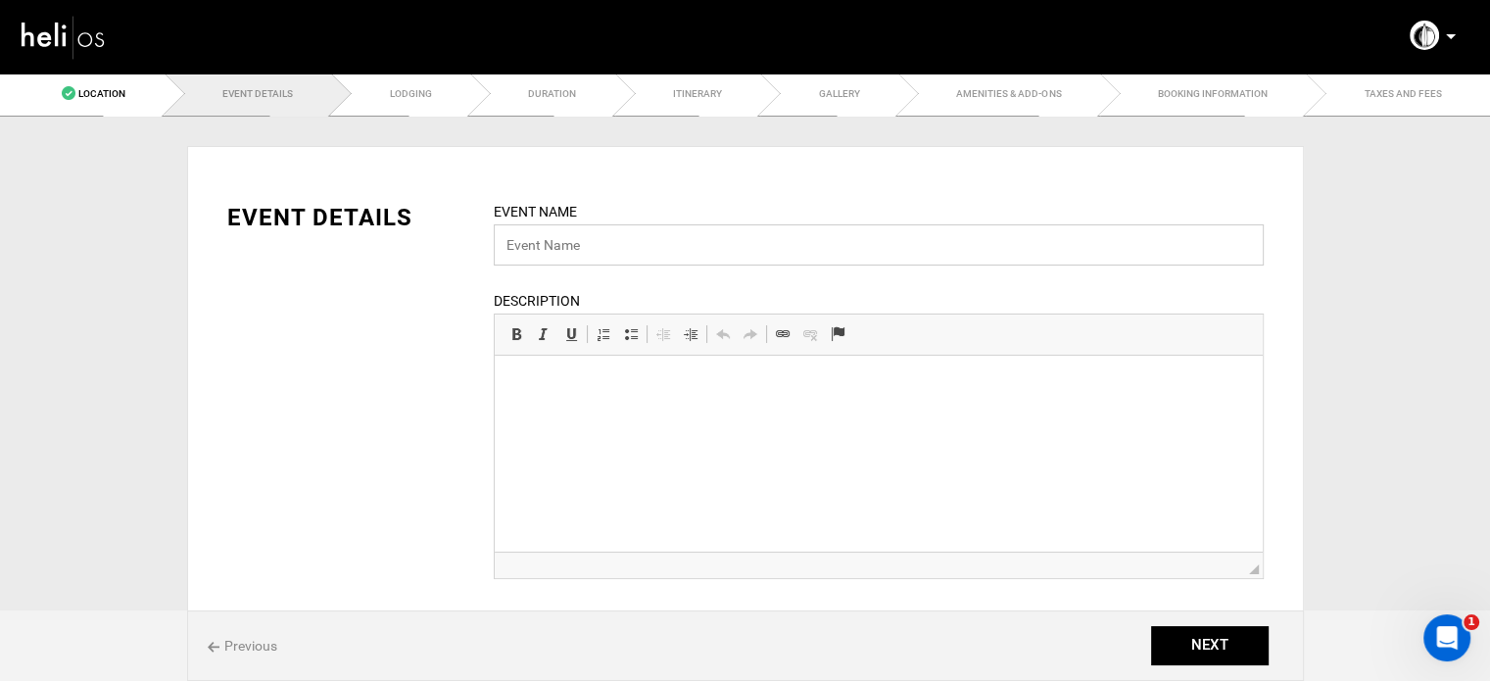
click at [604, 226] on input "text" at bounding box center [879, 244] width 770 height 41
paste input "Camp Total Experience: Intermediate Level"
type input "Camp Total Experience: Intermediate Level"
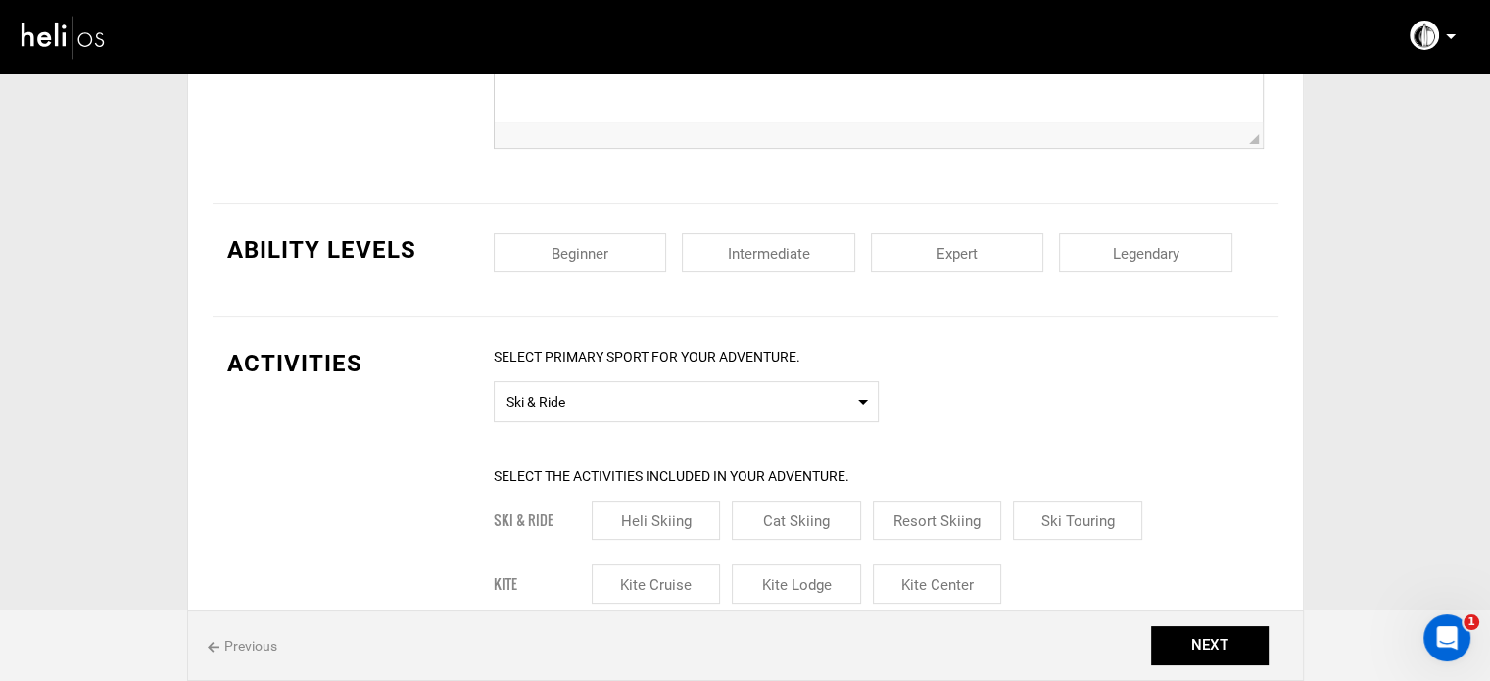
scroll to position [490, 0]
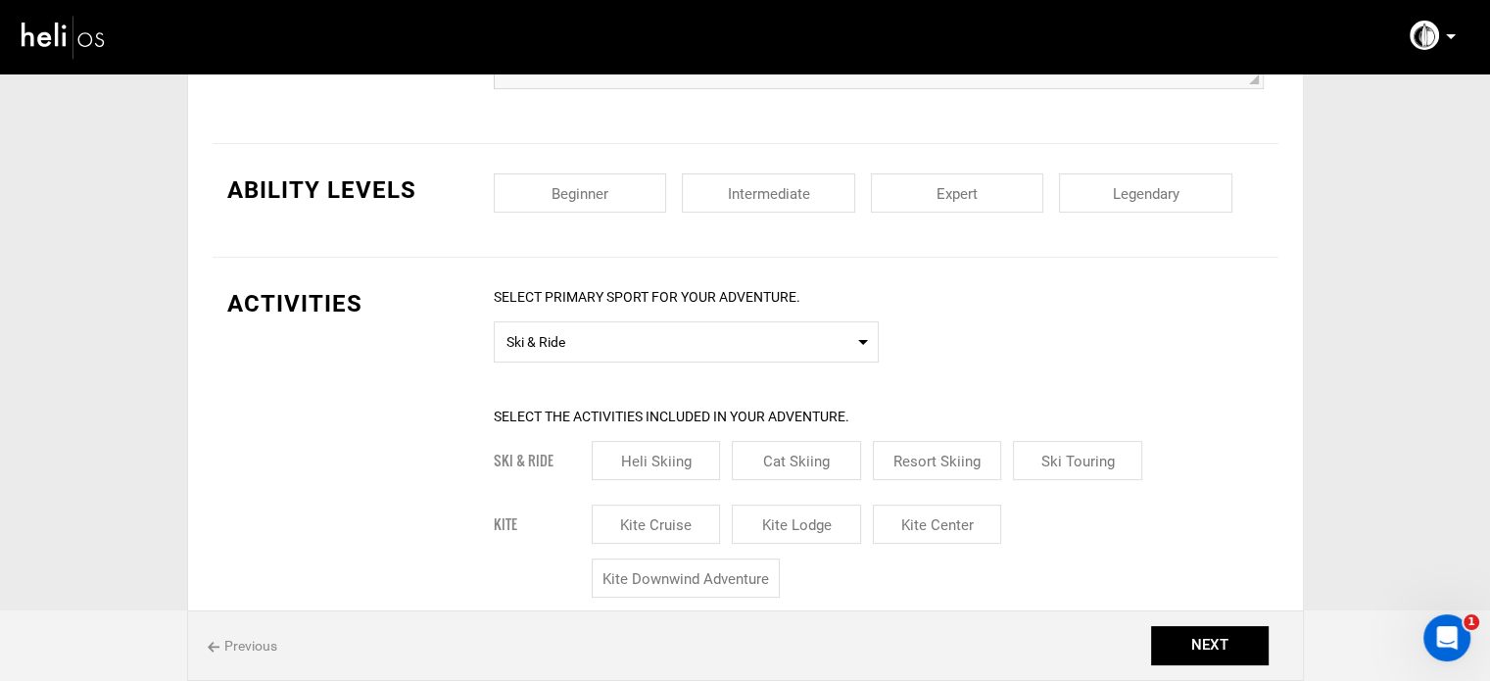
click at [799, 189] on input "checkbox" at bounding box center [768, 192] width 173 height 39
checkbox input "true"
click at [574, 348] on span "Ski & Ride" at bounding box center [687, 339] width 360 height 24
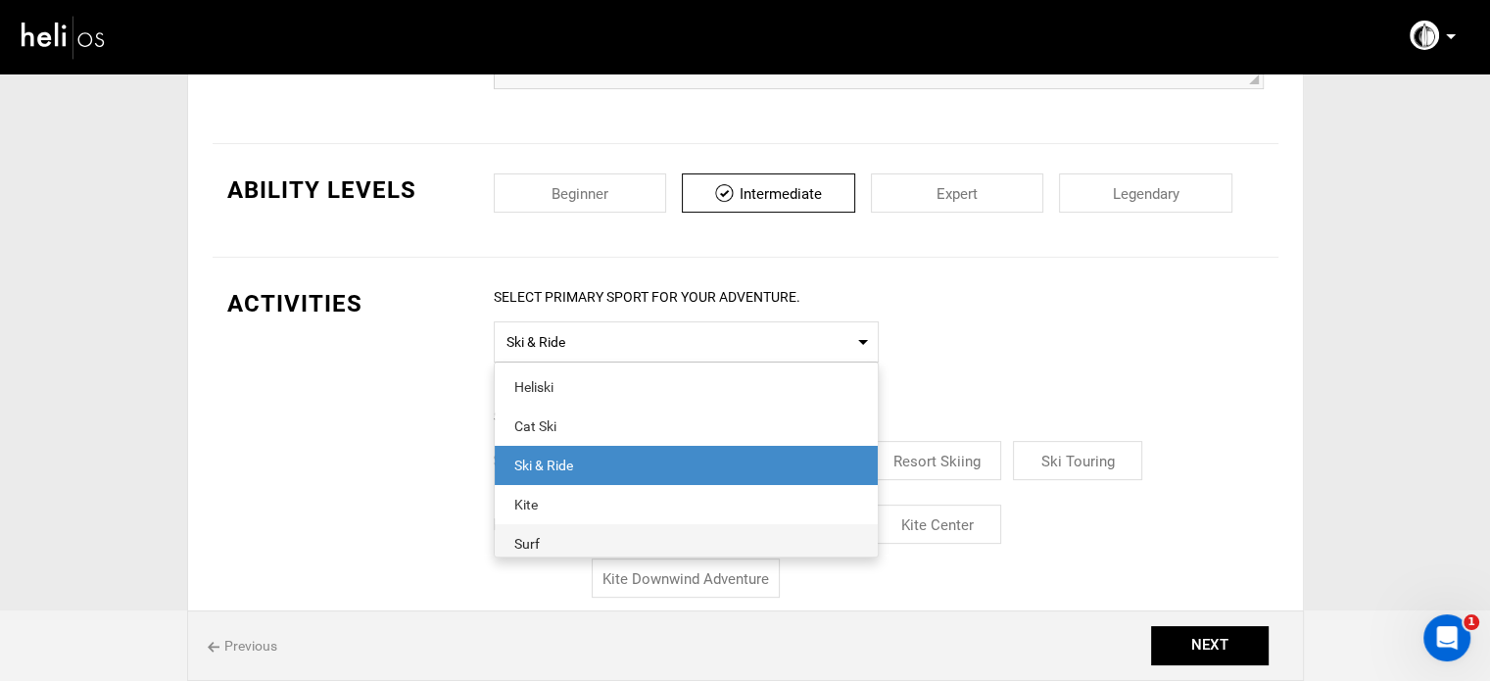
click at [561, 528] on span "Surf" at bounding box center [686, 543] width 383 height 39
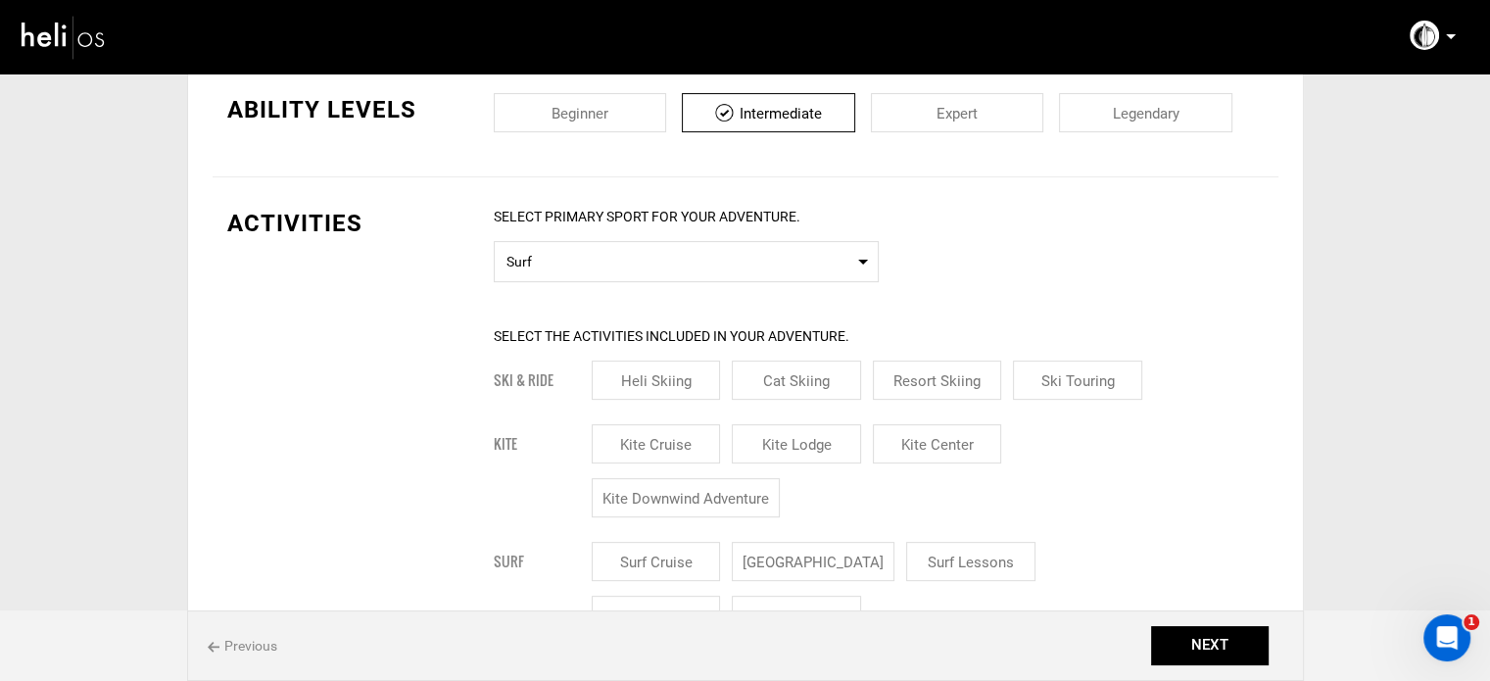
scroll to position [686, 0]
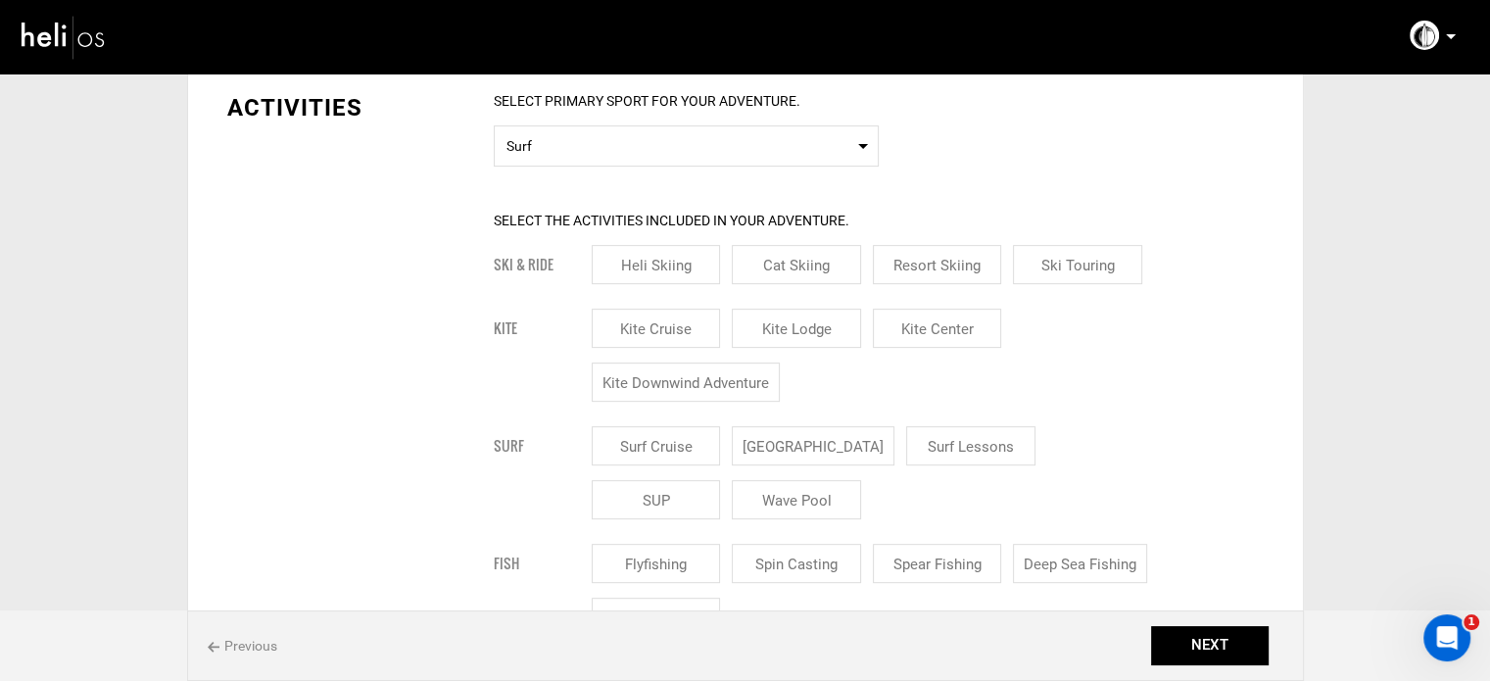
drag, startPoint x: 774, startPoint y: 444, endPoint x: 978, endPoint y: 426, distance: 204.6
click at [775, 444] on input "[GEOGRAPHIC_DATA]" at bounding box center [813, 445] width 163 height 39
checkbox input "true"
click at [979, 426] on input "Surf Lessons" at bounding box center [994, 445] width 129 height 39
checkbox input "true"
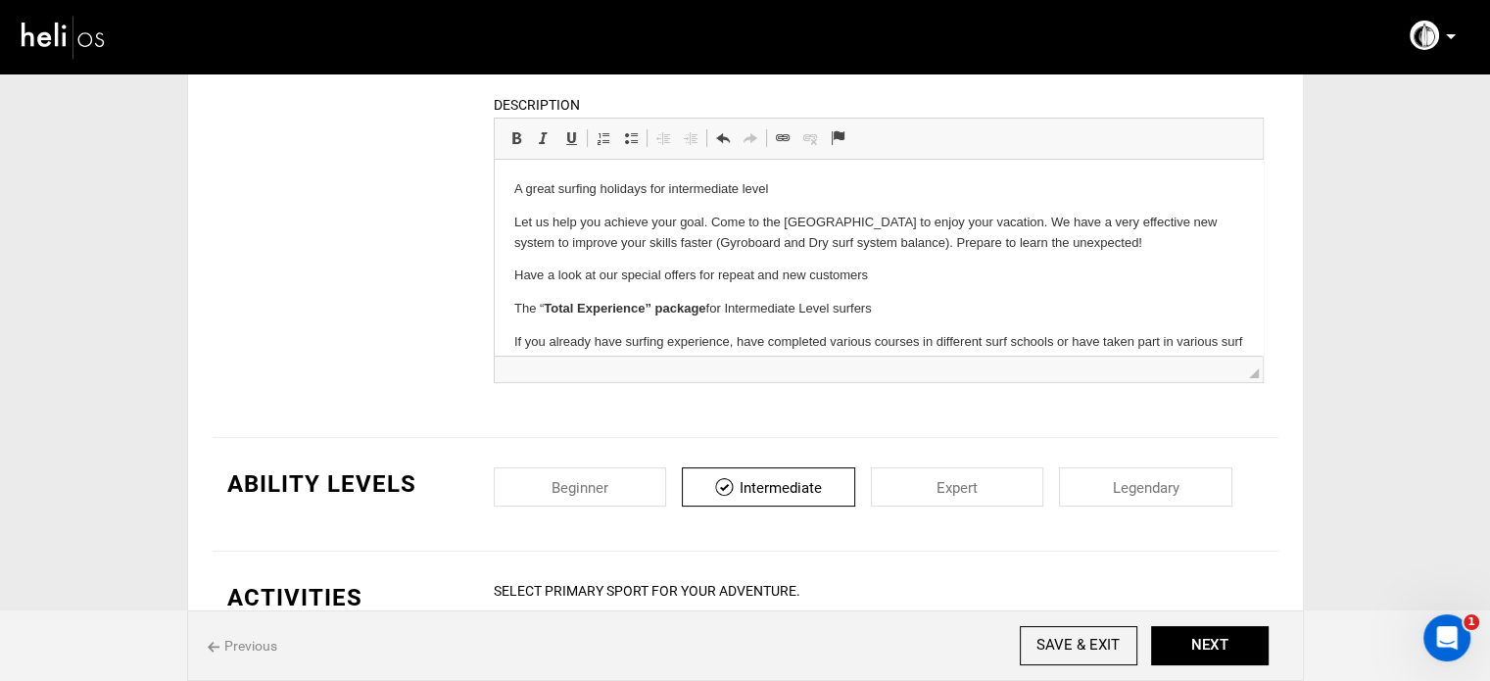
scroll to position [114, 0]
